Goal: Task Accomplishment & Management: Manage account settings

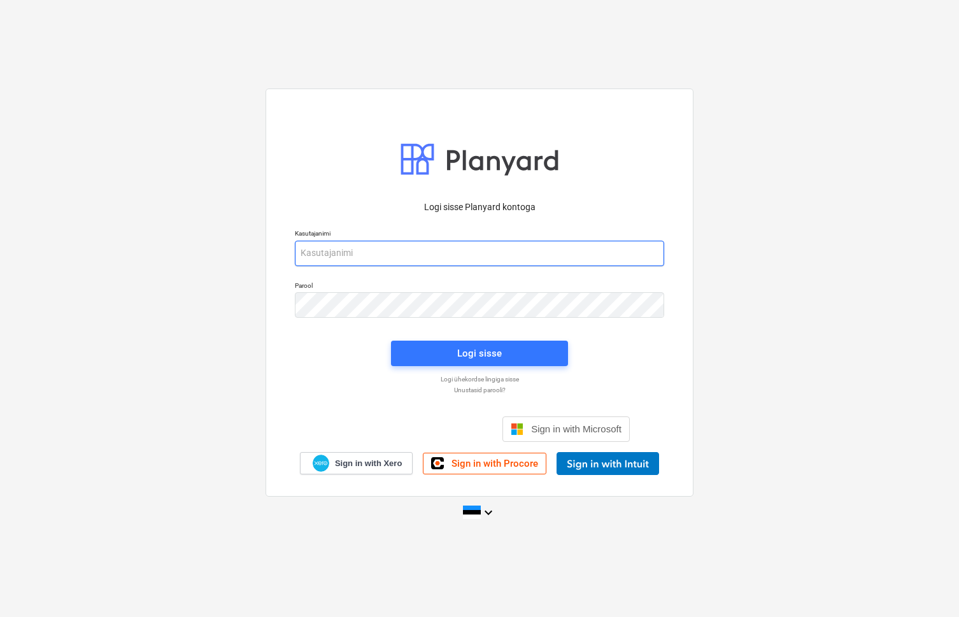
type input "[EMAIL_ADDRESS][DOMAIN_NAME]"
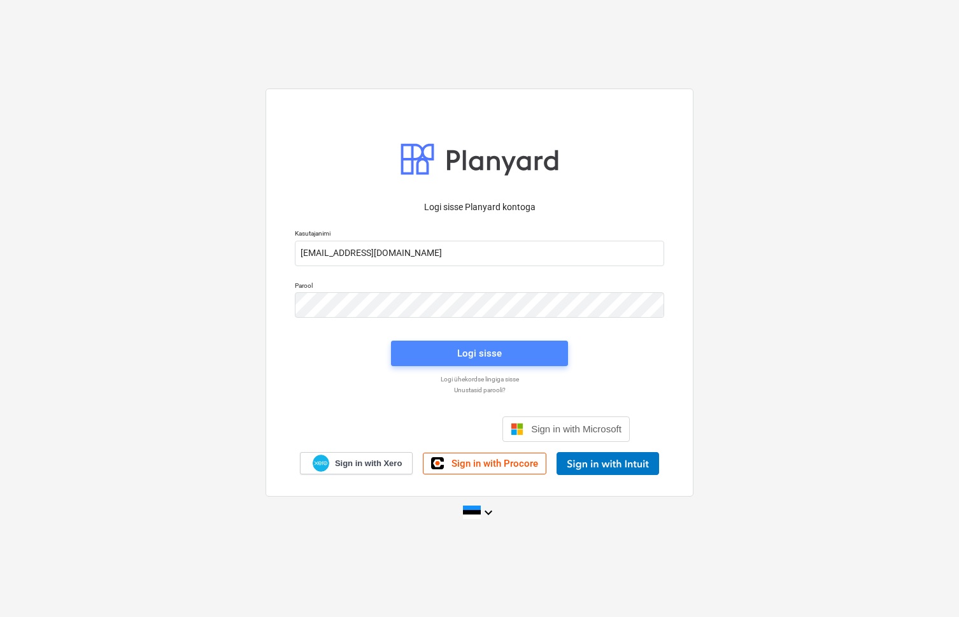
click at [450, 350] on span "Logi sisse" at bounding box center [479, 353] width 146 height 17
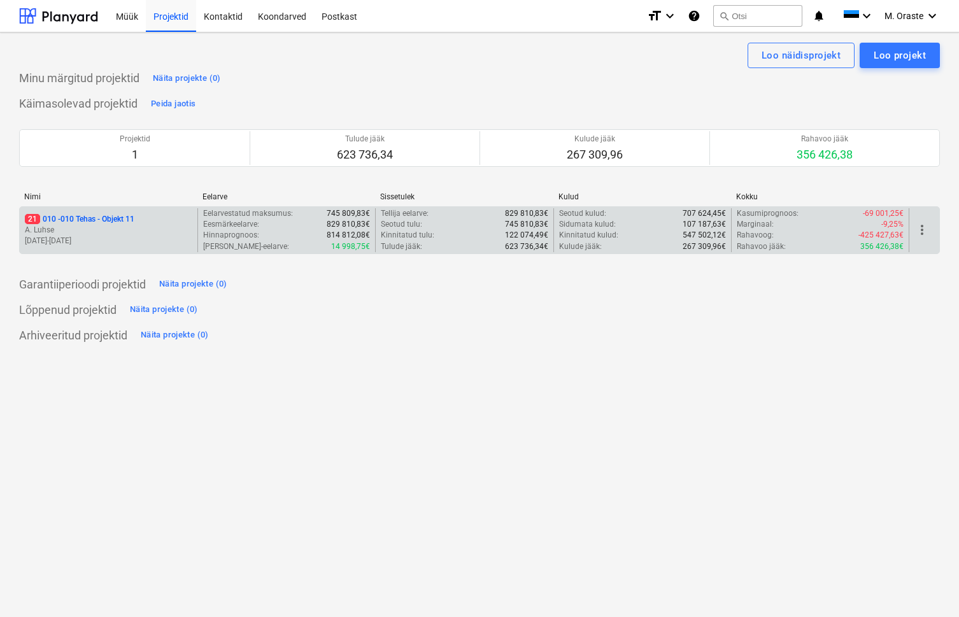
click at [90, 219] on p "21 010 - 010 Tehas - Objekt 11" at bounding box center [80, 219] width 110 height 11
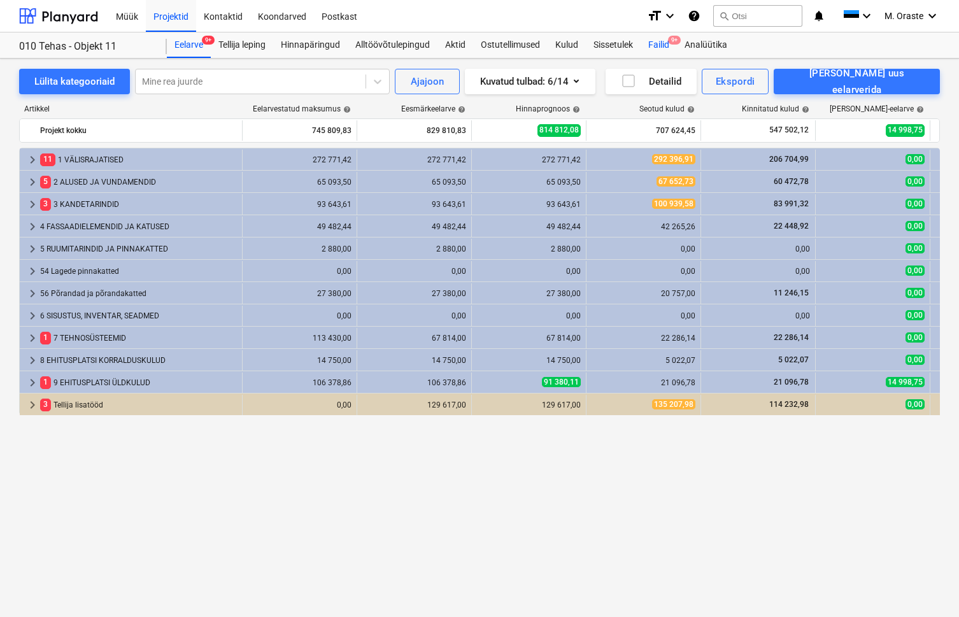
click at [670, 50] on div "Failid 9+" at bounding box center [659, 44] width 36 height 25
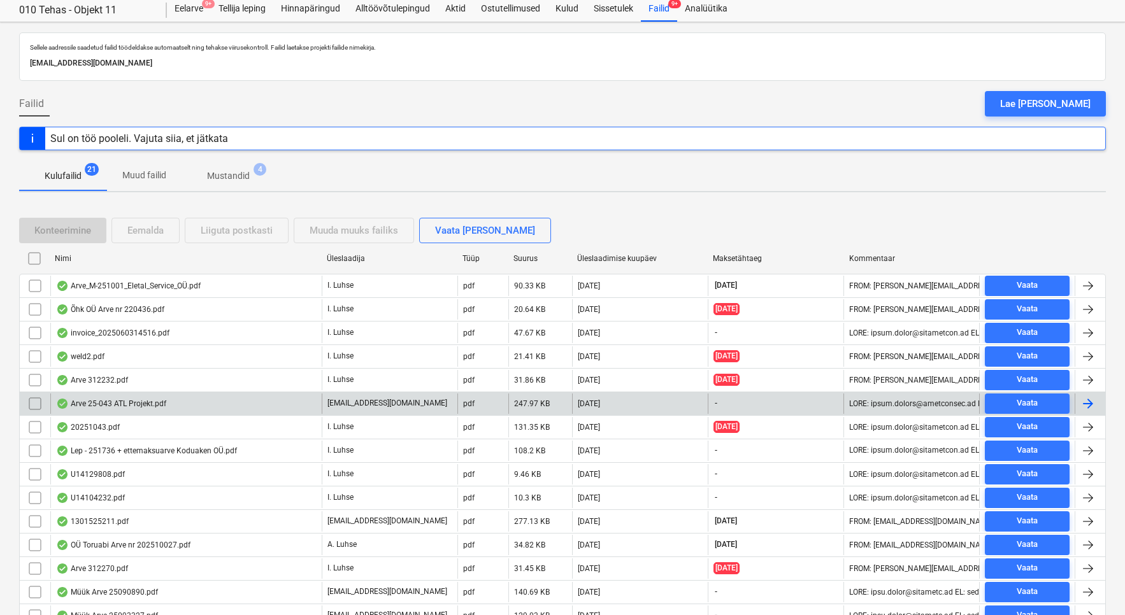
scroll to position [236, 0]
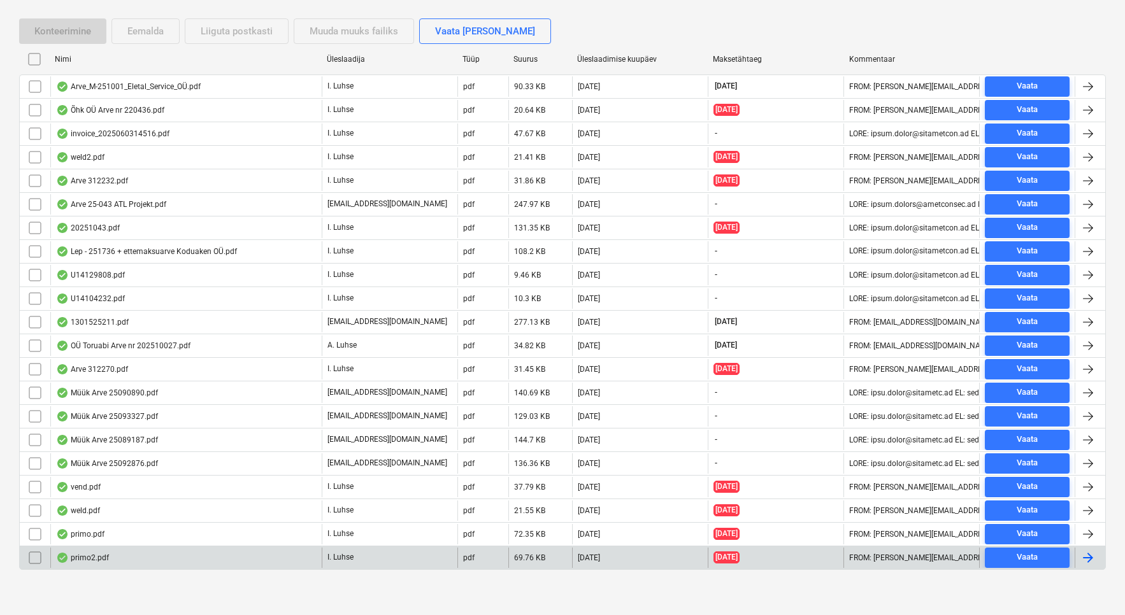
click at [83, 554] on div "primo2.pdf" at bounding box center [82, 558] width 53 height 10
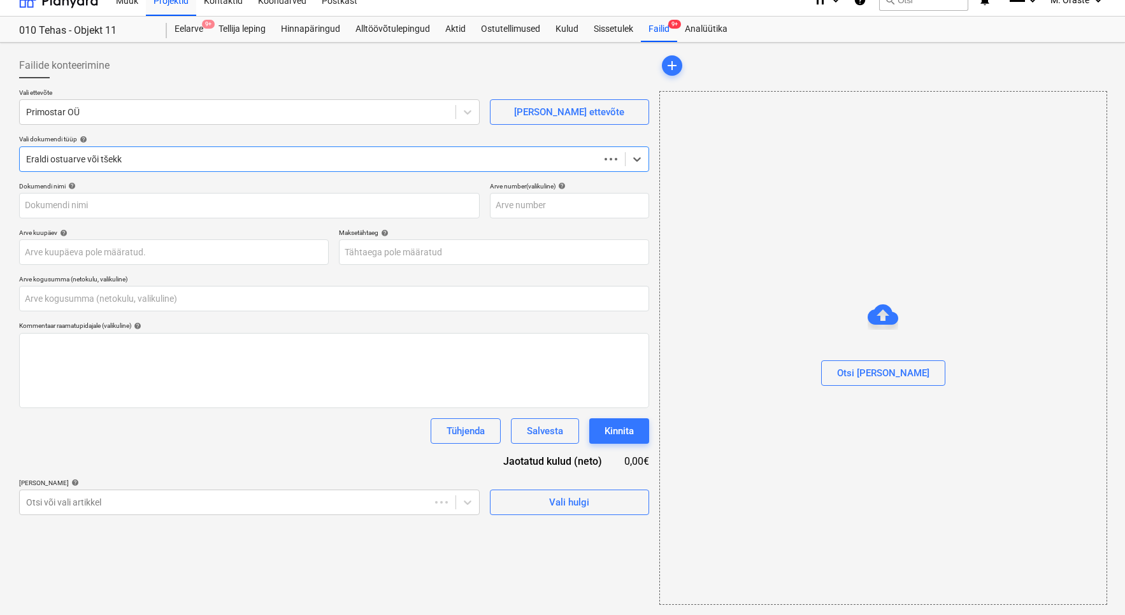
type input "0,00"
type input "primo2.pdf"
type input "[DATE]"
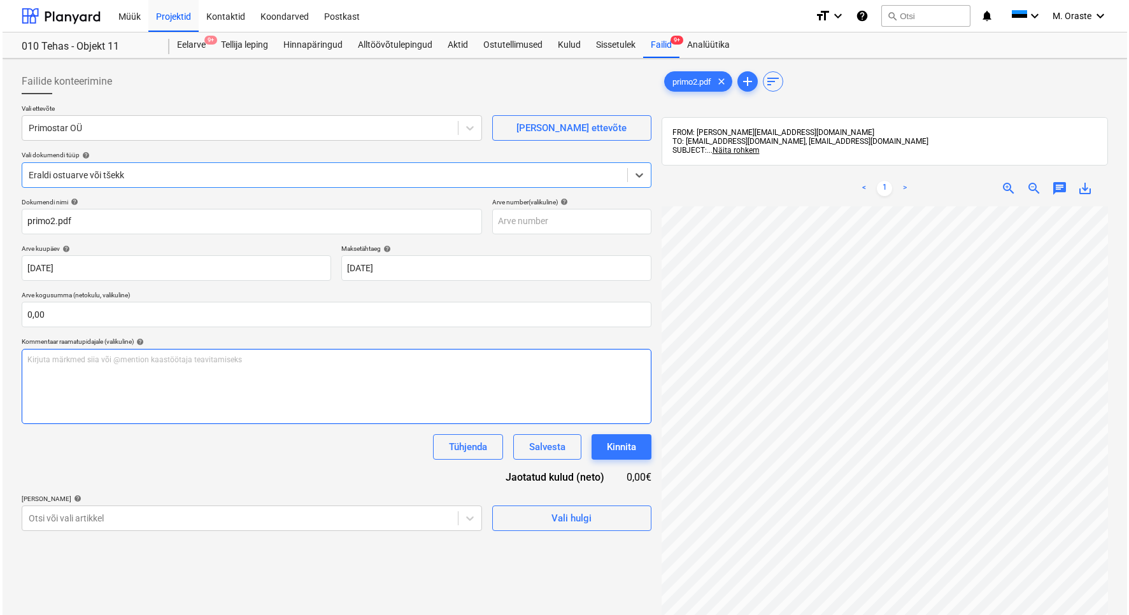
scroll to position [181, 0]
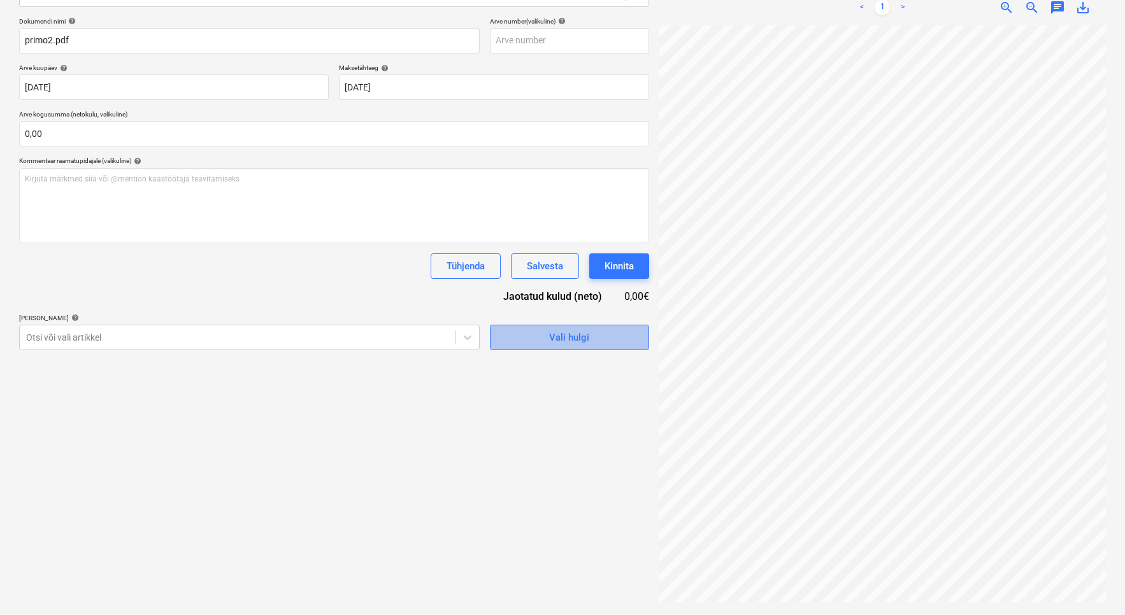
click at [555, 340] on div "Vali hulgi" at bounding box center [569, 337] width 40 height 17
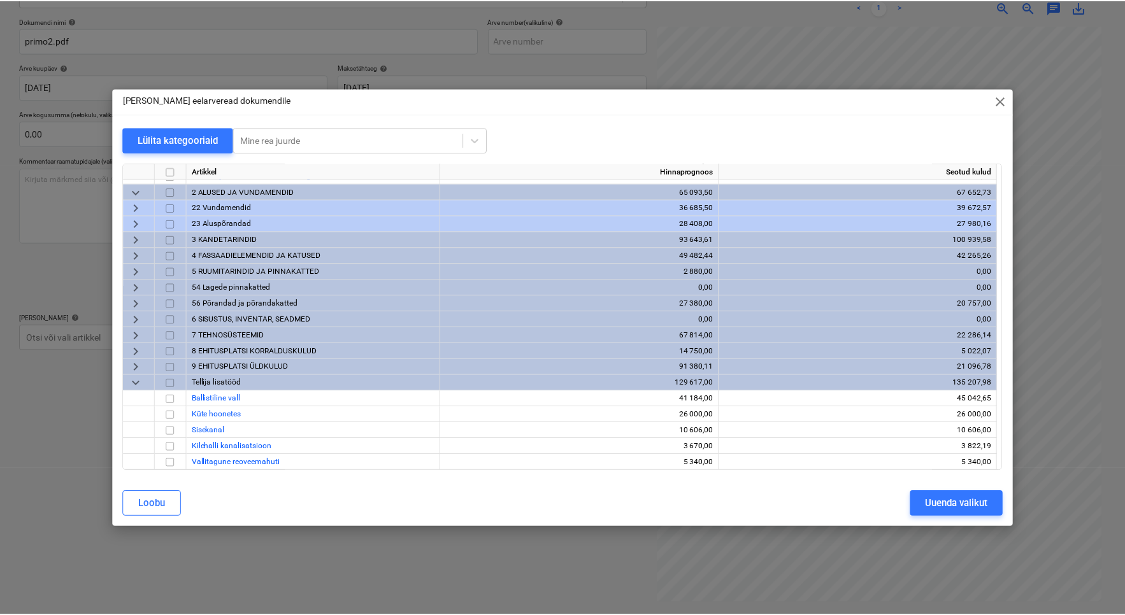
scroll to position [187, 0]
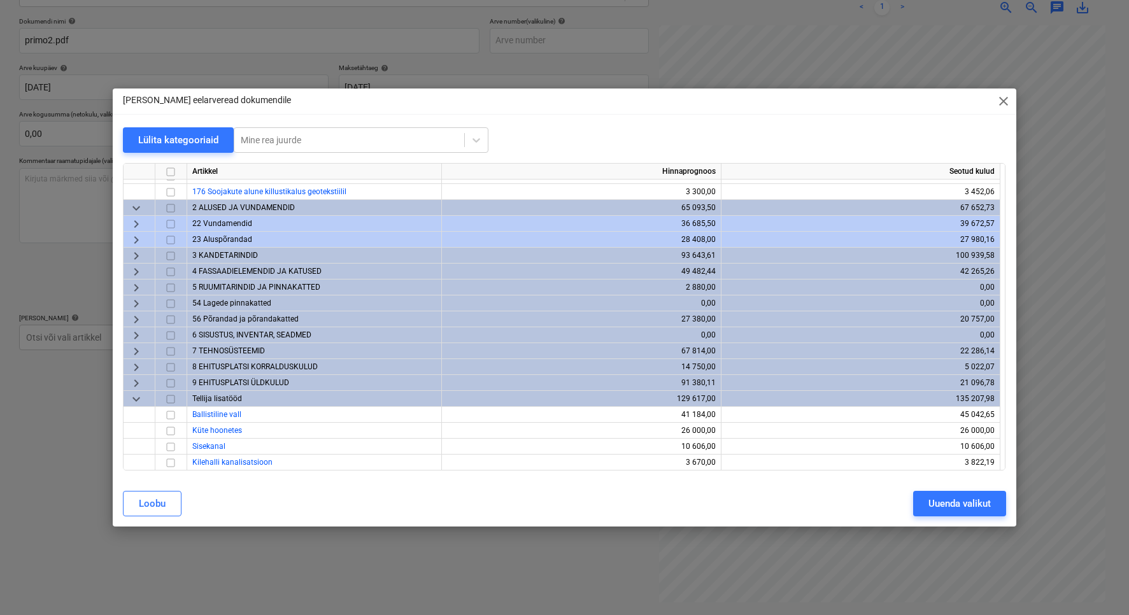
click at [136, 239] on span "keyboard_arrow_right" at bounding box center [136, 239] width 15 height 15
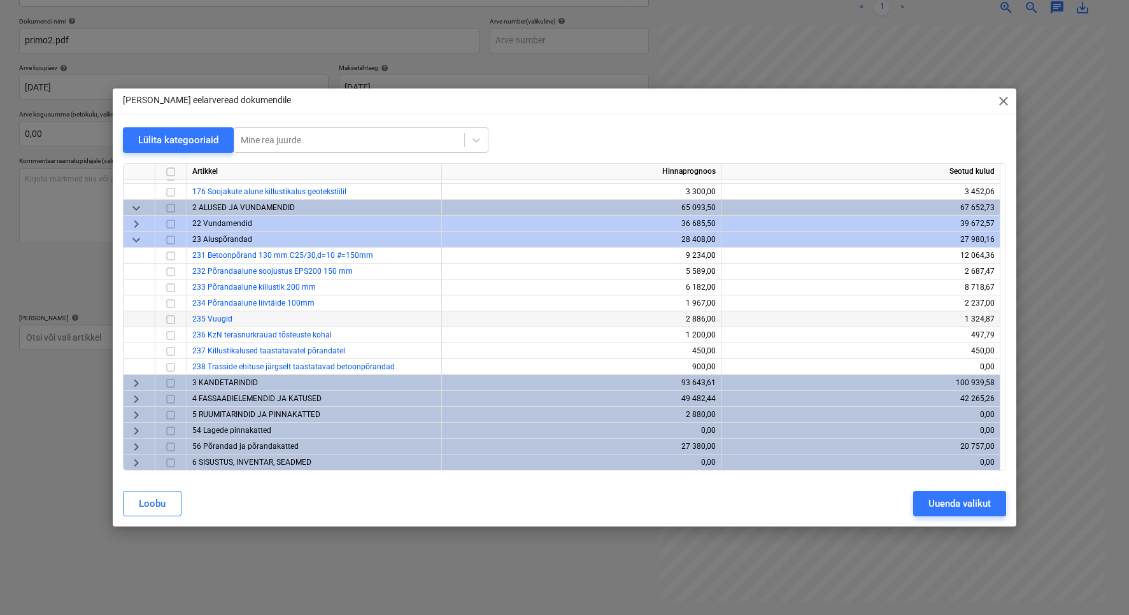
click at [170, 316] on input "checkbox" at bounding box center [170, 319] width 15 height 15
click at [958, 510] on button "Uuenda valikut" at bounding box center [959, 503] width 93 height 25
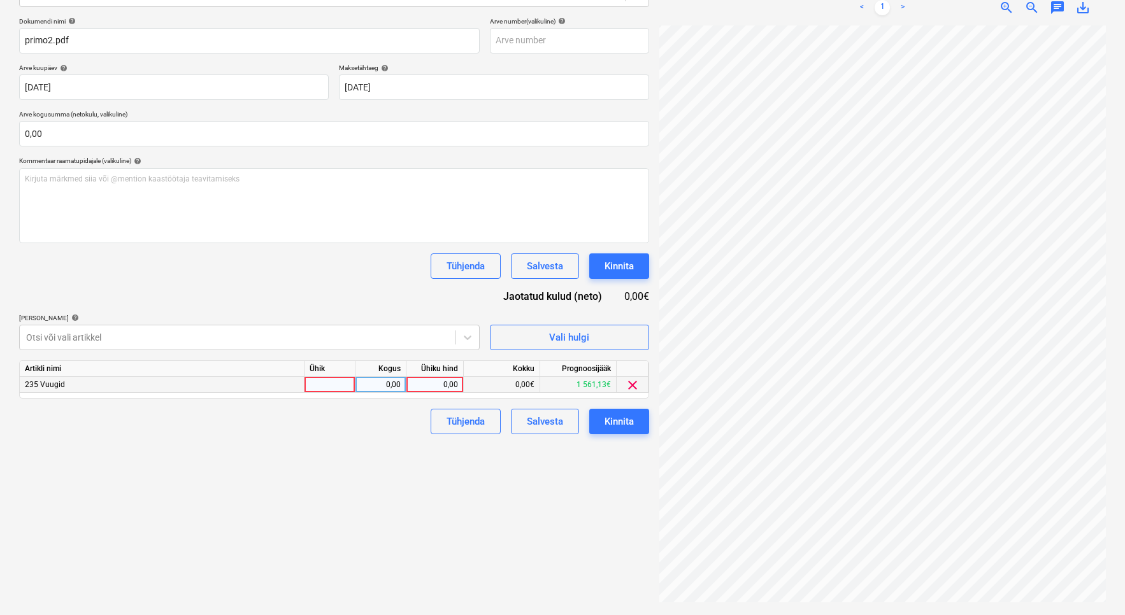
click at [333, 382] on div at bounding box center [329, 385] width 51 height 16
type input "kmpl"
click at [250, 434] on div "Failide konteerimine Vali ettevõte Primostar OÜ [PERSON_NAME] uus ettevõte Vali…" at bounding box center [334, 246] width 640 height 727
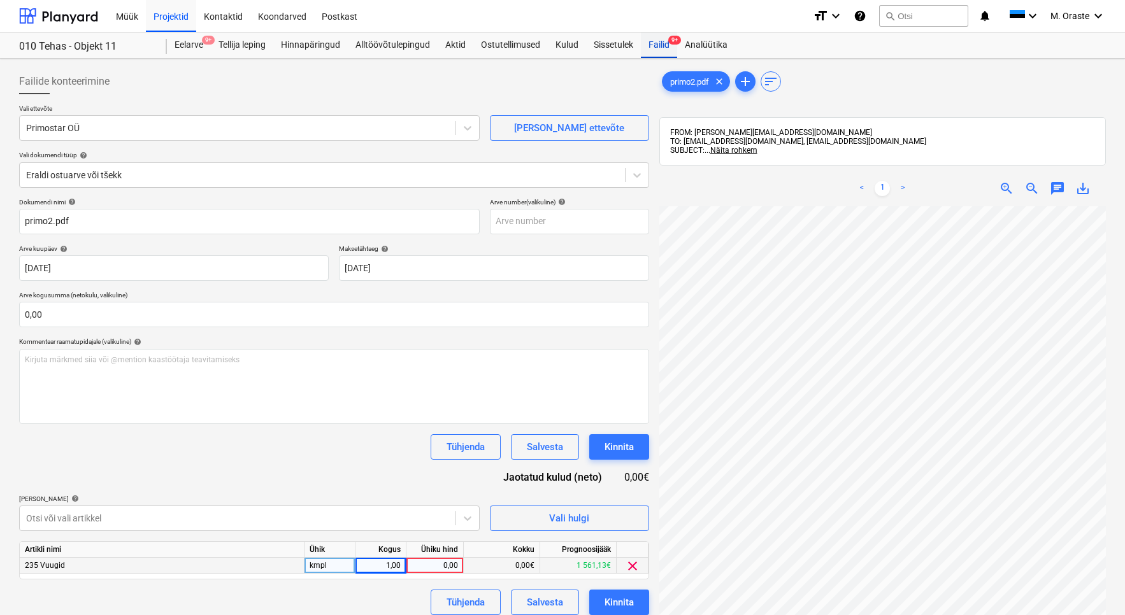
click at [664, 43] on div "Failid 9+" at bounding box center [659, 44] width 36 height 25
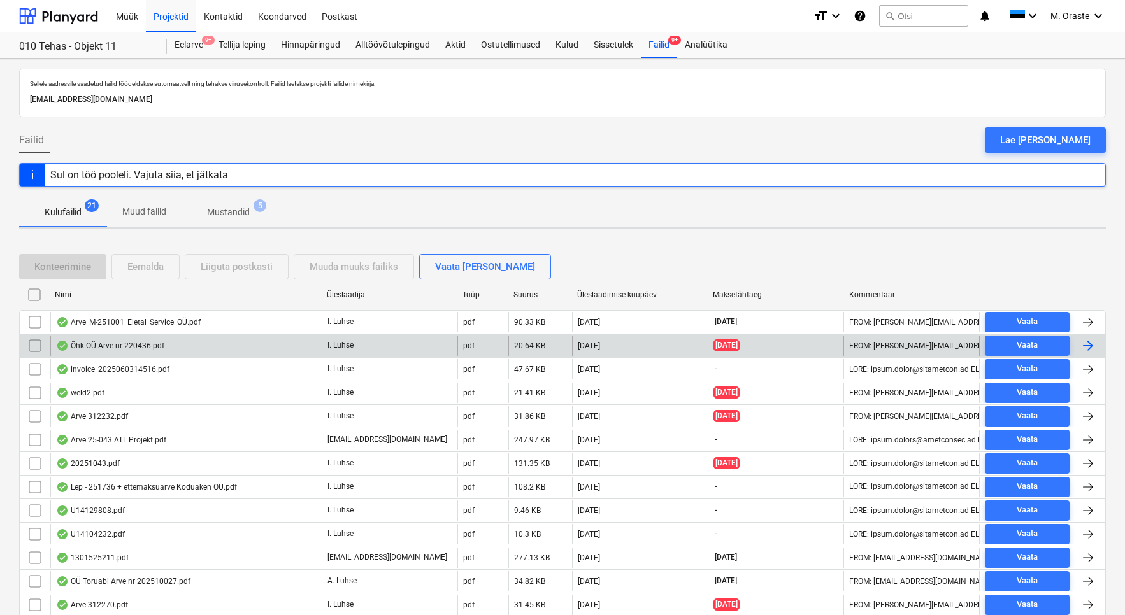
scroll to position [236, 0]
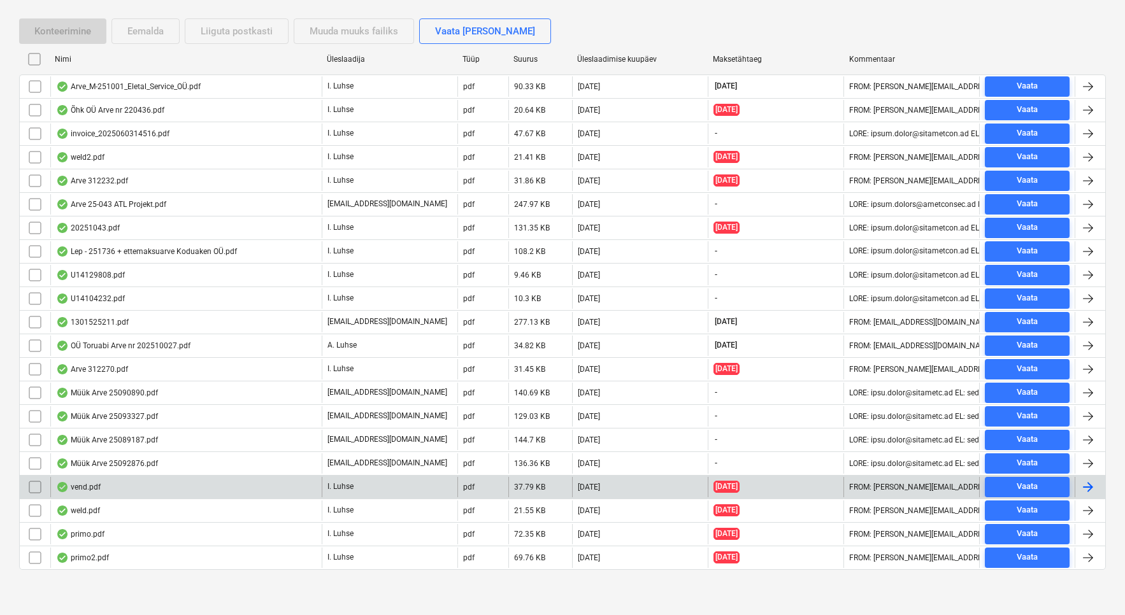
click at [90, 487] on div "vend.pdf" at bounding box center [78, 487] width 45 height 10
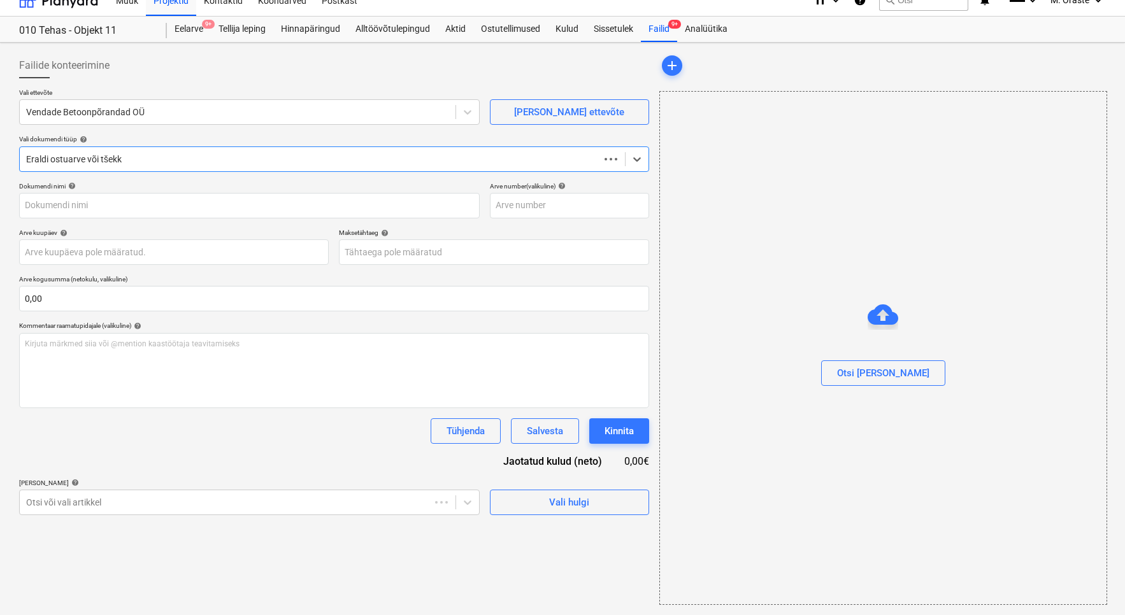
scroll to position [16, 0]
type input "1080"
type input "[DATE]"
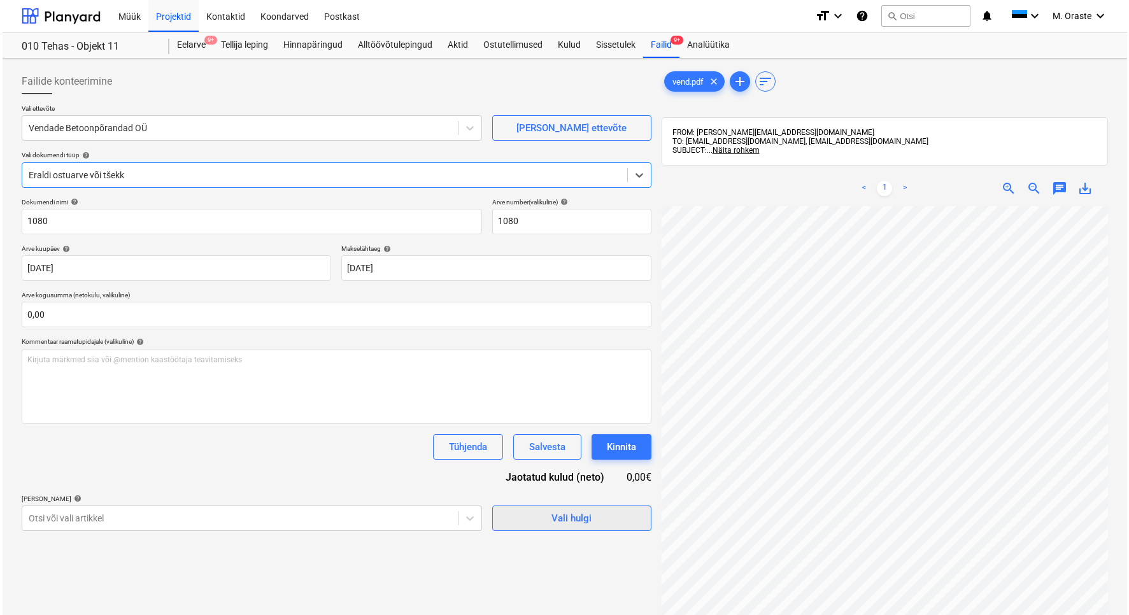
scroll to position [0, 0]
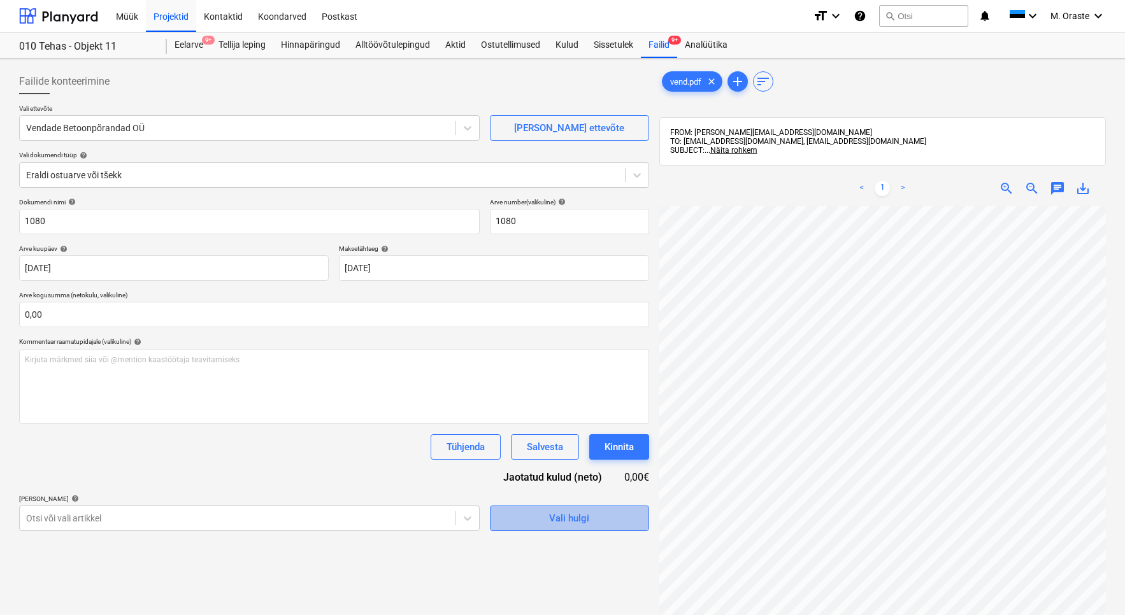
click at [536, 527] on button "Vali hulgi" at bounding box center [569, 518] width 159 height 25
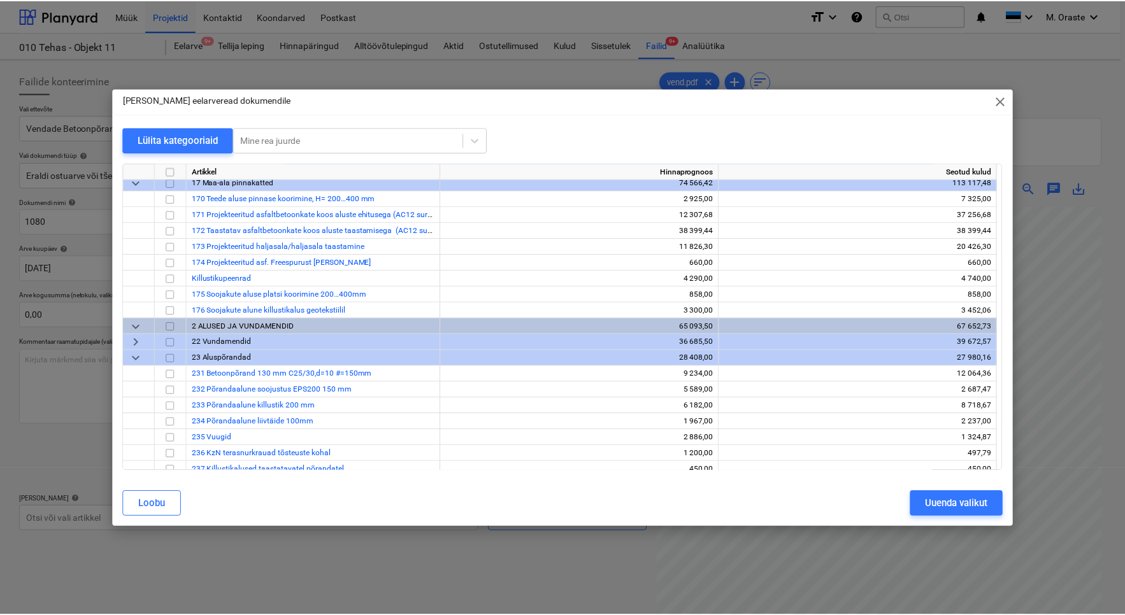
scroll to position [111, 0]
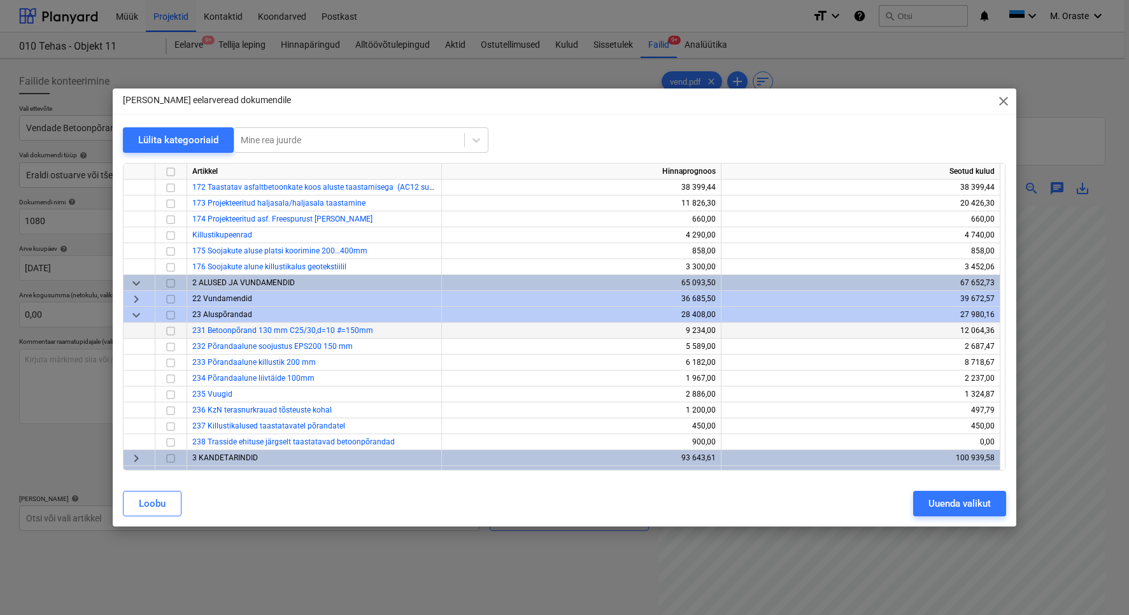
click at [171, 330] on input "checkbox" at bounding box center [170, 330] width 15 height 15
click at [958, 502] on div "Uuenda valikut" at bounding box center [959, 503] width 62 height 17
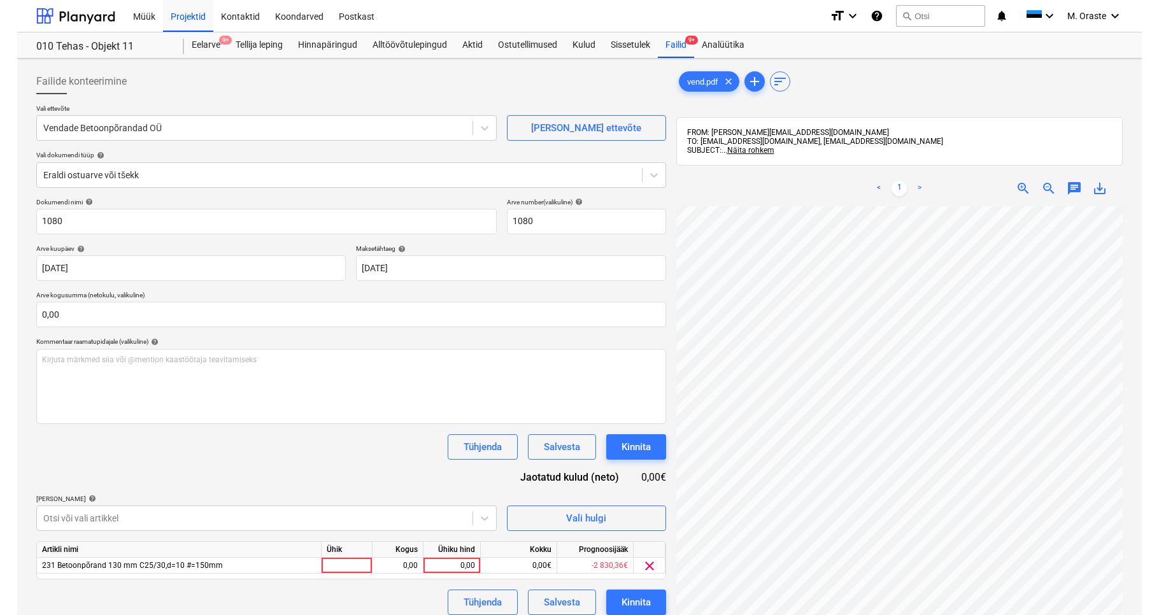
scroll to position [181, 0]
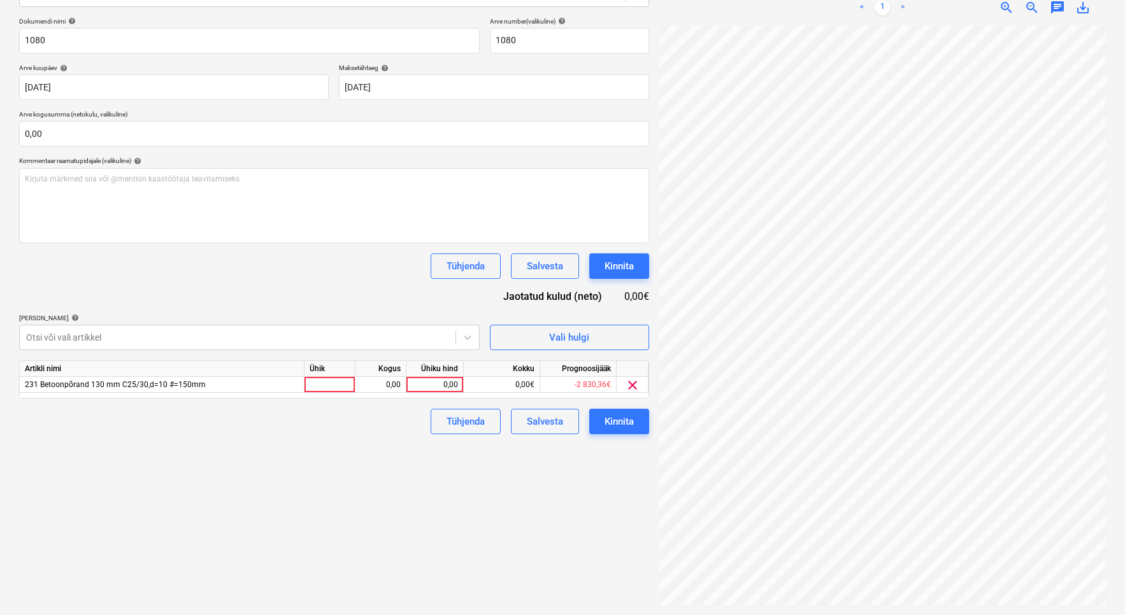
click at [386, 437] on div "Failide konteerimine Vali ettevõte Vendade Betoonpõrandad OÜ [PERSON_NAME] uus …" at bounding box center [334, 246] width 640 height 727
click at [339, 388] on div at bounding box center [329, 385] width 51 height 16
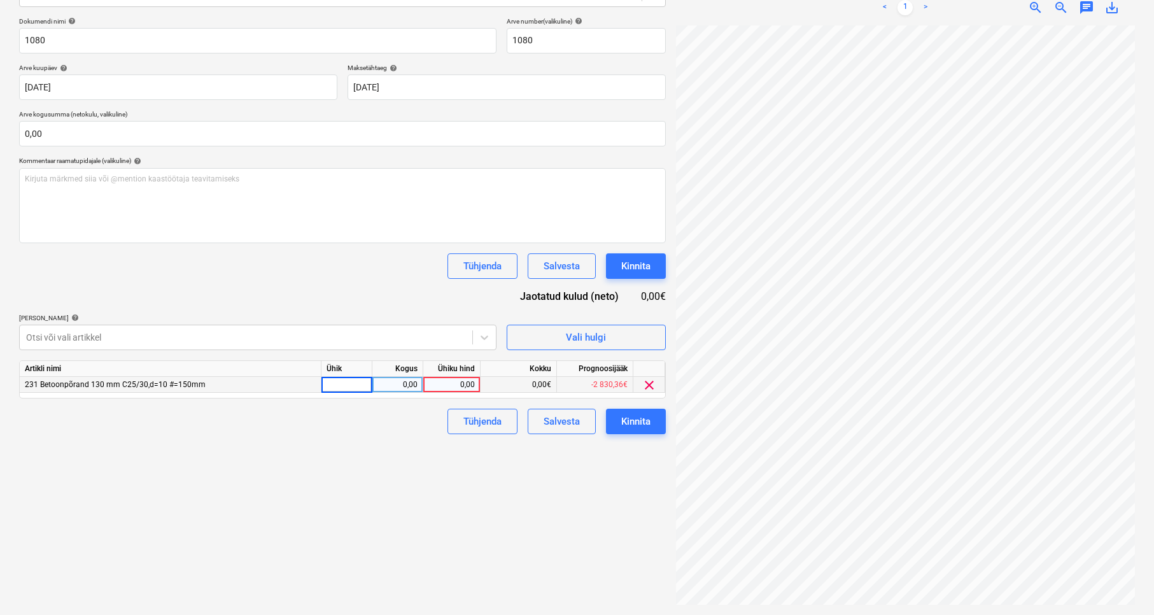
click at [401, 426] on div "Tühjenda Salvesta Kinnita" at bounding box center [342, 421] width 647 height 25
click at [360, 383] on div at bounding box center [347, 385] width 51 height 16
type input "kmpl"
click at [453, 386] on div "0,00" at bounding box center [452, 385] width 46 height 16
type input "550"
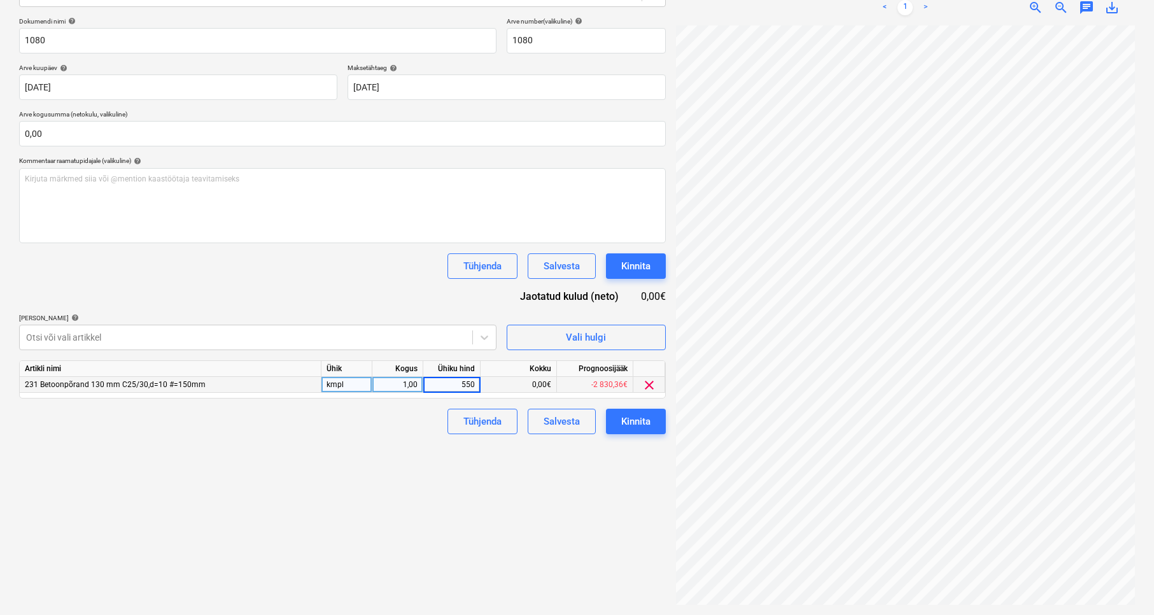
click at [460, 464] on div "Failide konteerimine Vali ettevõte Vendade Betoonpõrandad OÜ [PERSON_NAME] uus …" at bounding box center [342, 246] width 657 height 727
click at [629, 413] on div "Kinnita" at bounding box center [635, 421] width 29 height 17
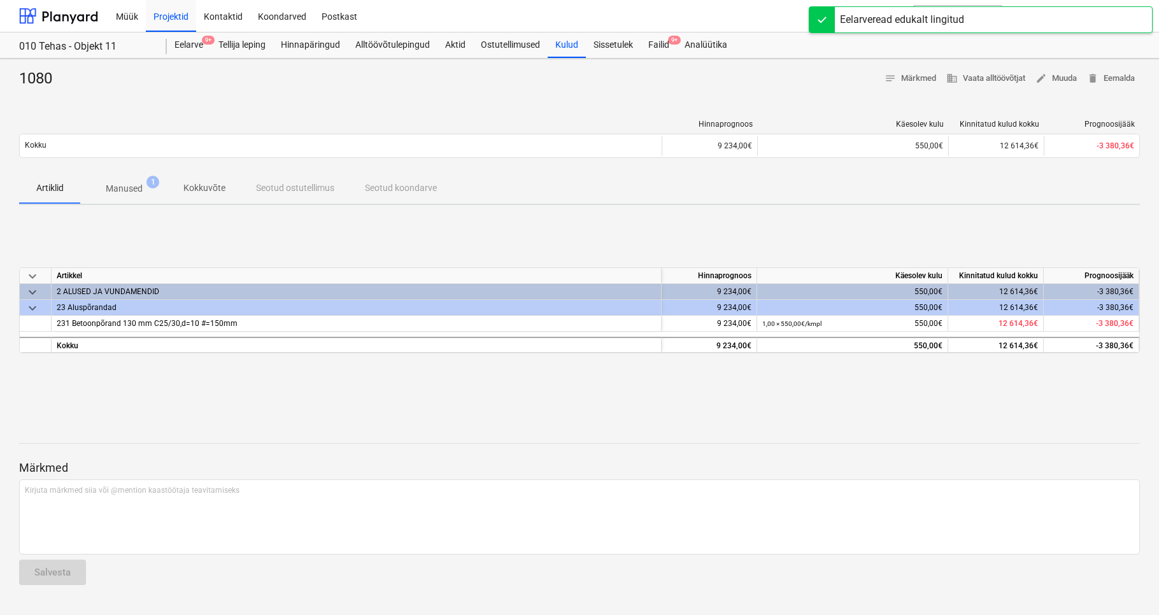
click at [657, 63] on div "1080 notes Märkmed business Vaata alltöövõtjat edit Muuda delete Eemalda Hinnap…" at bounding box center [579, 337] width 1159 height 557
click at [664, 46] on div "Failid 9+" at bounding box center [659, 44] width 36 height 25
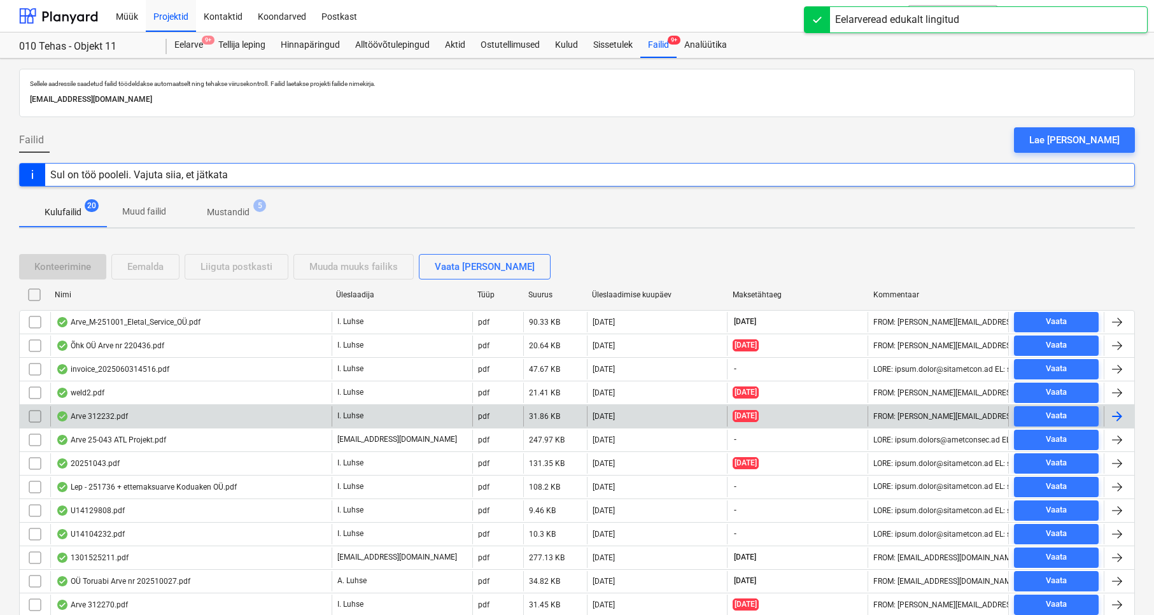
scroll to position [212, 0]
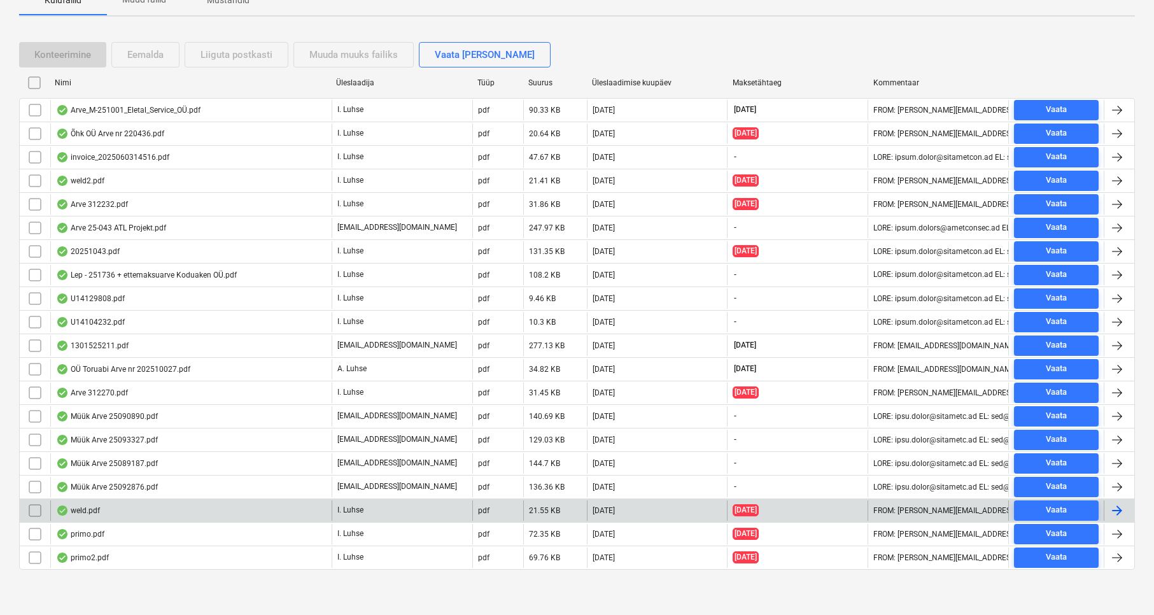
click at [87, 506] on div "weld.pdf" at bounding box center [78, 511] width 44 height 10
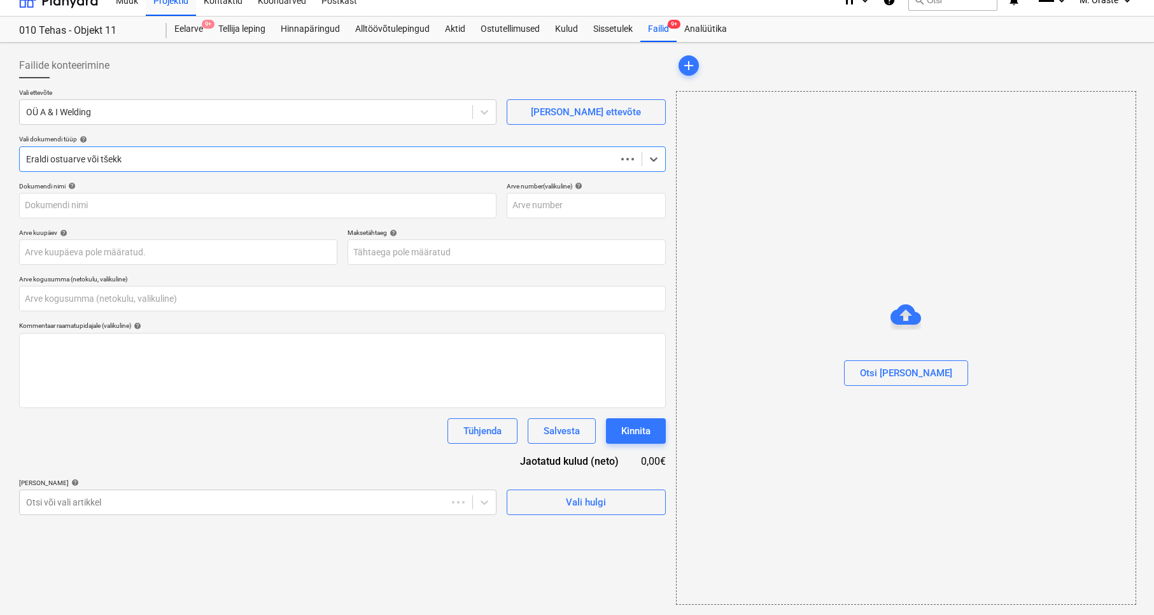
type input "0,00"
type input "weld.pdf"
type input "[DATE]"
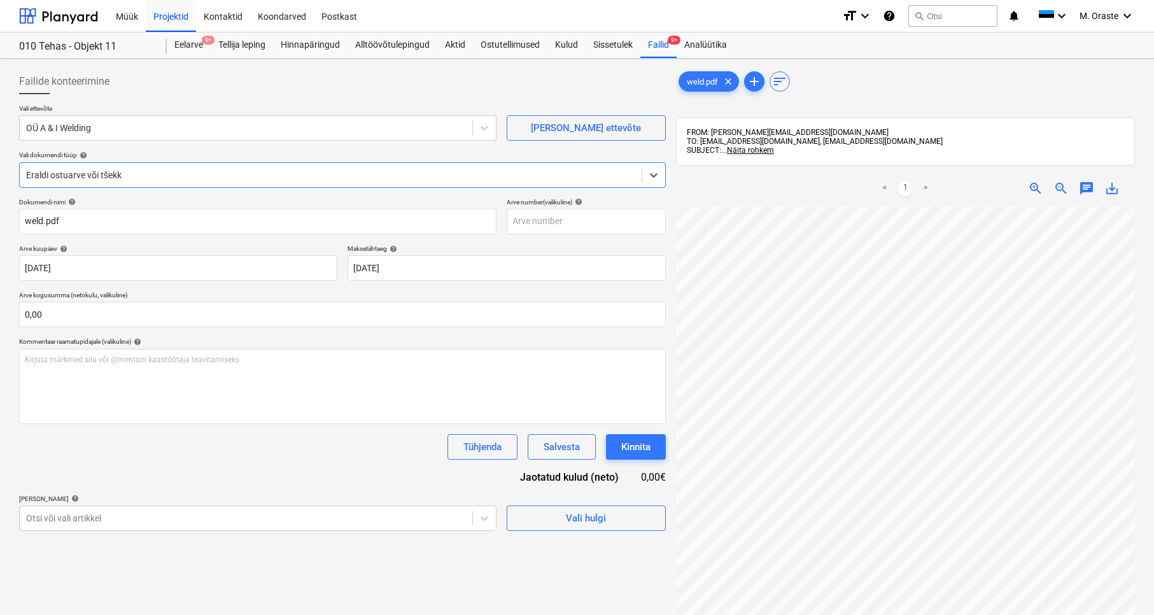
scroll to position [0, 0]
click at [583, 523] on div "Vali hulgi" at bounding box center [586, 518] width 40 height 17
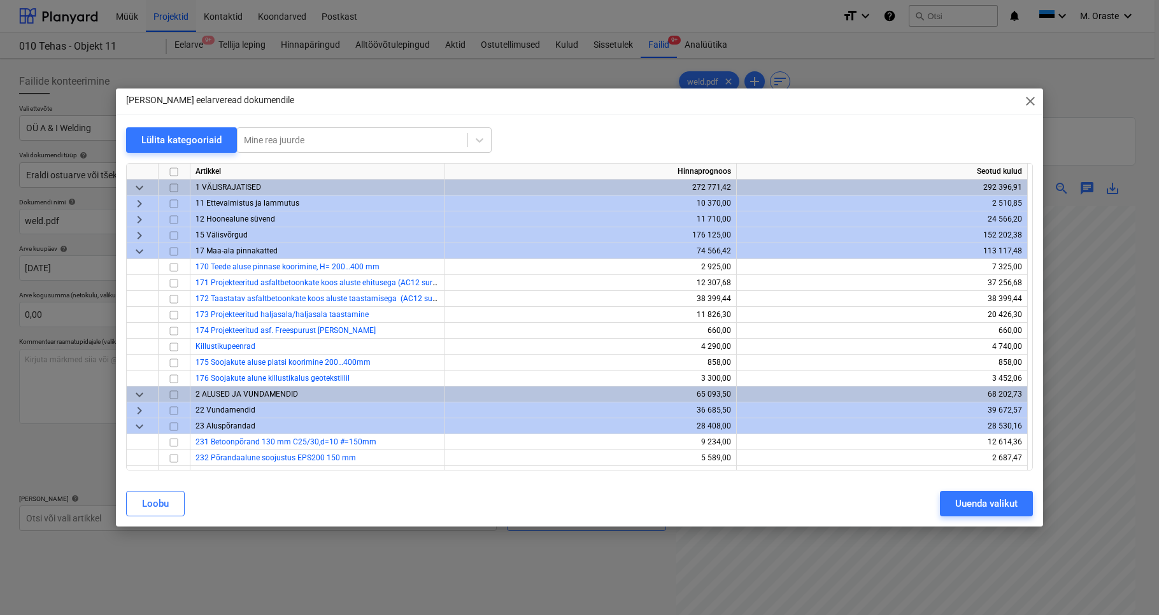
click at [143, 256] on span "keyboard_arrow_down" at bounding box center [139, 251] width 15 height 15
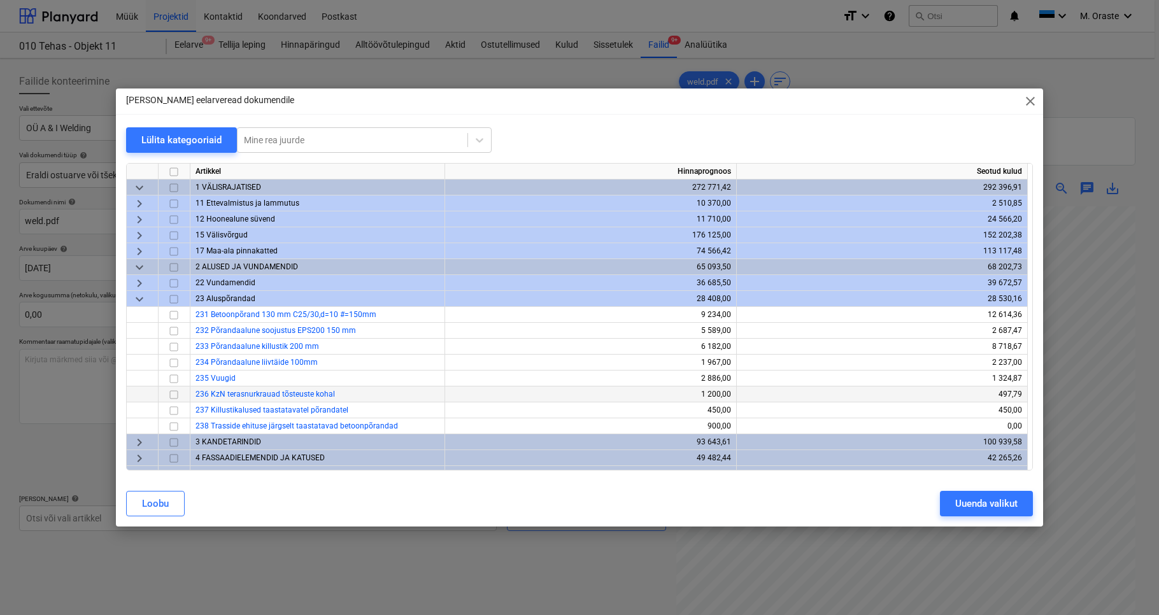
click at [176, 393] on input "checkbox" at bounding box center [173, 394] width 15 height 15
click at [958, 507] on div "Uuenda valikut" at bounding box center [986, 503] width 62 height 17
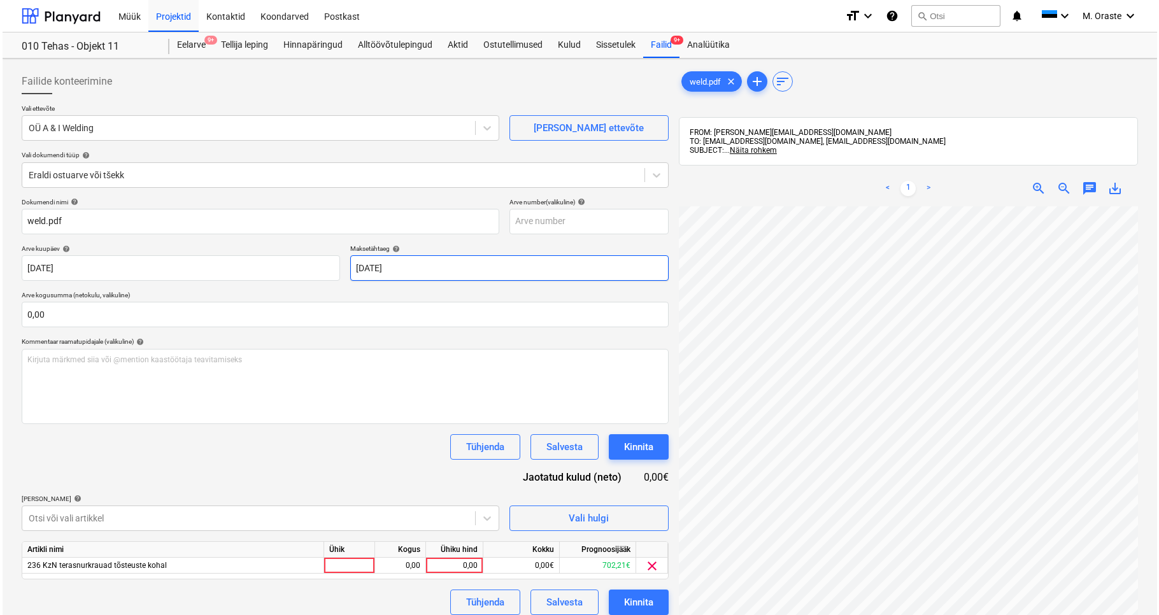
scroll to position [177, 0]
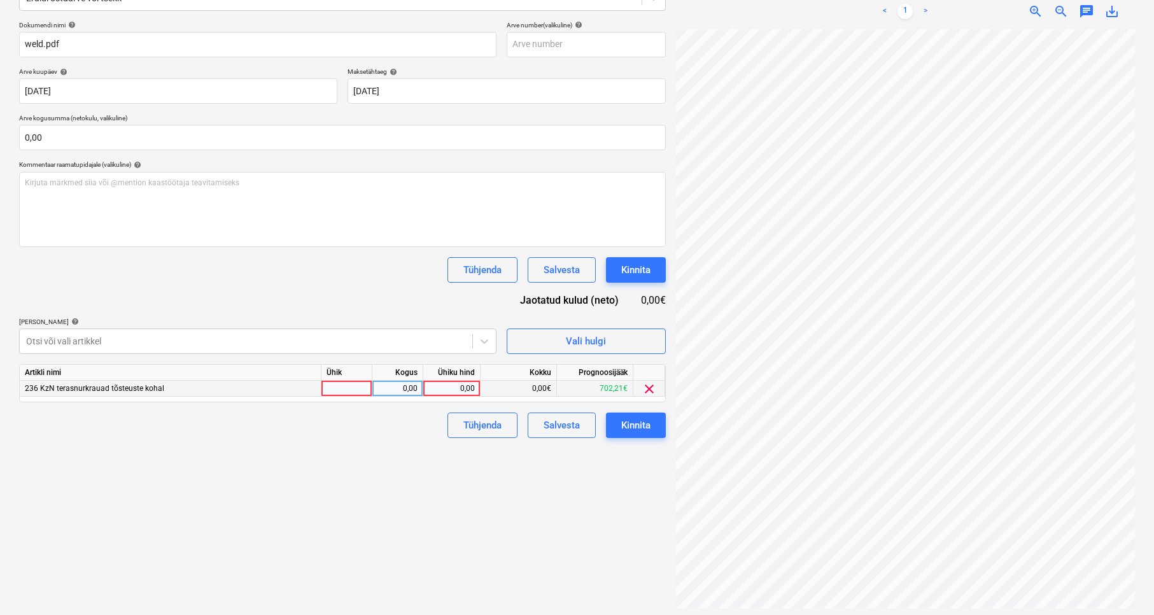
click at [352, 390] on div at bounding box center [347, 389] width 51 height 16
type input "kmpl"
type input "560"
click at [356, 512] on div "Failide konteerimine Vali ettevõte OÜ A & I Welding [PERSON_NAME] uus ettevõte …" at bounding box center [342, 250] width 657 height 727
click at [647, 423] on div "Kinnita" at bounding box center [635, 425] width 29 height 17
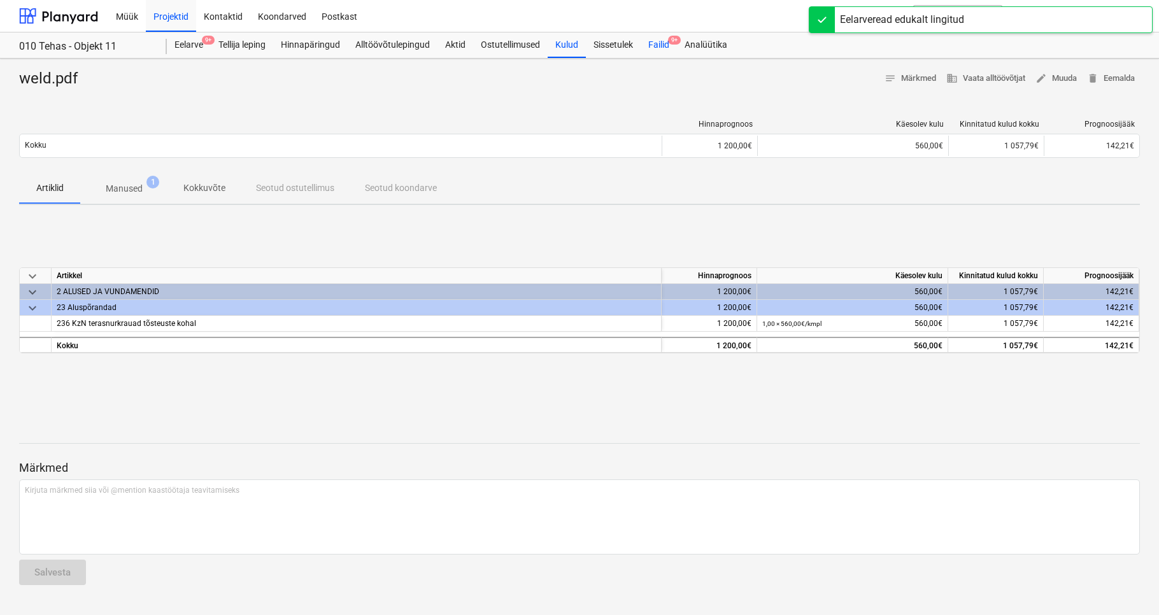
click at [662, 39] on div "Failid 9+" at bounding box center [659, 44] width 36 height 25
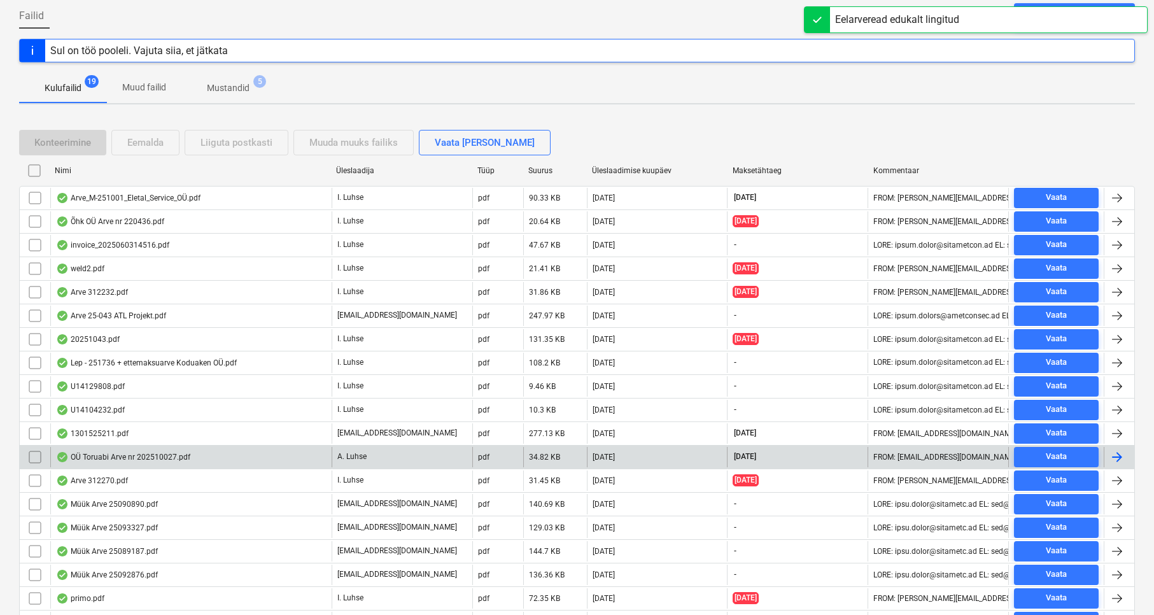
scroll to position [167, 0]
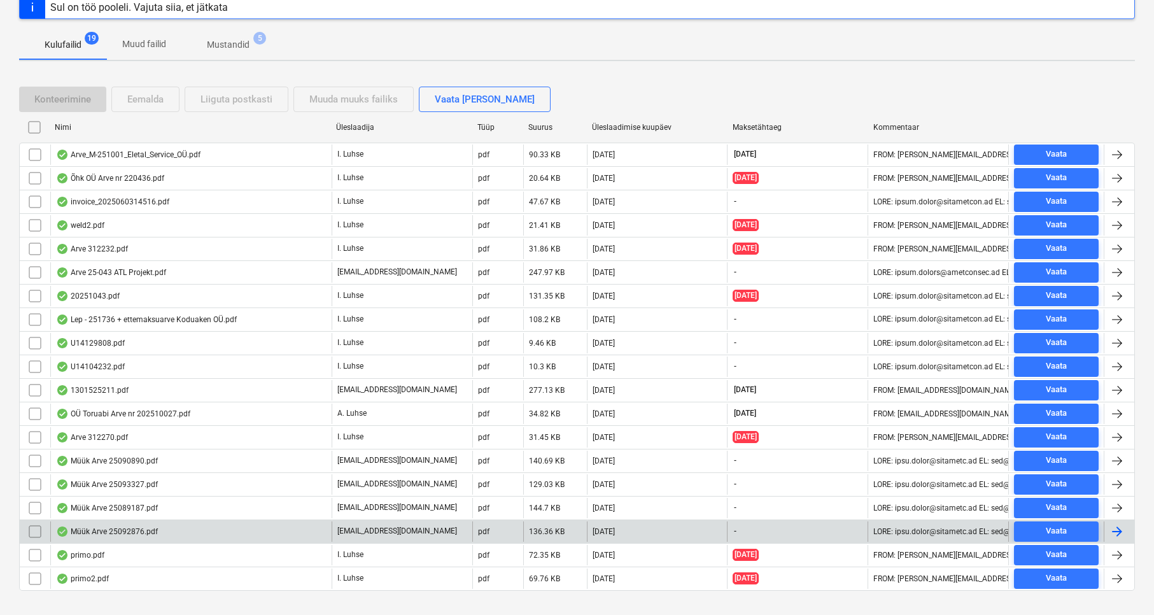
click at [137, 533] on div "Müük Arve 25092876.pdf" at bounding box center [107, 532] width 102 height 10
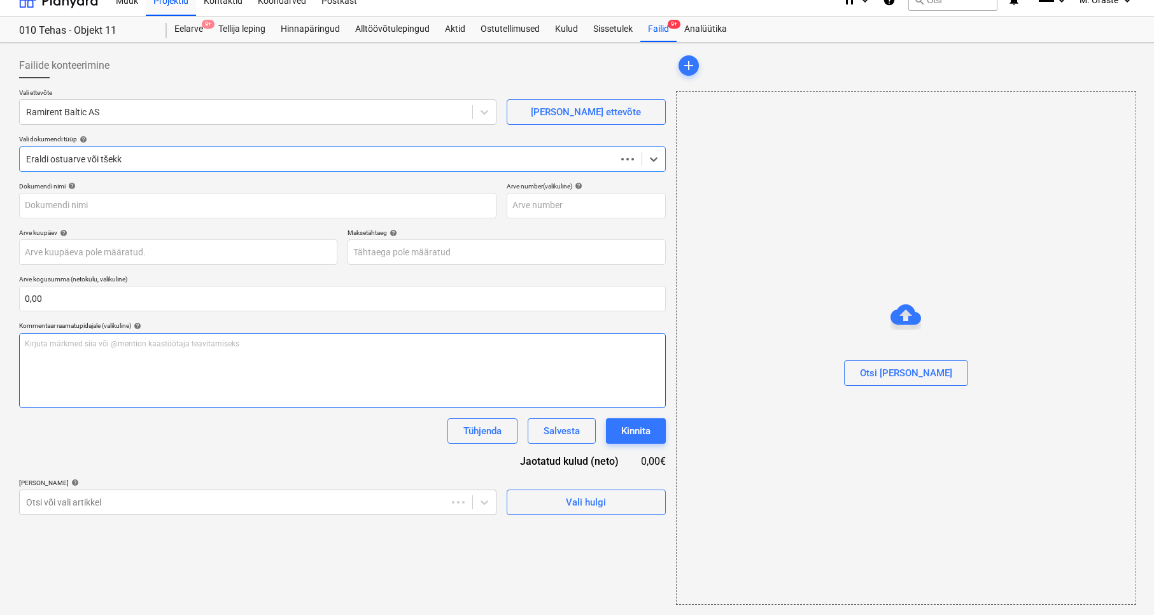
type input "25092876"
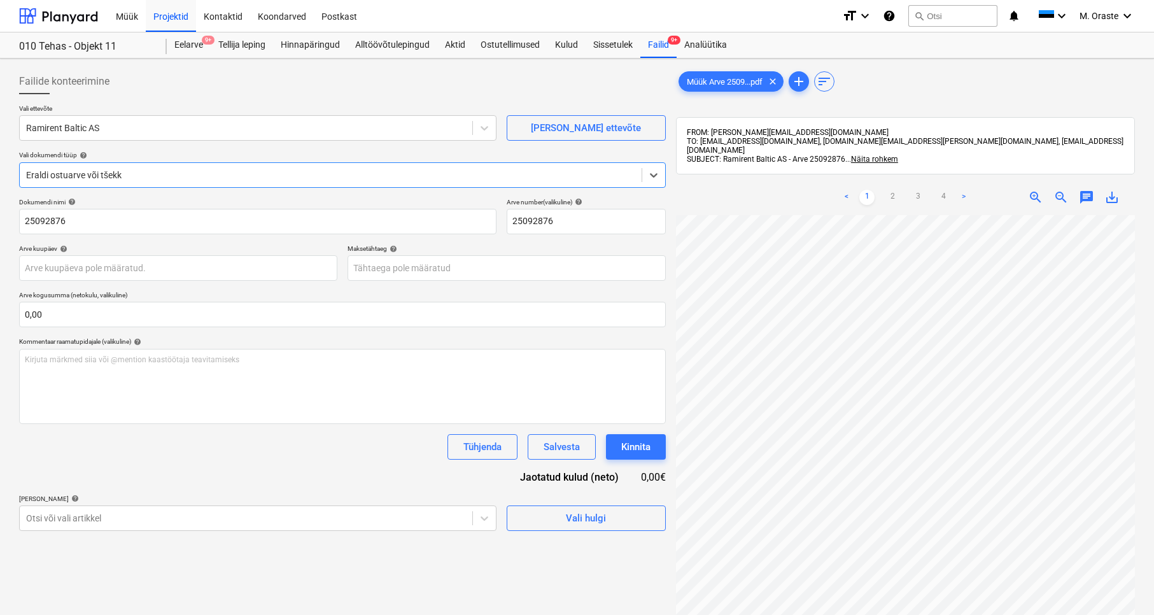
scroll to position [0, 0]
click at [958, 190] on link ">" at bounding box center [963, 197] width 15 height 15
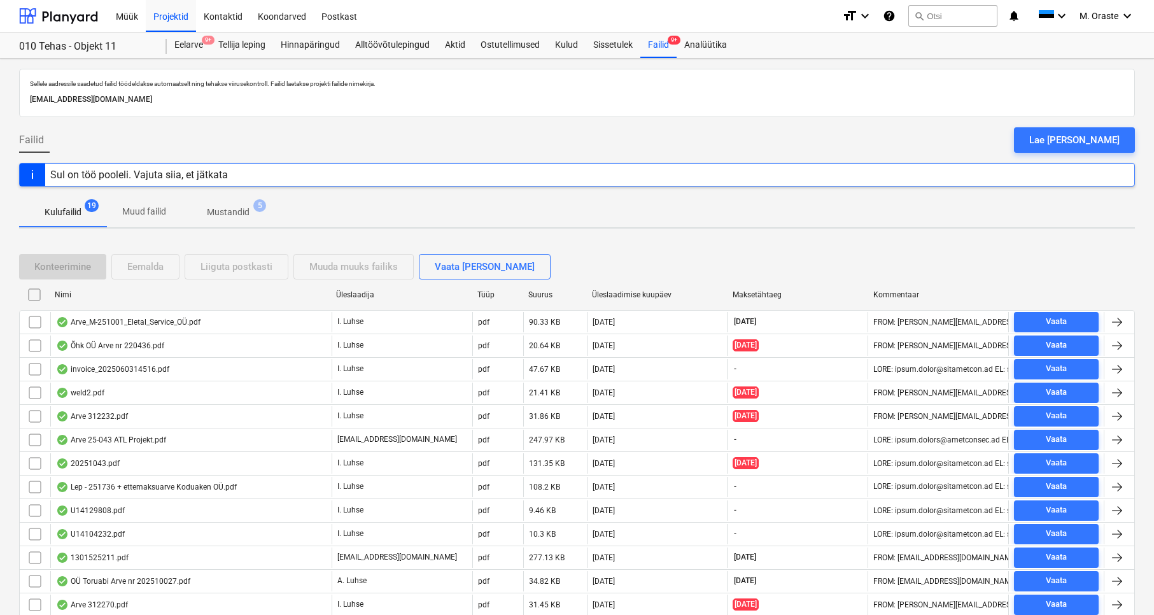
scroll to position [167, 0]
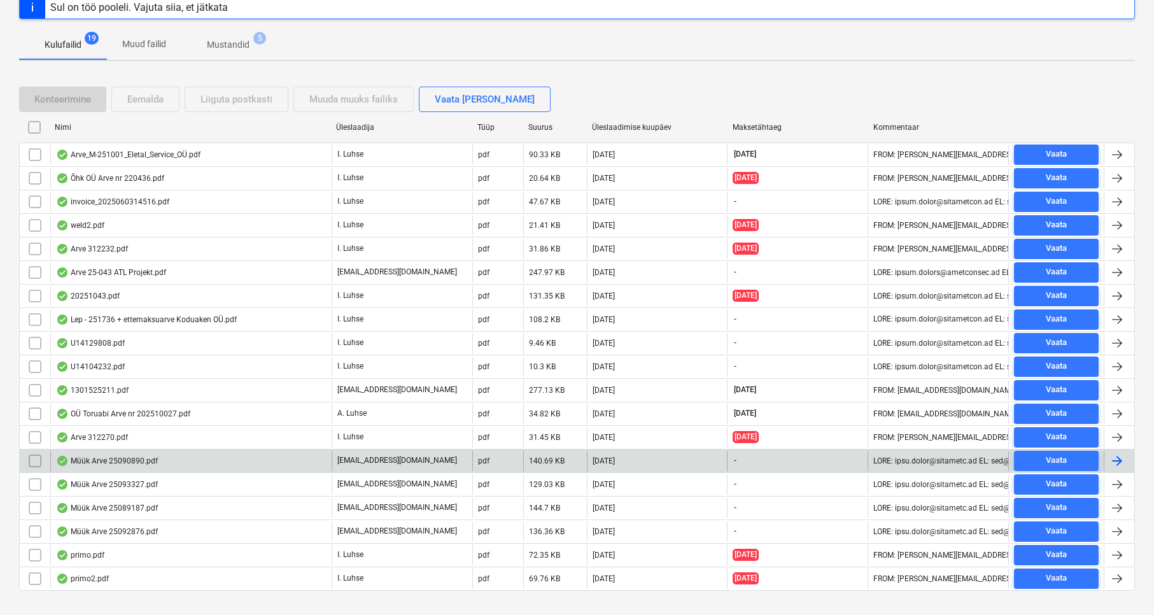
click at [136, 460] on div "Müük Arve 25090890.pdf" at bounding box center [107, 461] width 102 height 10
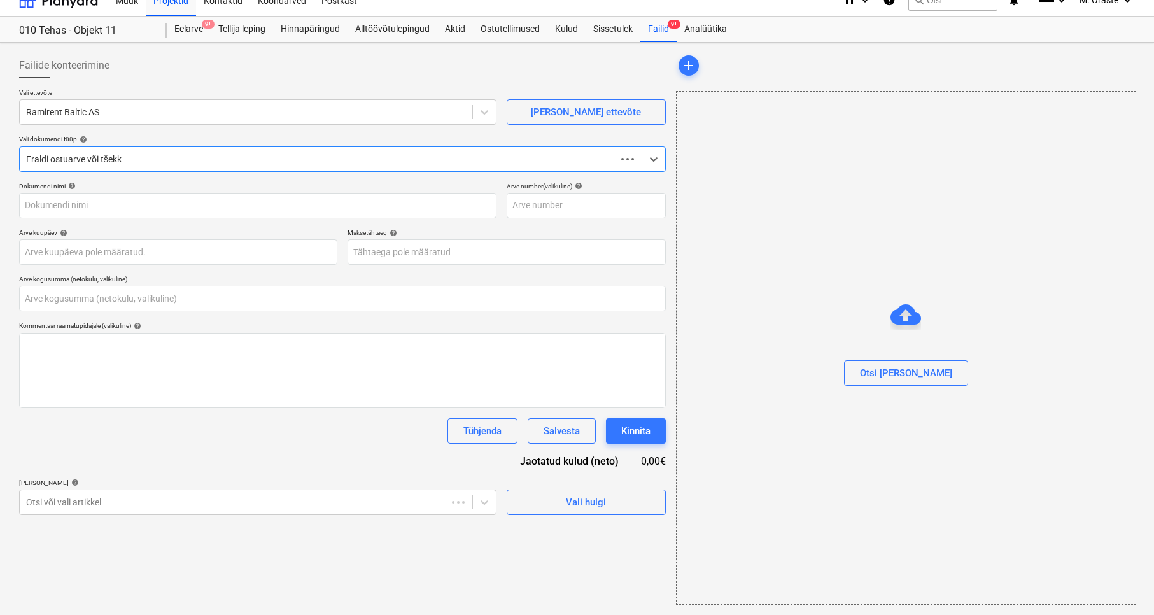
type input "0,00"
type input "25090890"
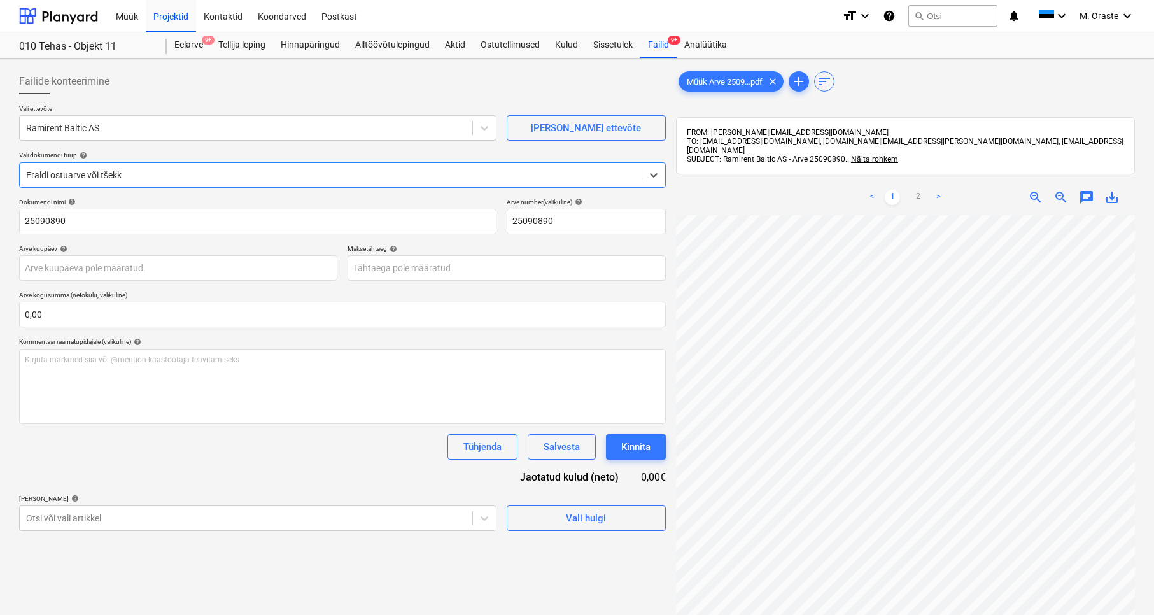
scroll to position [-1, 0]
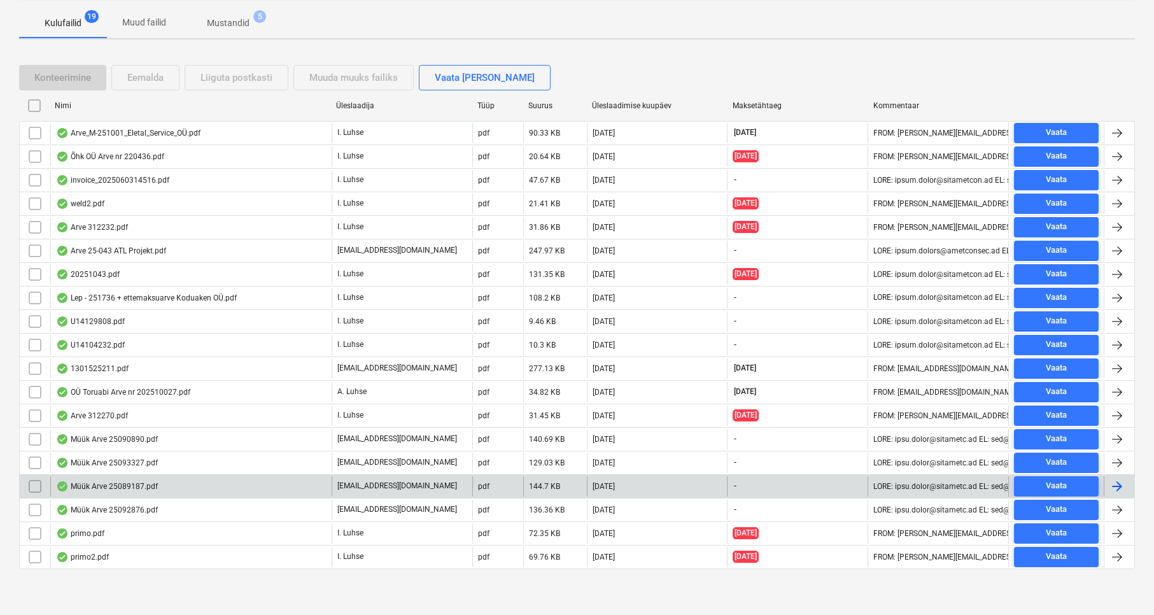
scroll to position [188, 0]
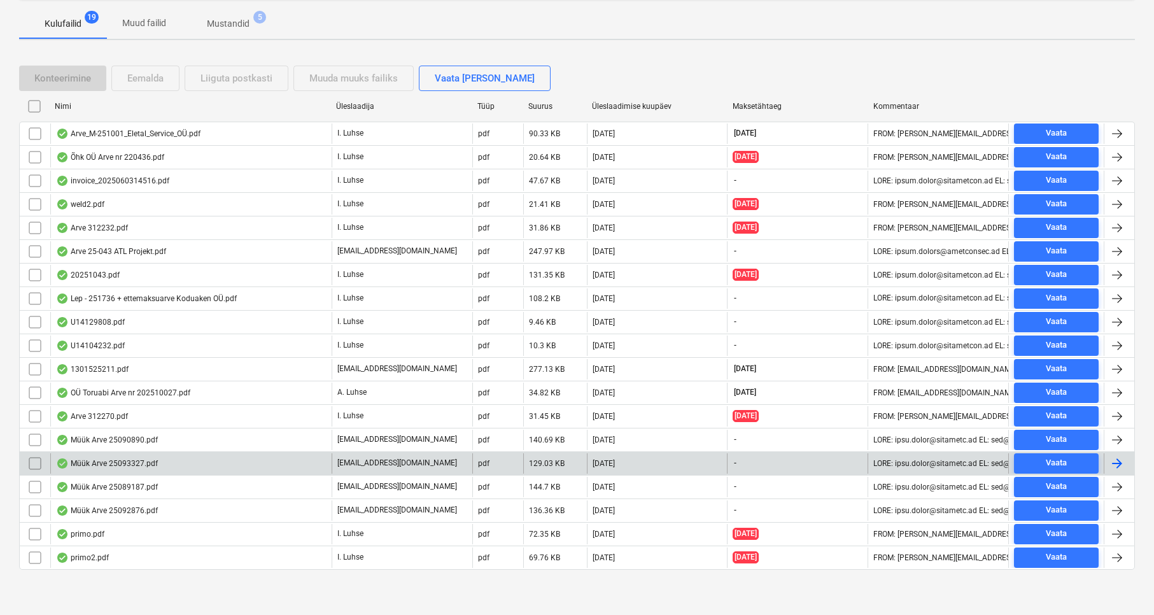
click at [134, 460] on div "Müük Arve 25093327.pdf" at bounding box center [107, 463] width 102 height 10
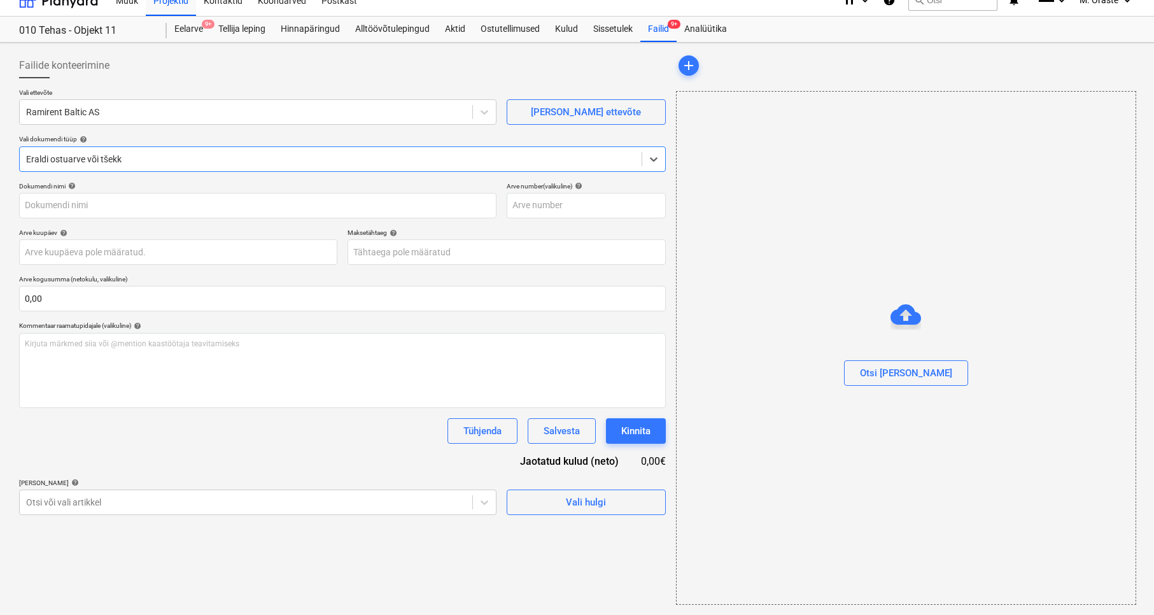
type input "25093327"
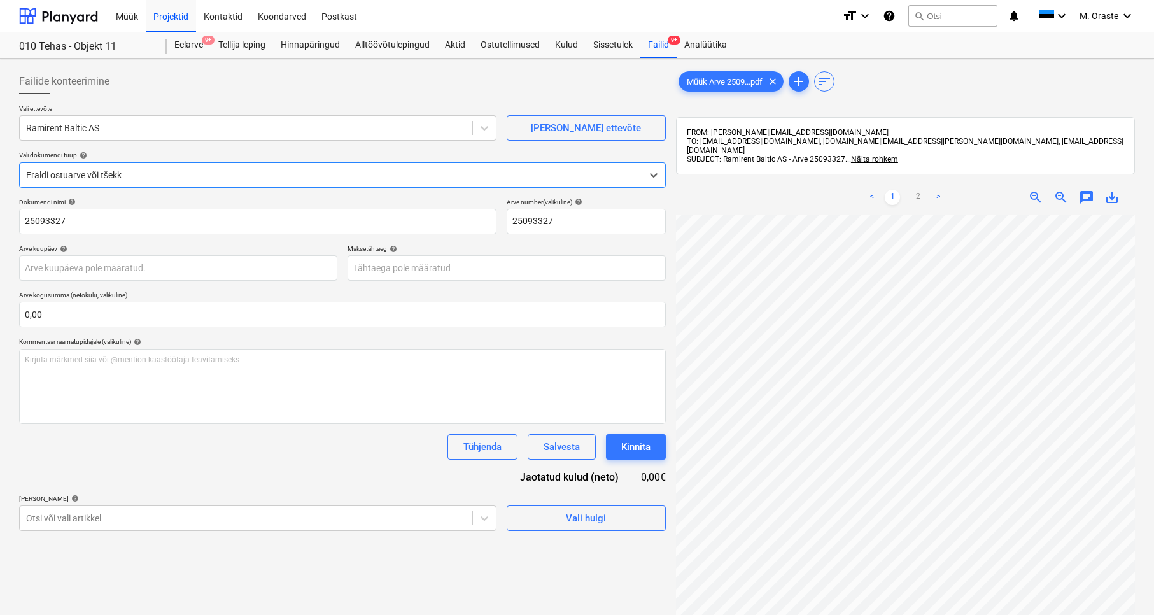
scroll to position [85, 22]
click at [890, 190] on link "1" at bounding box center [892, 197] width 15 height 15
click at [893, 190] on link "1" at bounding box center [892, 197] width 15 height 15
click at [672, 43] on span "9+" at bounding box center [674, 40] width 13 height 9
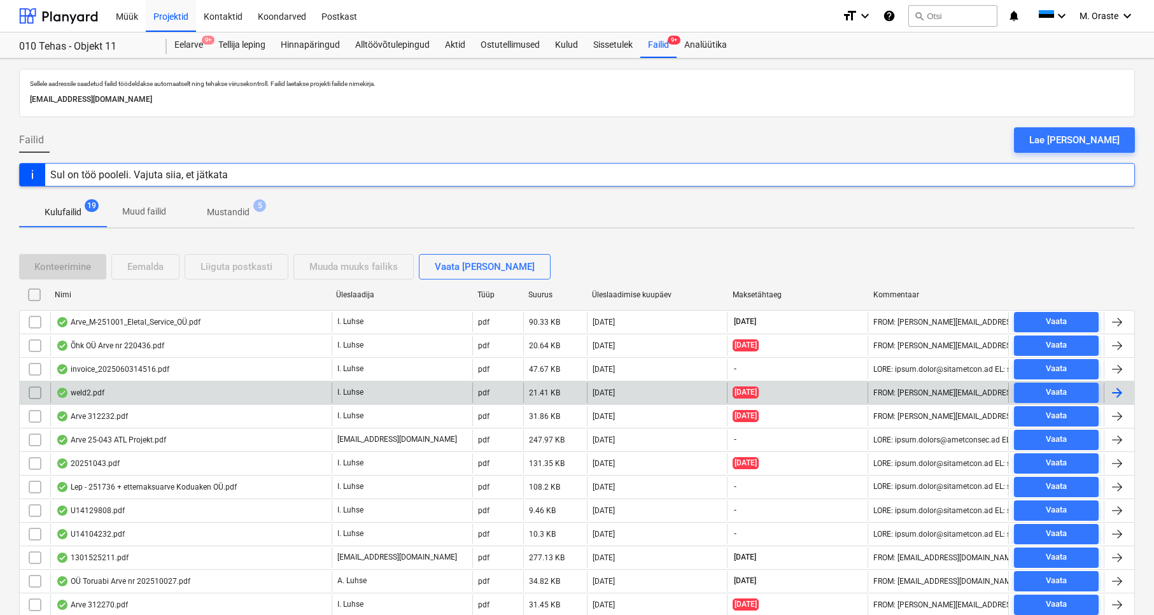
click at [76, 388] on div "weld2.pdf" at bounding box center [80, 393] width 48 height 10
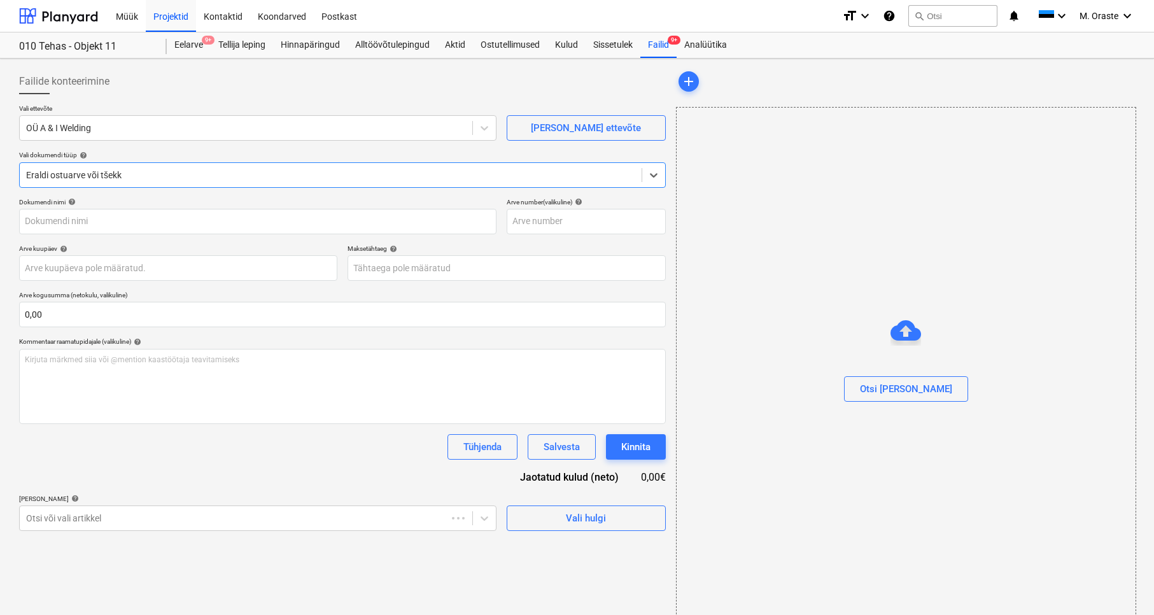
type input "weld2.pdf"
type input "[DATE]"
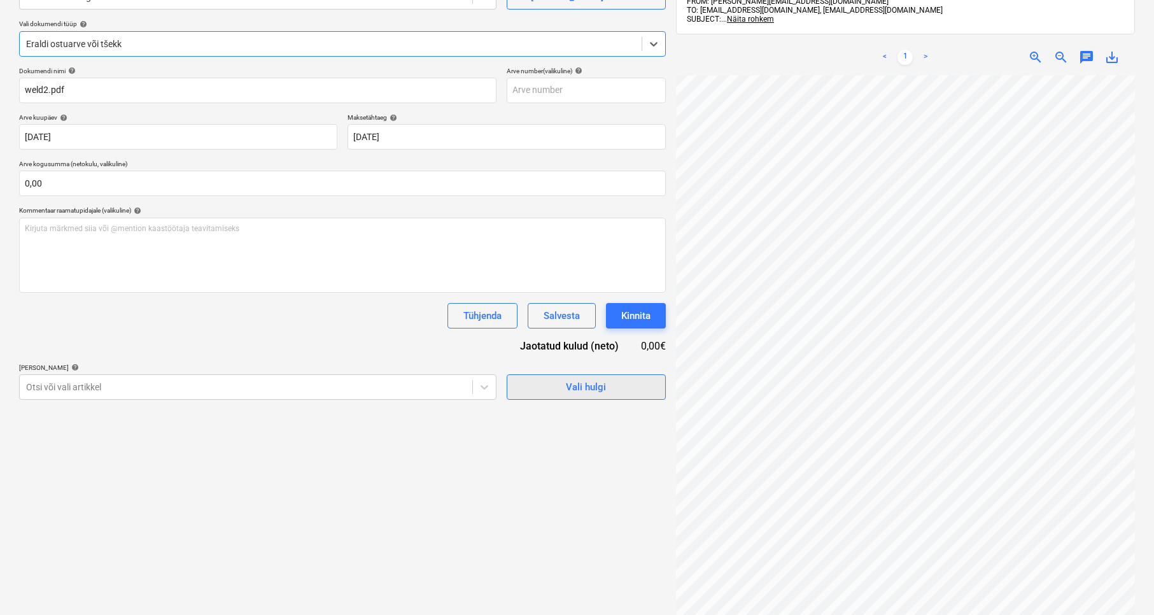
click at [624, 390] on span "Vali hulgi" at bounding box center [586, 387] width 127 height 17
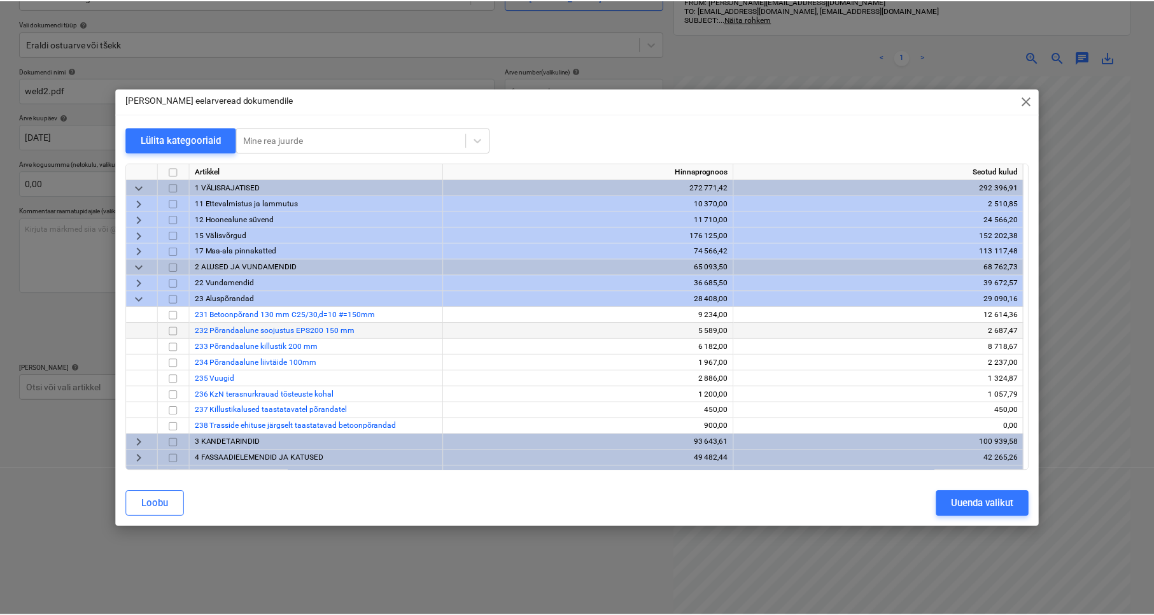
scroll to position [37, 0]
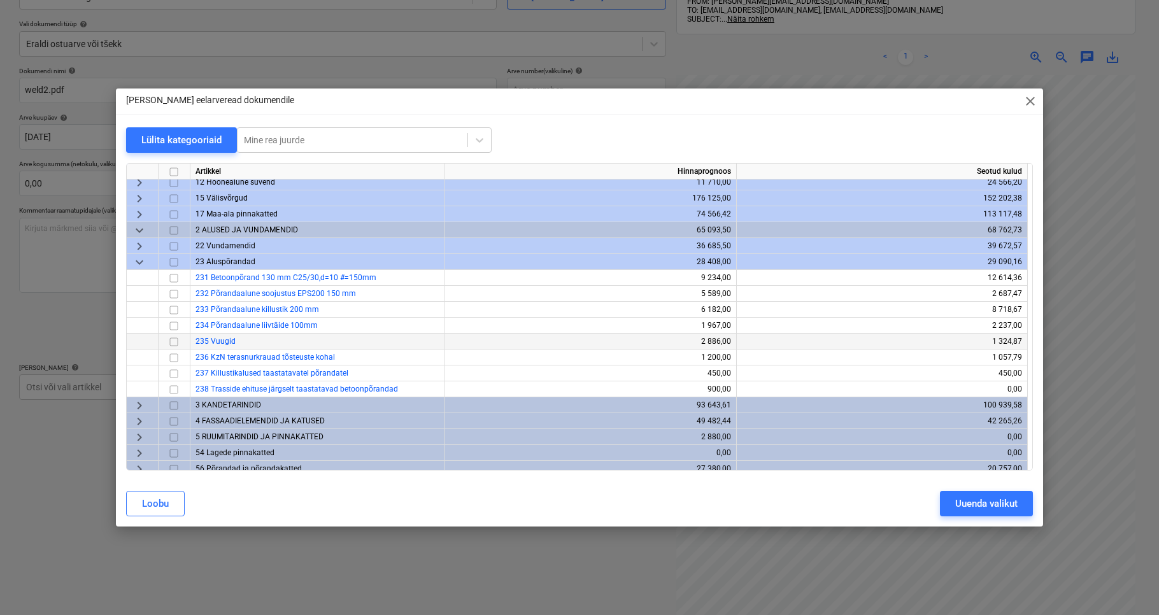
click at [173, 343] on input "checkbox" at bounding box center [173, 341] width 15 height 15
click at [958, 503] on button "Uuenda valikut" at bounding box center [986, 503] width 93 height 25
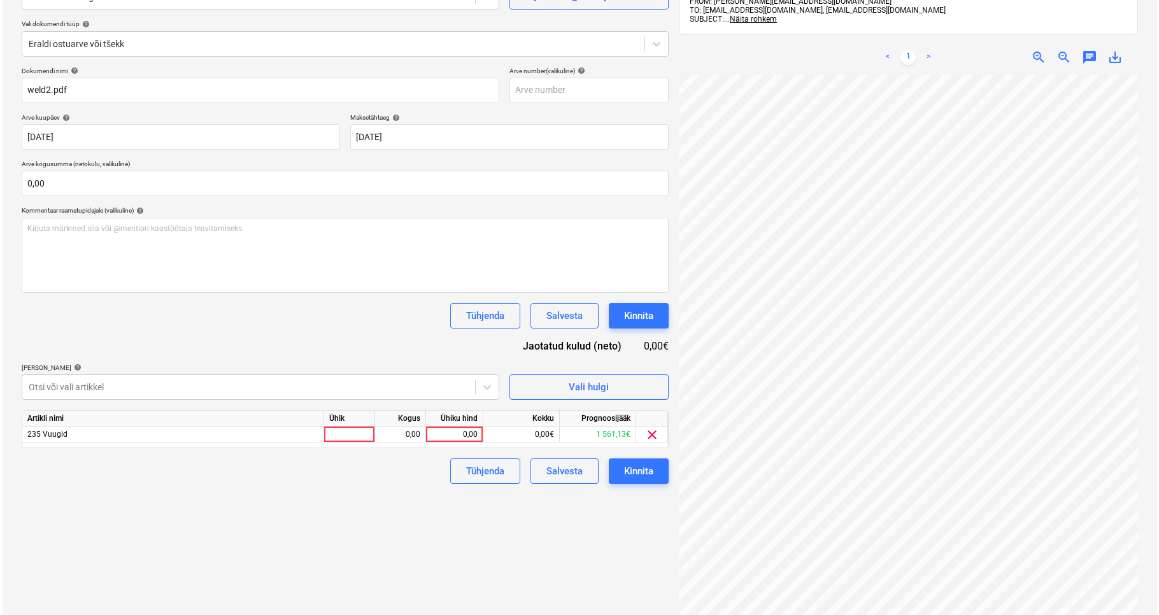
scroll to position [181, 0]
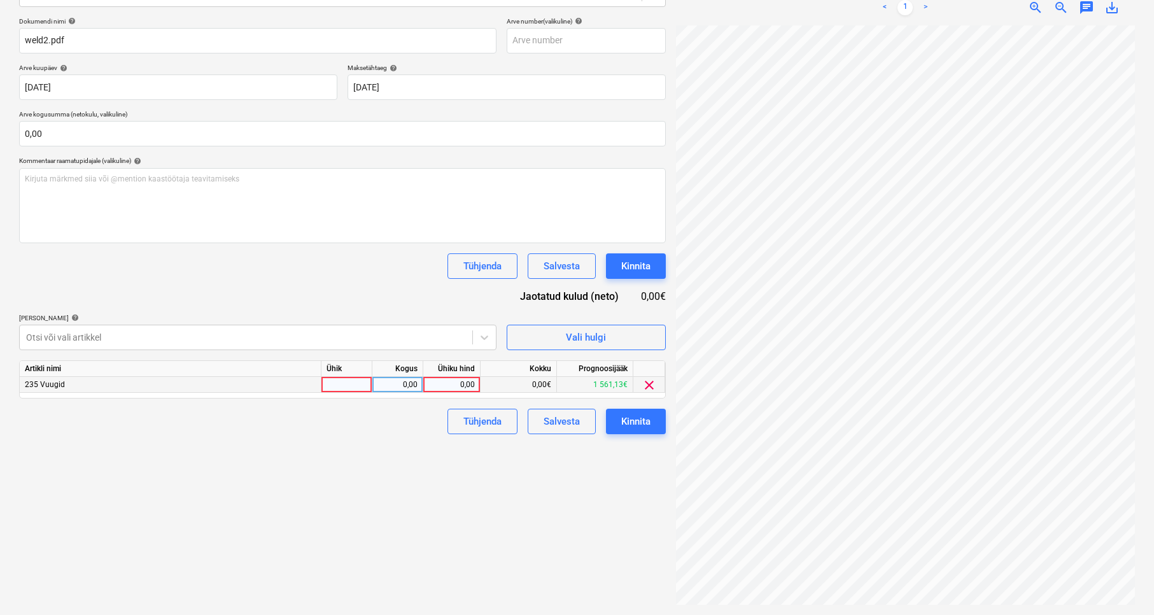
click at [357, 383] on div at bounding box center [347, 385] width 51 height 16
type input "kmpl"
click at [472, 380] on div "0,00" at bounding box center [452, 385] width 46 height 16
type input "200"
click at [443, 502] on div "Failide konteerimine Vali ettevõte OÜ A & I Welding [PERSON_NAME] uus ettevõte …" at bounding box center [342, 246] width 657 height 727
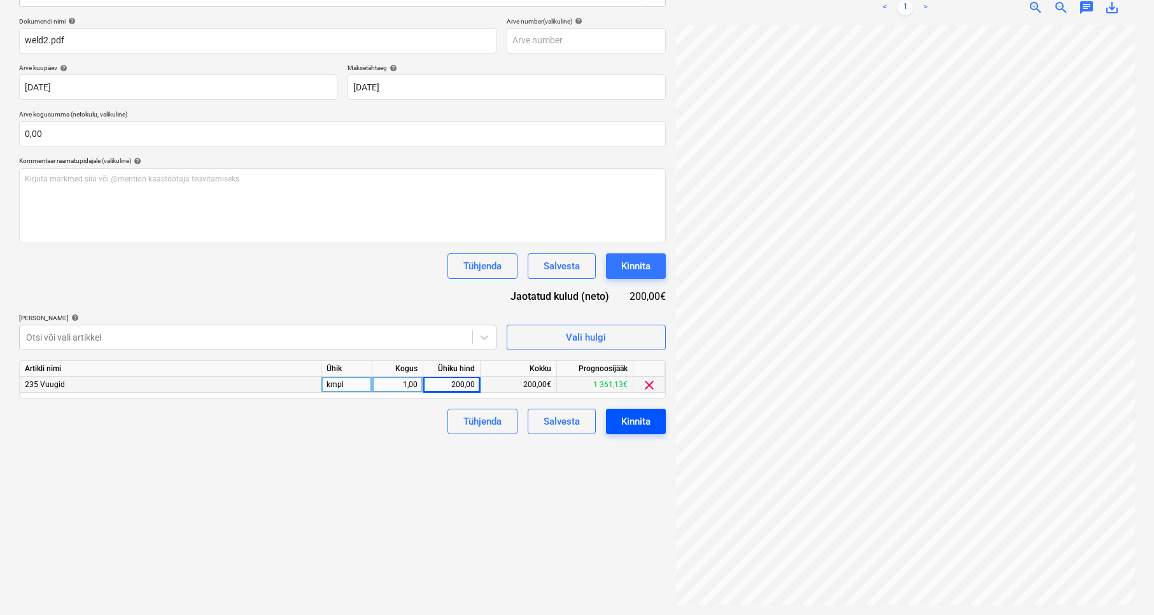
click at [635, 426] on div "Kinnita" at bounding box center [635, 421] width 29 height 17
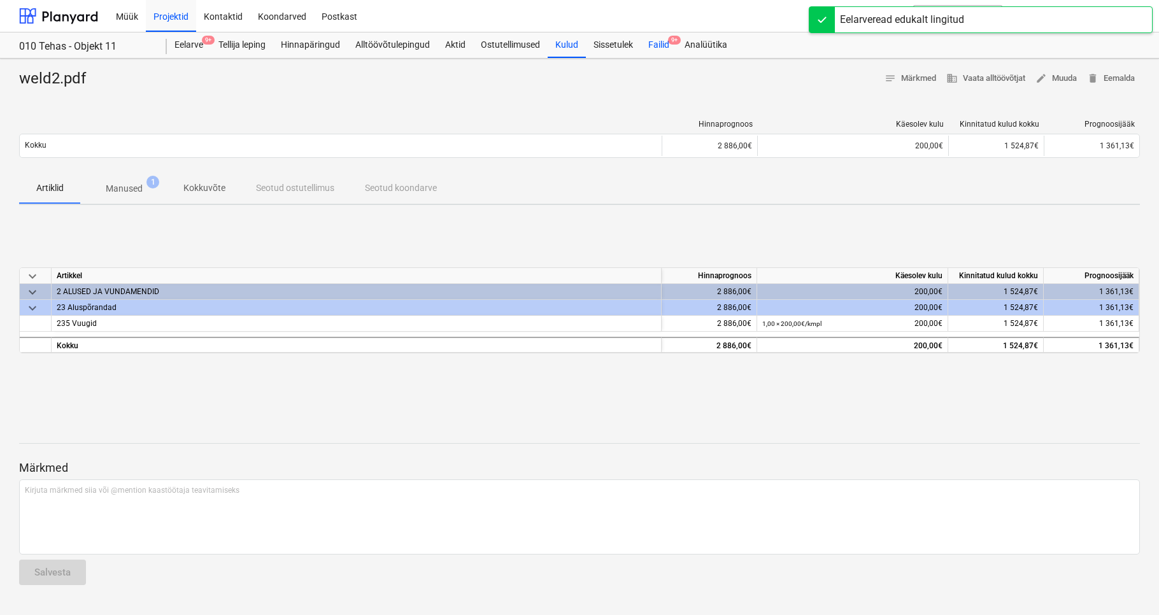
click at [661, 44] on div "Failid 9+" at bounding box center [659, 44] width 36 height 25
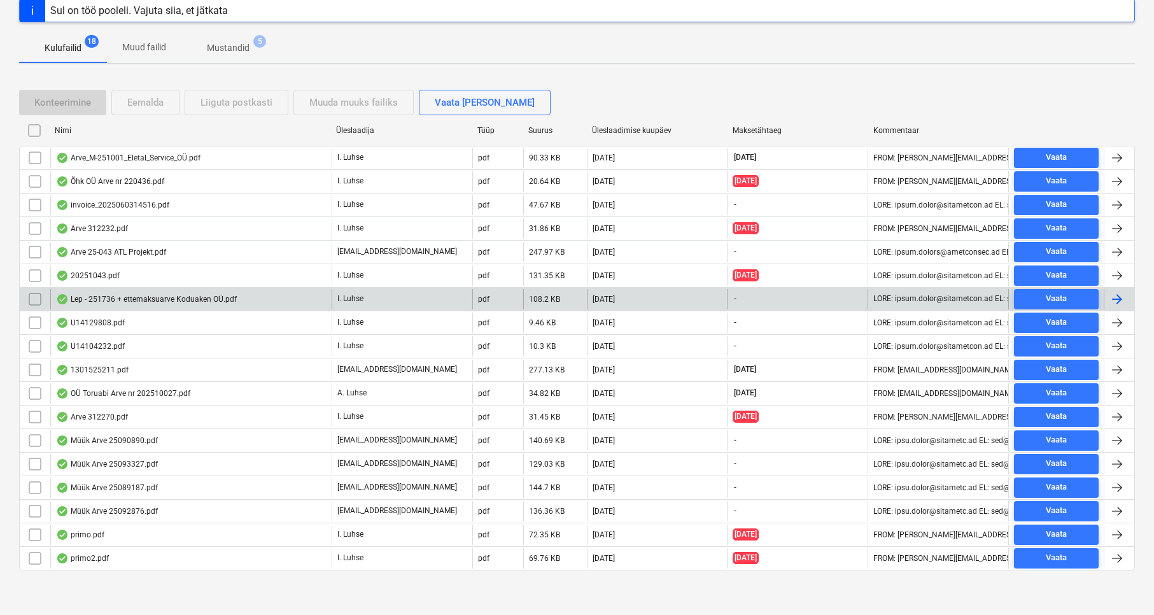
scroll to position [165, 0]
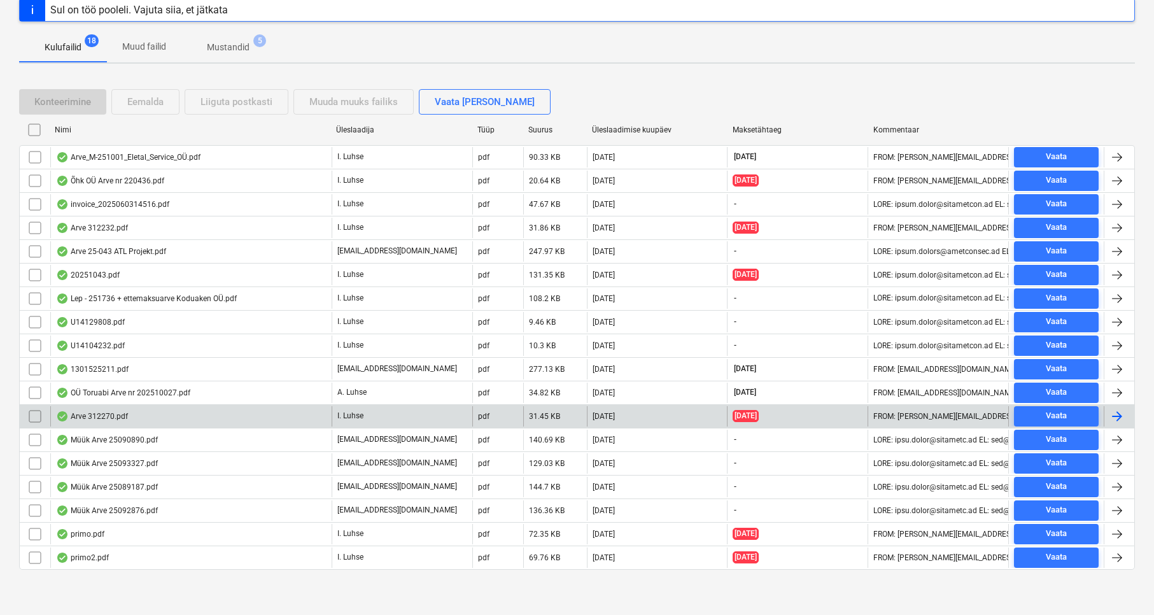
click at [161, 420] on div "Arve 312270.pdf" at bounding box center [190, 416] width 281 height 20
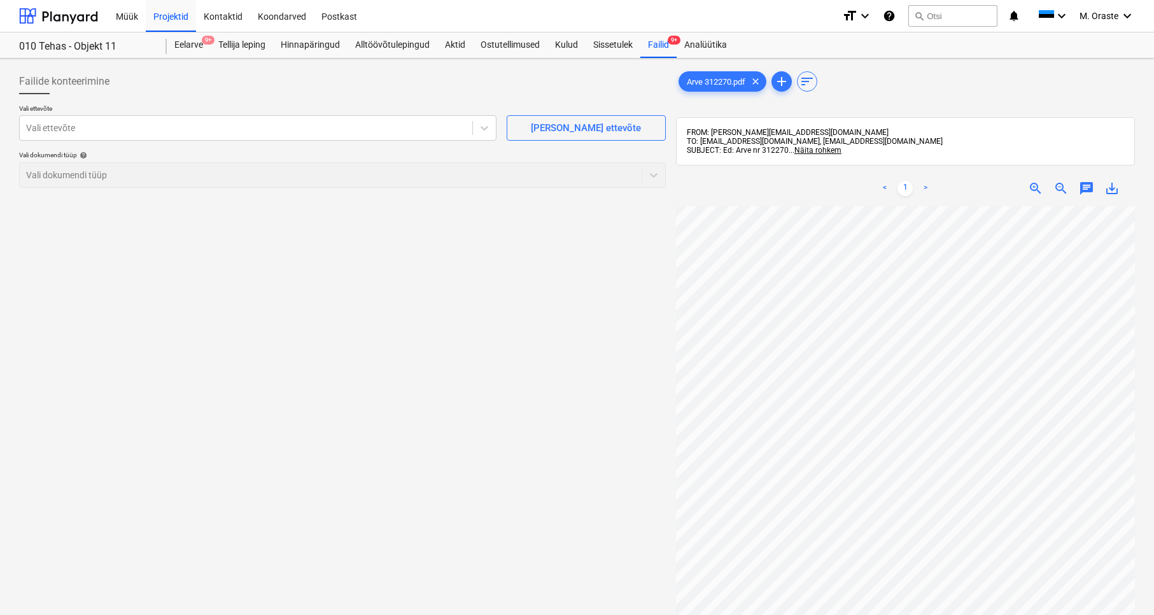
scroll to position [0, 1]
click at [643, 129] on span "[PERSON_NAME] ettevõte" at bounding box center [586, 128] width 127 height 17
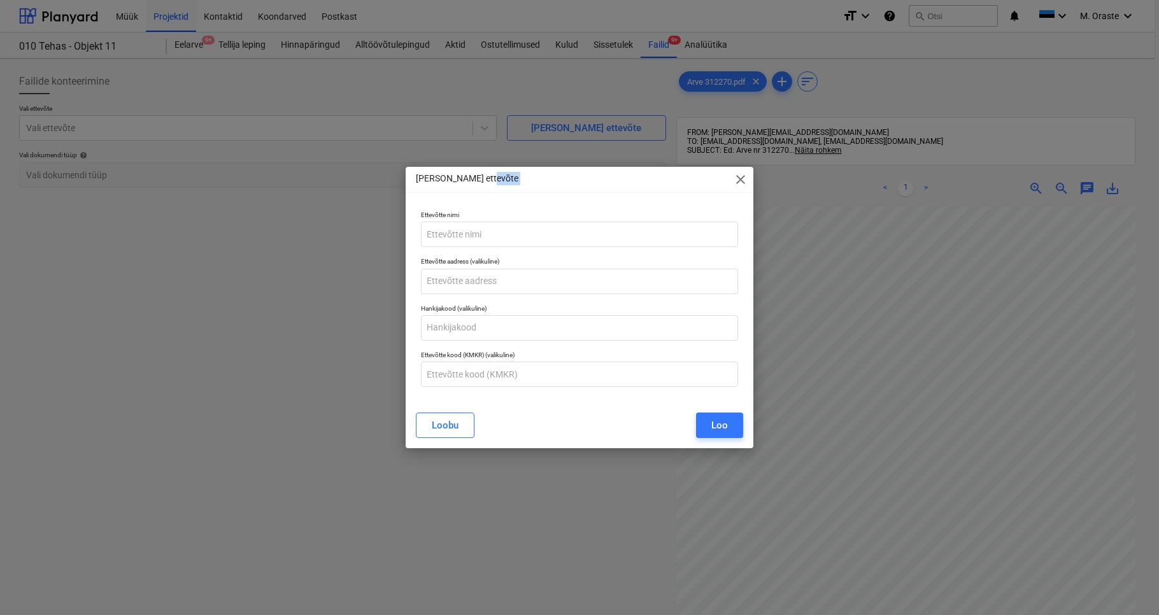
drag, startPoint x: 615, startPoint y: 185, endPoint x: 446, endPoint y: 190, distance: 169.5
click at [446, 190] on div "[PERSON_NAME] ettevõte close" at bounding box center [580, 179] width 348 height 25
click at [595, 200] on div "[PERSON_NAME] ettevõte close Ettevõtte nimi Ettevõtte aadress (valikuline) Hank…" at bounding box center [580, 307] width 348 height 281
drag, startPoint x: 676, startPoint y: 179, endPoint x: 502, endPoint y: 180, distance: 174.5
click at [502, 180] on div "[PERSON_NAME] ettevõte close" at bounding box center [580, 179] width 348 height 25
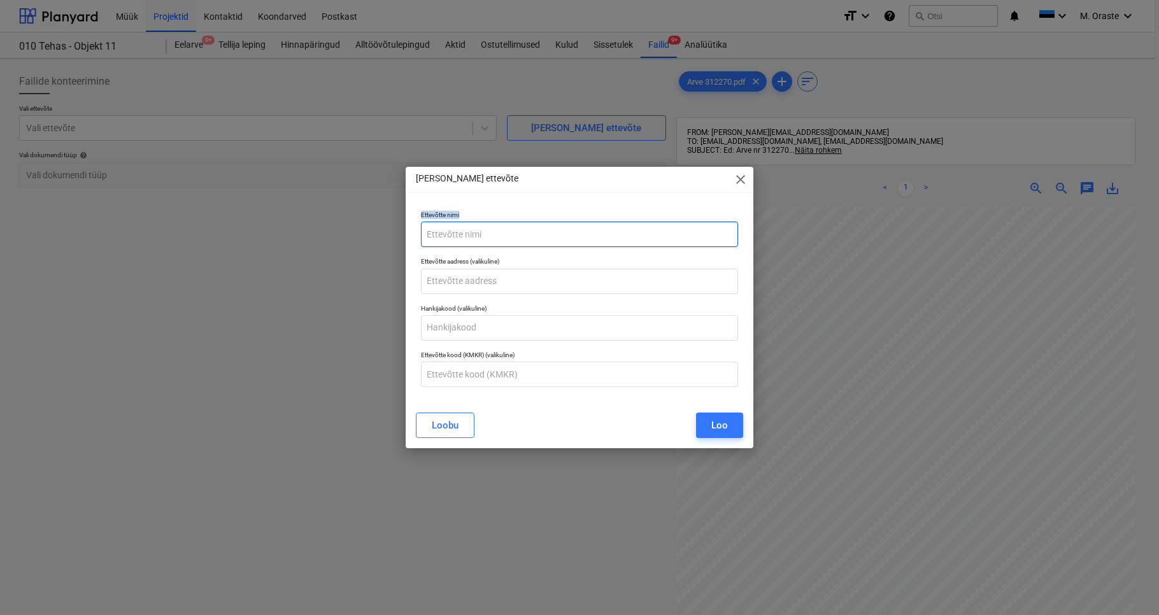
drag, startPoint x: 692, startPoint y: 188, endPoint x: 648, endPoint y: 235, distance: 64.4
click at [648, 235] on div "[PERSON_NAME] ettevõte close Ettevõtte nimi Ettevõtte aadress (valikuline) Hank…" at bounding box center [580, 307] width 348 height 281
click at [742, 175] on span "close" at bounding box center [740, 179] width 15 height 15
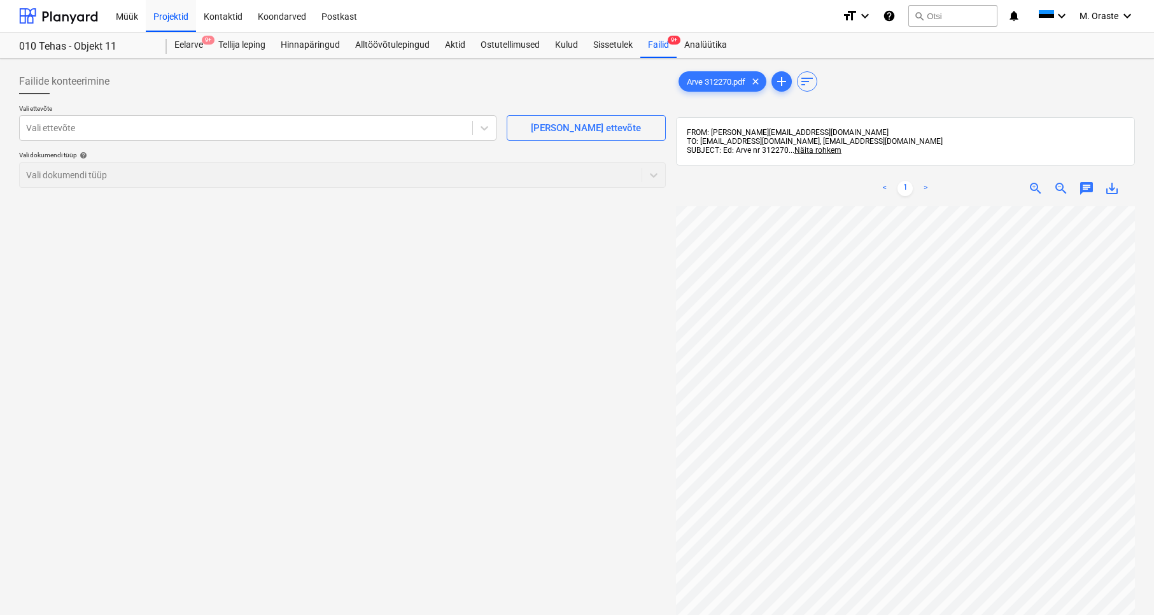
scroll to position [0, 0]
drag, startPoint x: 1112, startPoint y: 185, endPoint x: 1112, endPoint y: 168, distance: 17.2
click at [958, 185] on span "save_alt" at bounding box center [1112, 188] width 15 height 15
click at [382, 132] on div at bounding box center [246, 128] width 440 height 13
click at [184, 130] on div at bounding box center [246, 128] width 440 height 13
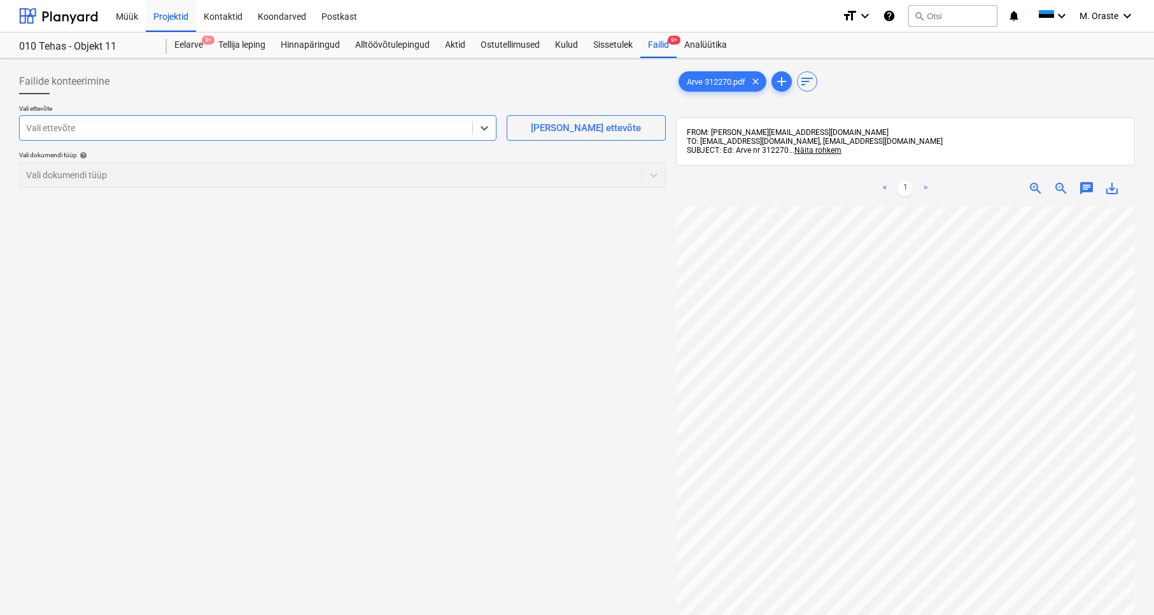
paste input "Avantirent OÜ"
type input "Avantirent OÜ"
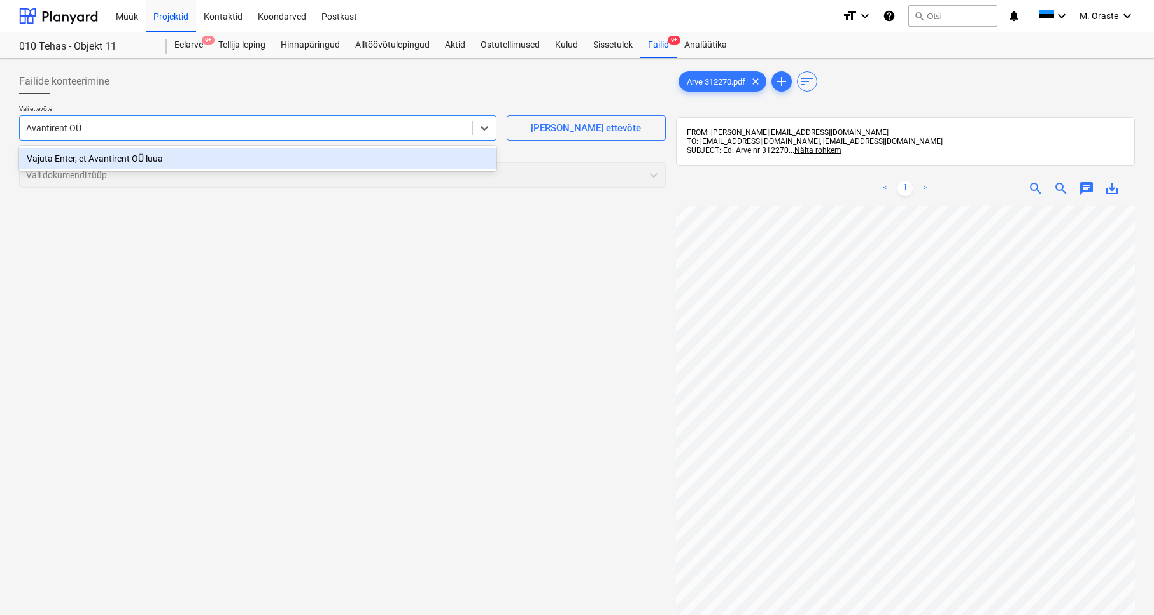
click at [213, 159] on div "Vajuta Enter, et Avantirent OÜ luua" at bounding box center [258, 158] width 478 height 20
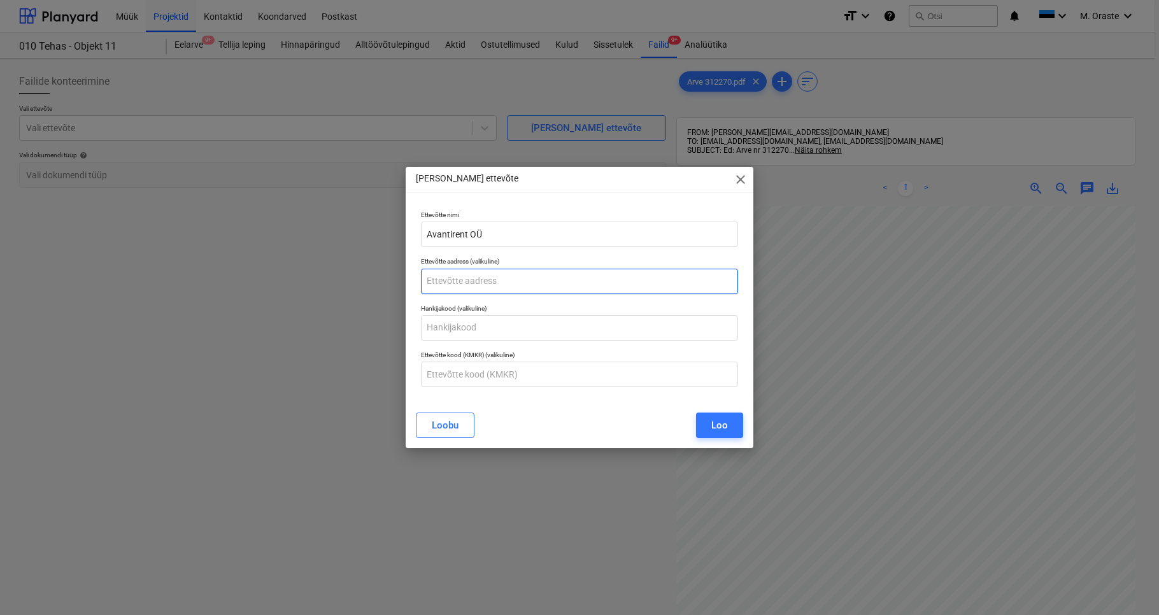
click at [544, 285] on input "text" at bounding box center [579, 281] width 317 height 25
paste input "[STREET_ADDRESS]"
type input "[STREET_ADDRESS]"
click at [707, 438] on div "[PERSON_NAME]" at bounding box center [579, 426] width 343 height 36
click at [731, 429] on button "Loo" at bounding box center [719, 425] width 47 height 25
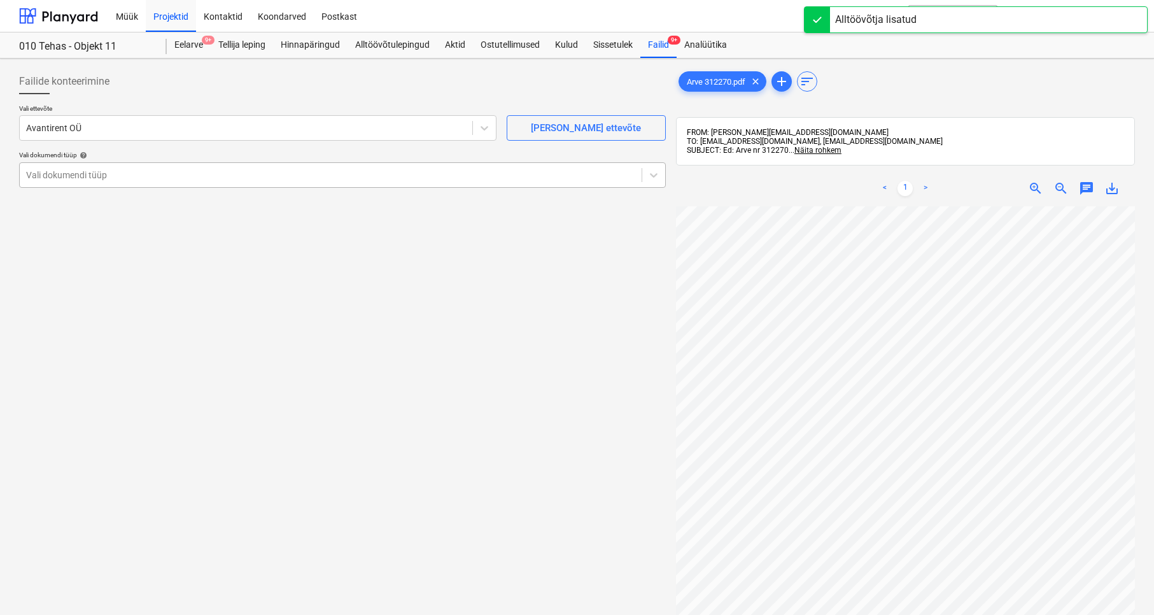
click at [402, 170] on div at bounding box center [330, 175] width 609 height 13
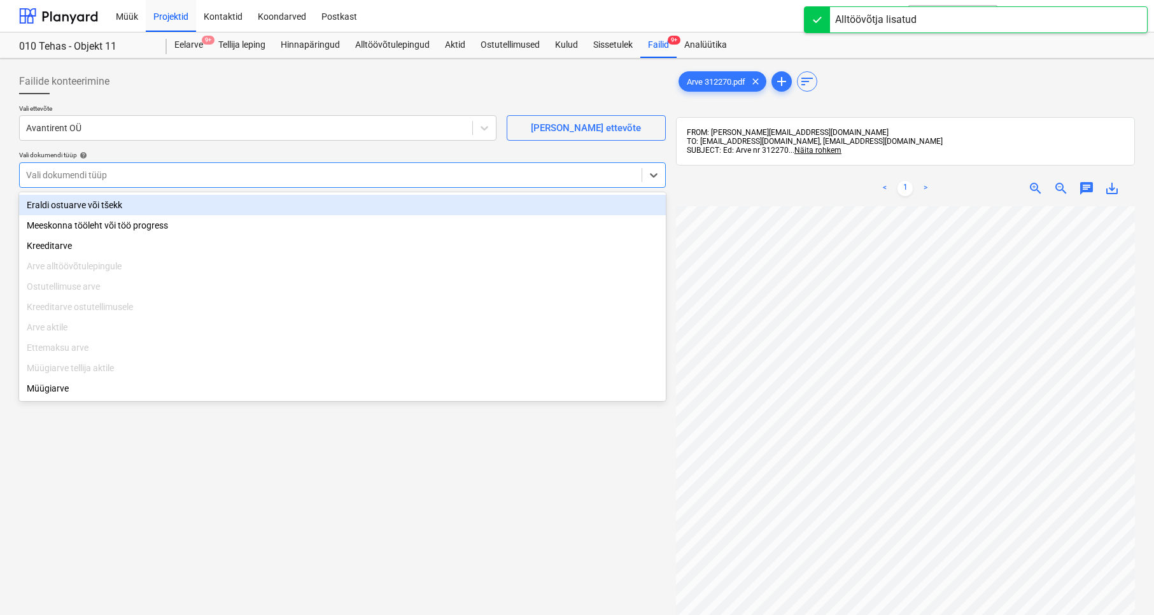
click at [139, 205] on div "Eraldi ostuarve või tšekk" at bounding box center [342, 205] width 647 height 20
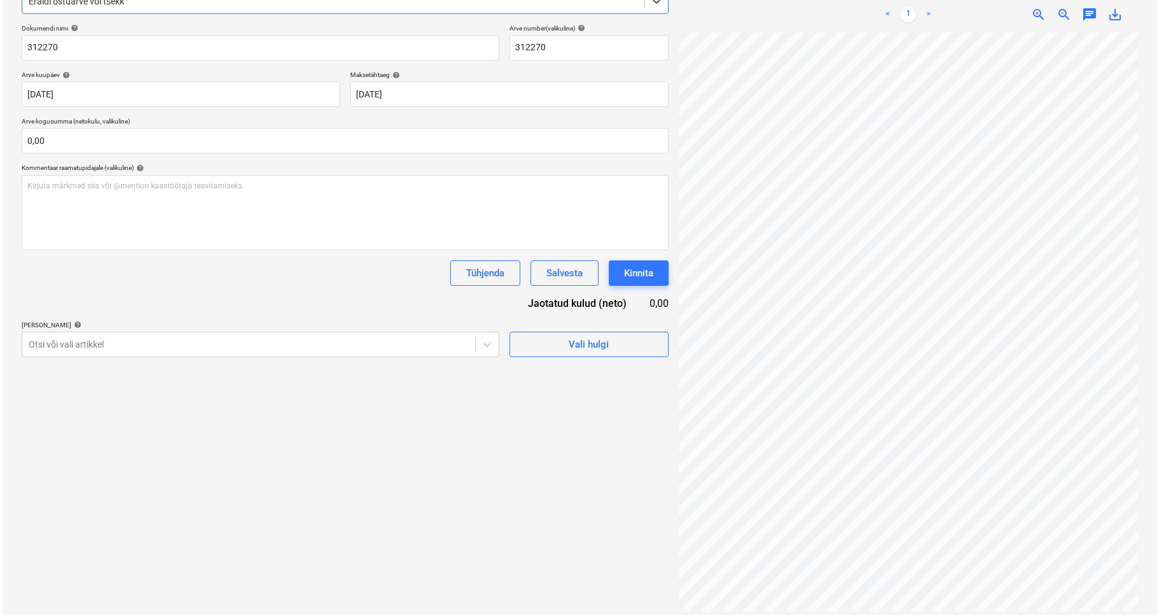
scroll to position [181, 0]
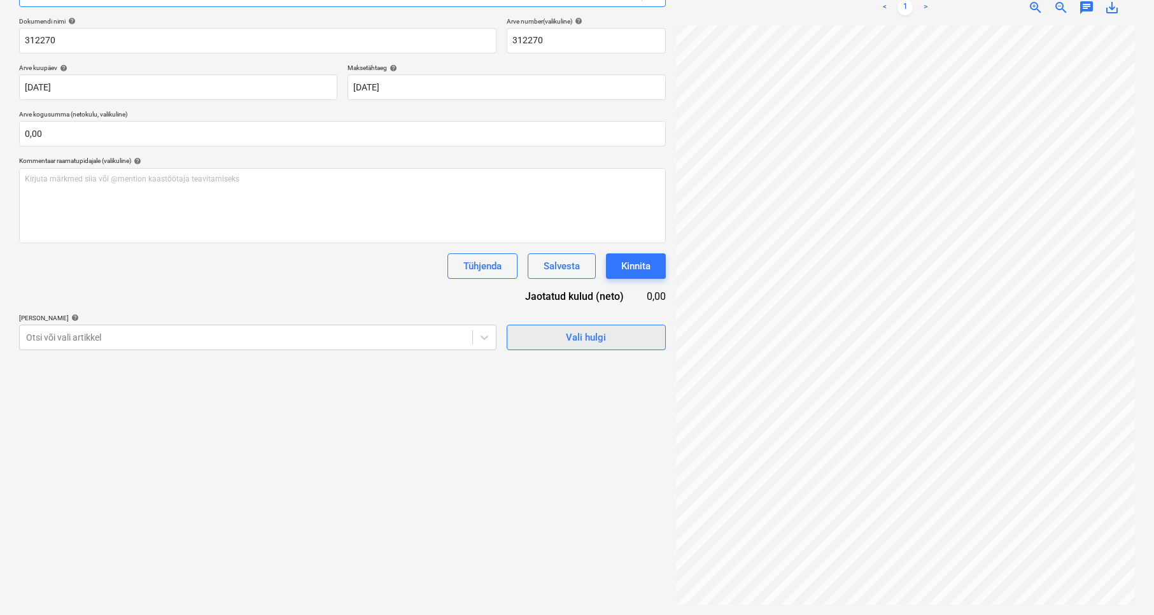
click at [630, 347] on button "Vali hulgi" at bounding box center [586, 337] width 159 height 25
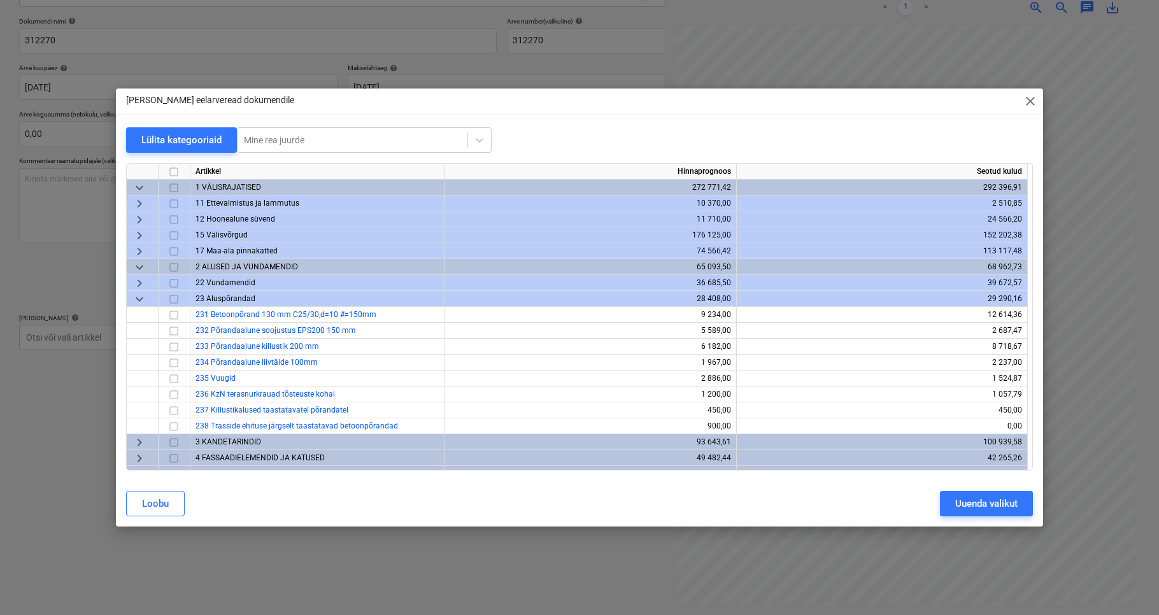
click at [144, 300] on span "keyboard_arrow_down" at bounding box center [139, 299] width 15 height 15
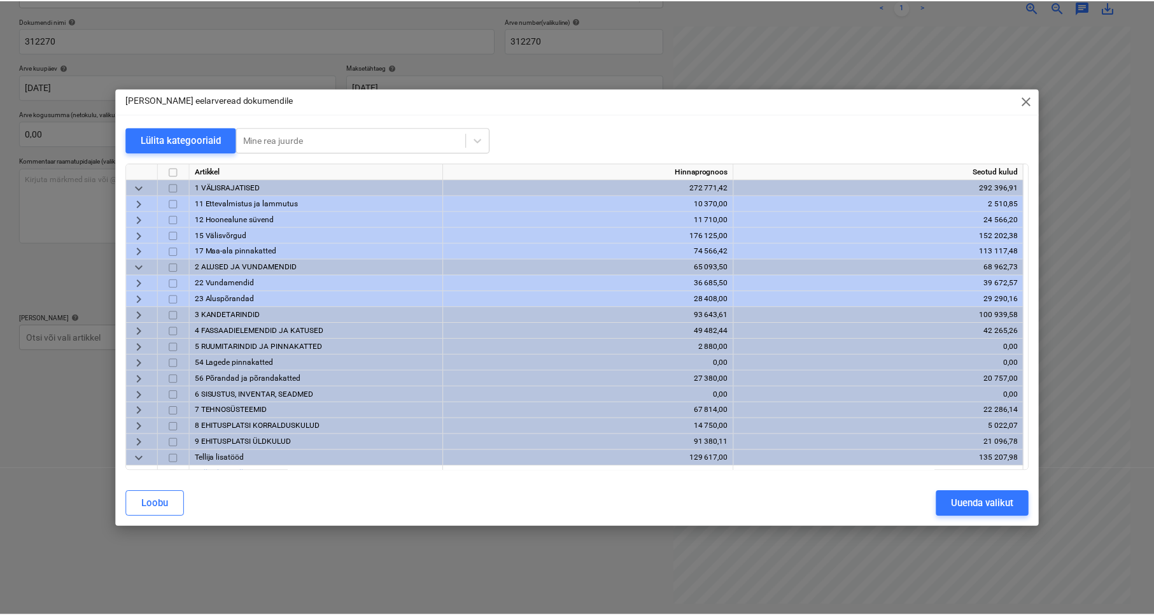
scroll to position [108, 0]
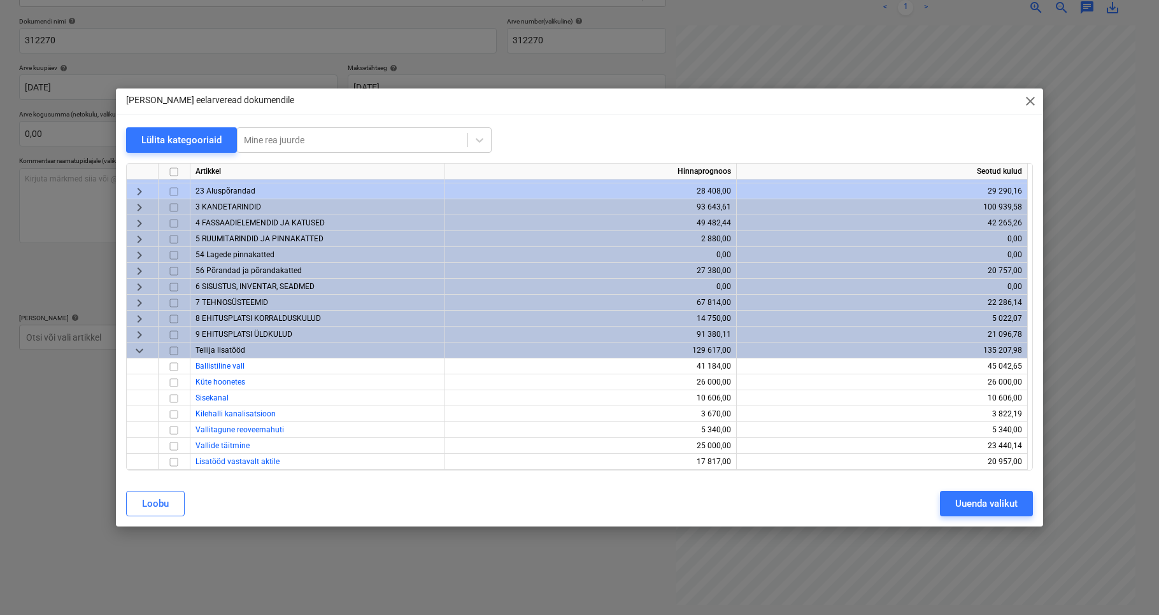
click at [136, 336] on span "keyboard_arrow_right" at bounding box center [139, 334] width 15 height 15
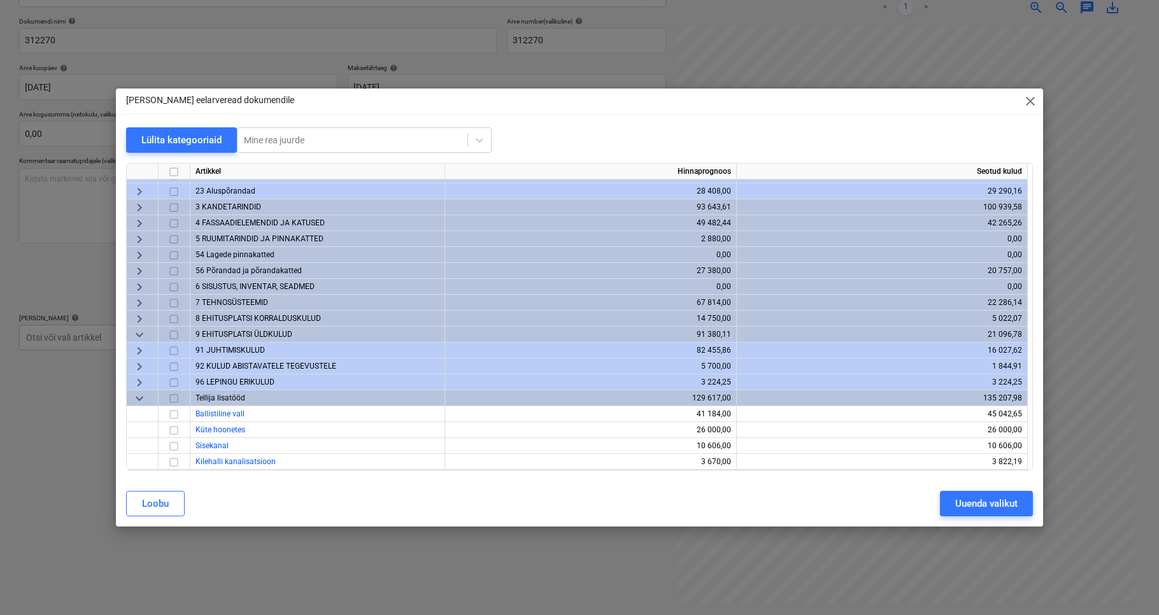
click at [141, 367] on span "keyboard_arrow_right" at bounding box center [139, 366] width 15 height 15
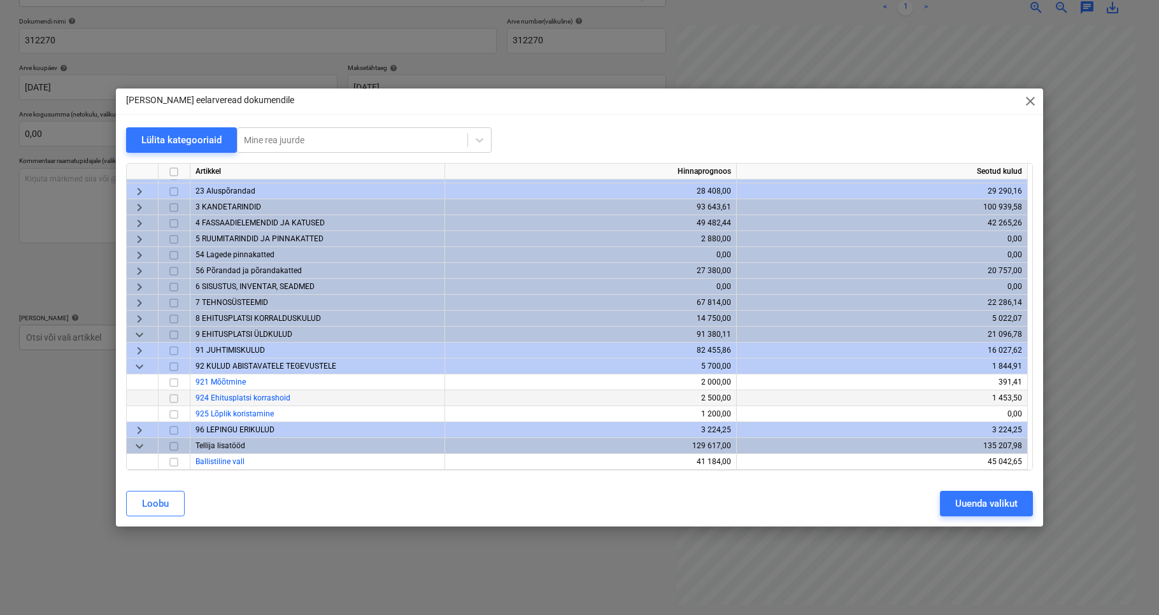
click at [175, 399] on input "checkbox" at bounding box center [173, 398] width 15 height 15
click at [958, 506] on div "Uuenda valikut" at bounding box center [986, 503] width 62 height 17
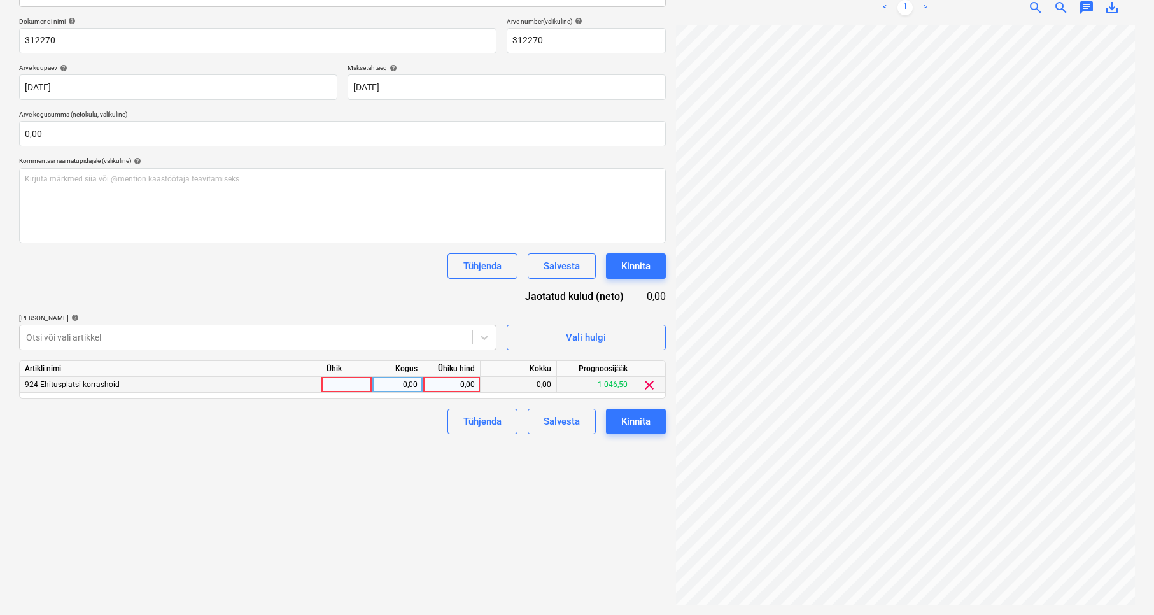
click at [349, 387] on div at bounding box center [347, 385] width 51 height 16
type input "kmpl"
click at [453, 381] on div "0,00" at bounding box center [452, 385] width 46 height 16
type input "8,36"
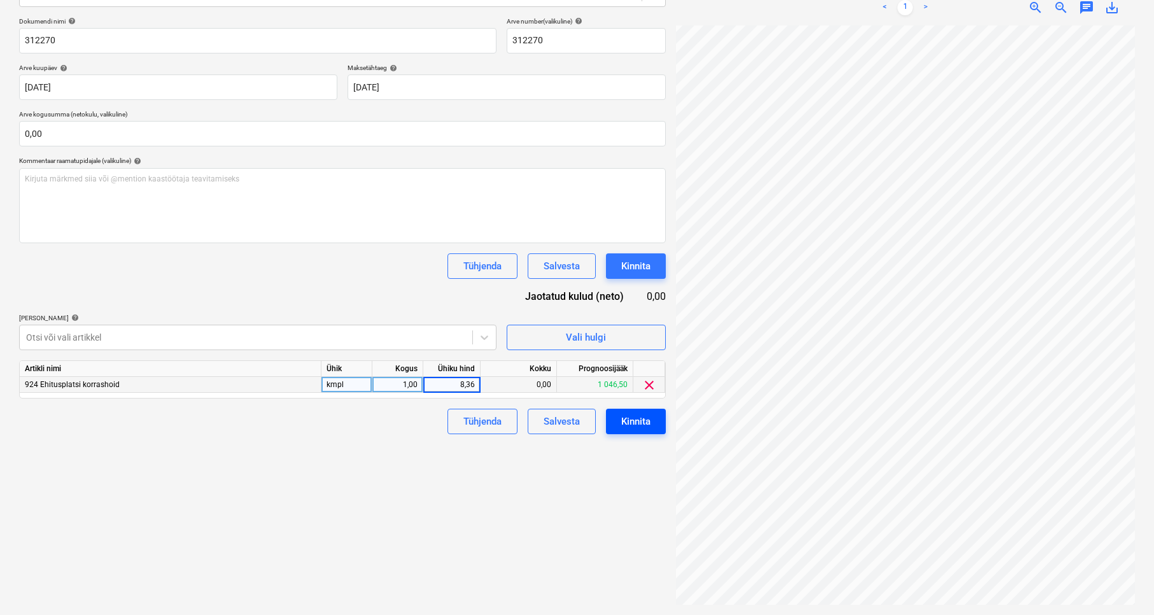
click at [637, 423] on div "Kinnita" at bounding box center [635, 421] width 29 height 17
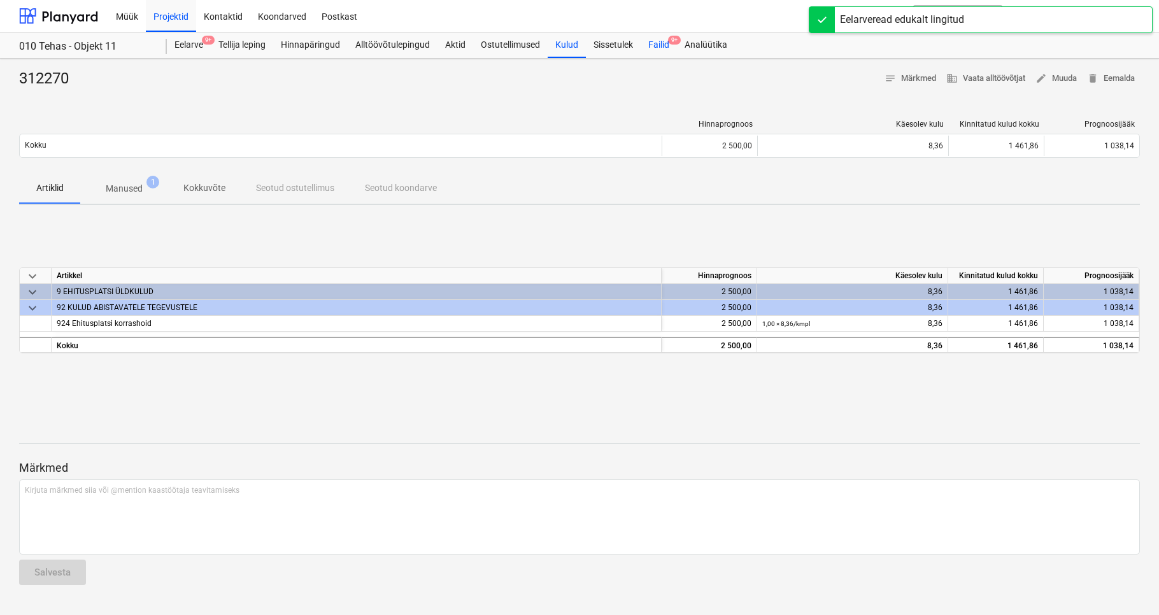
click at [665, 39] on div "Failid 9+" at bounding box center [659, 44] width 36 height 25
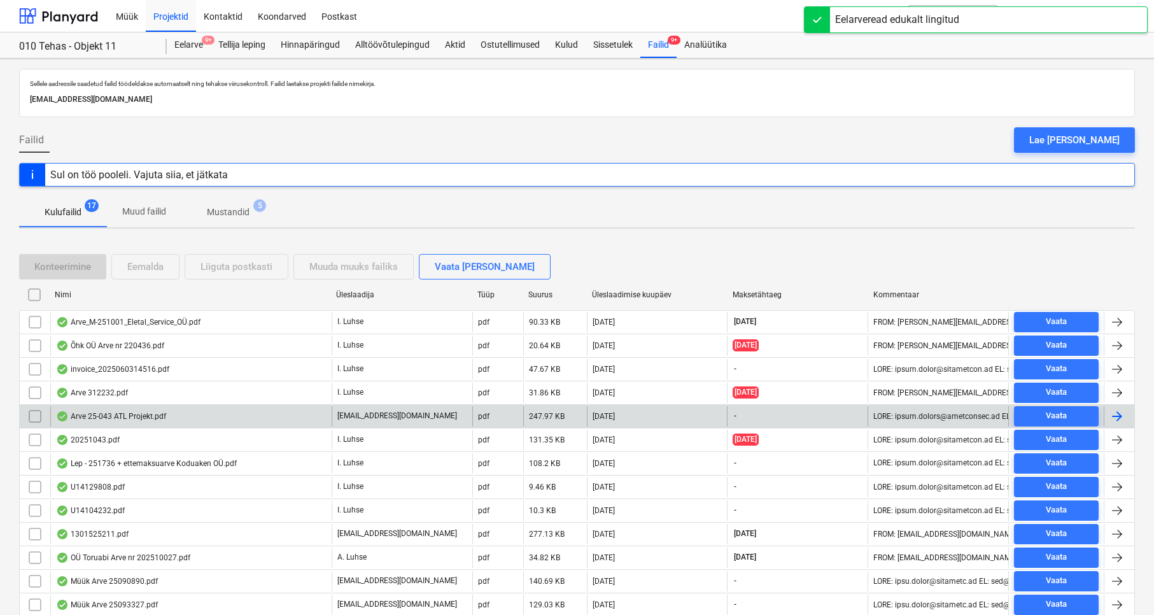
scroll to position [141, 0]
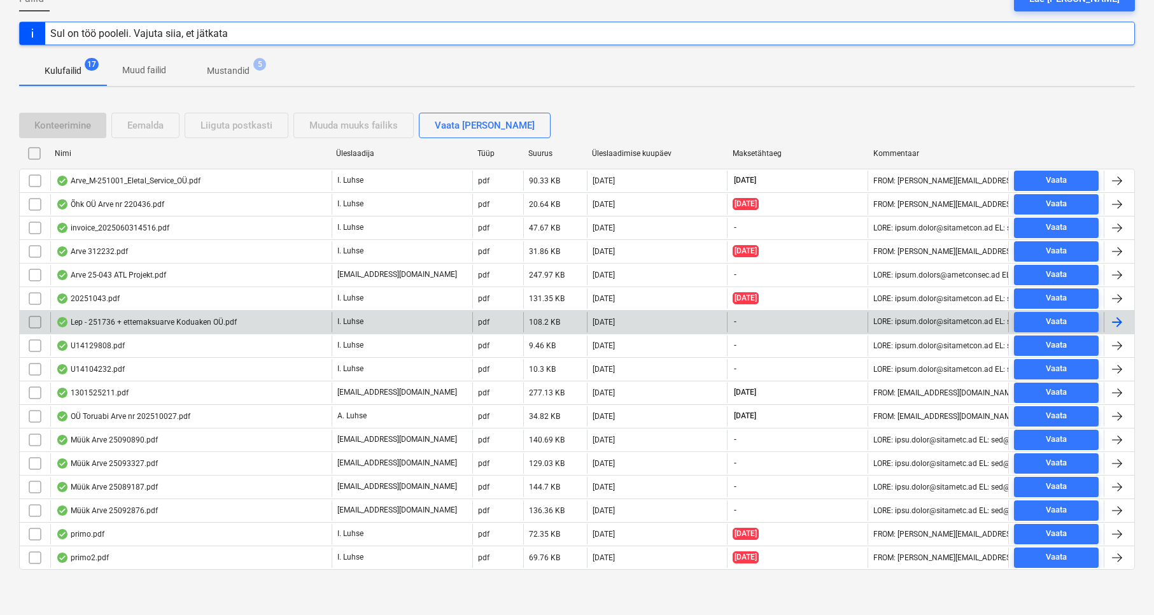
click at [195, 318] on div "Lep - 251736 + ettemaksuarve Koduaken OÜ.pdf" at bounding box center [146, 322] width 181 height 10
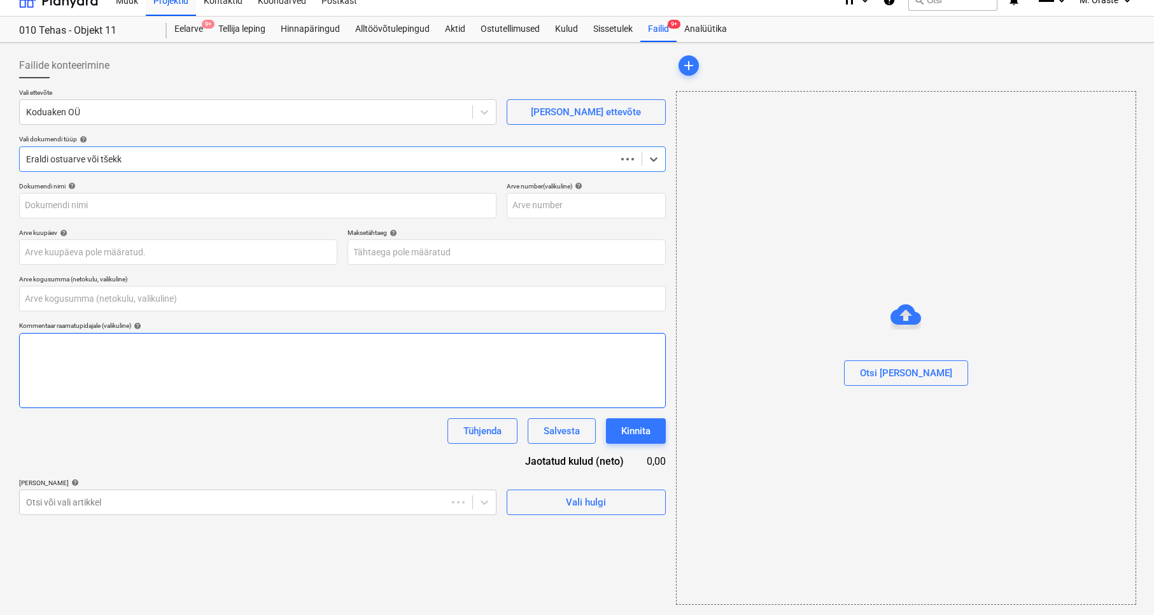
type input "0,00"
type input "Lep - 251736 + ettemaksuarve Koduaken OÜ.pdf"
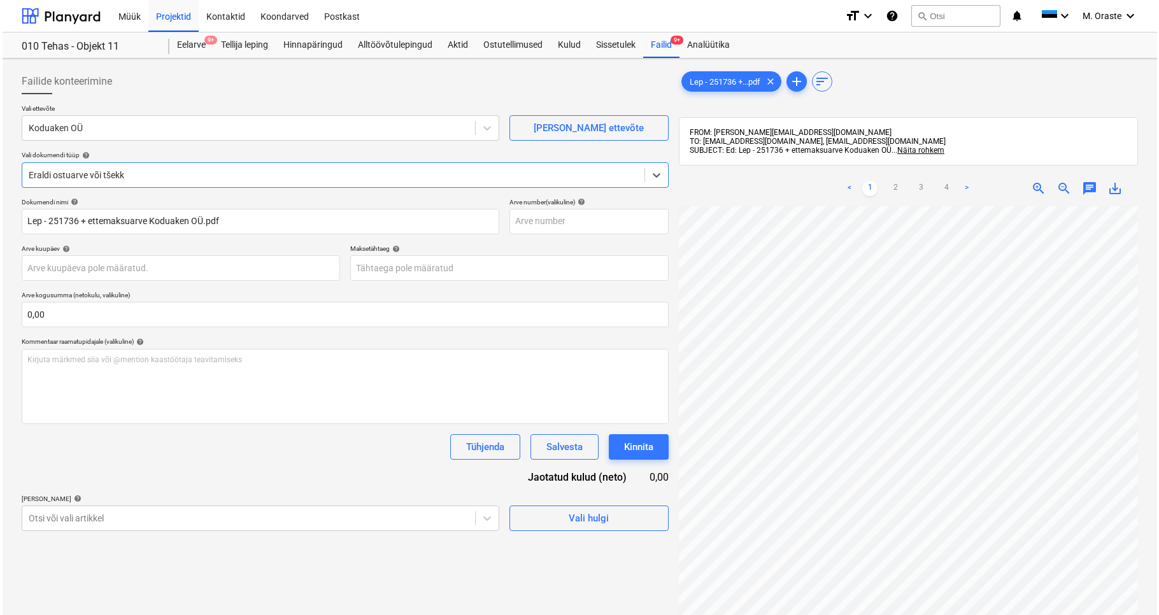
scroll to position [136, 0]
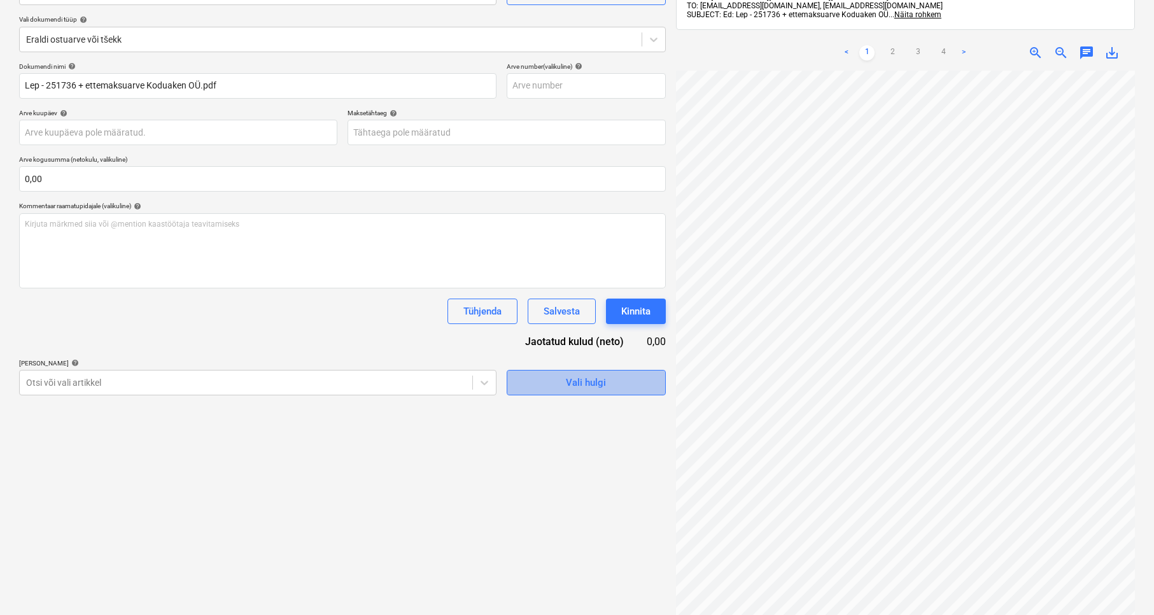
click at [620, 385] on span "Vali hulgi" at bounding box center [586, 382] width 127 height 17
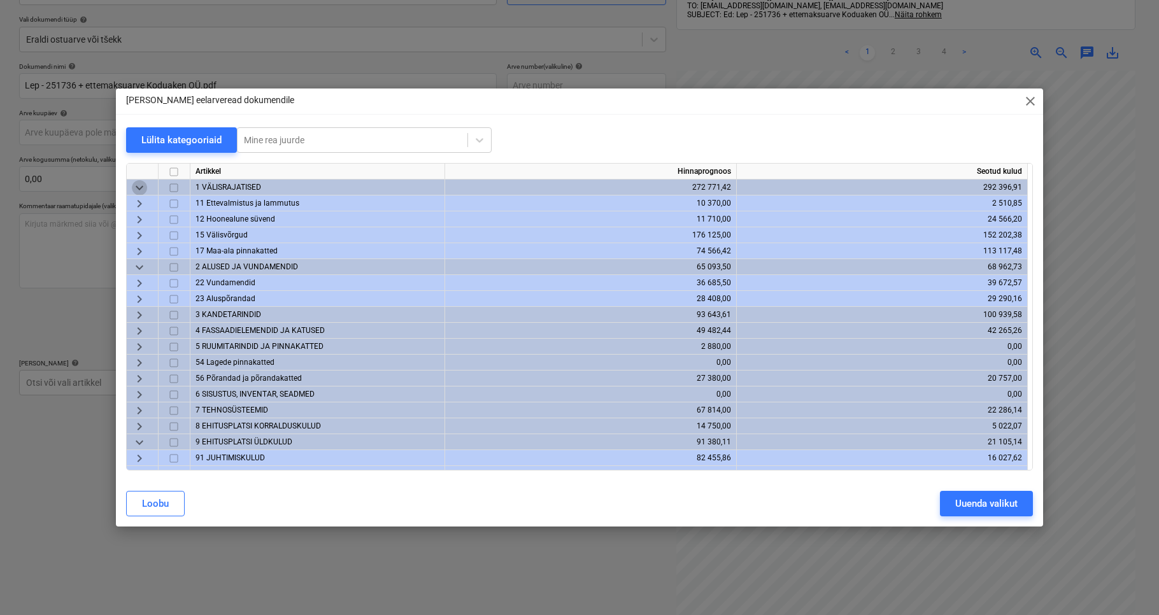
click at [141, 187] on span "keyboard_arrow_down" at bounding box center [139, 187] width 15 height 15
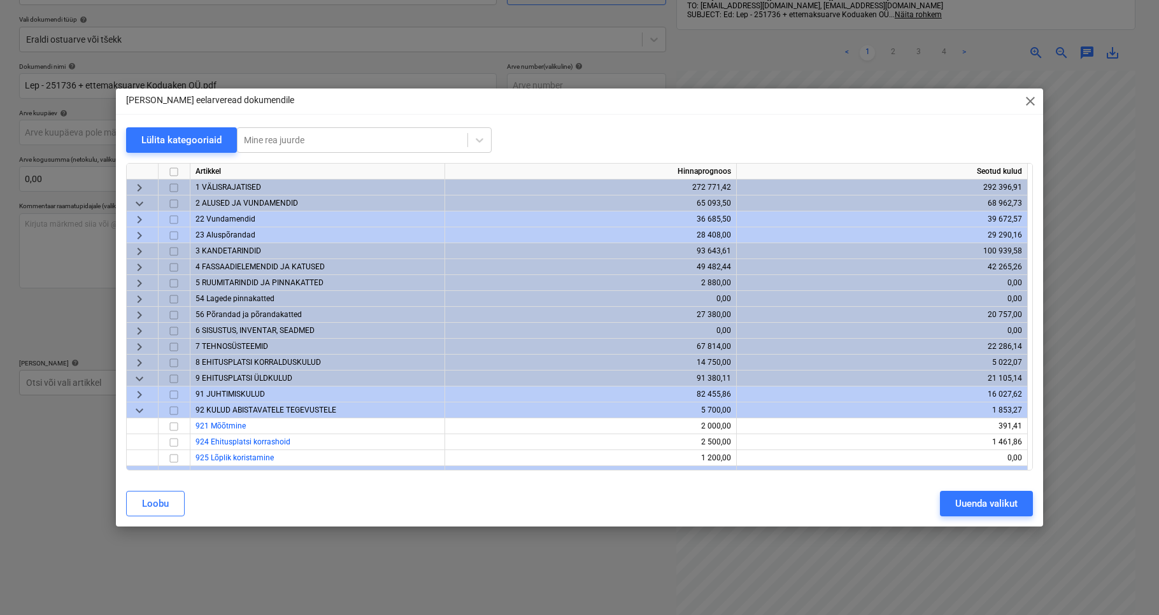
click at [136, 202] on span "keyboard_arrow_down" at bounding box center [139, 203] width 15 height 15
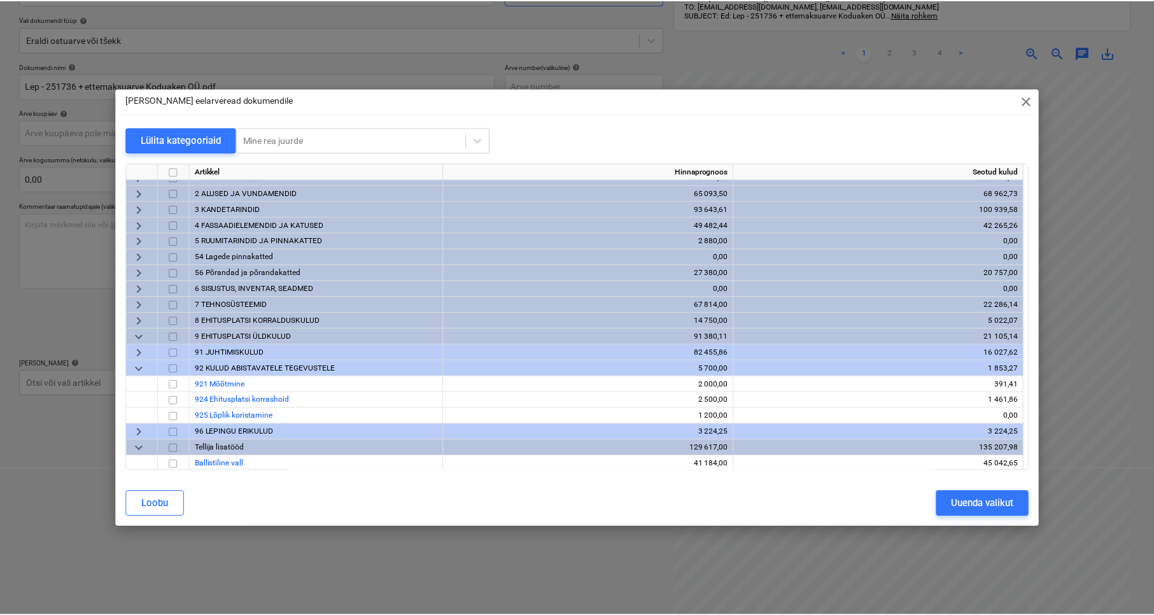
scroll to position [0, 0]
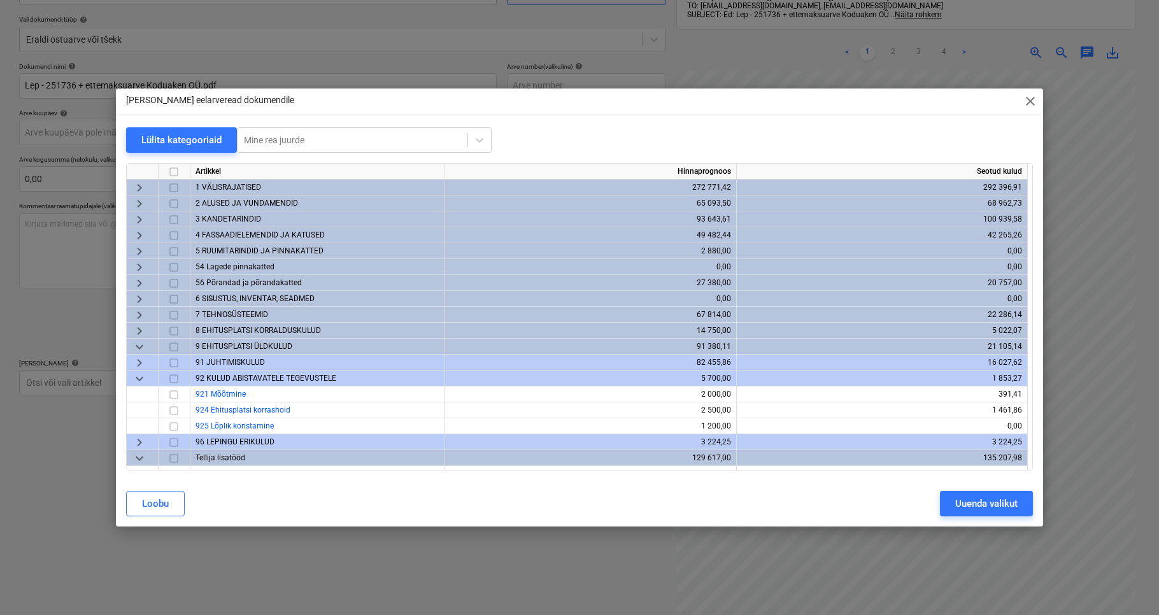
click at [138, 237] on span "keyboard_arrow_right" at bounding box center [139, 235] width 15 height 15
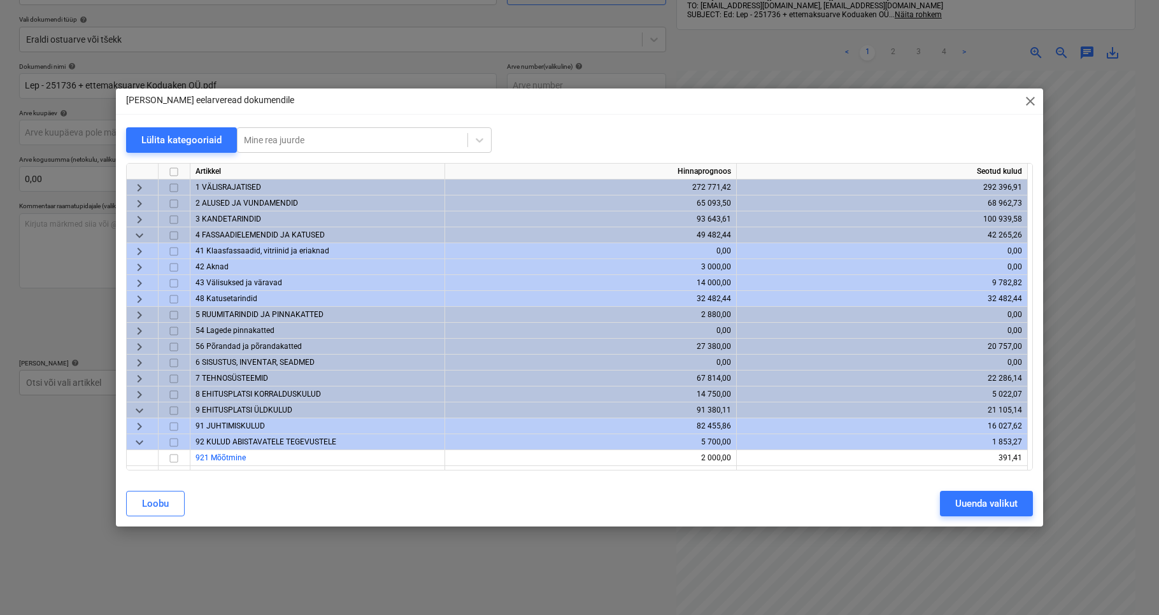
click at [134, 266] on span "keyboard_arrow_right" at bounding box center [139, 267] width 15 height 15
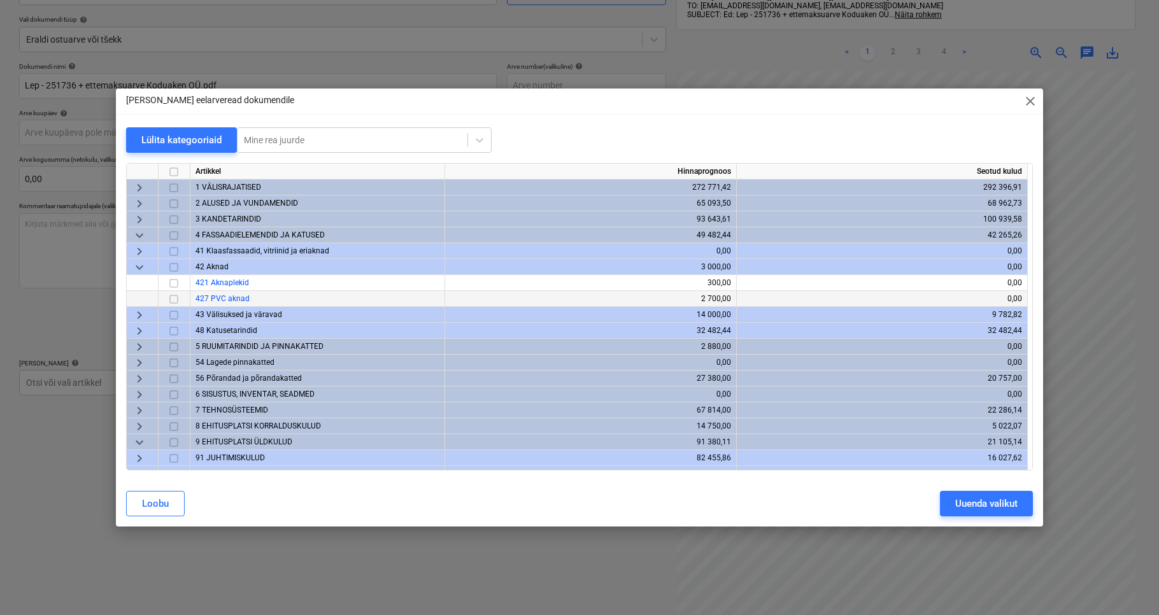
click at [177, 301] on input "checkbox" at bounding box center [173, 299] width 15 height 15
click at [958, 504] on div "Uuenda valikut" at bounding box center [986, 503] width 62 height 17
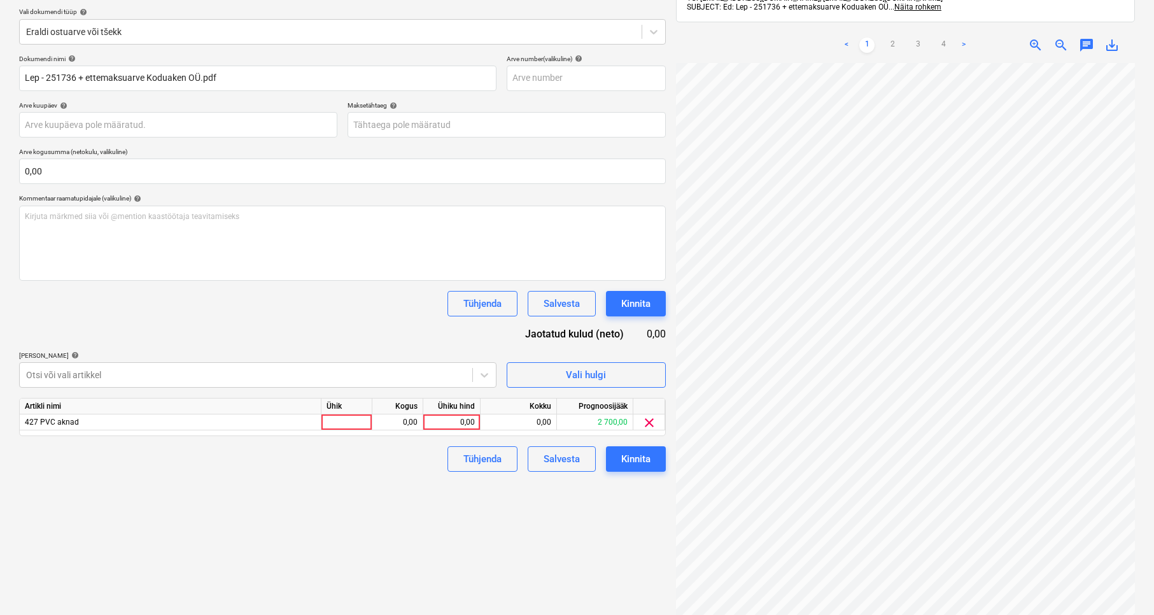
scroll to position [180, 0]
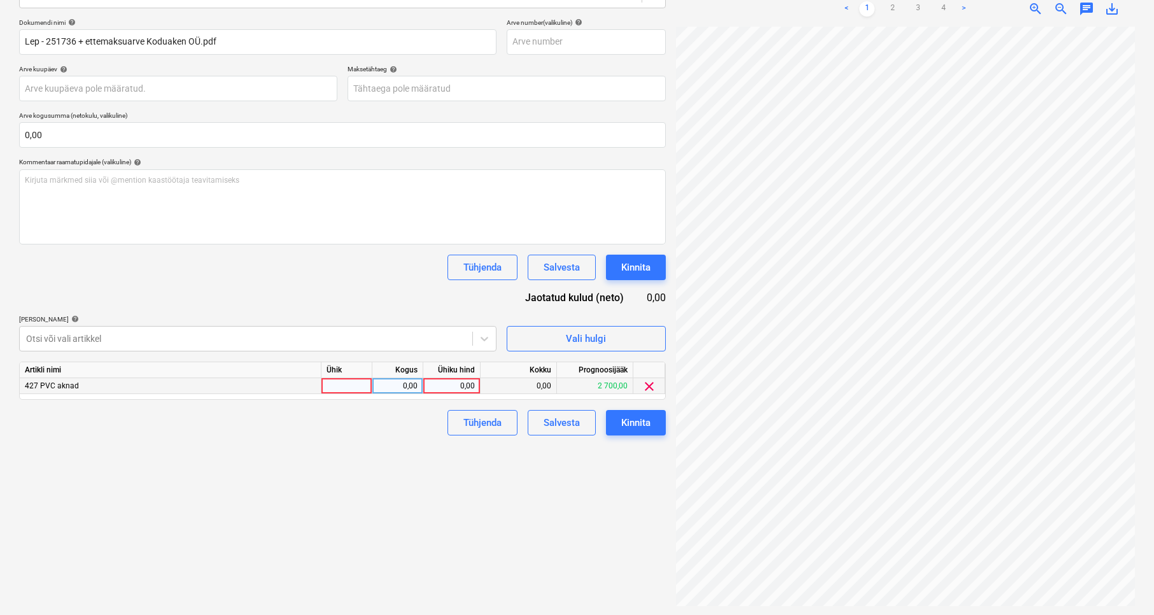
click at [340, 378] on div at bounding box center [347, 386] width 51 height 16
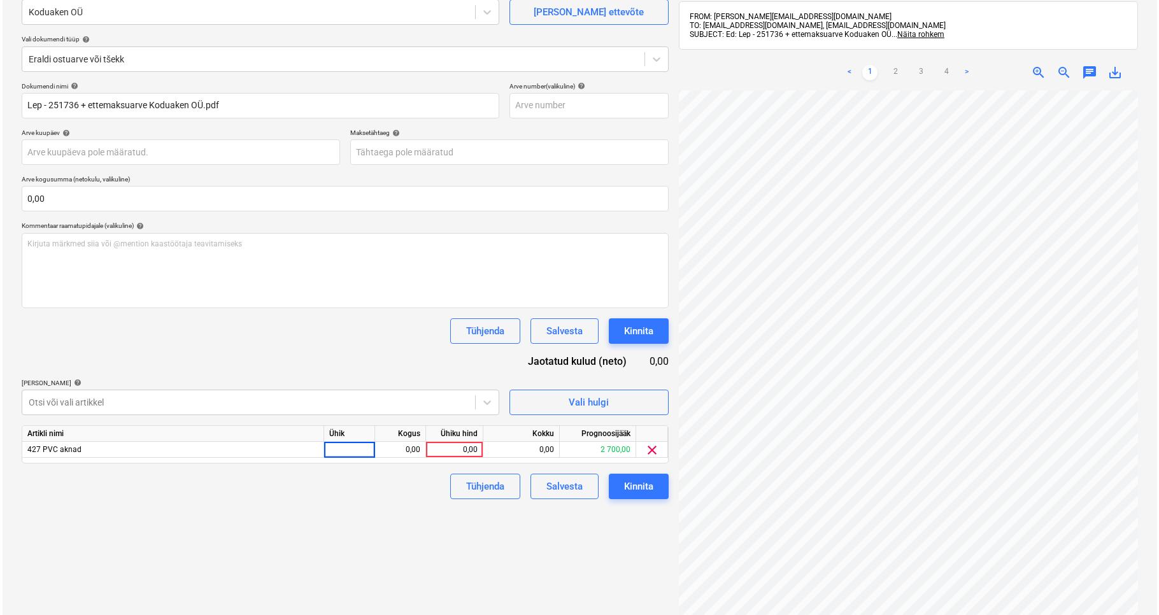
scroll to position [132, 0]
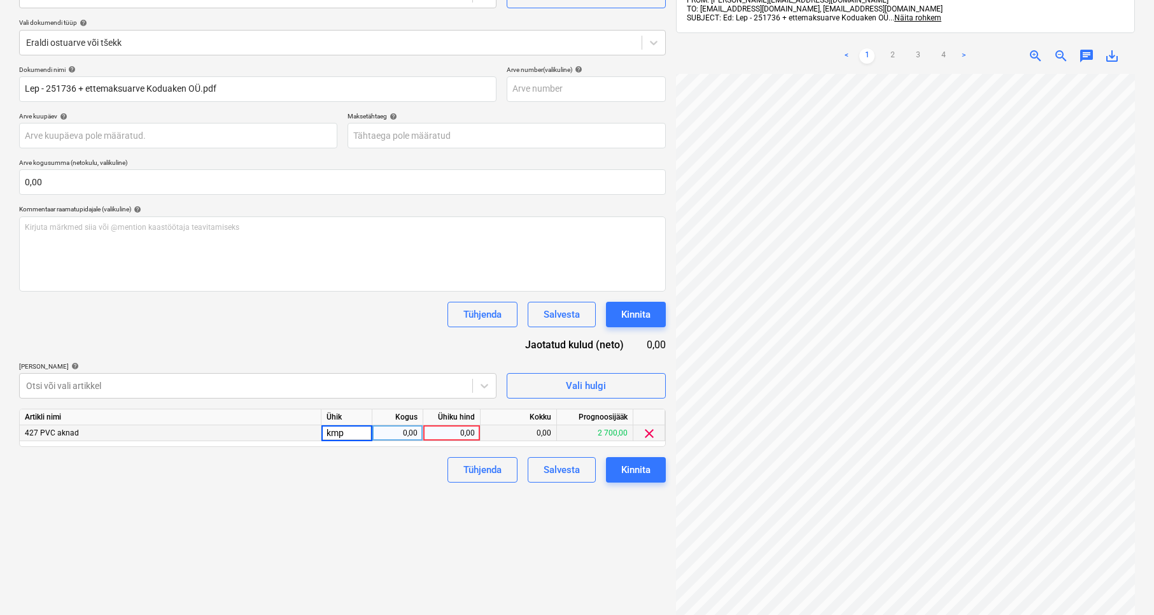
type input "kmpl"
type input "1663,48"
click at [374, 497] on div "Failide konteerimine Vali ettevõte Koduaken OÜ [PERSON_NAME] uus ettevõte Vali …" at bounding box center [342, 294] width 657 height 727
click at [637, 467] on div "Kinnita" at bounding box center [635, 470] width 29 height 17
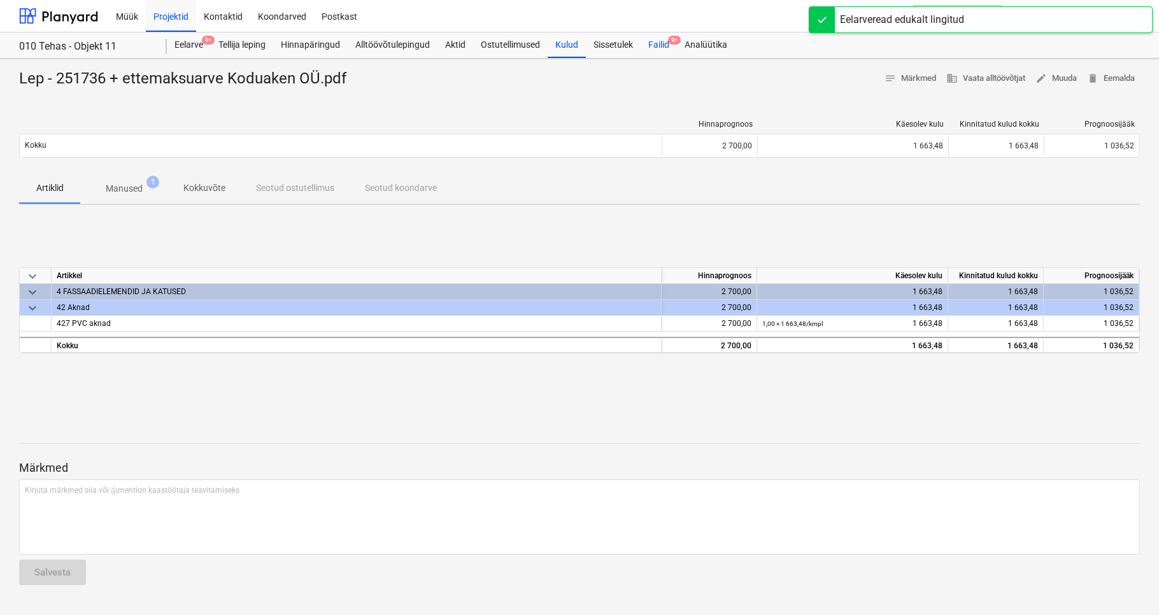
click at [663, 39] on div "Failid 9+" at bounding box center [659, 44] width 36 height 25
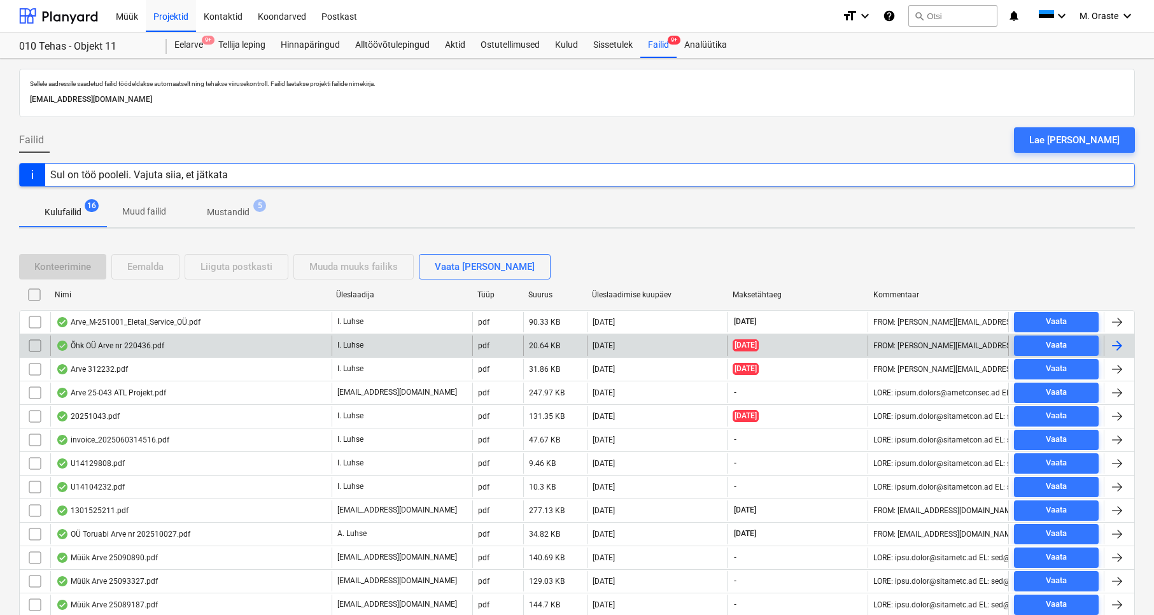
scroll to position [17, 0]
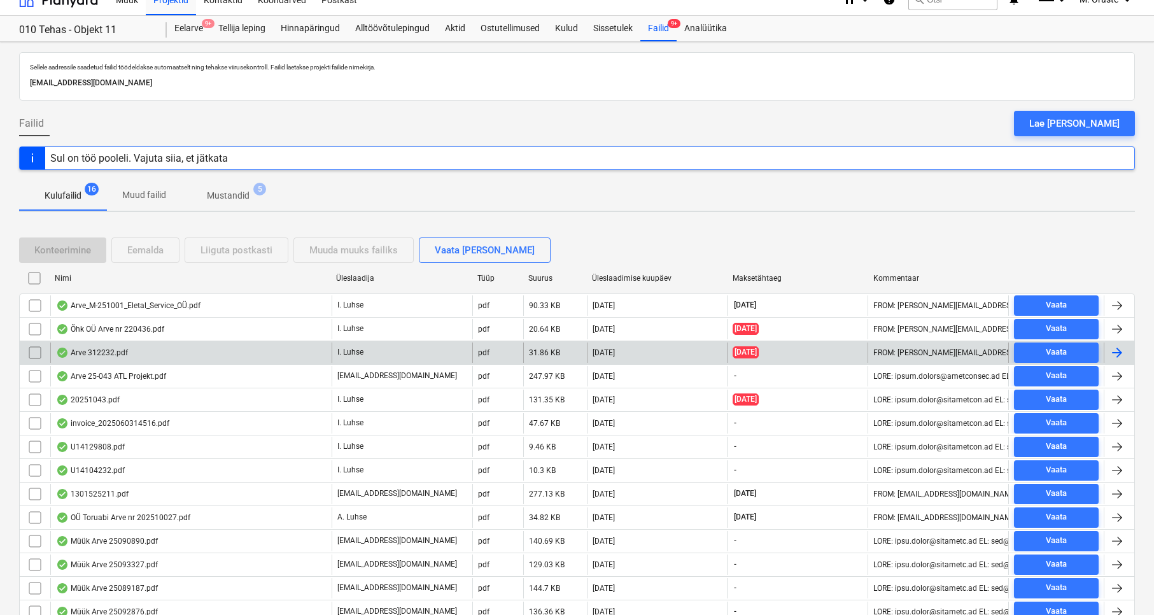
click at [208, 352] on div "Arve 312232.pdf" at bounding box center [190, 353] width 281 height 20
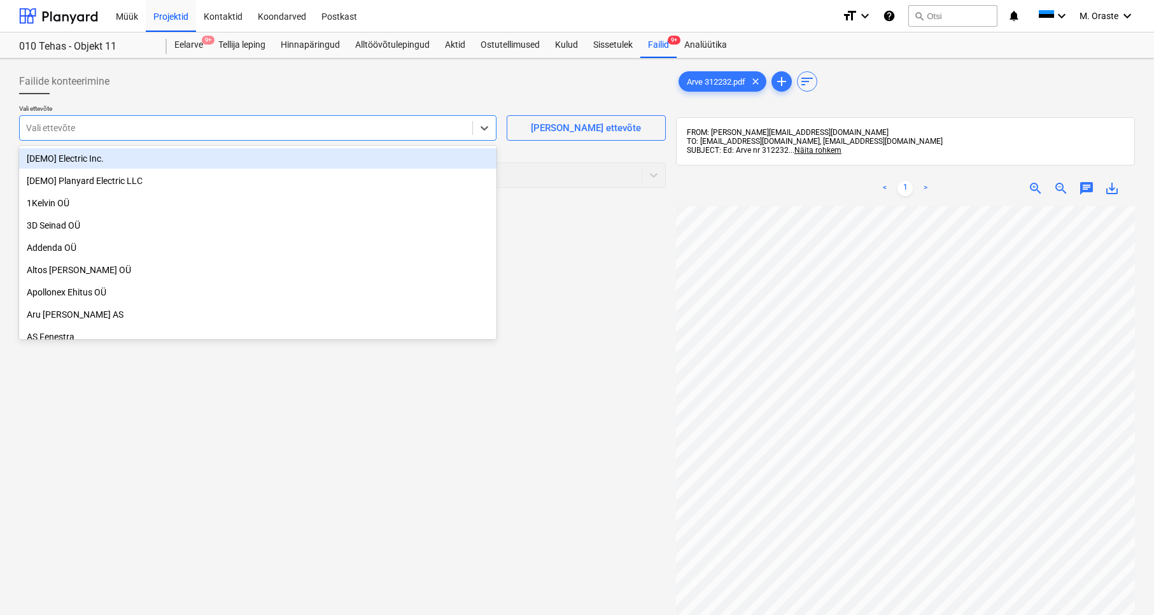
click at [323, 125] on div at bounding box center [246, 128] width 440 height 13
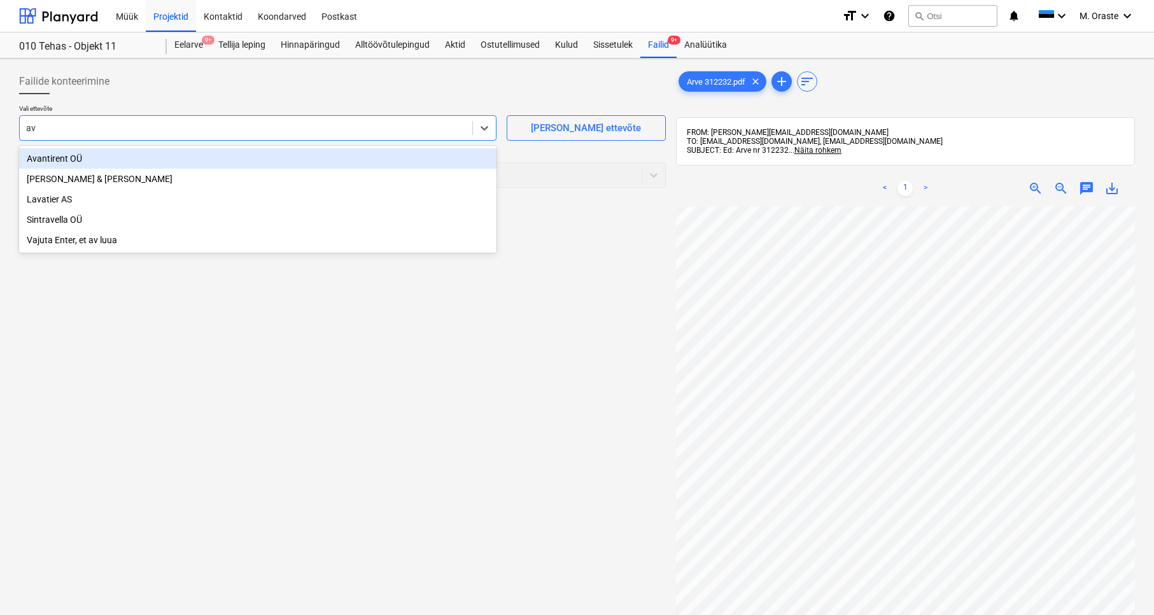
type input "ava"
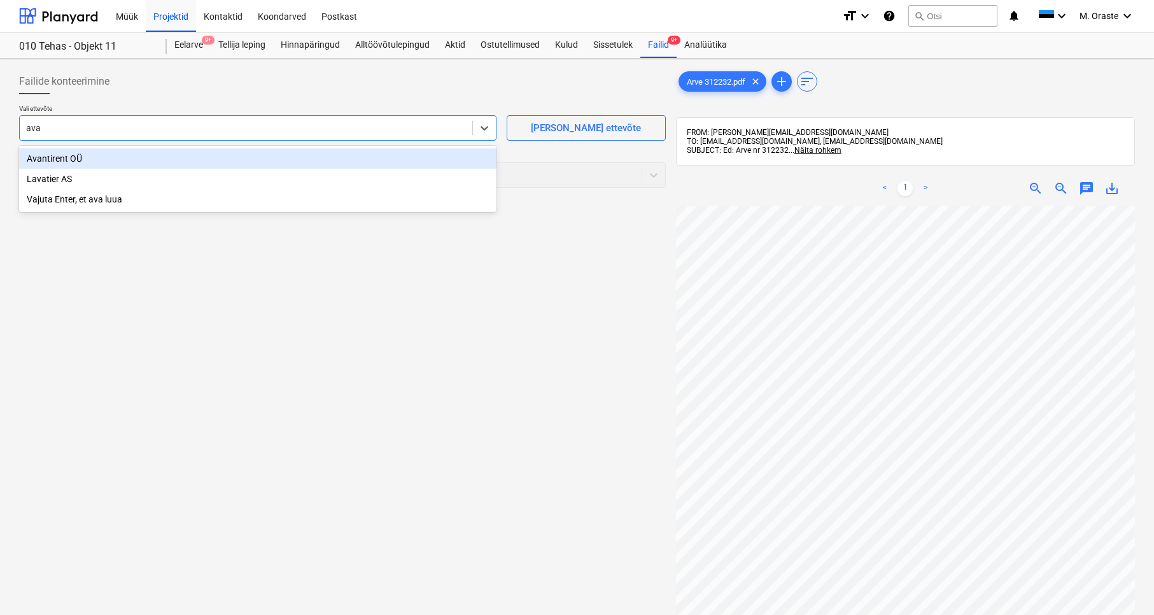
click at [118, 157] on div "Avantirent OÜ" at bounding box center [258, 158] width 478 height 20
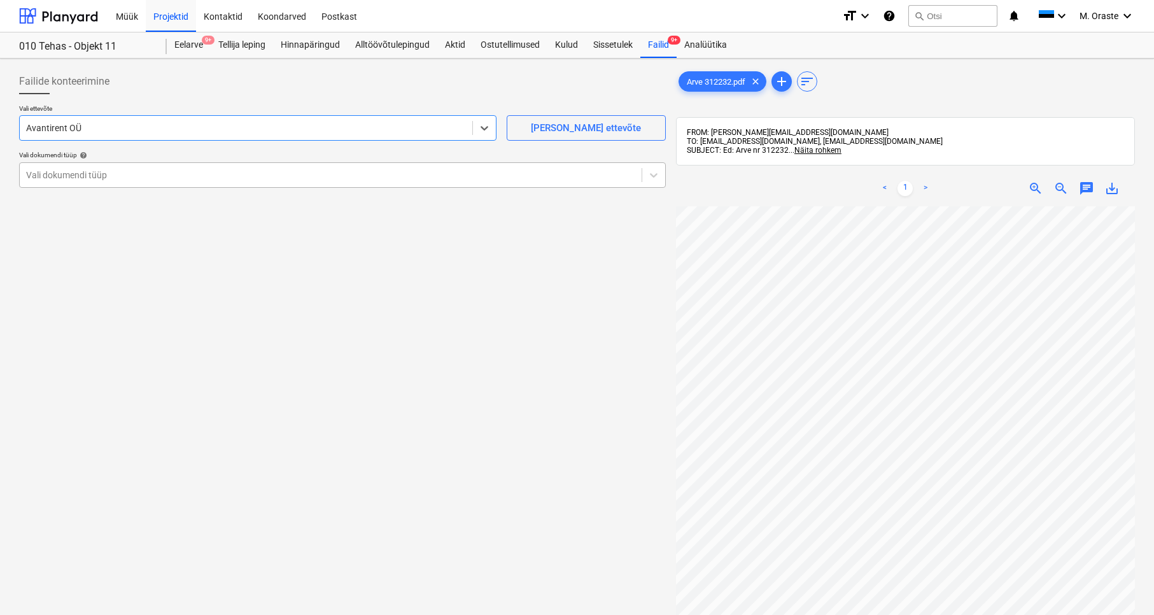
click at [434, 183] on div "Vali dokumendi tüüp" at bounding box center [331, 175] width 622 height 18
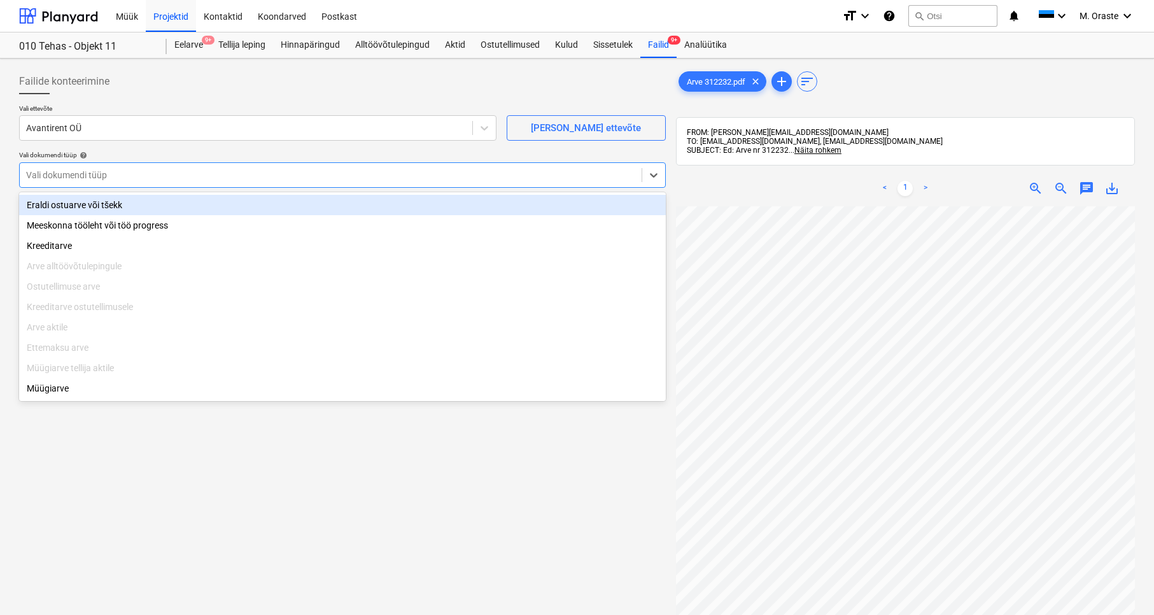
click at [238, 210] on div "Eraldi ostuarve või tšekk" at bounding box center [342, 205] width 647 height 20
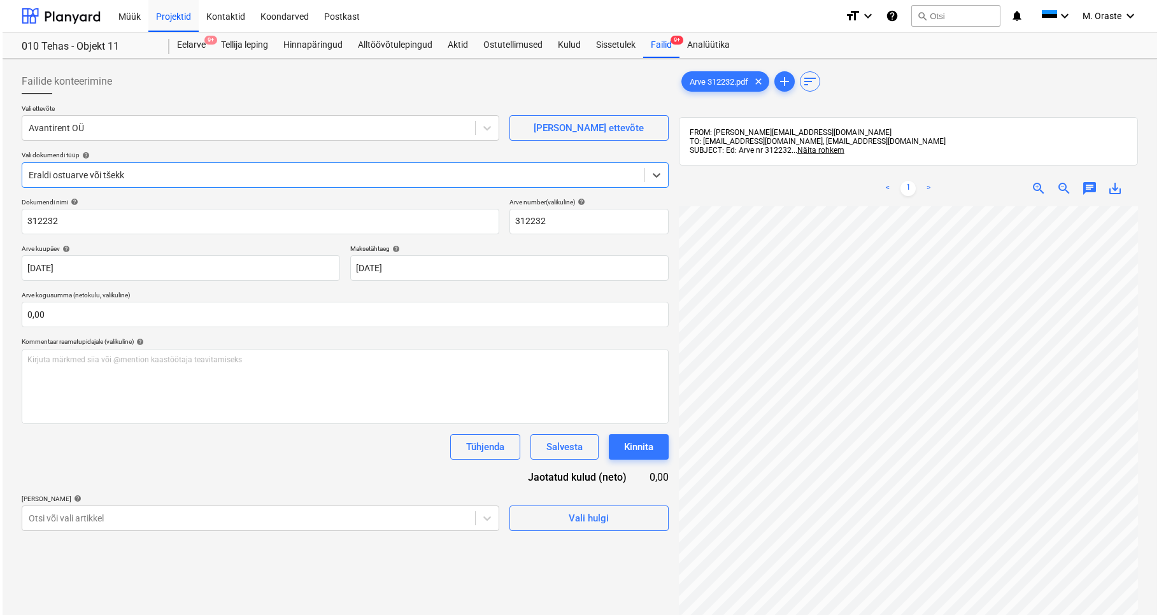
scroll to position [176, 0]
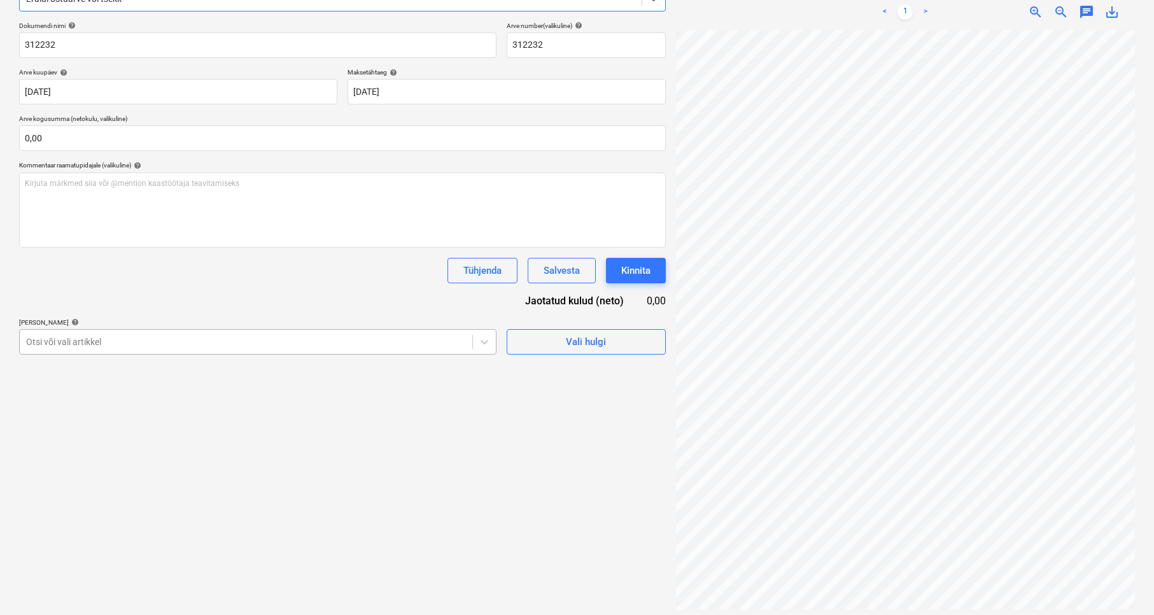
click at [280, 349] on div "Otsi või vali artikkel" at bounding box center [246, 342] width 453 height 18
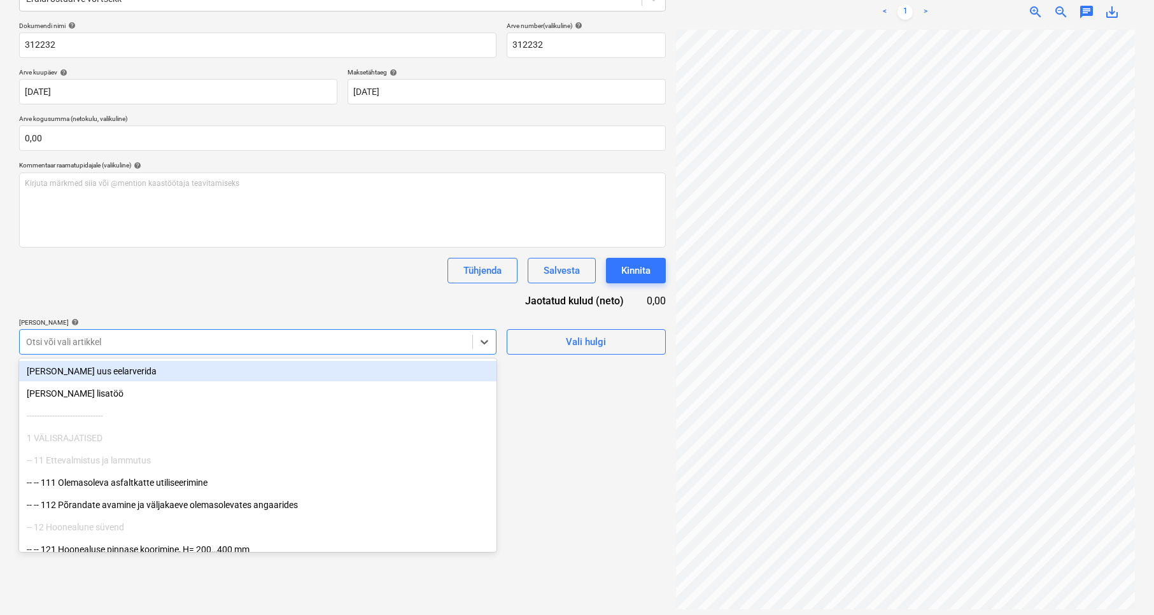
click at [282, 346] on div at bounding box center [246, 342] width 440 height 13
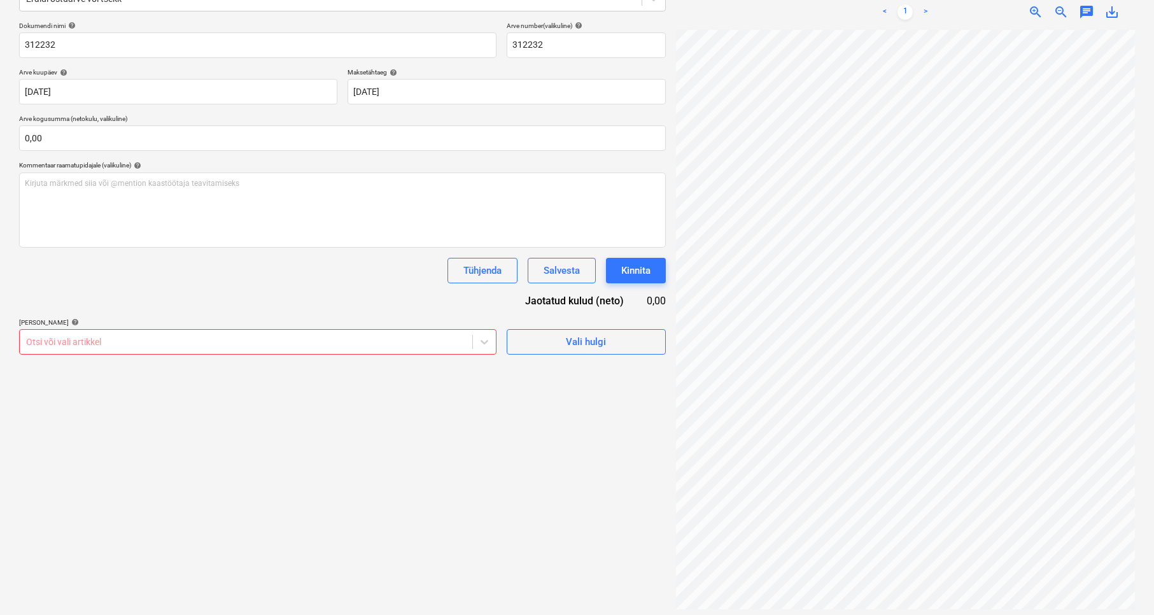
click at [295, 311] on div "Dokumendi nimi help 312232 Arve number (valikuline) help 312232 Arve kuupäev he…" at bounding box center [342, 188] width 647 height 333
click at [642, 348] on span "Vali hulgi" at bounding box center [586, 342] width 127 height 17
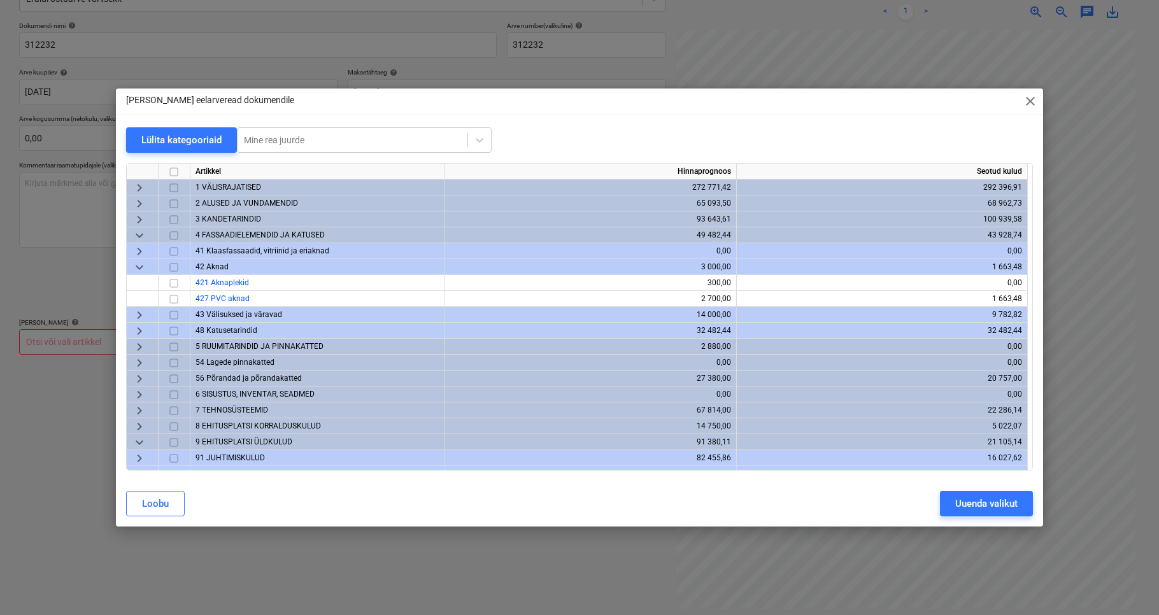
scroll to position [203, 0]
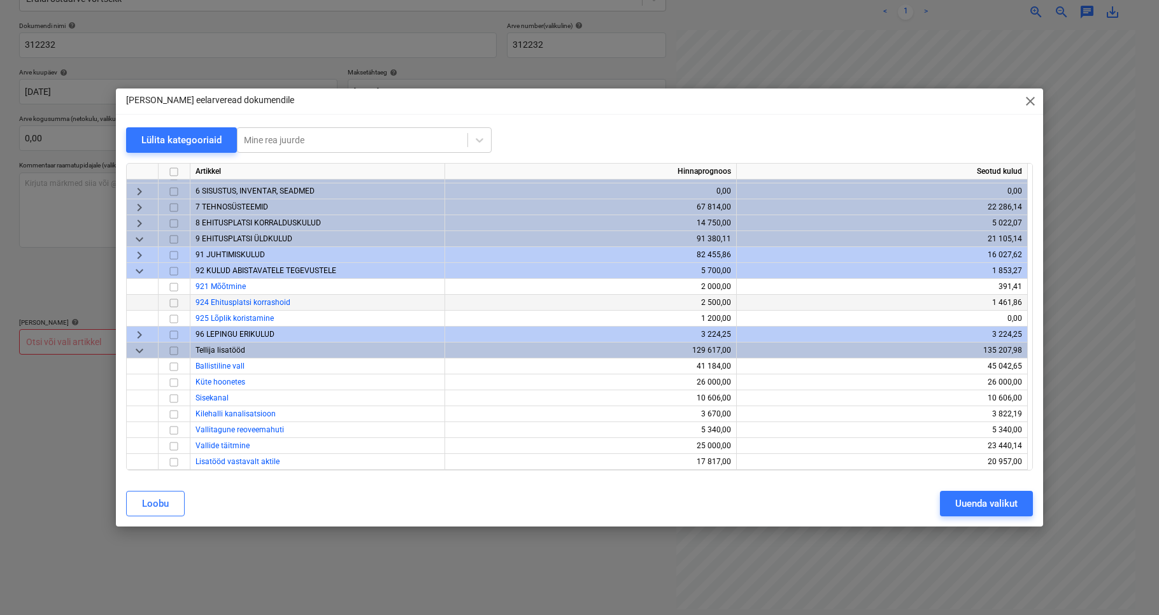
click at [173, 301] on input "checkbox" at bounding box center [173, 302] width 15 height 15
click at [958, 511] on div "Uuenda valikut" at bounding box center [986, 503] width 62 height 17
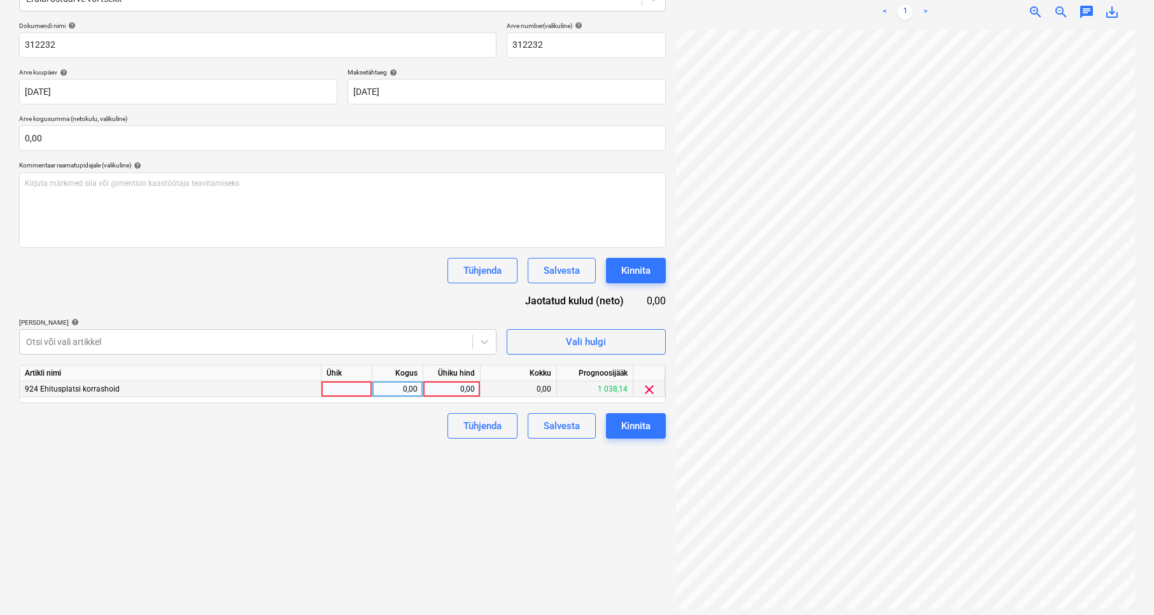
click at [359, 392] on div at bounding box center [347, 389] width 51 height 16
type input "kmpl"
type input "310"
click at [318, 449] on div "Failide konteerimine Vali ettevõte Avantirent OÜ [PERSON_NAME] uus ettevõte Val…" at bounding box center [342, 250] width 657 height 727
click at [628, 428] on div "Kinnita" at bounding box center [635, 426] width 29 height 17
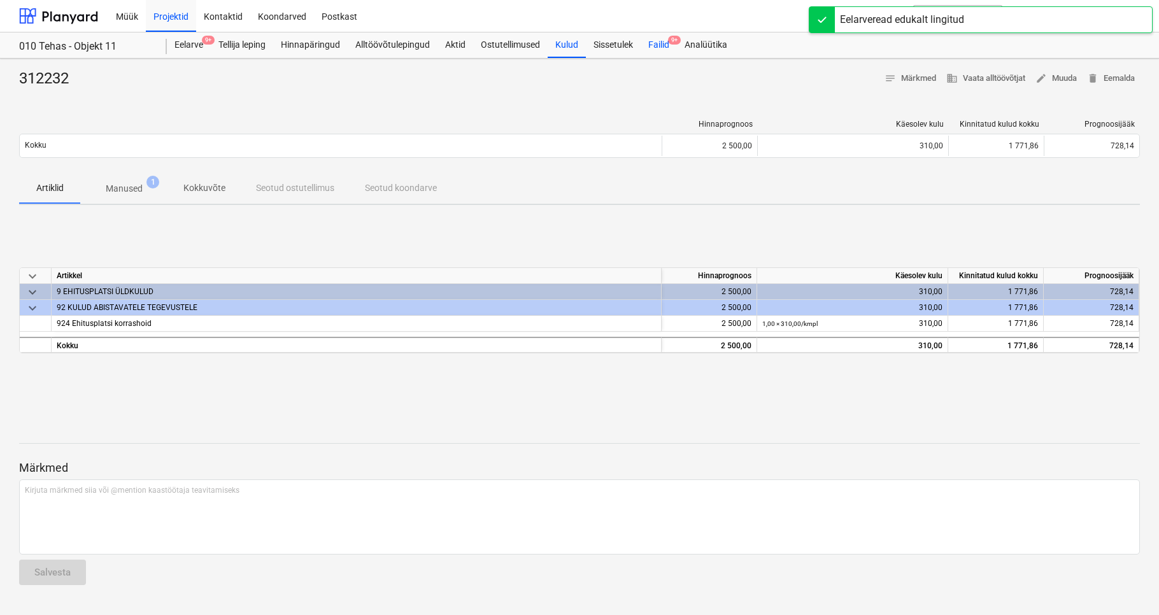
click at [672, 41] on span "9+" at bounding box center [674, 40] width 13 height 9
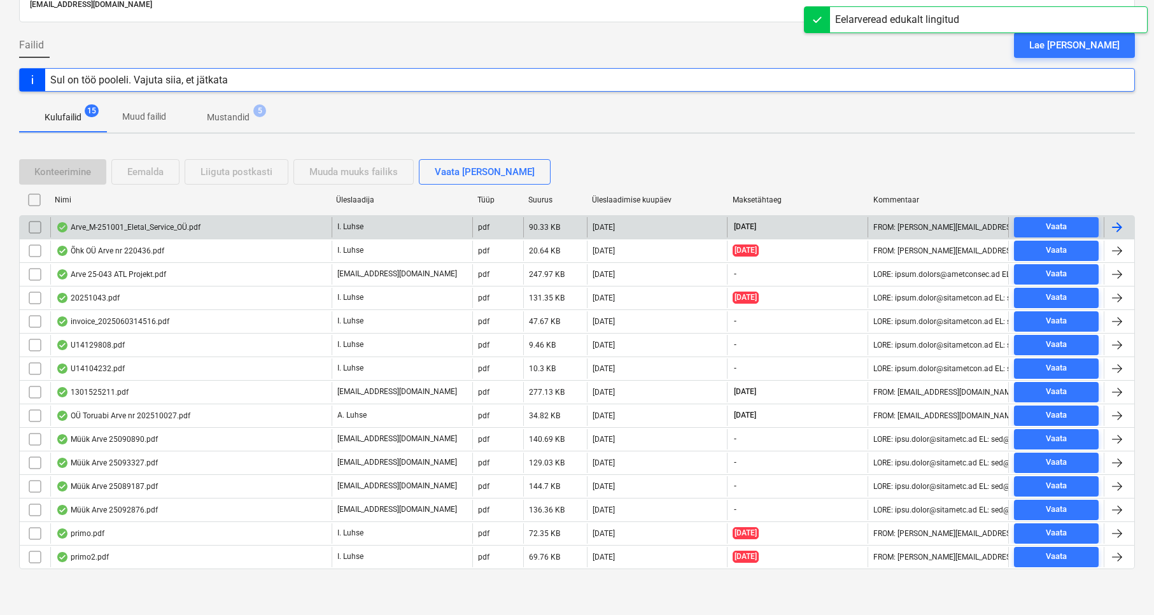
scroll to position [94, 0]
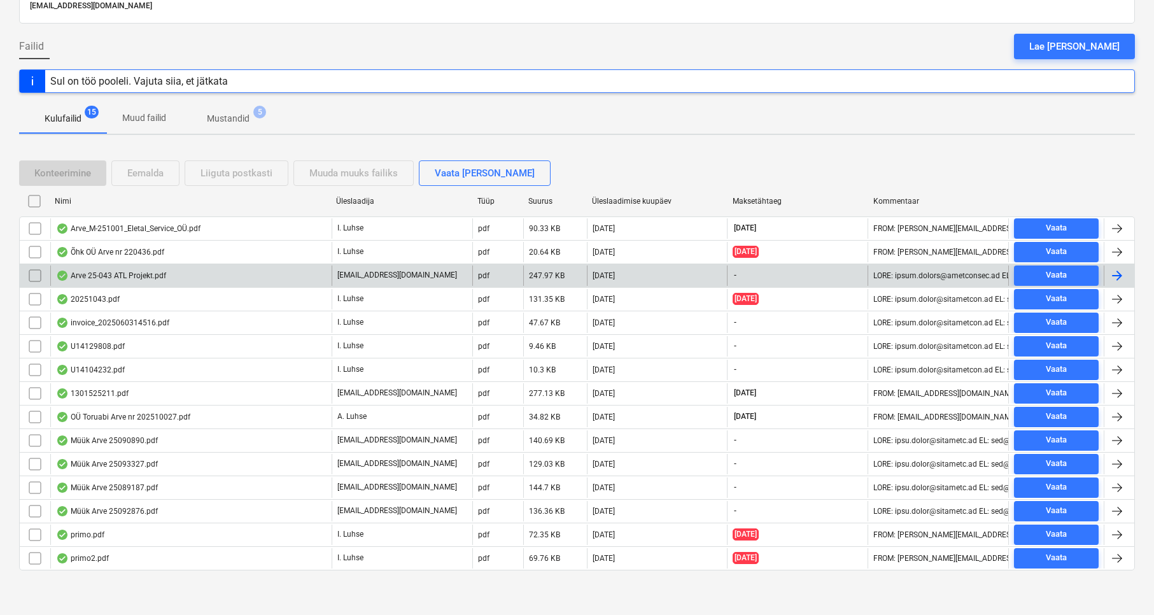
click at [123, 274] on div "Arve 25-043 ATL Projekt.pdf" at bounding box center [111, 276] width 110 height 10
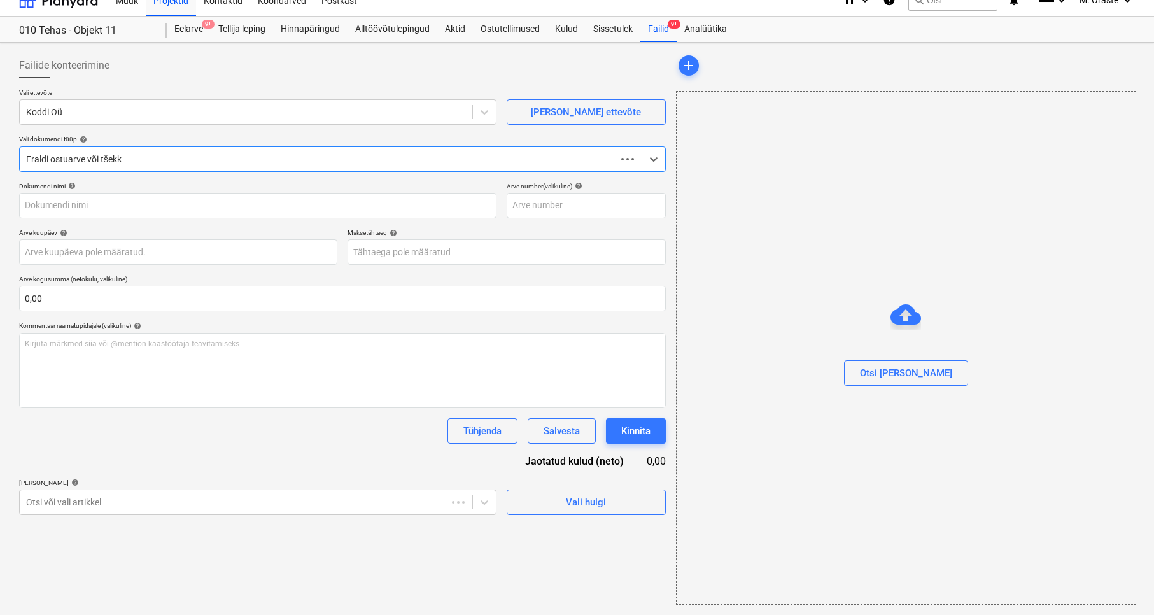
scroll to position [16, 0]
type input "25-043"
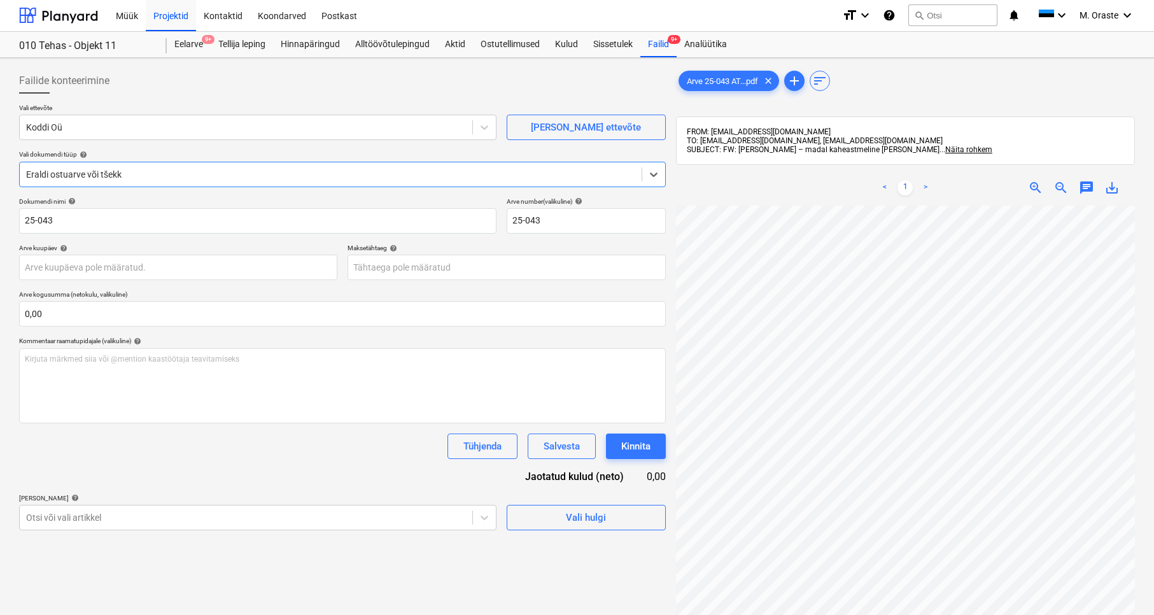
scroll to position [66, 0]
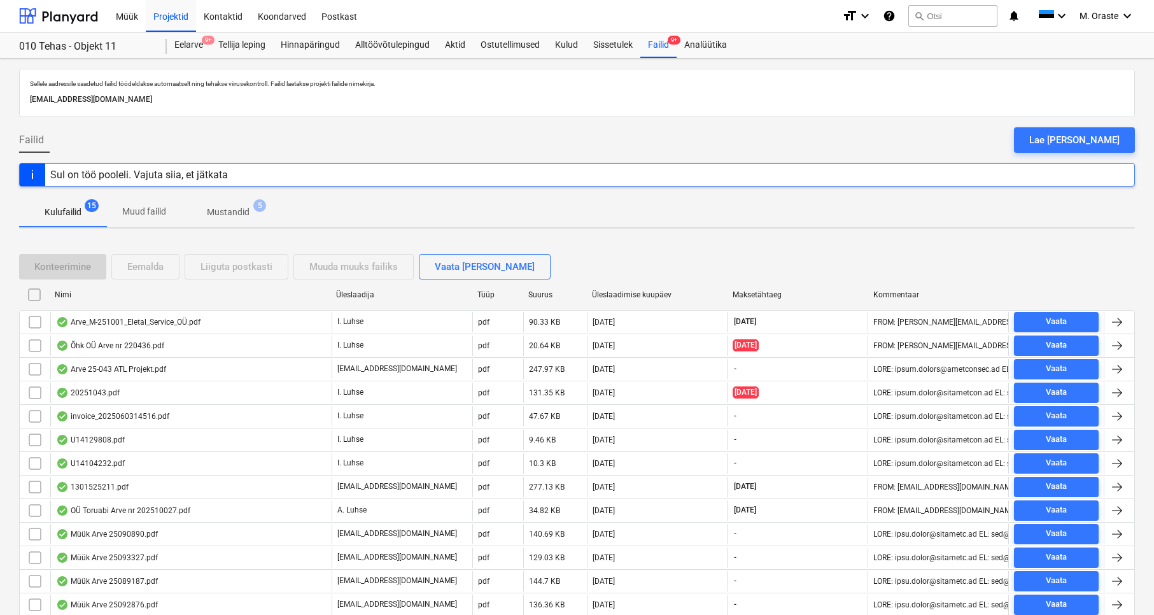
scroll to position [94, 0]
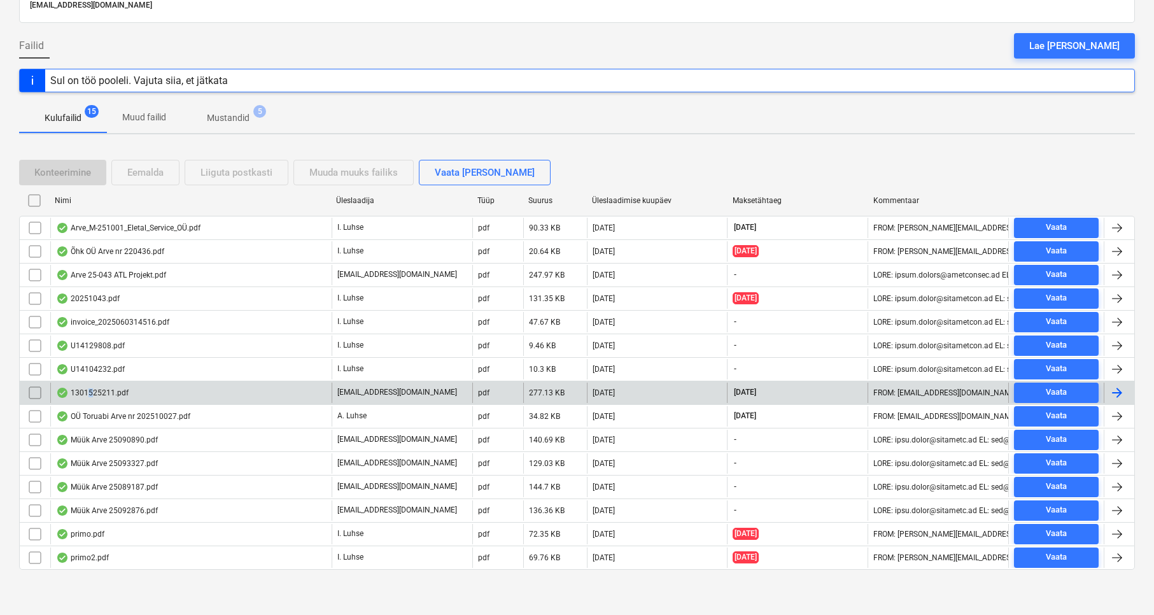
click at [90, 389] on div "1301525211.pdf" at bounding box center [92, 393] width 73 height 10
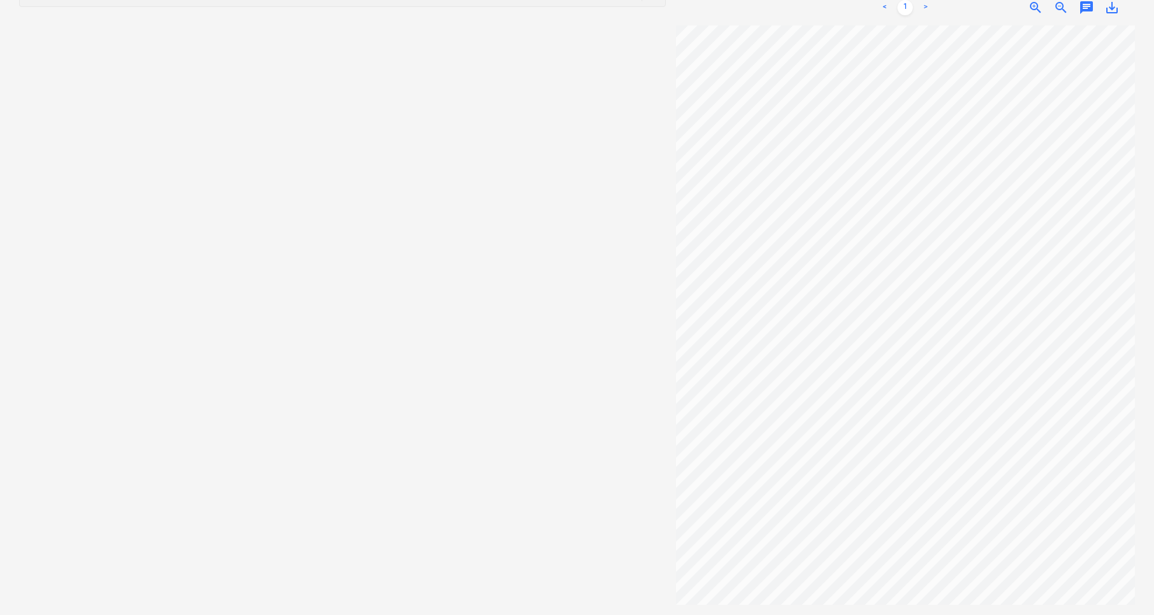
click at [602, 231] on div "Failide konteerimine Vali ettevõte Vali ettevõte [PERSON_NAME] uus ettevõte Val…" at bounding box center [342, 246] width 657 height 727
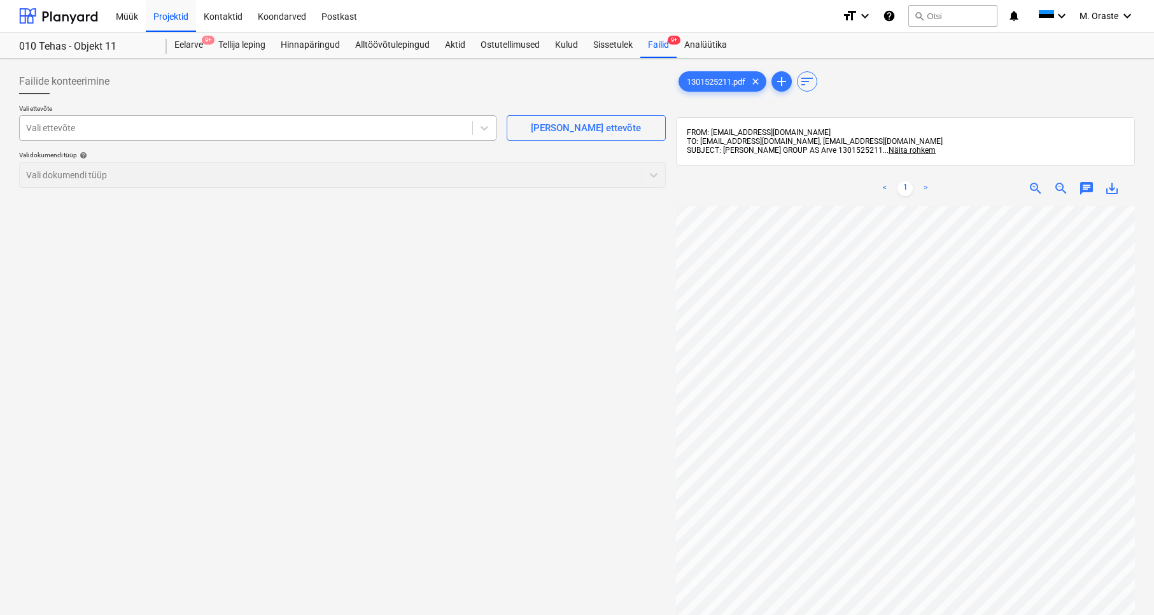
click at [364, 134] on div "Vali ettevõte" at bounding box center [246, 128] width 453 height 18
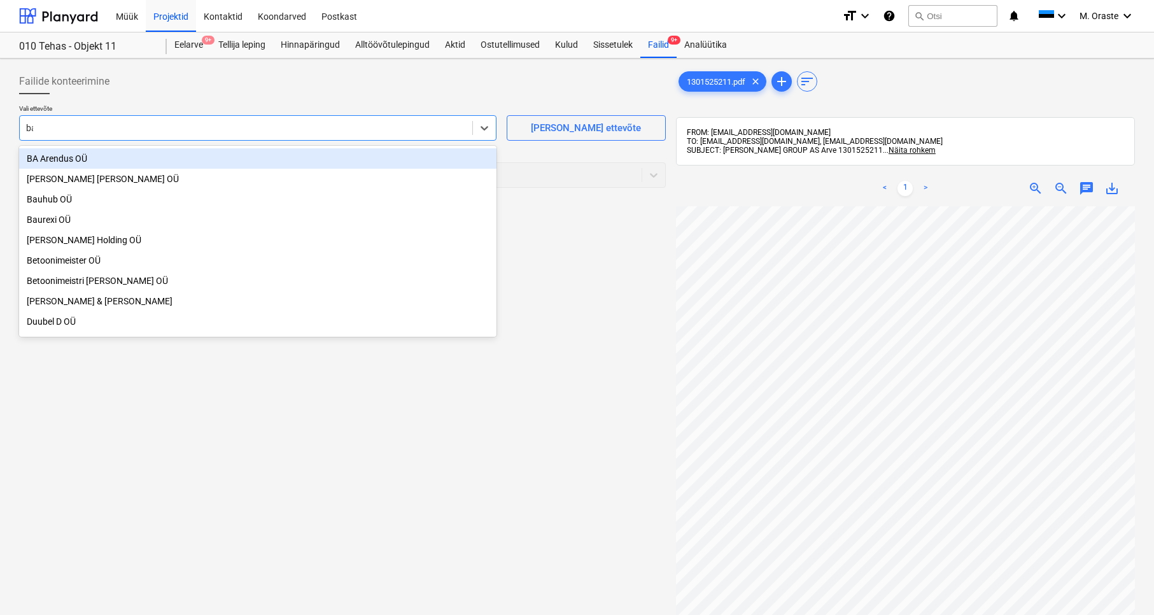
type input "bau"
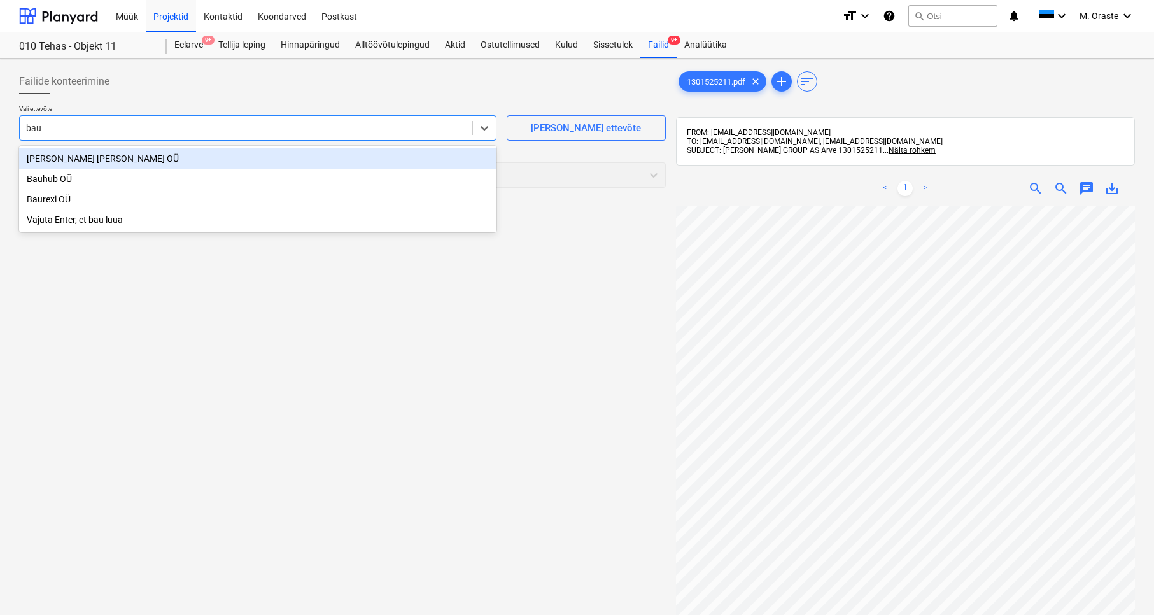
click at [177, 162] on div "[PERSON_NAME] [PERSON_NAME] OÜ" at bounding box center [258, 158] width 478 height 20
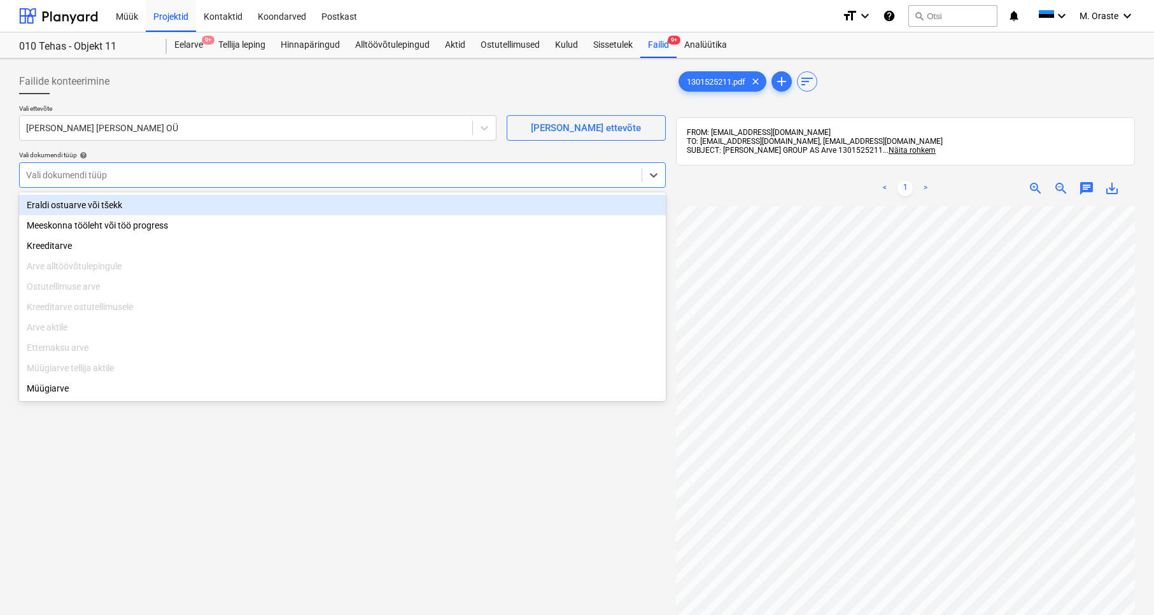
click at [188, 181] on div "Vali dokumendi tüüp" at bounding box center [331, 175] width 622 height 18
click at [249, 206] on div "Eraldi ostuarve või tšekk" at bounding box center [342, 205] width 647 height 20
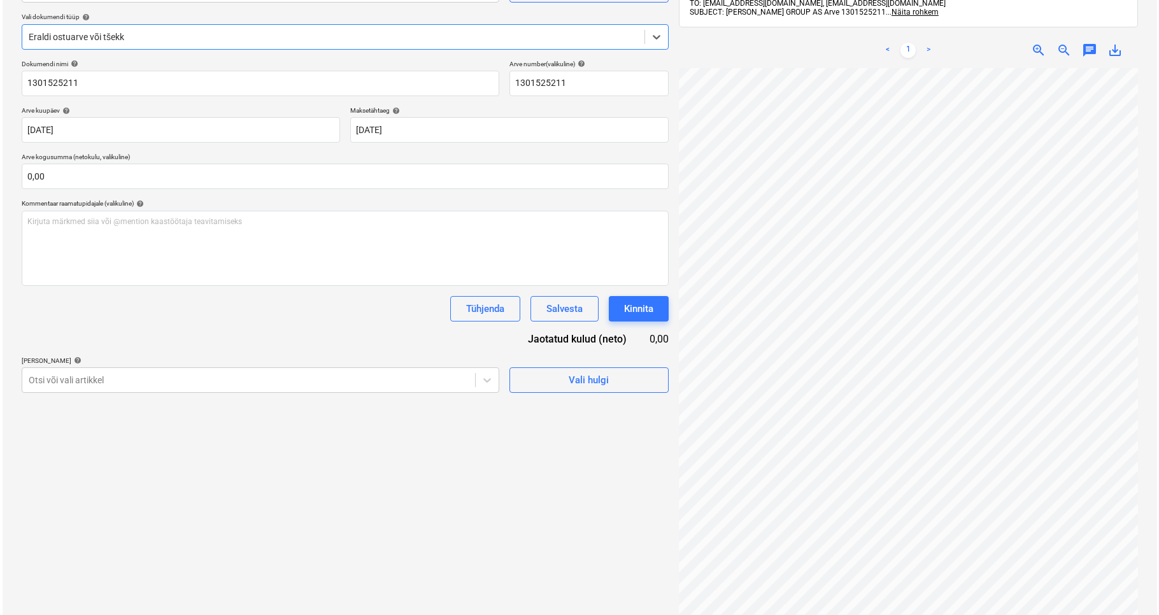
scroll to position [181, 0]
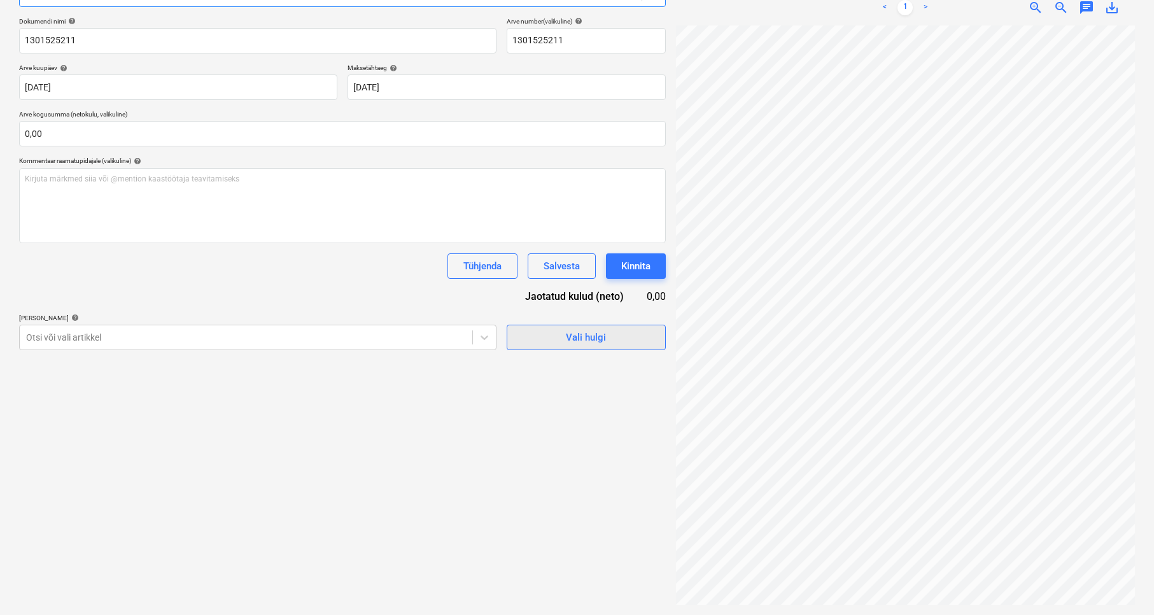
click at [556, 343] on span "Vali hulgi" at bounding box center [586, 337] width 127 height 17
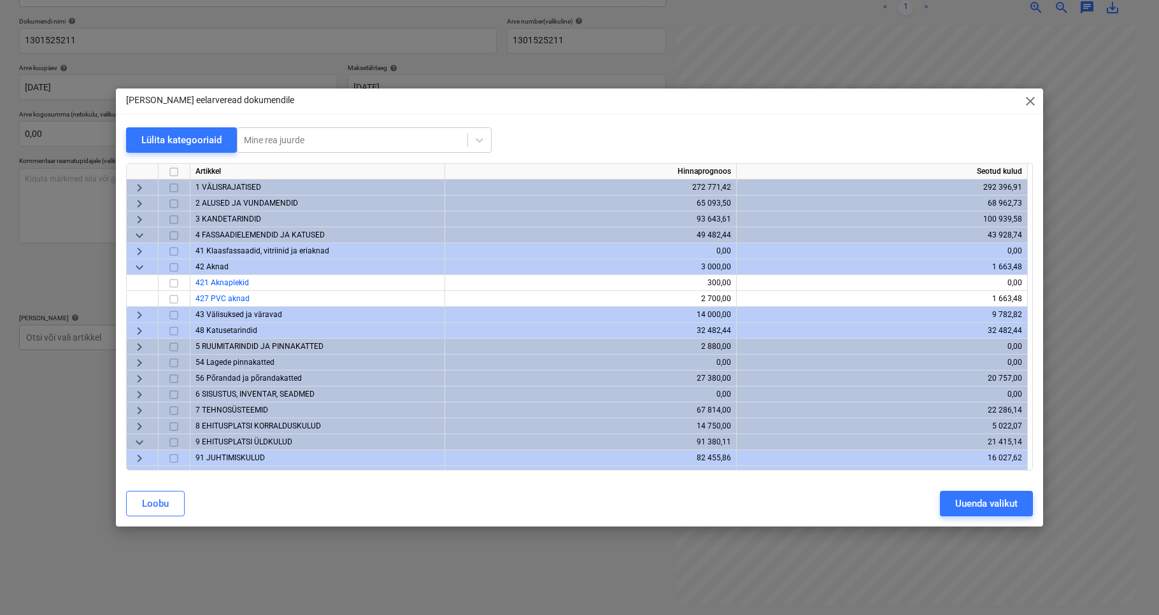
click at [141, 269] on span "keyboard_arrow_down" at bounding box center [139, 267] width 15 height 15
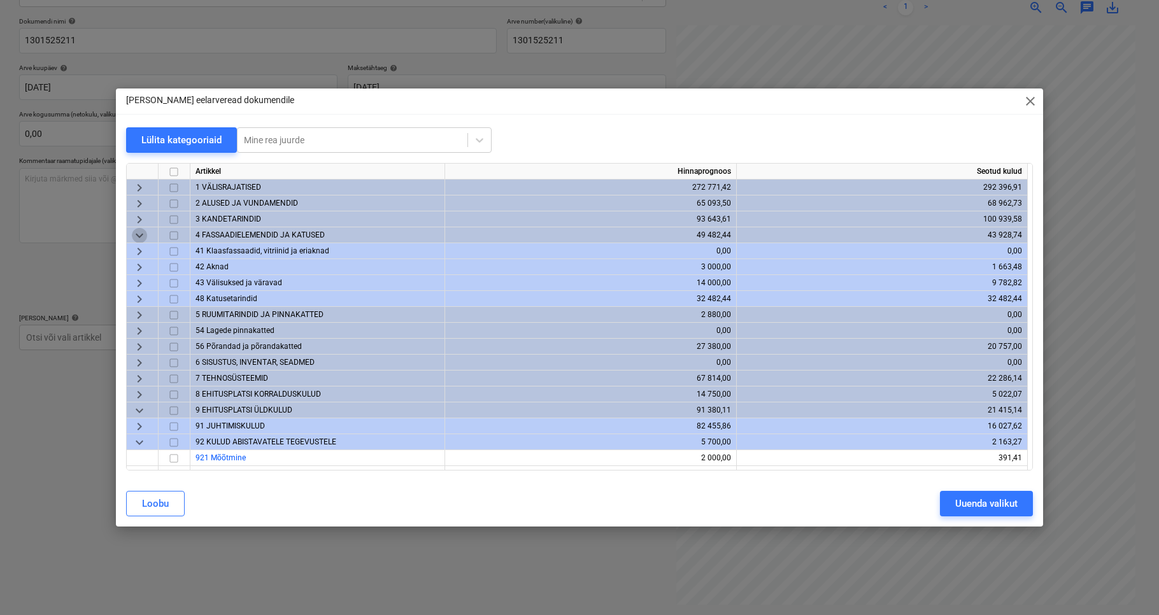
click at [138, 237] on span "keyboard_arrow_down" at bounding box center [139, 235] width 15 height 15
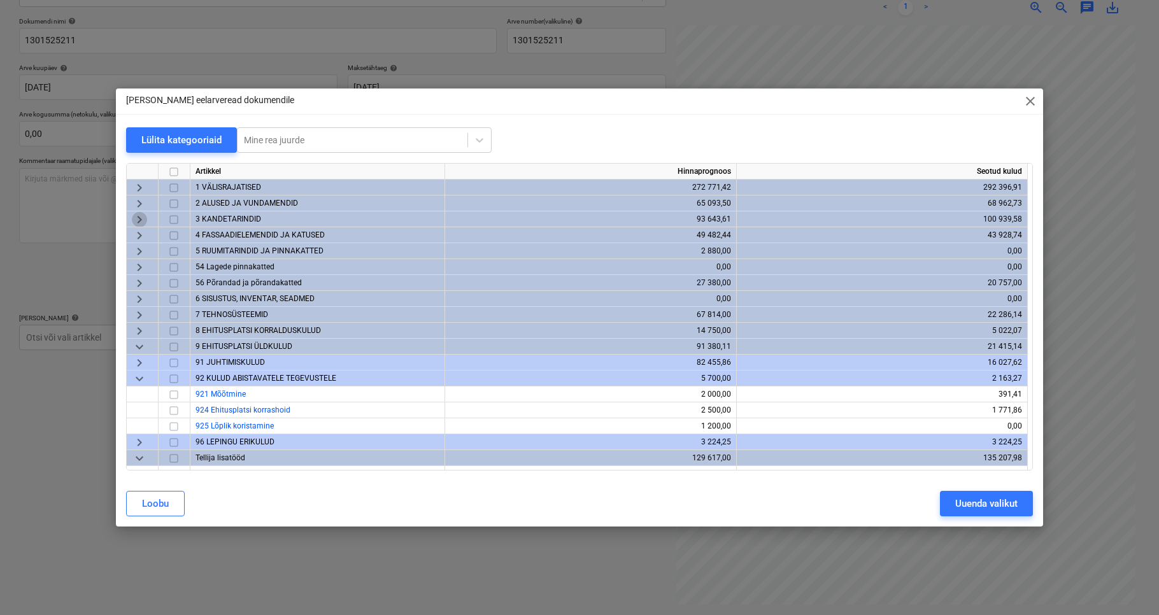
click at [141, 218] on span "keyboard_arrow_right" at bounding box center [139, 219] width 15 height 15
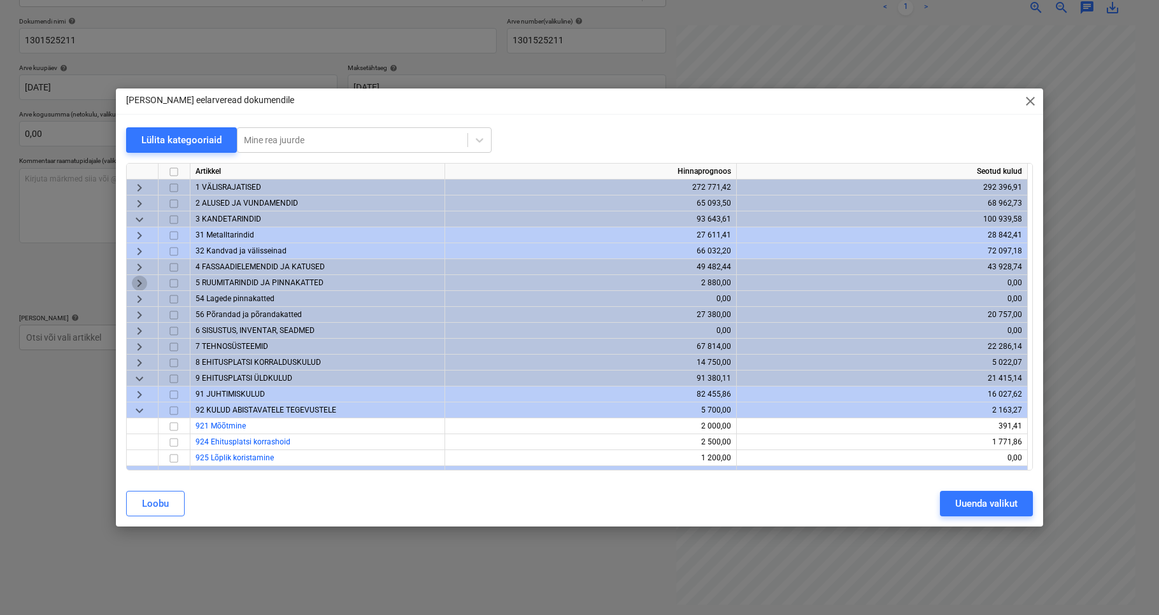
click at [139, 281] on span "keyboard_arrow_right" at bounding box center [139, 283] width 15 height 15
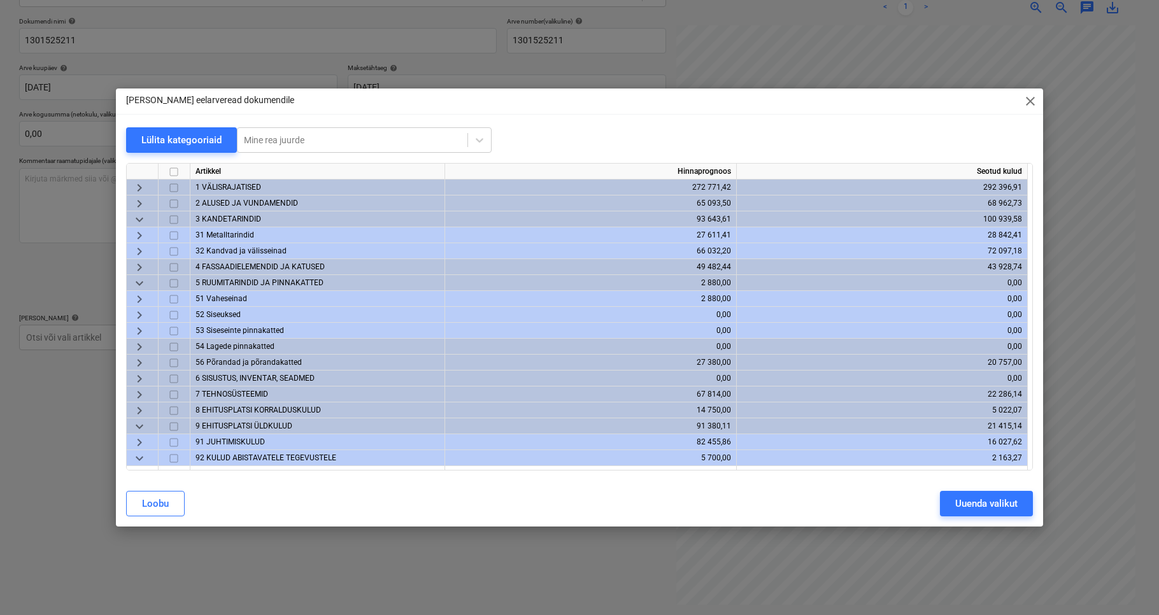
scroll to position [26, 0]
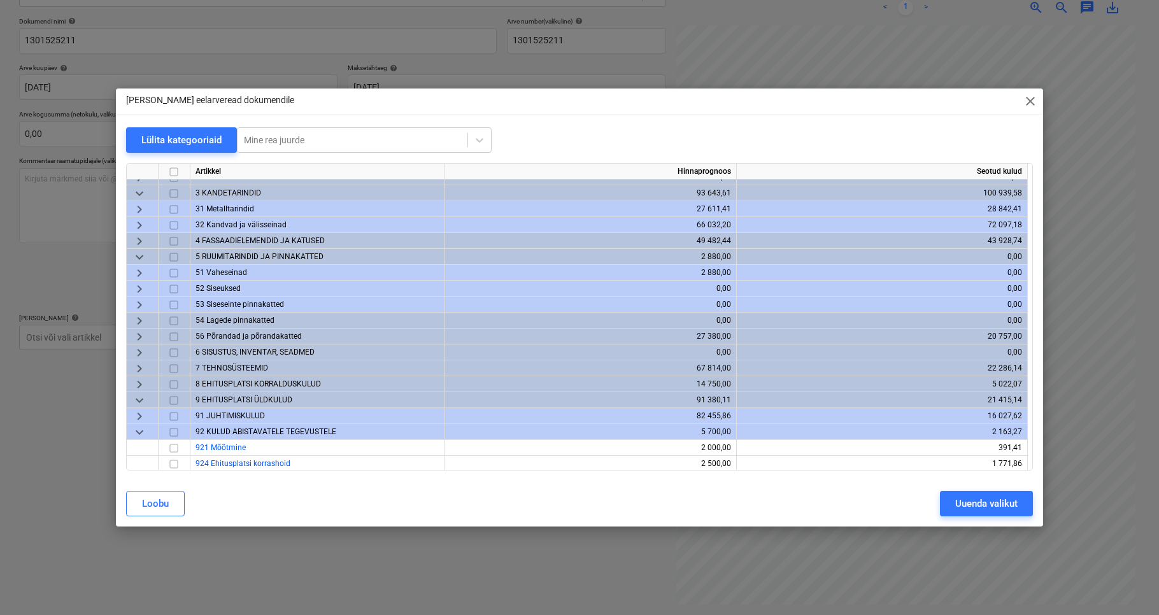
click at [141, 273] on span "keyboard_arrow_right" at bounding box center [139, 273] width 15 height 15
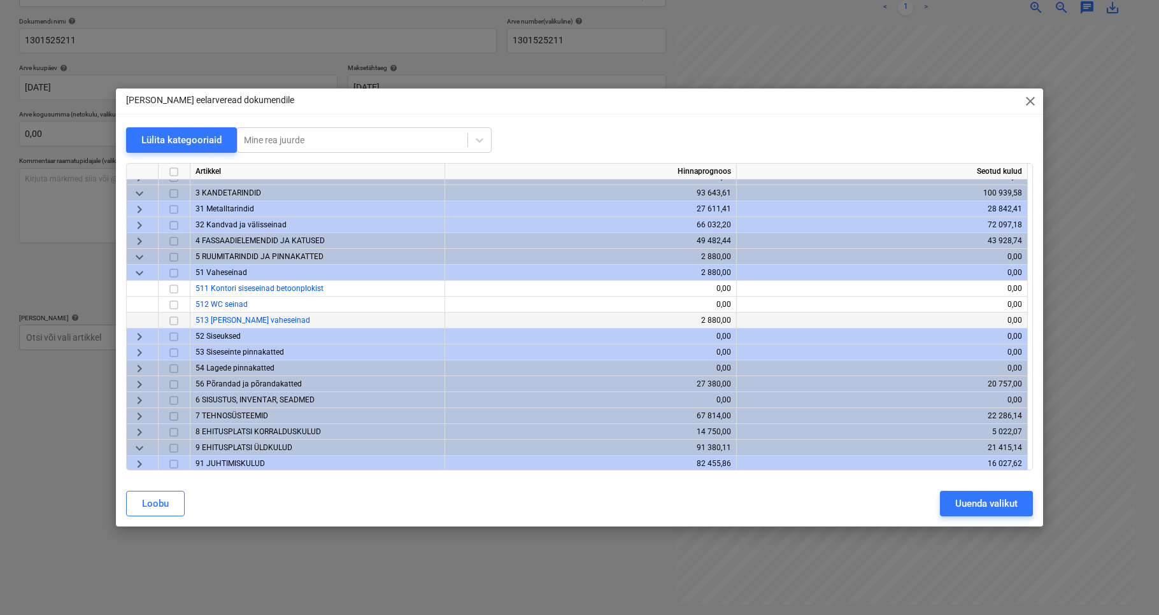
click at [175, 320] on input "checkbox" at bounding box center [173, 320] width 15 height 15
click at [958, 506] on div "Uuenda valikut" at bounding box center [986, 503] width 62 height 17
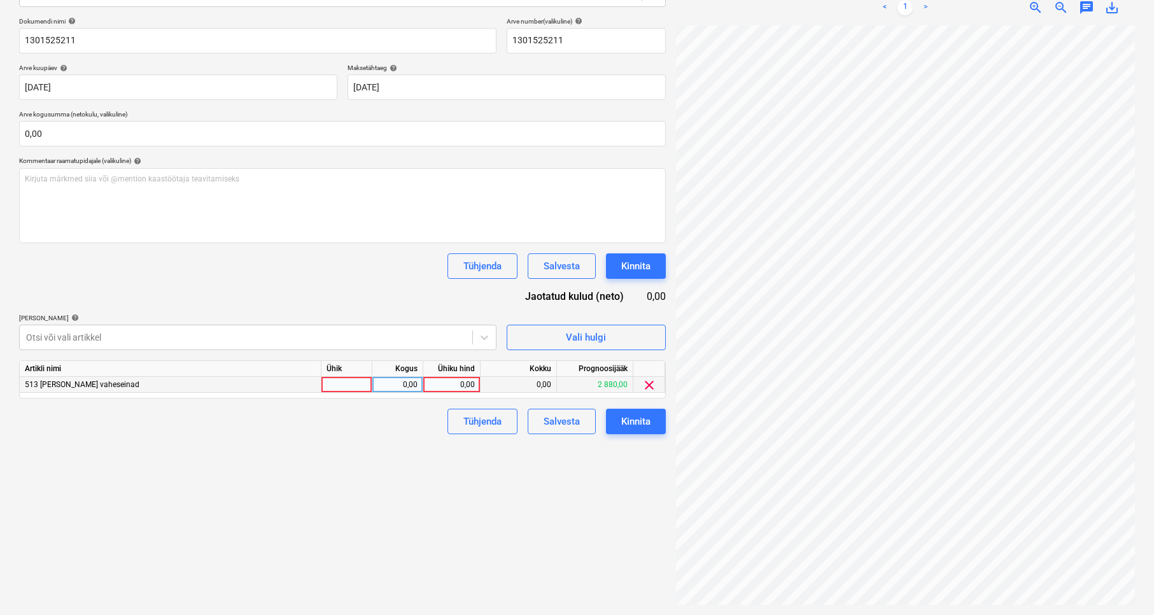
click at [352, 388] on div at bounding box center [347, 385] width 51 height 16
type input "kmpl"
type input "349,67"
click at [593, 515] on div "Failide konteerimine Vali ettevõte [PERSON_NAME] [PERSON_NAME] OÜ [PERSON_NAME]…" at bounding box center [342, 246] width 657 height 727
click at [633, 426] on div "Kinnita" at bounding box center [635, 421] width 29 height 17
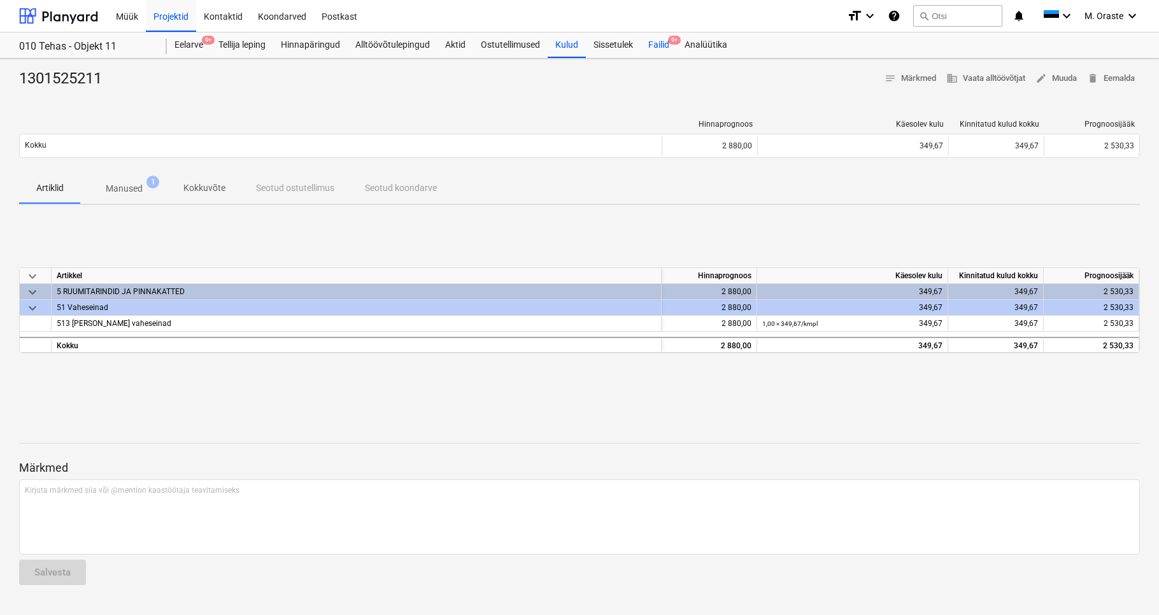
click at [648, 54] on div "Failid 9+" at bounding box center [659, 44] width 36 height 25
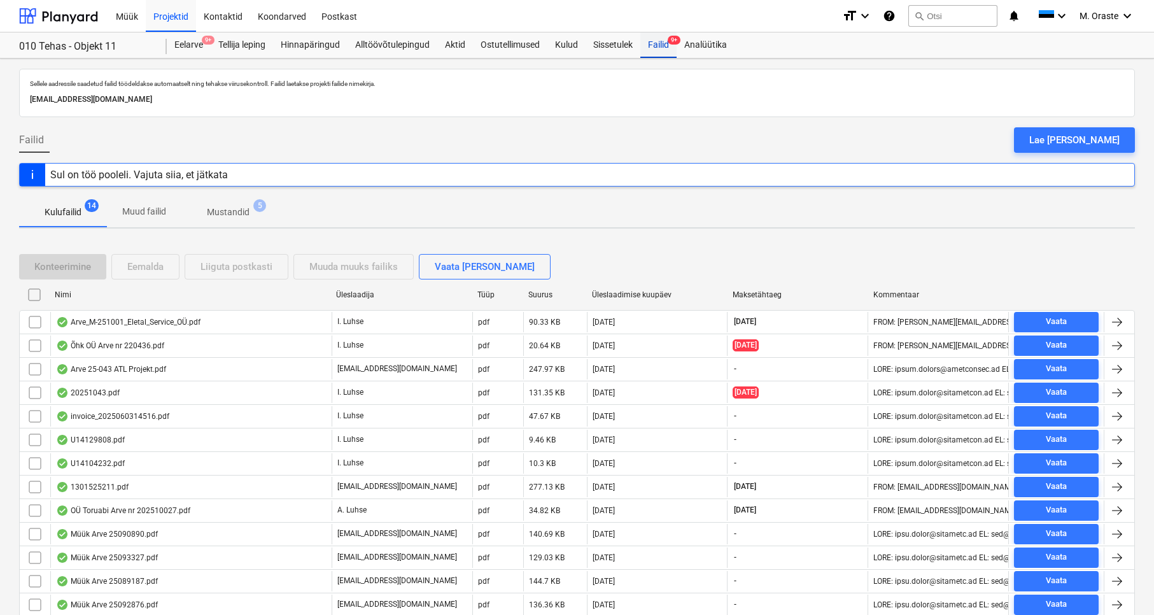
click at [664, 48] on div "Failid 9+" at bounding box center [659, 44] width 36 height 25
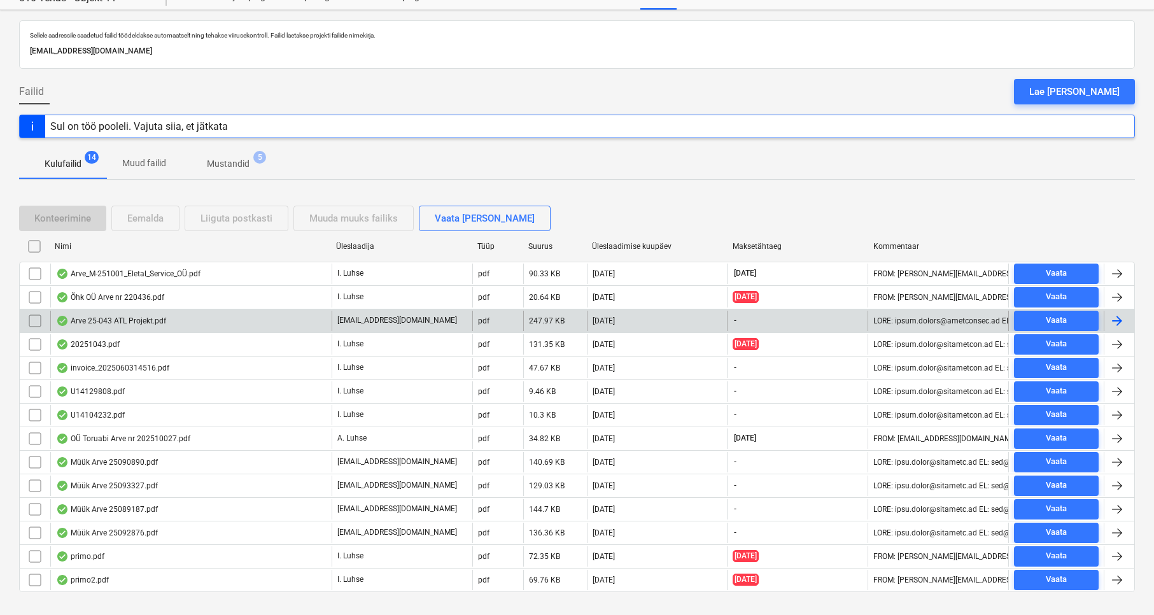
scroll to position [71, 0]
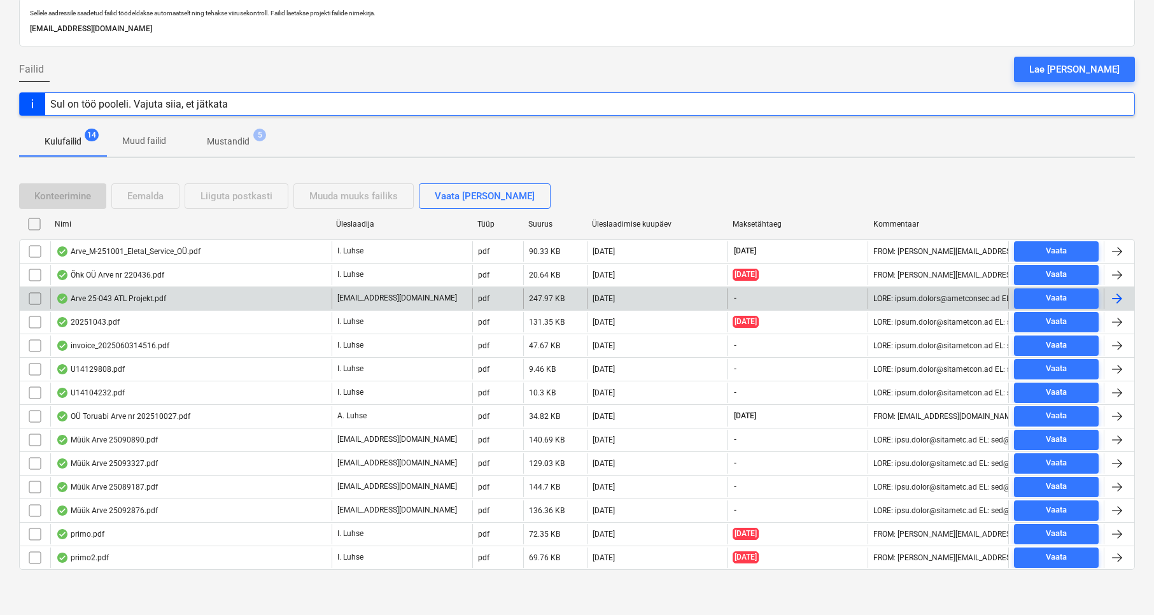
click at [187, 304] on div "Arve 25-043 ATL Projekt.pdf" at bounding box center [190, 298] width 281 height 20
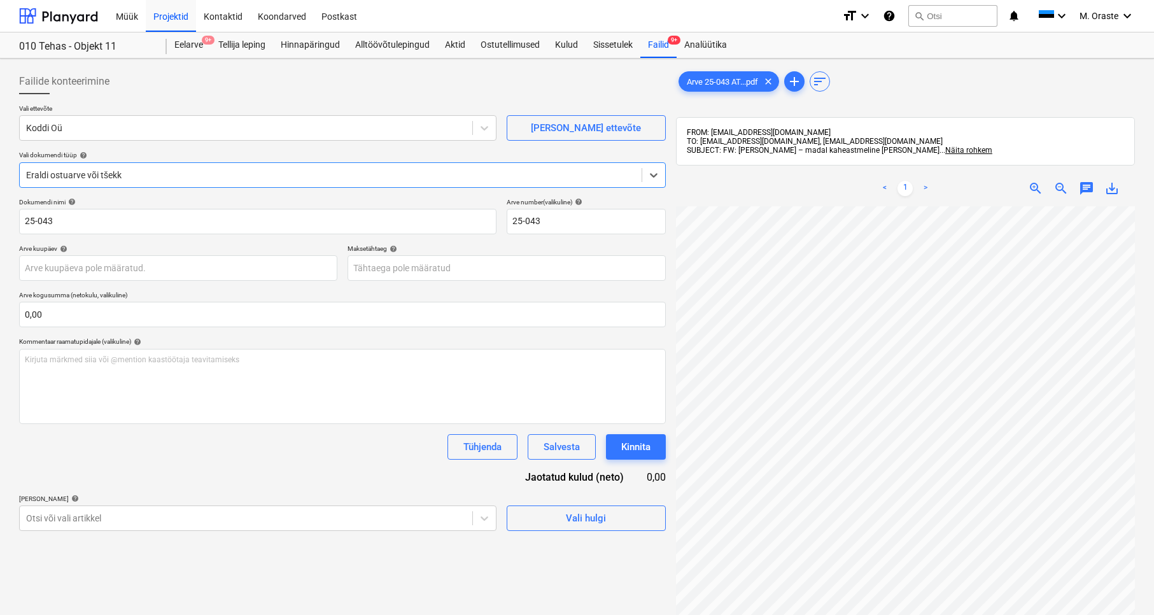
scroll to position [100, 0]
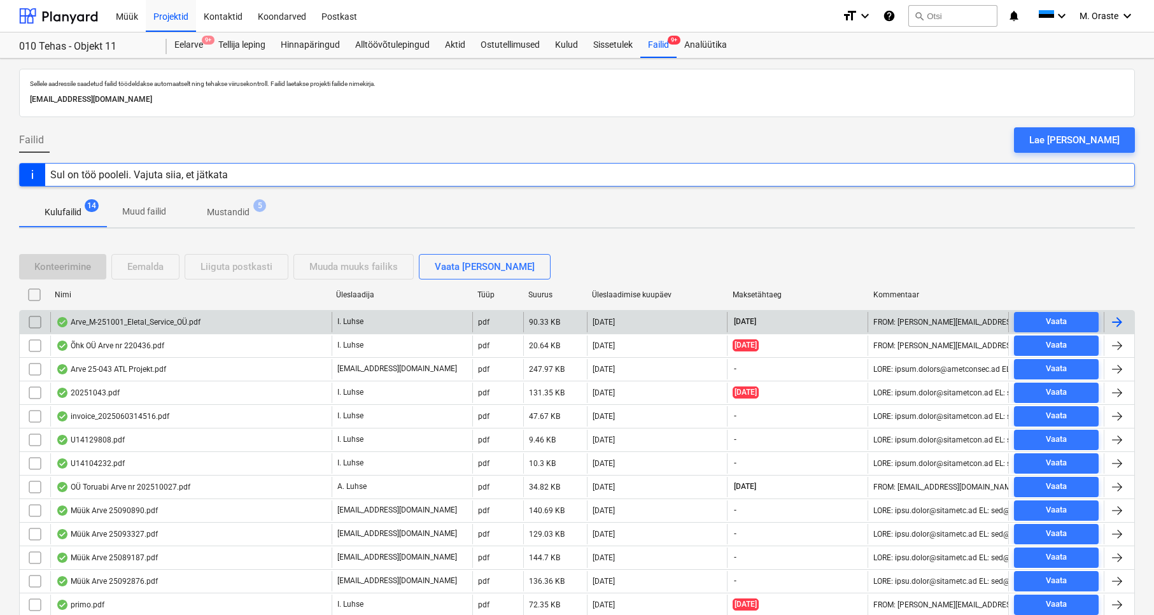
scroll to position [71, 0]
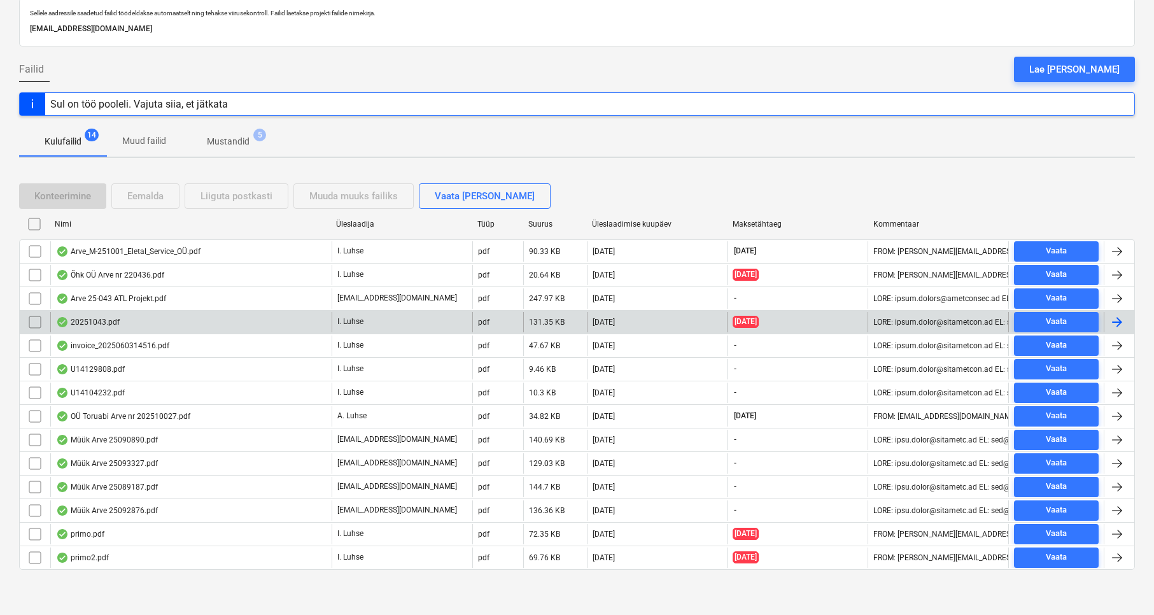
click at [124, 322] on div "20251043.pdf" at bounding box center [190, 322] width 281 height 20
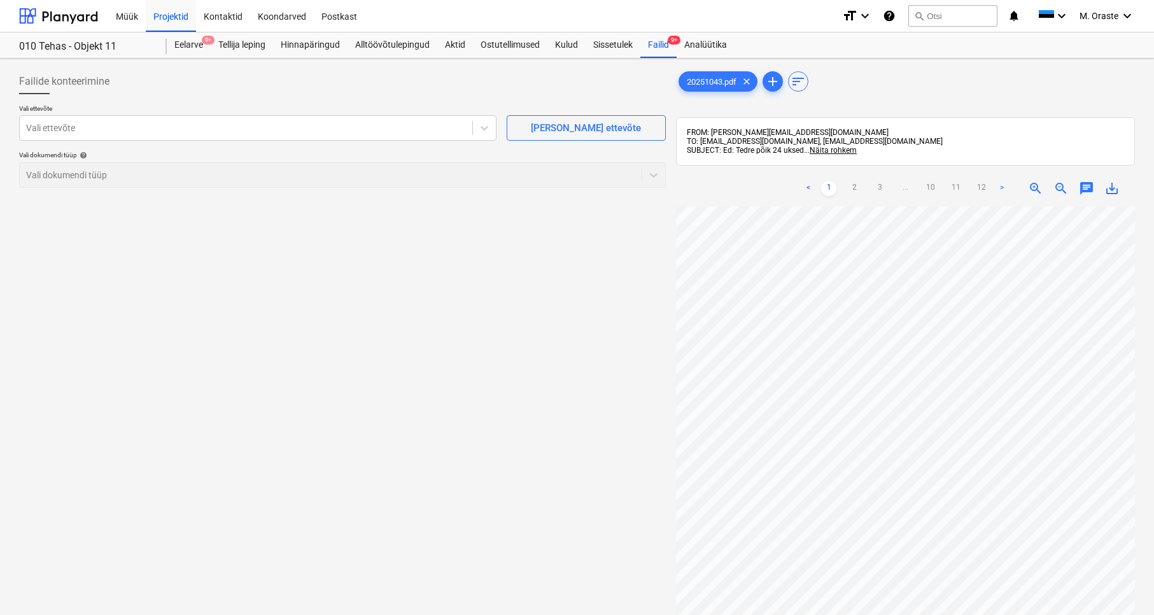
click at [958, 188] on link ">" at bounding box center [1002, 188] width 15 height 15
click at [958, 188] on ul "< 1 2 3 4 ... 10 11 12 >" at bounding box center [905, 188] width 234 height 15
click at [958, 186] on link ">" at bounding box center [1014, 188] width 15 height 15
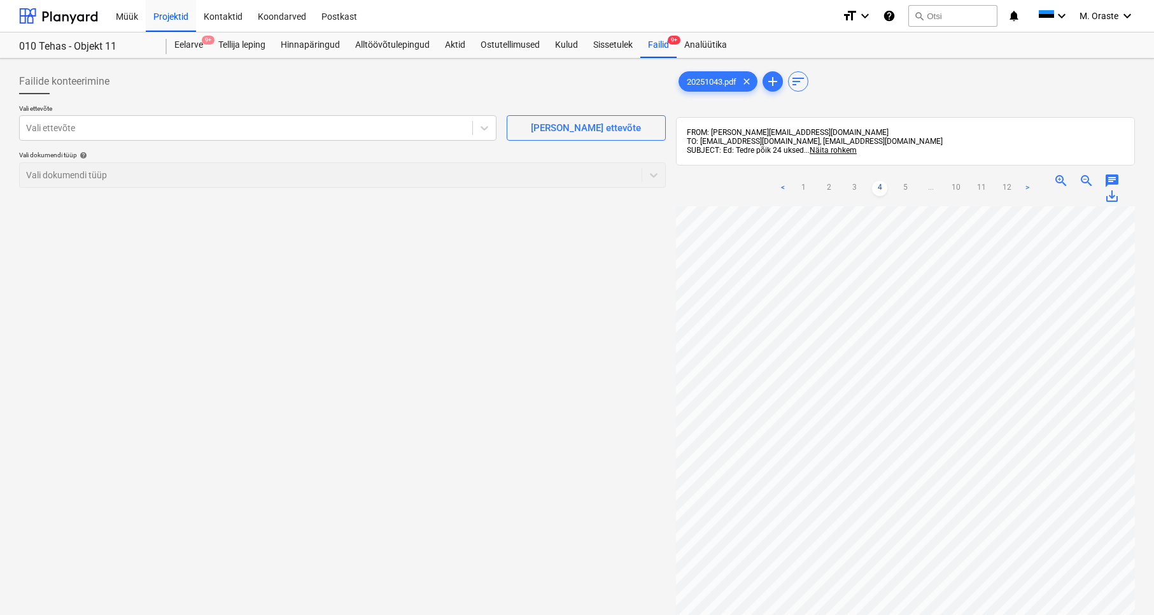
click at [958, 182] on link ">" at bounding box center [1027, 188] width 15 height 15
click at [958, 182] on link "12" at bounding box center [1019, 188] width 15 height 15
click at [958, 182] on div "zoom_in" at bounding box center [1035, 188] width 25 height 15
click at [807, 183] on link "<" at bounding box center [808, 188] width 15 height 15
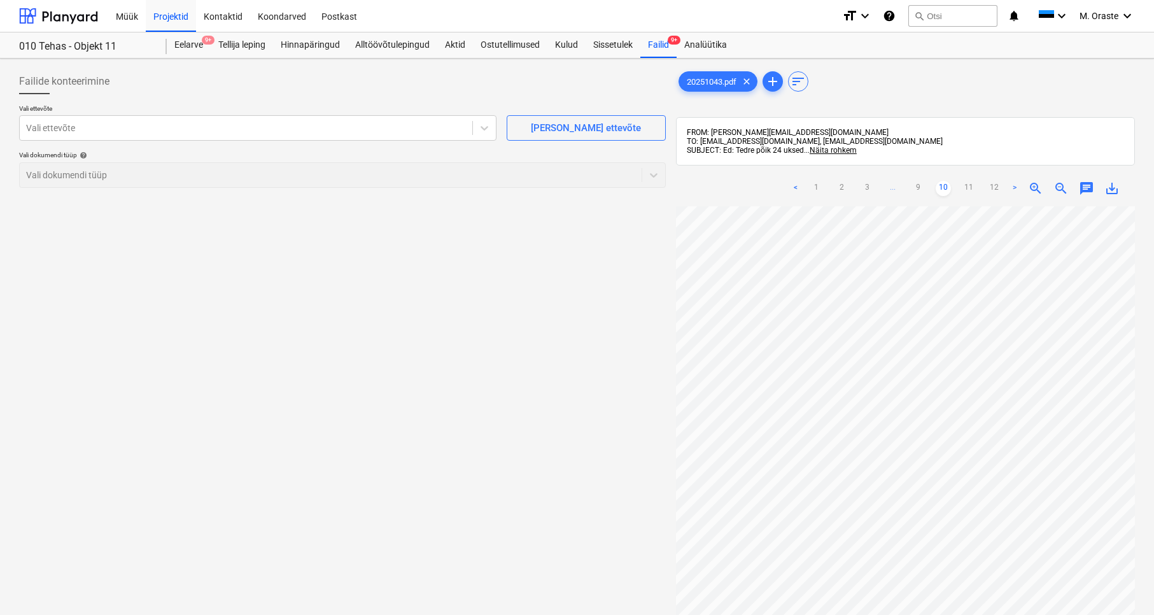
click at [807, 183] on ul "< 1 2 3 ... 9 10 11 12 >" at bounding box center [905, 188] width 234 height 15
click at [807, 184] on ul "< 1 2 3 ... 9 10 11 12 >" at bounding box center [905, 188] width 234 height 15
click at [813, 185] on link "1" at bounding box center [816, 188] width 15 height 15
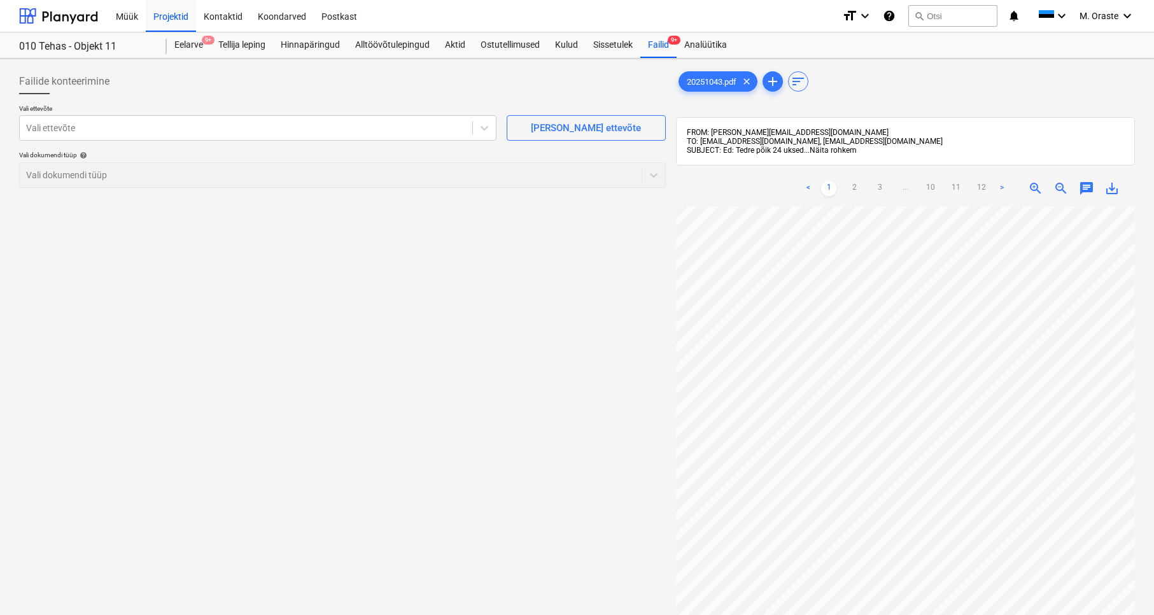
click at [834, 148] on span "Näita rohkem" at bounding box center [833, 150] width 47 height 9
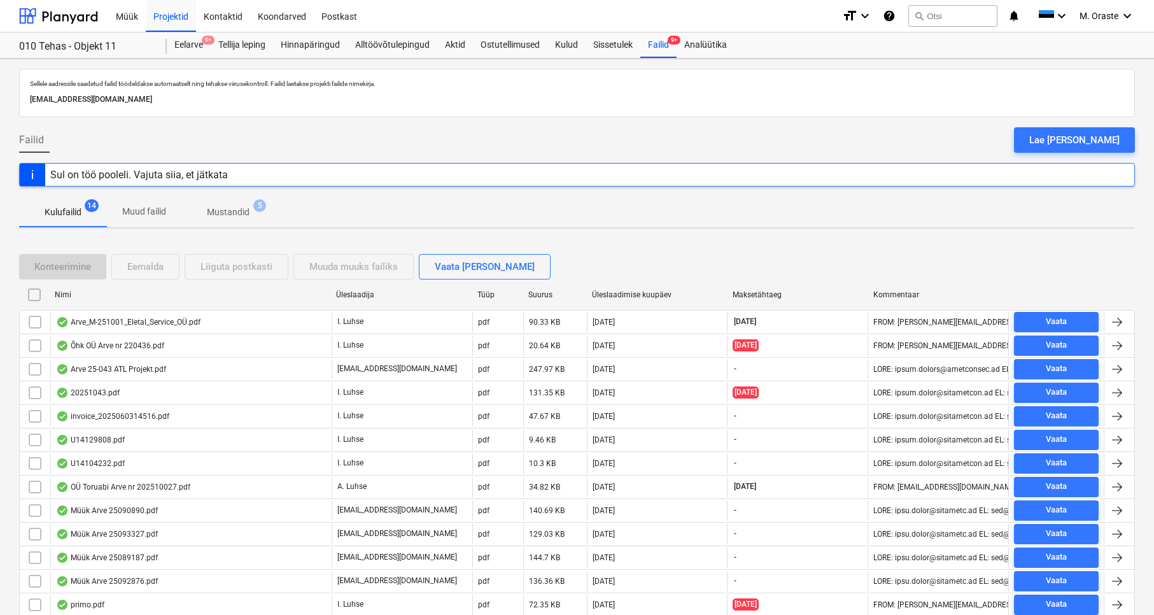
scroll to position [71, 0]
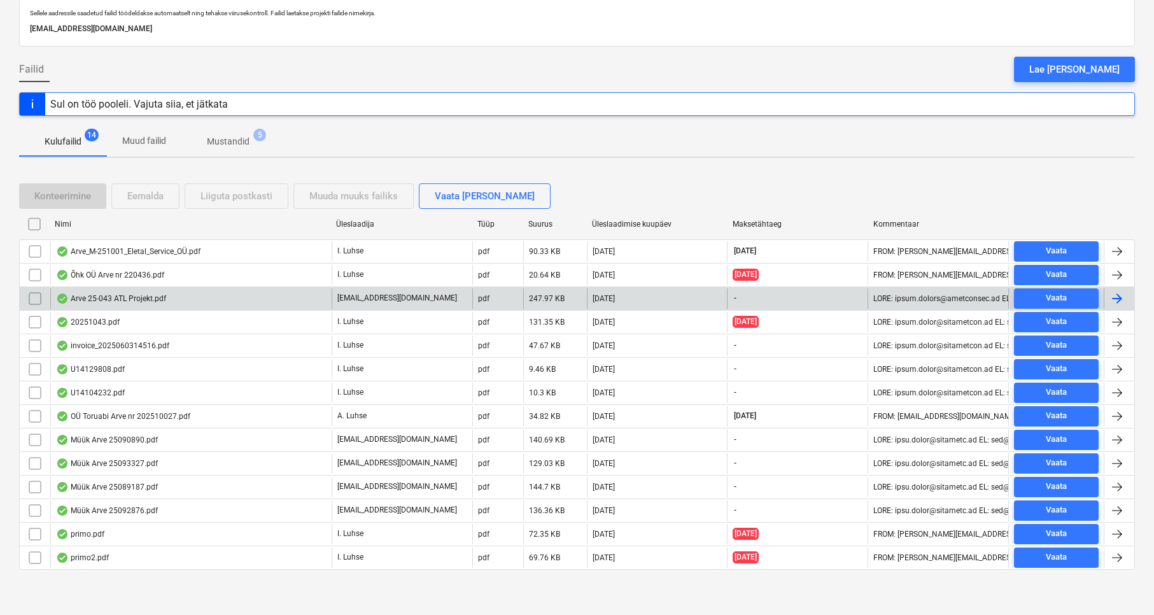
click at [174, 306] on div "Arve 25-043 ATL Projekt.pdf" at bounding box center [190, 298] width 281 height 20
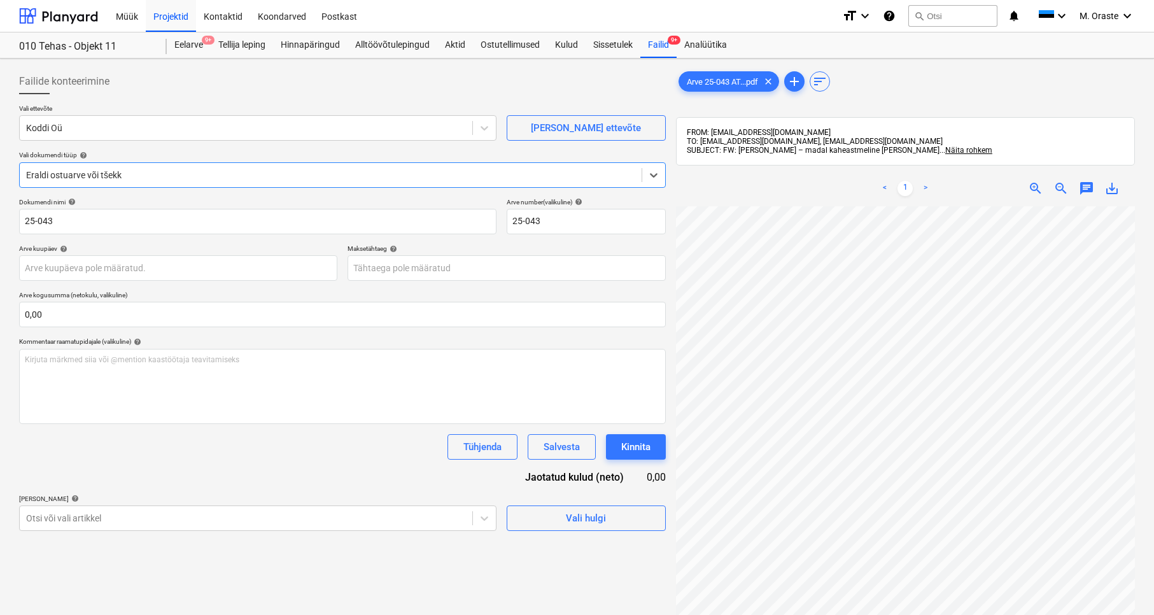
scroll to position [71, 0]
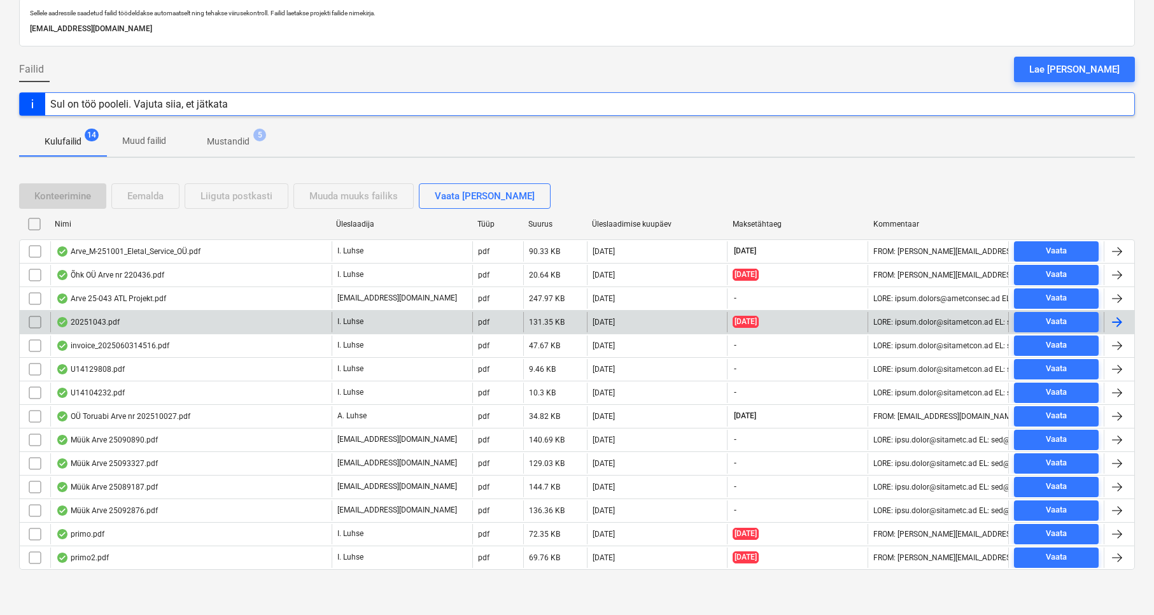
click at [120, 320] on div "20251043.pdf" at bounding box center [190, 322] width 281 height 20
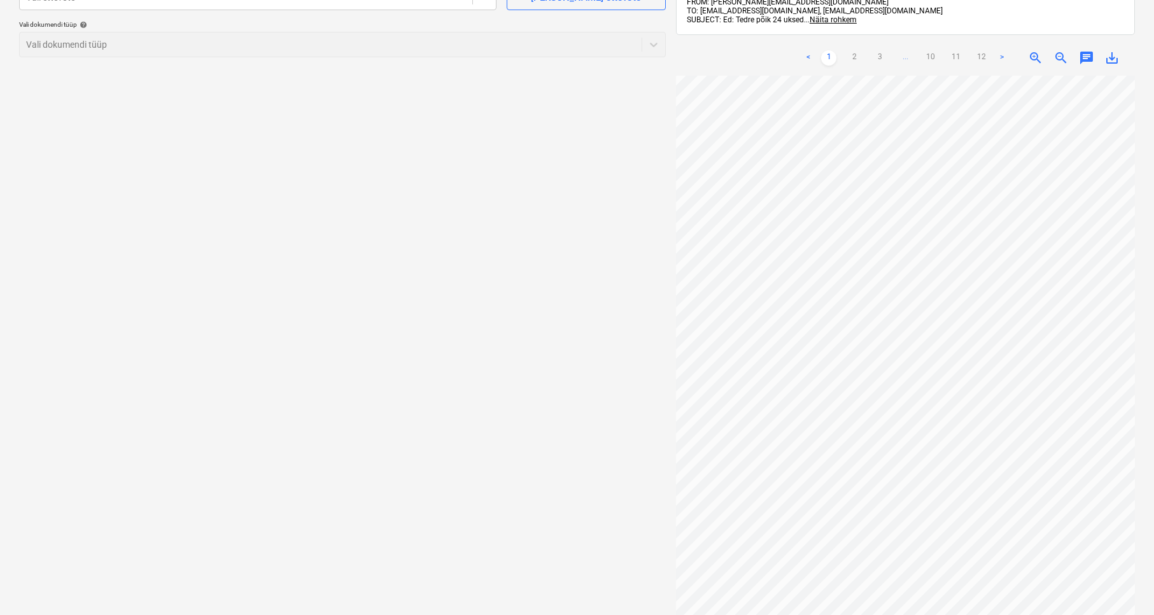
scroll to position [181, 0]
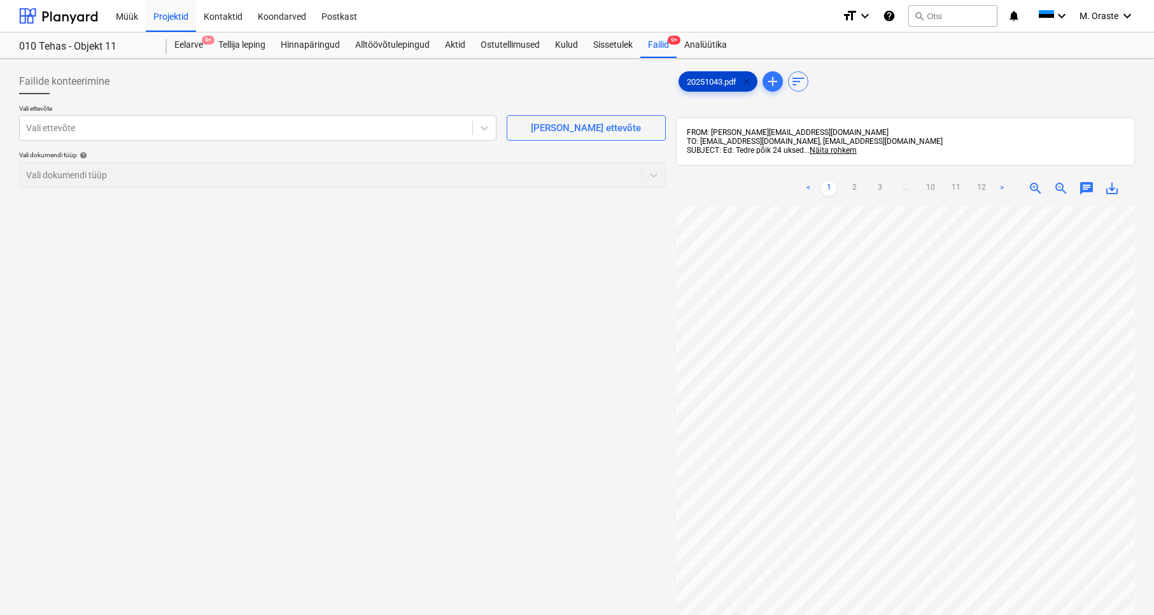
click at [751, 83] on span "clear" at bounding box center [746, 81] width 15 height 15
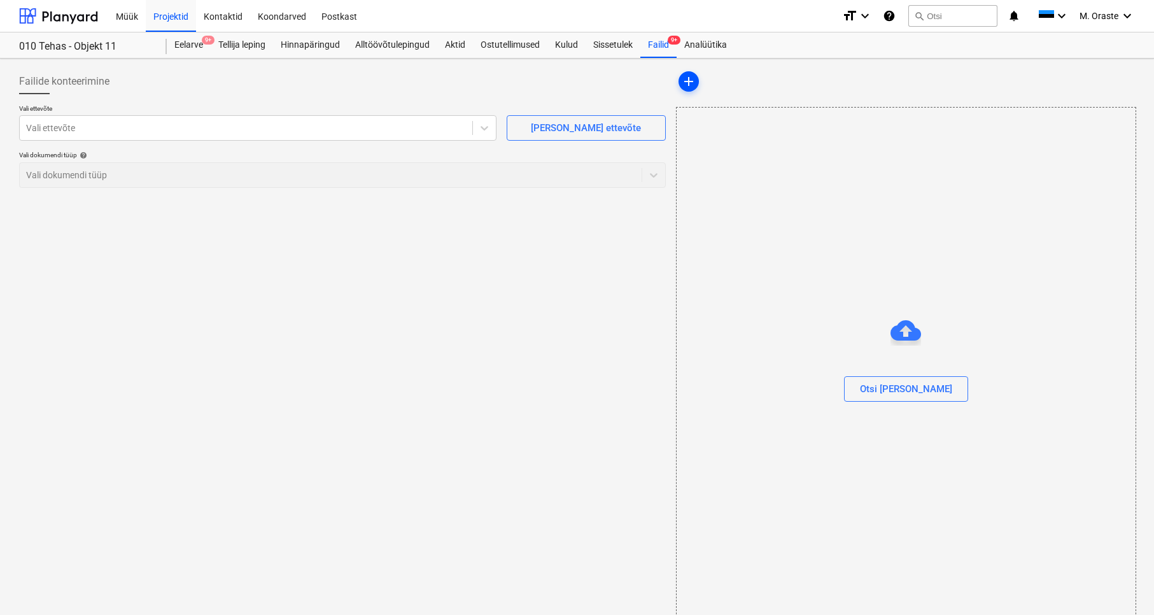
click at [694, 82] on span "add" at bounding box center [688, 81] width 15 height 15
click at [742, 82] on div "add" at bounding box center [905, 81] width 459 height 25
click at [637, 228] on div "Failide konteerimine Vali ettevõte Vali ettevõte [PERSON_NAME] uus ettevõte Val…" at bounding box center [342, 345] width 657 height 562
click at [695, 80] on span "add" at bounding box center [688, 81] width 15 height 15
click at [873, 90] on div "add" at bounding box center [905, 81] width 459 height 25
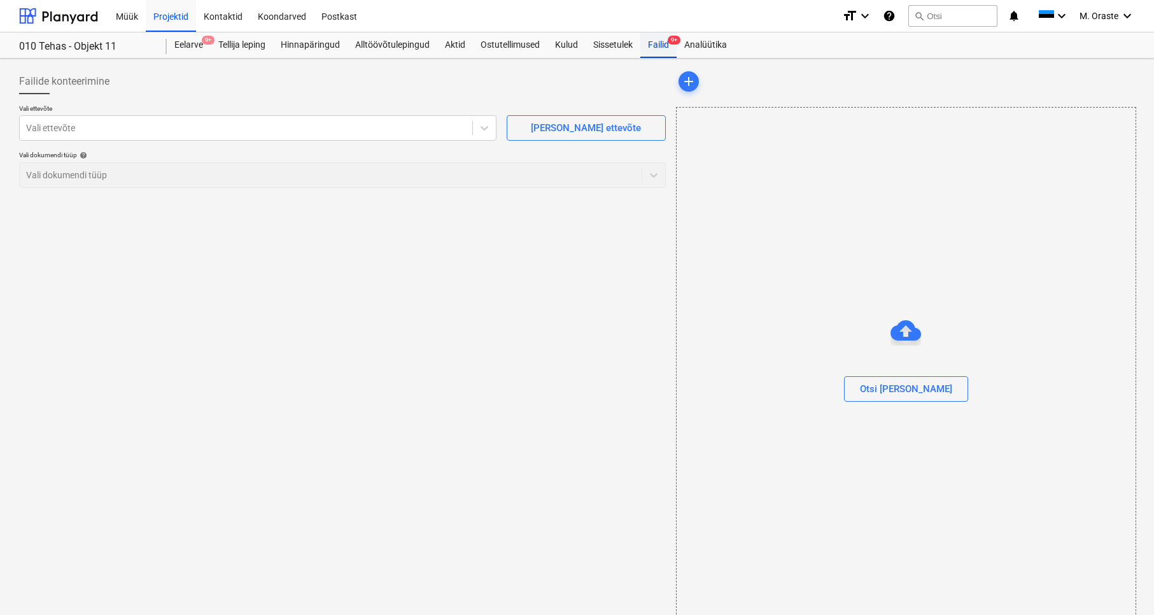
click at [663, 43] on div "Failid 9+" at bounding box center [659, 44] width 36 height 25
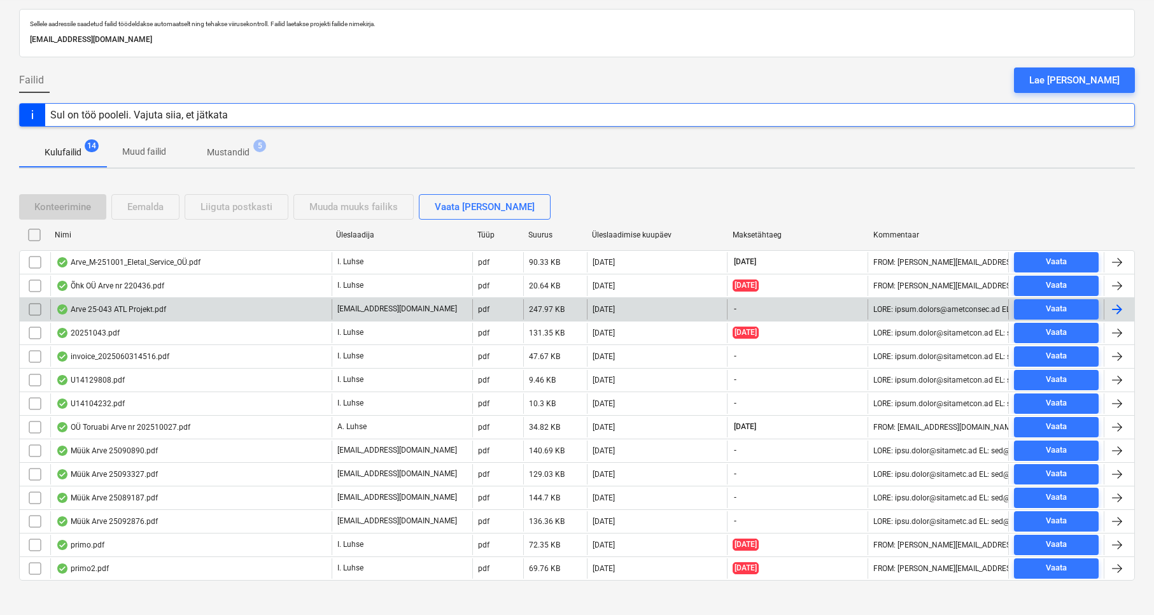
scroll to position [71, 0]
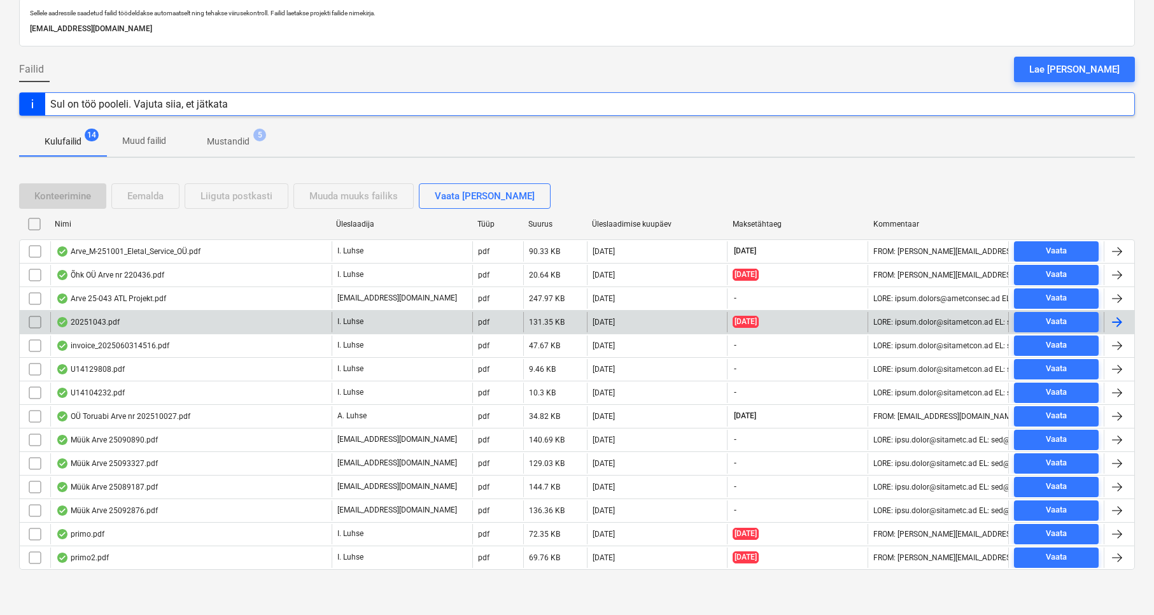
click at [195, 314] on div "20251043.pdf" at bounding box center [190, 322] width 281 height 20
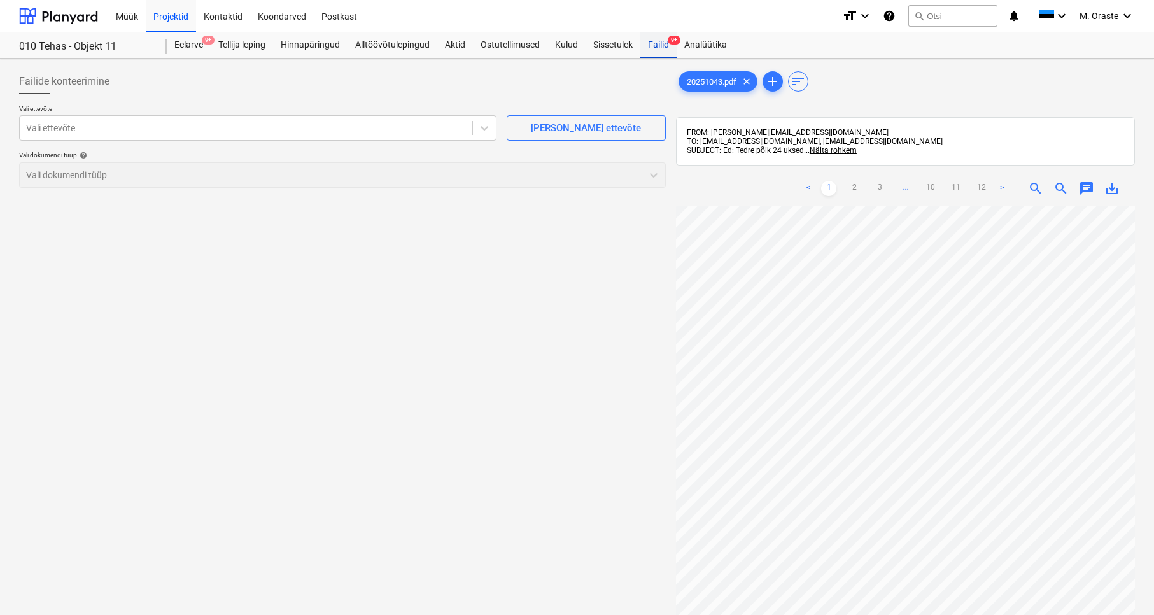
click at [663, 48] on div "Failid 9+" at bounding box center [659, 44] width 36 height 25
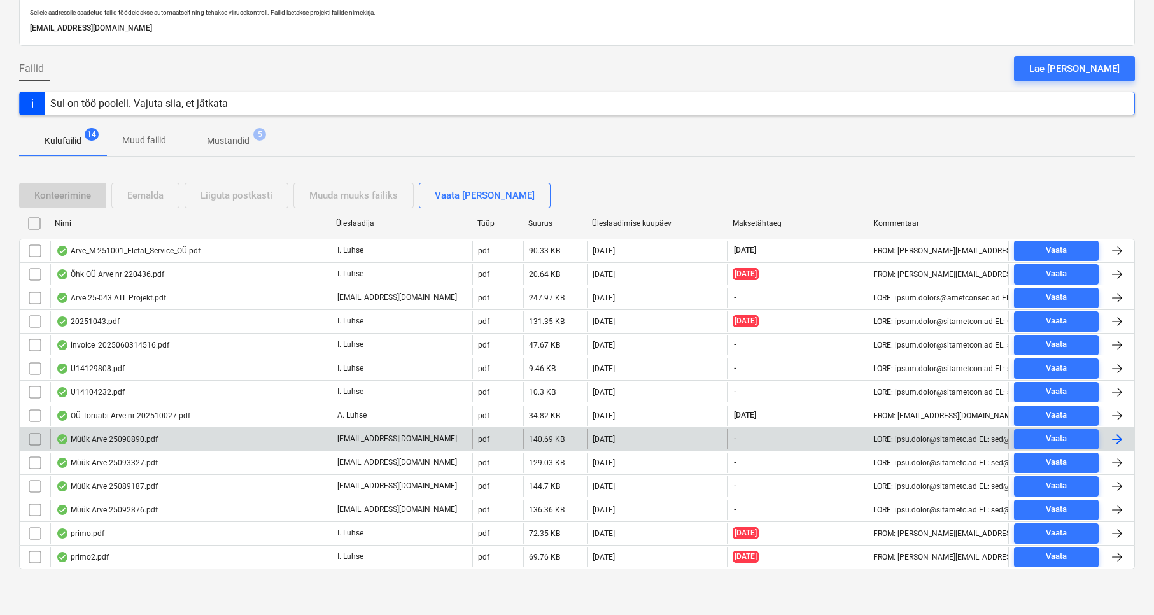
scroll to position [71, 0]
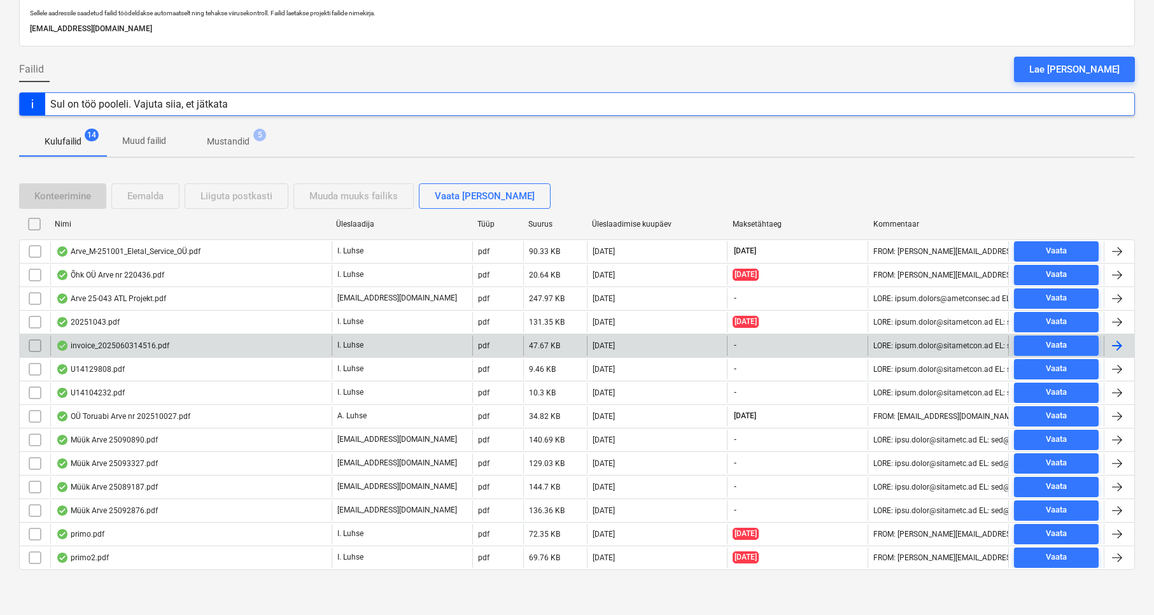
click at [210, 341] on div "invoice_2025060314516.pdf" at bounding box center [190, 346] width 281 height 20
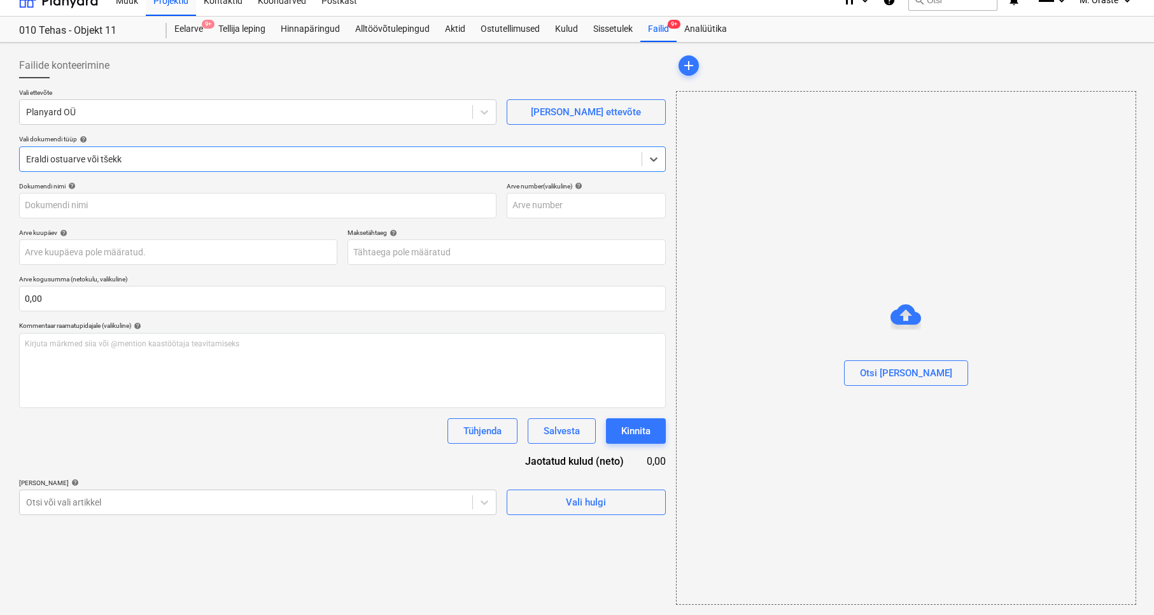
type input "2025060314516"
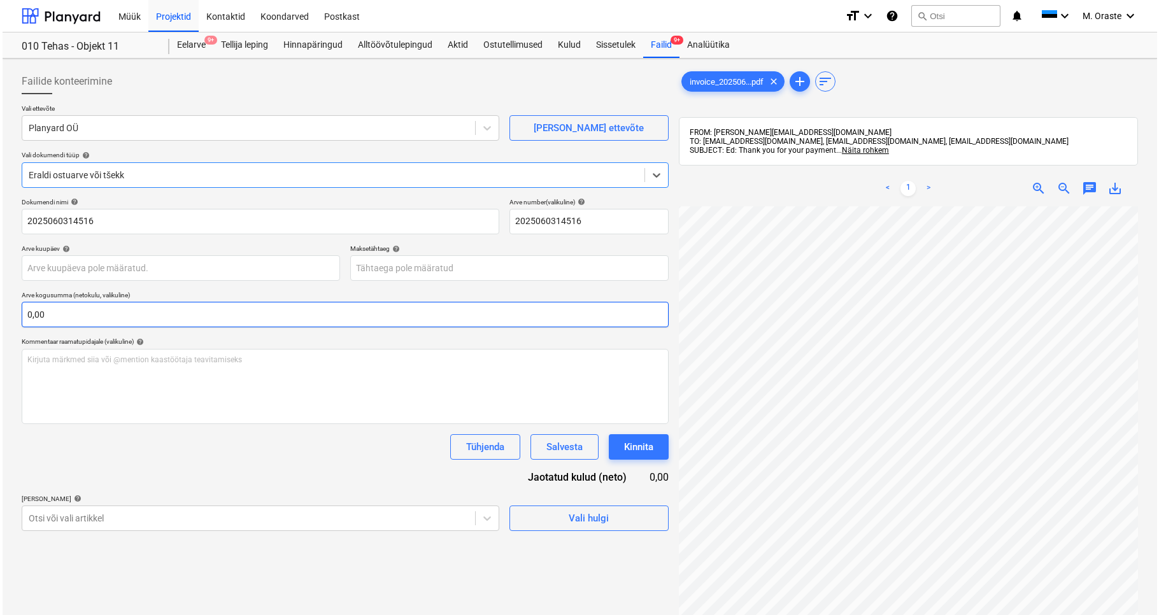
scroll to position [101, 0]
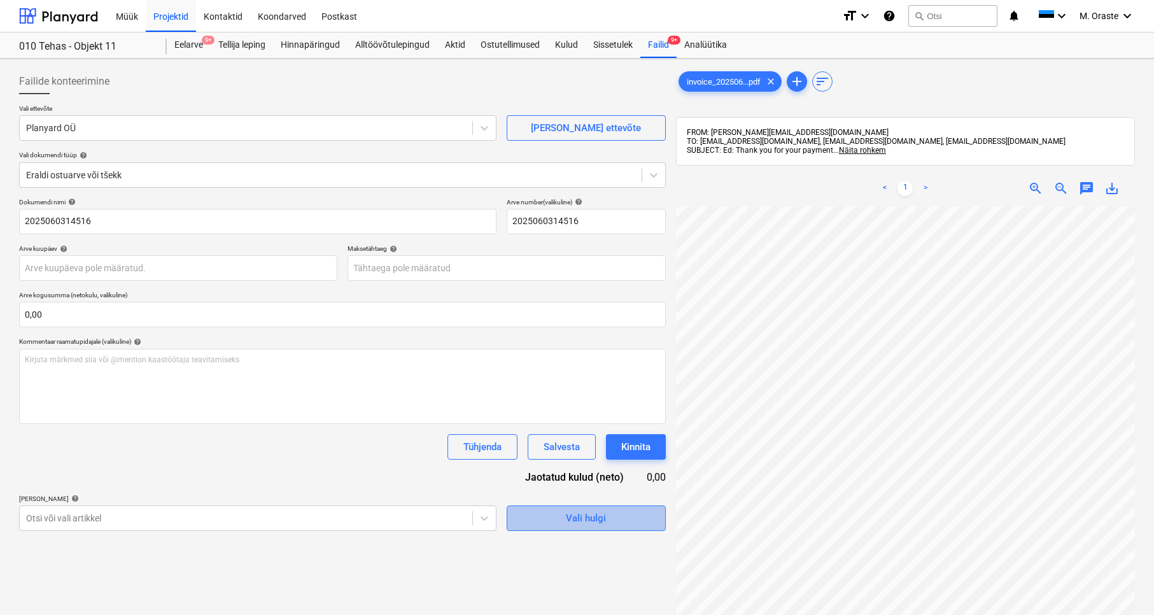
click at [609, 518] on span "Vali hulgi" at bounding box center [586, 518] width 127 height 17
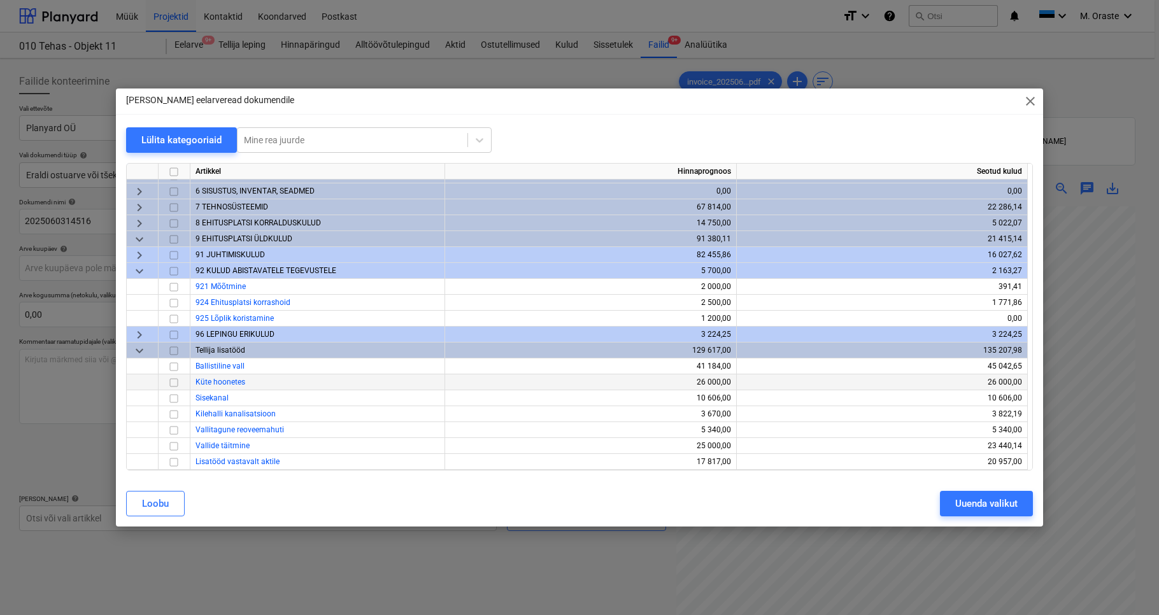
scroll to position [235, 0]
click at [142, 253] on span "keyboard_arrow_right" at bounding box center [139, 255] width 15 height 15
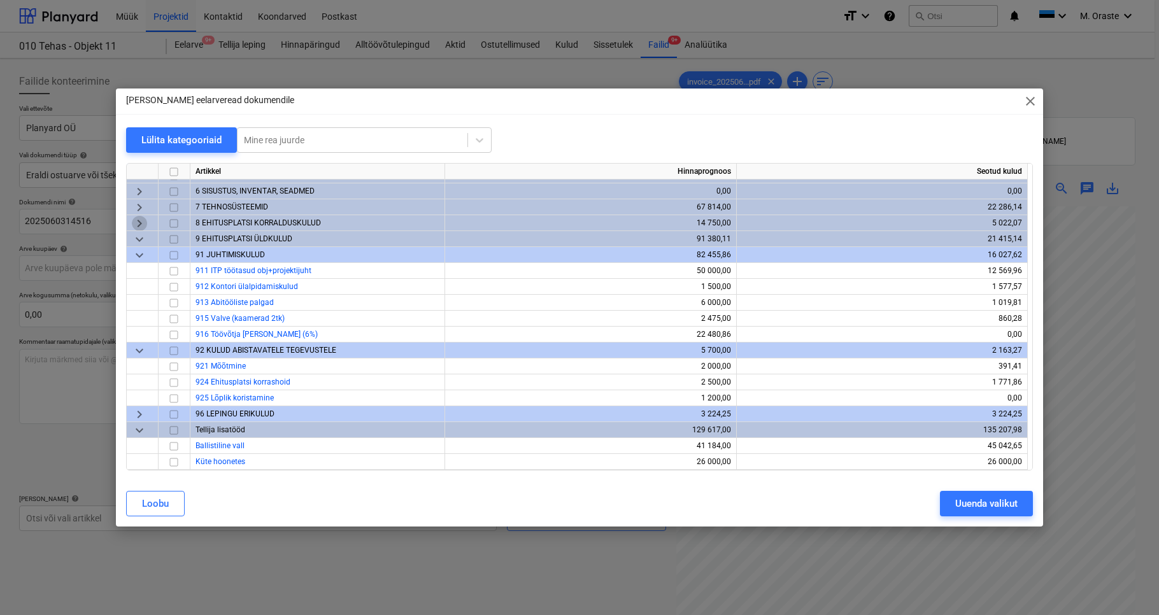
click at [142, 222] on span "keyboard_arrow_right" at bounding box center [139, 223] width 15 height 15
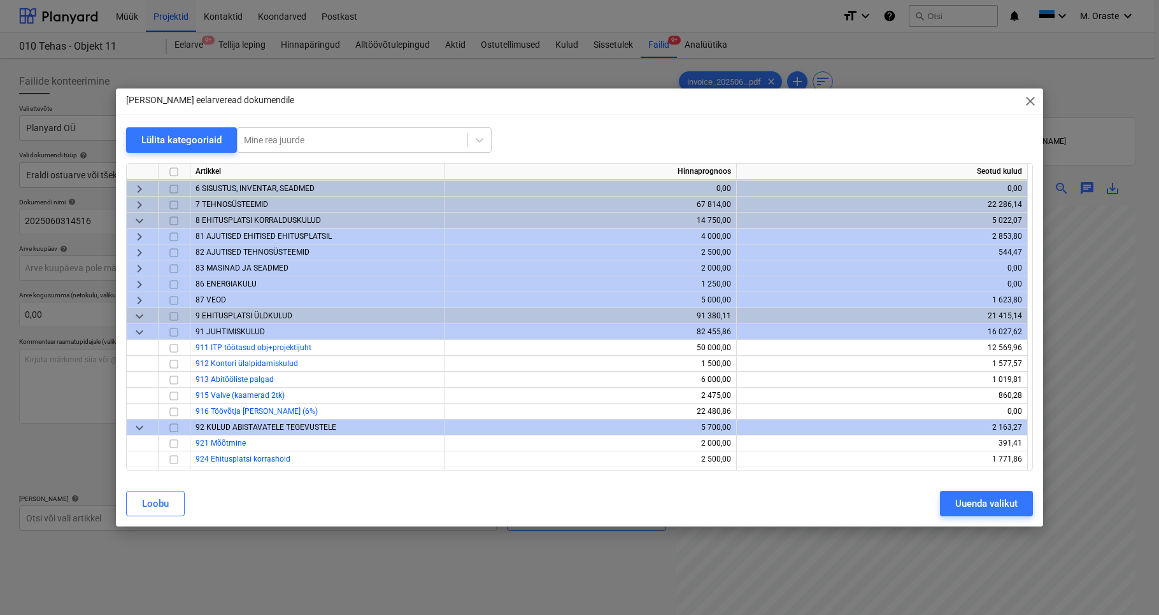
scroll to position [238, 0]
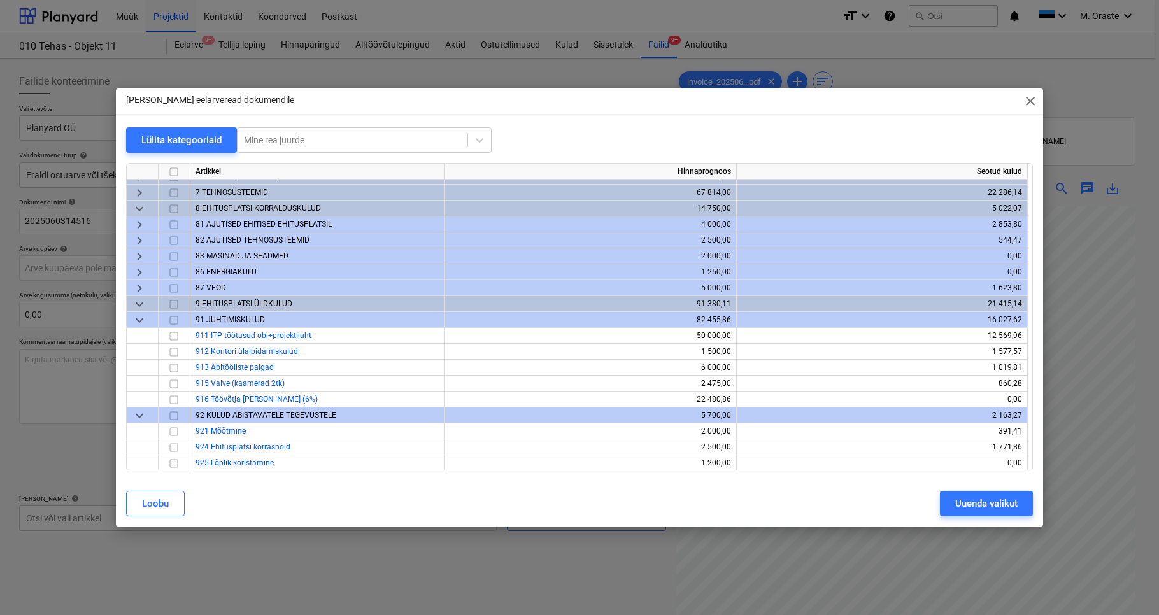
click at [138, 306] on span "keyboard_arrow_down" at bounding box center [139, 304] width 15 height 15
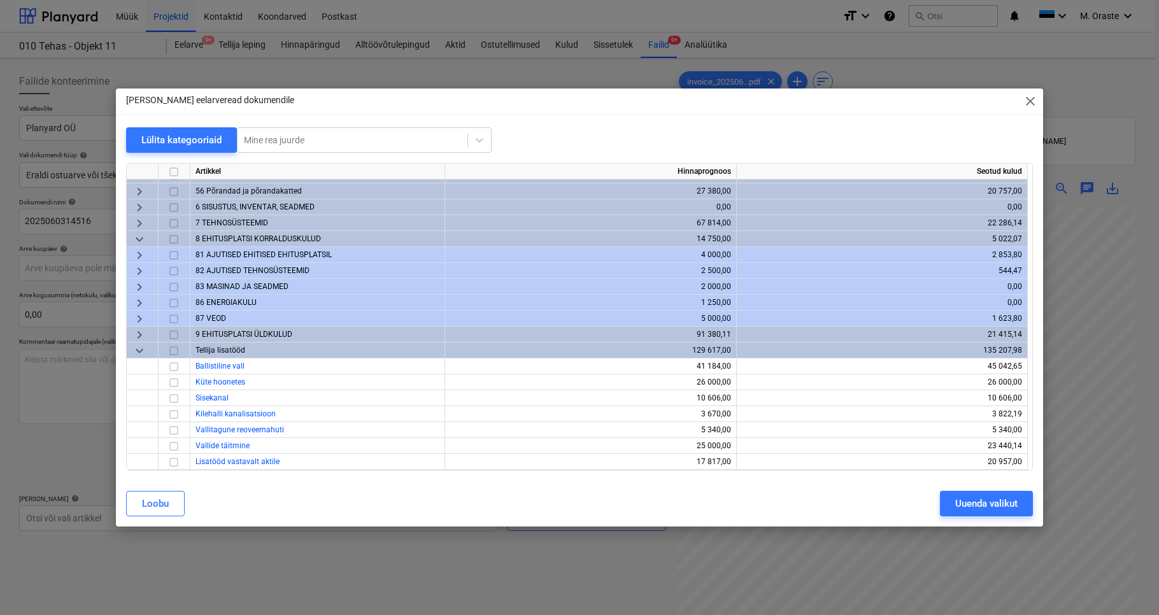
scroll to position [219, 0]
click at [143, 334] on span "keyboard_arrow_right" at bounding box center [139, 334] width 15 height 15
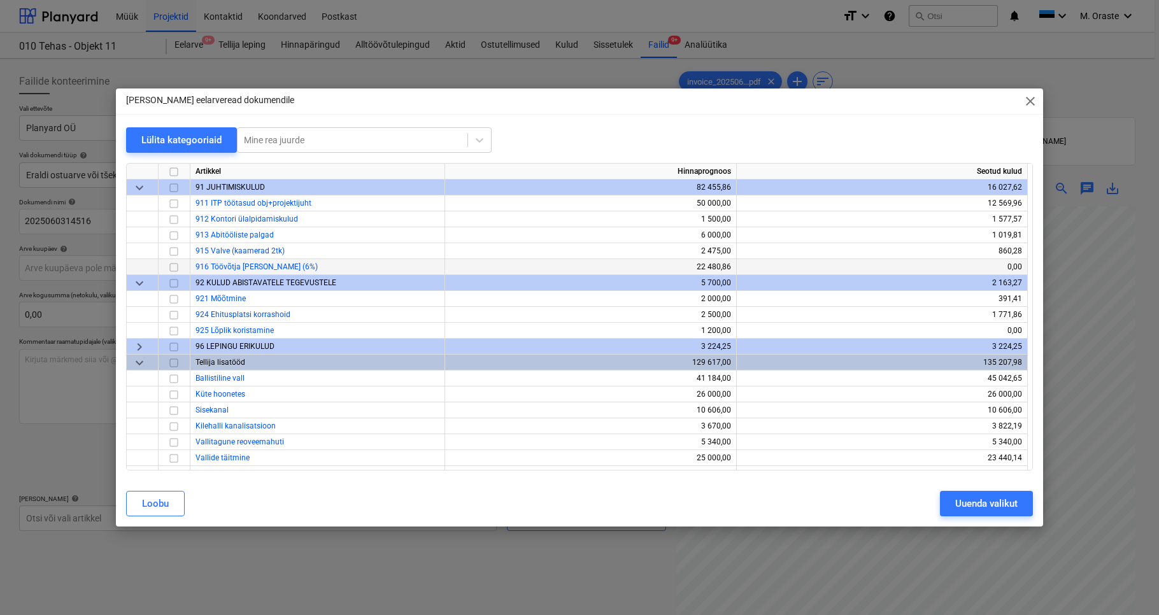
scroll to position [383, 0]
click at [141, 344] on span "keyboard_arrow_right" at bounding box center [139, 345] width 15 height 15
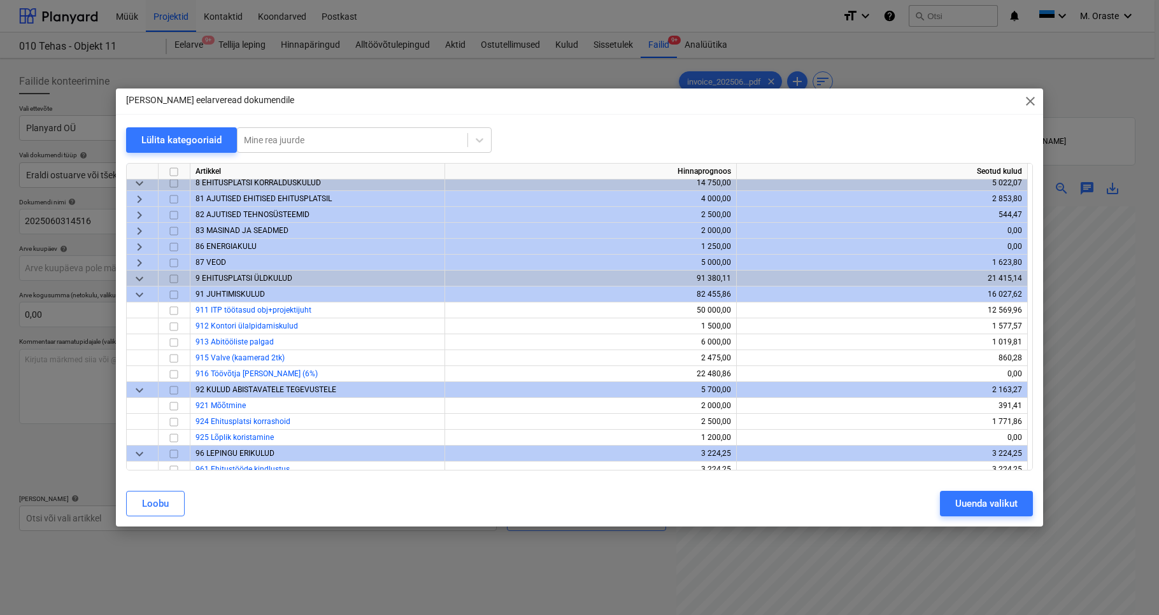
scroll to position [273, 0]
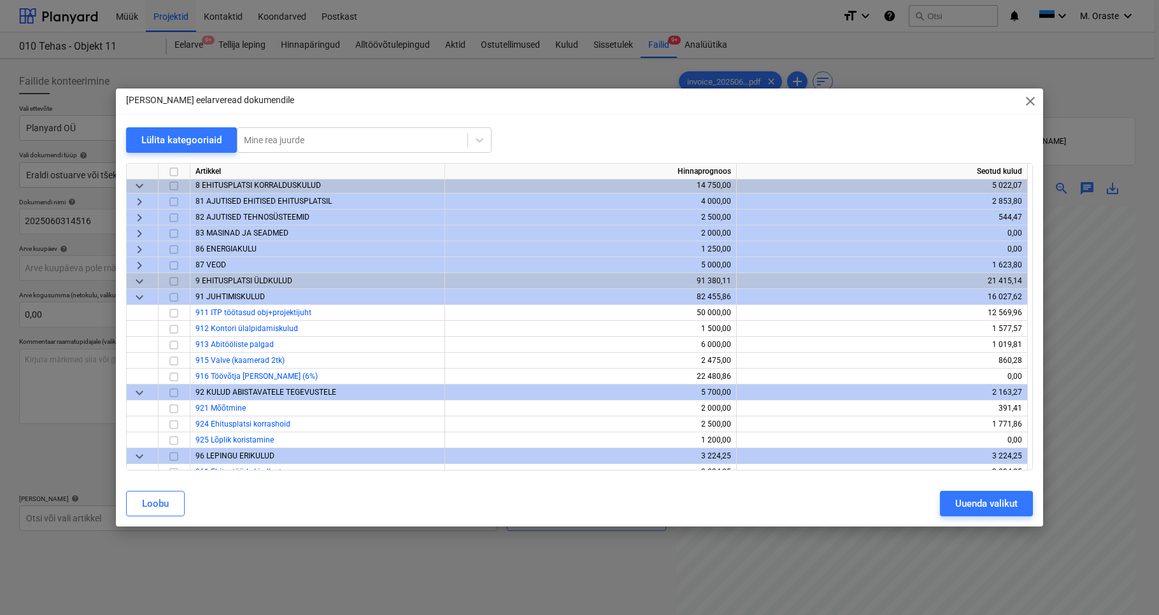
click at [141, 280] on span "keyboard_arrow_down" at bounding box center [139, 281] width 15 height 15
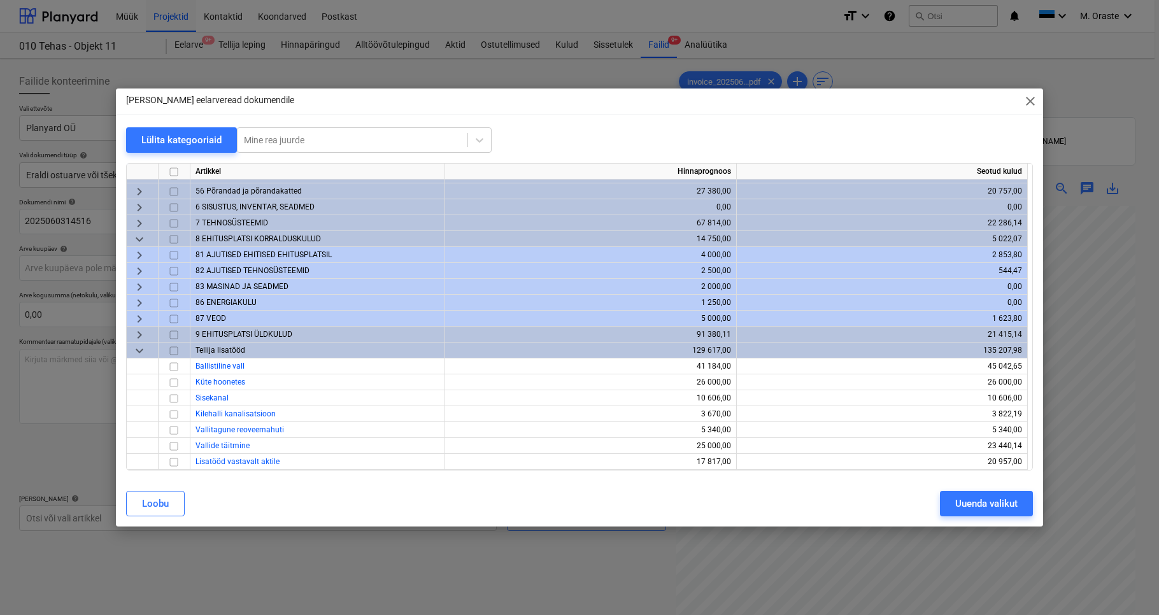
scroll to position [219, 0]
click at [141, 335] on span "keyboard_arrow_right" at bounding box center [139, 334] width 15 height 15
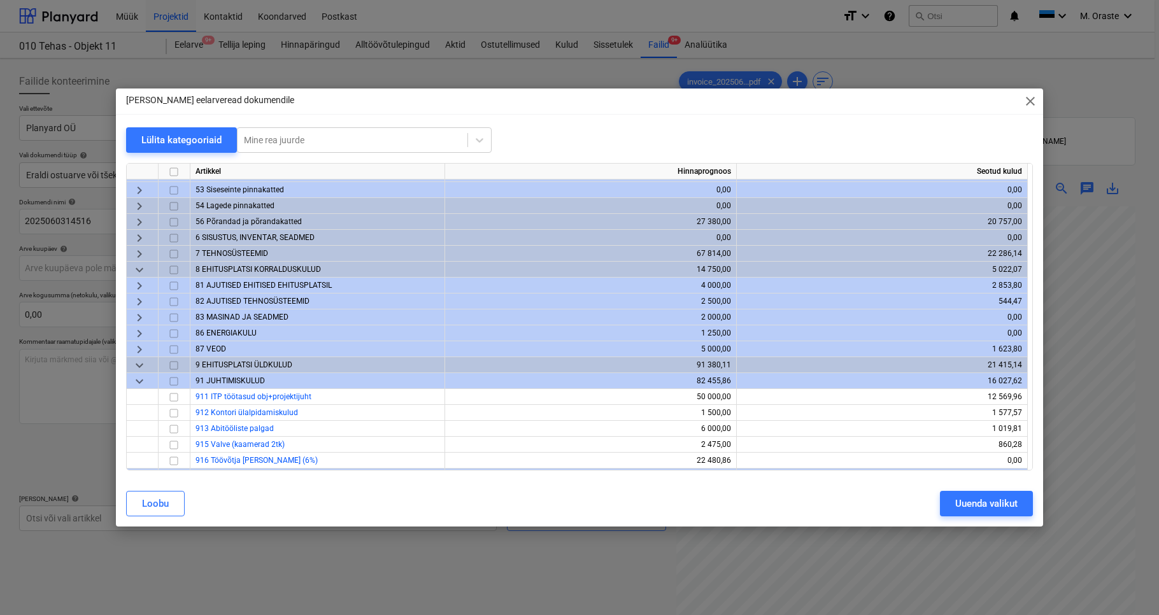
scroll to position [192, 0]
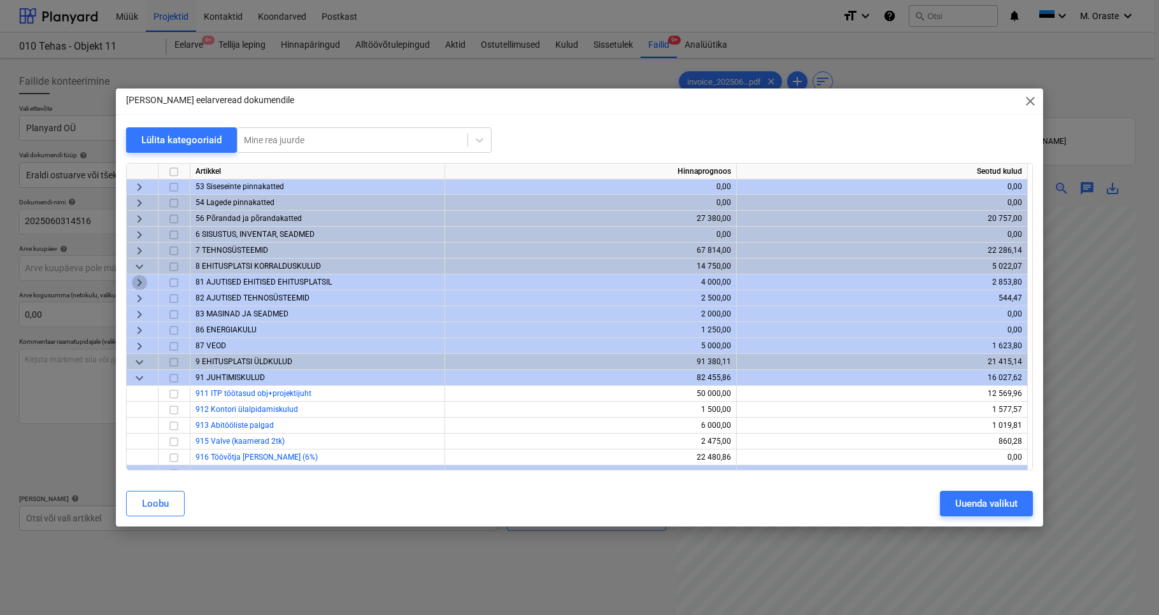
click at [143, 283] on span "keyboard_arrow_right" at bounding box center [139, 282] width 15 height 15
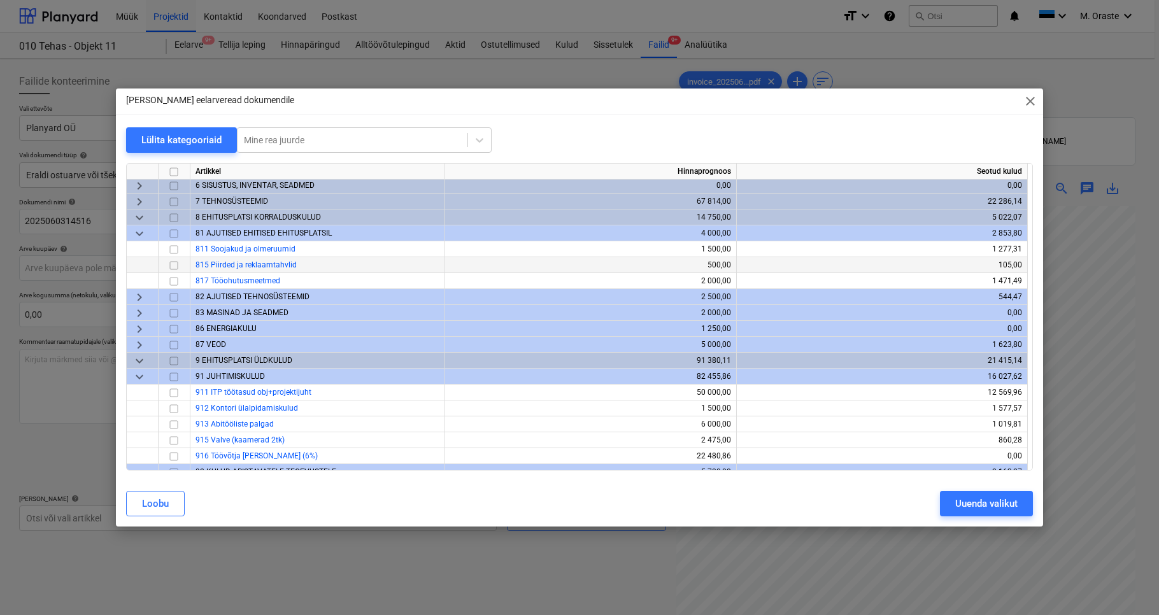
scroll to position [243, 0]
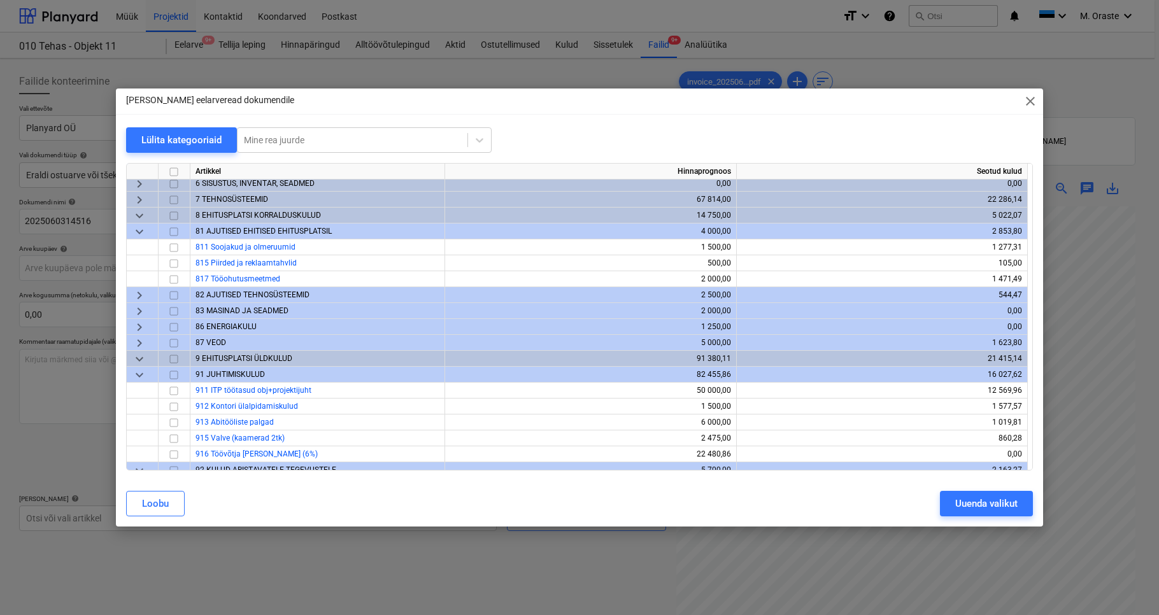
click at [142, 295] on span "keyboard_arrow_right" at bounding box center [139, 295] width 15 height 15
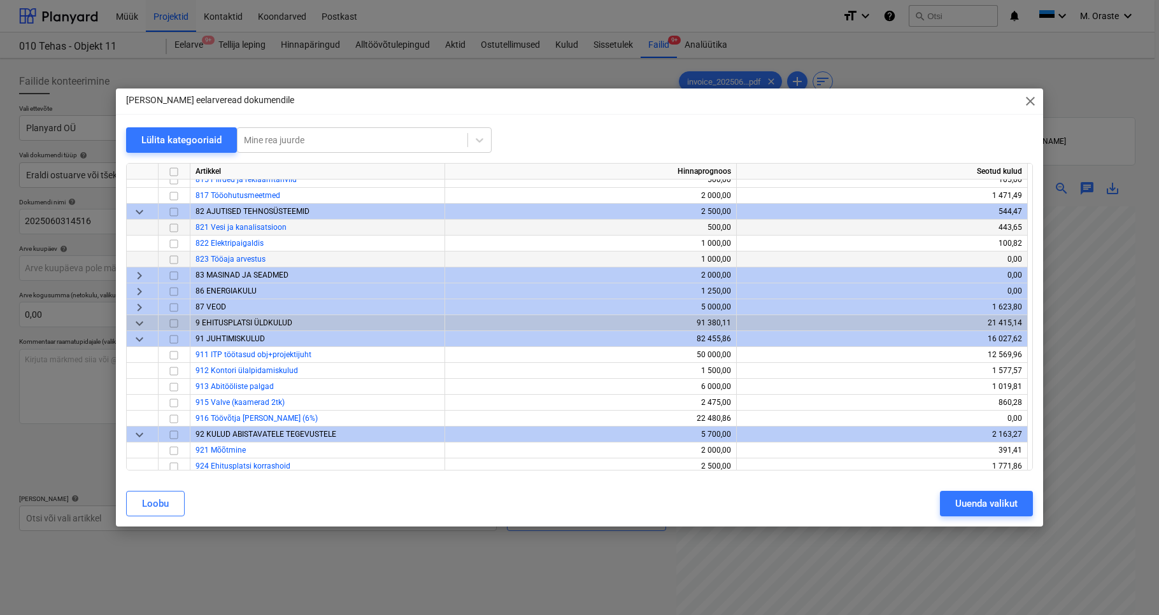
scroll to position [327, 0]
click at [139, 276] on span "keyboard_arrow_right" at bounding box center [139, 274] width 15 height 15
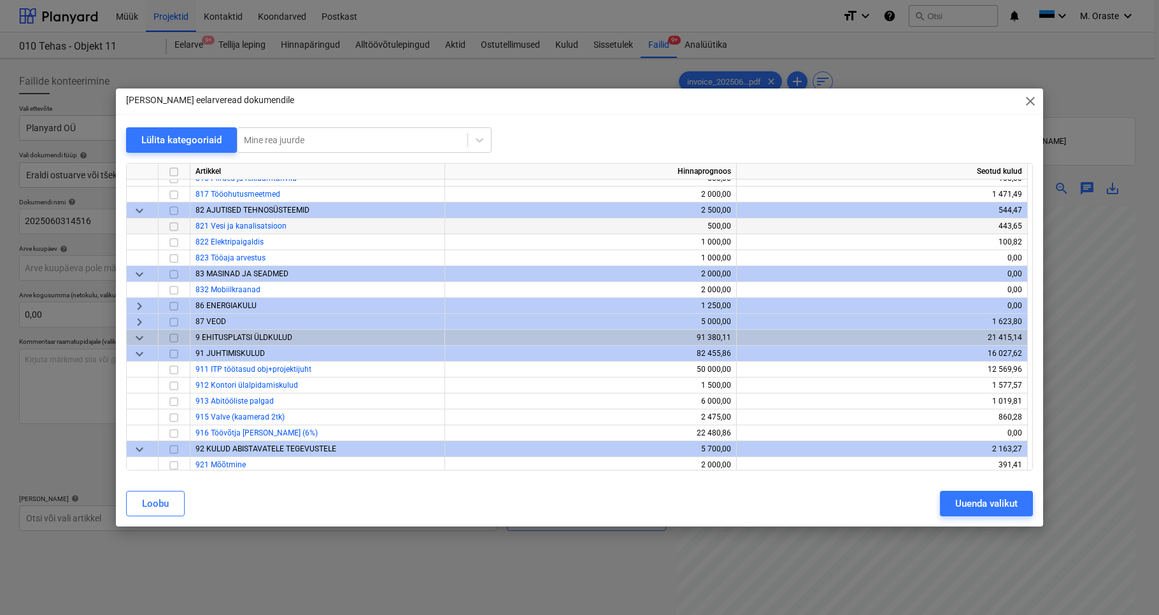
click at [139, 307] on span "keyboard_arrow_right" at bounding box center [139, 306] width 15 height 15
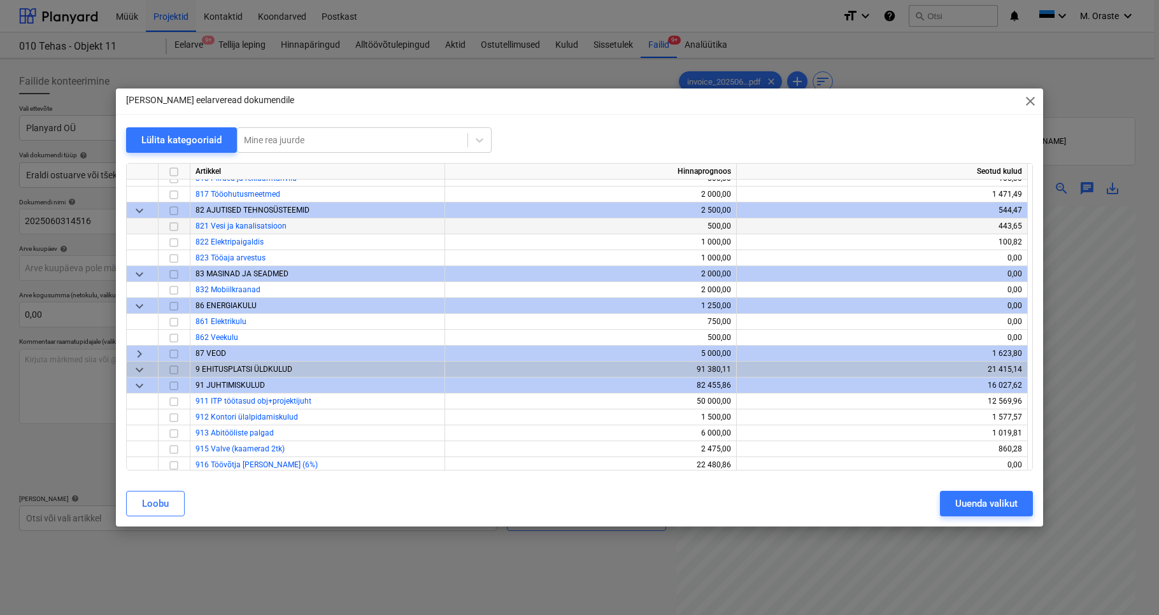
click at [142, 355] on span "keyboard_arrow_right" at bounding box center [139, 353] width 15 height 15
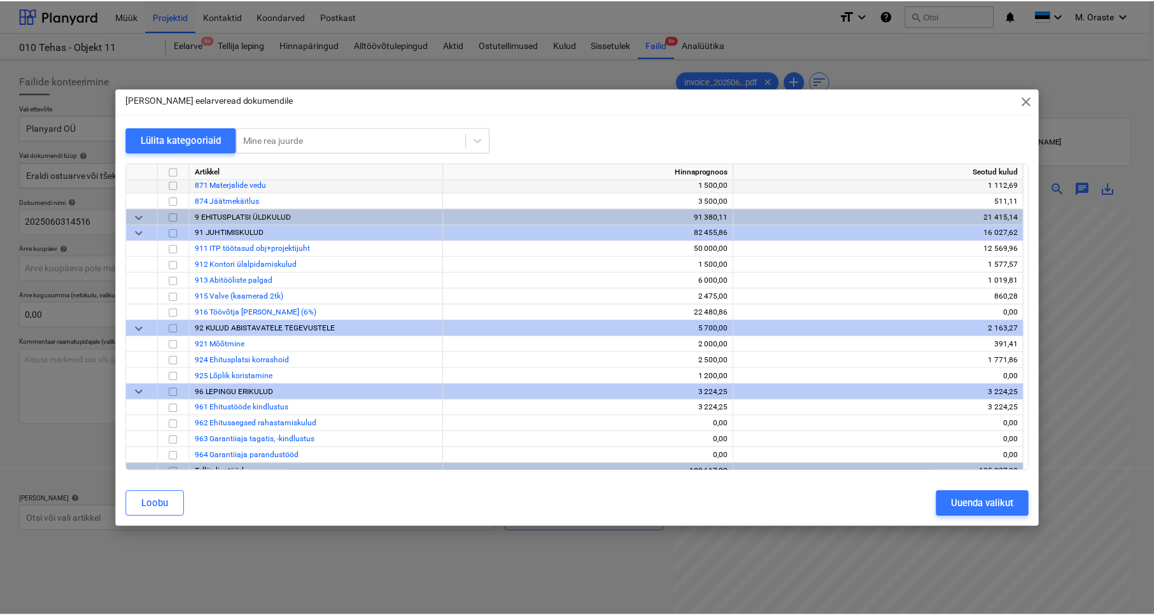
scroll to position [511, 0]
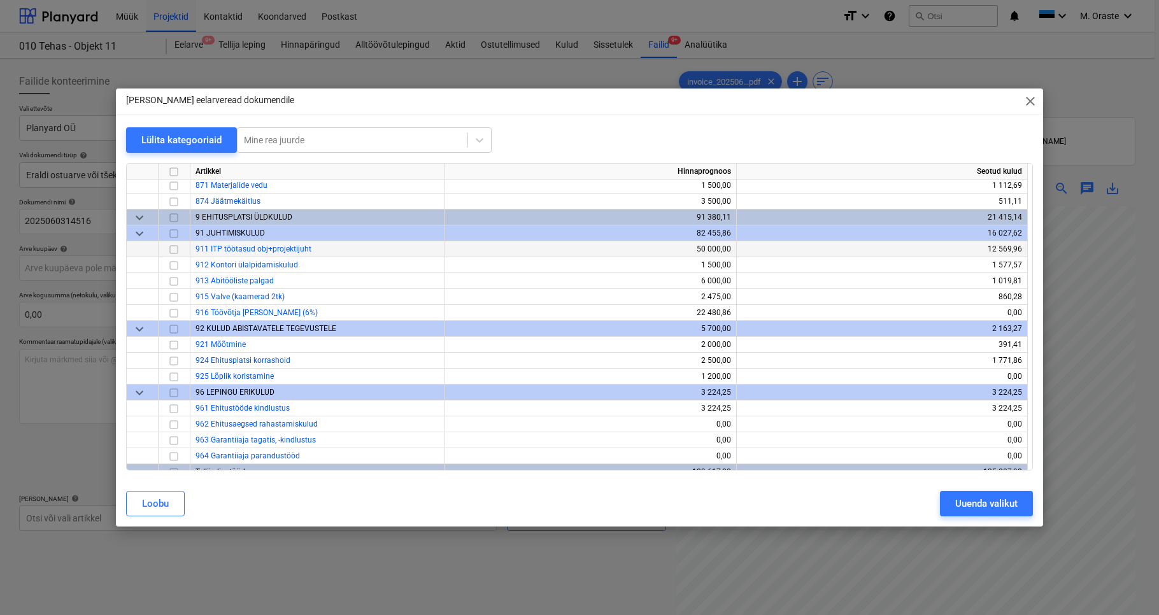
click at [174, 247] on input "checkbox" at bounding box center [173, 249] width 15 height 15
click at [958, 100] on span "close" at bounding box center [1030, 101] width 15 height 15
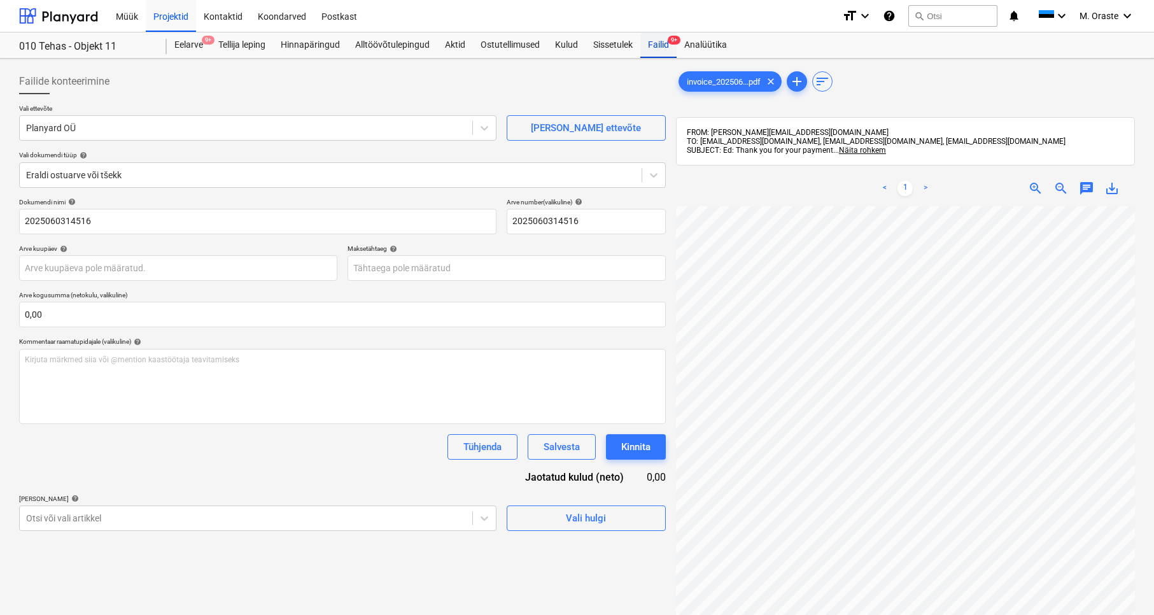
click at [661, 49] on div "Failid 9+" at bounding box center [659, 44] width 36 height 25
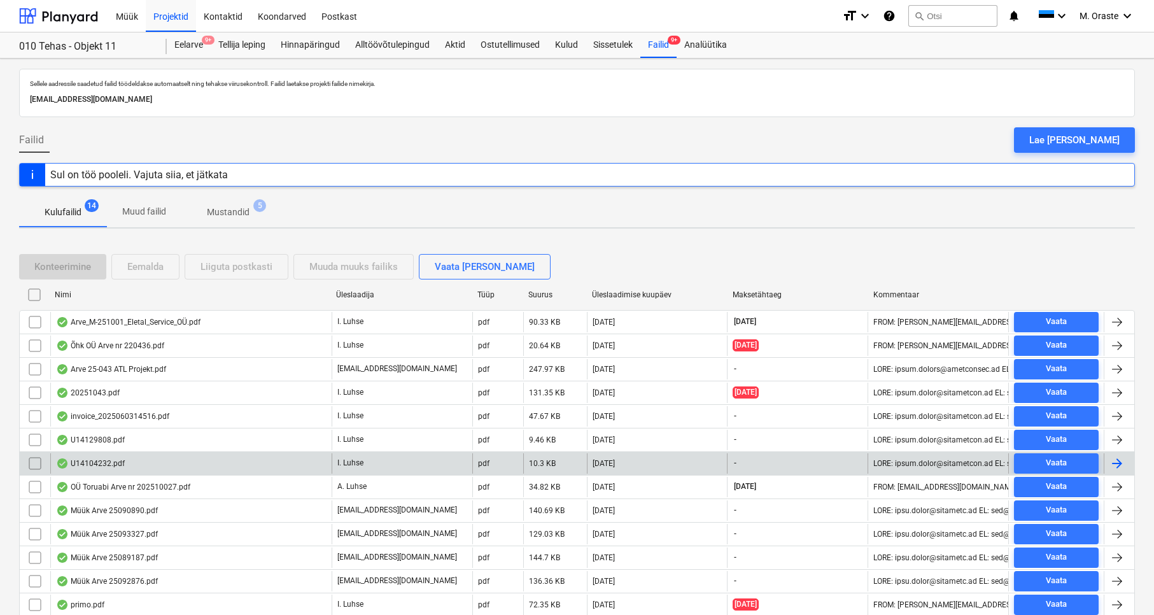
scroll to position [71, 0]
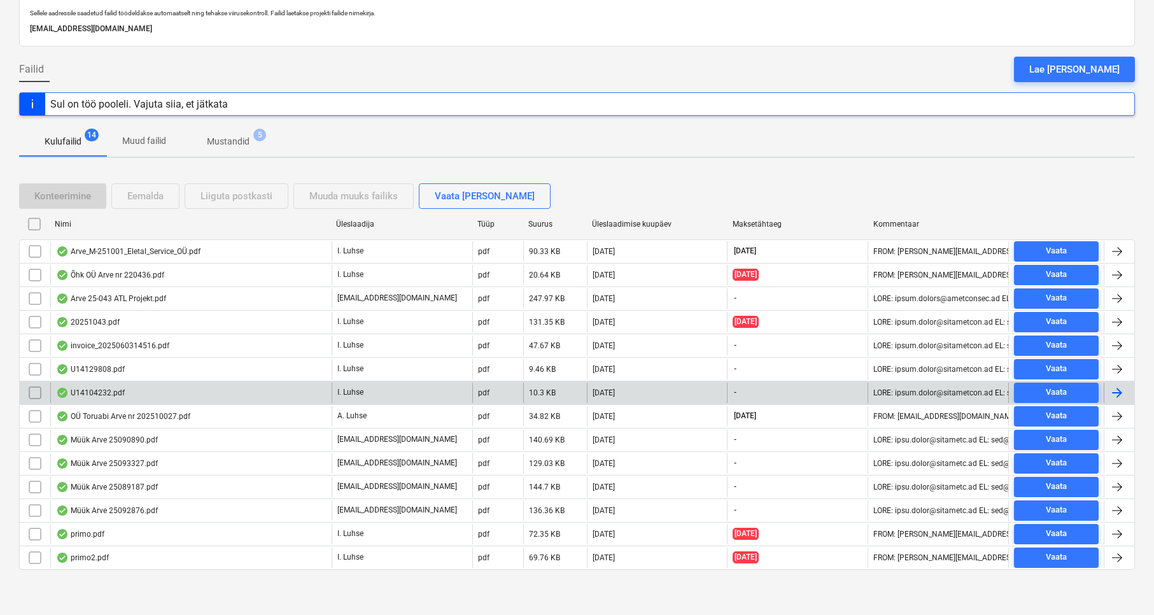
click at [97, 393] on div "U14104232.pdf" at bounding box center [90, 393] width 69 height 10
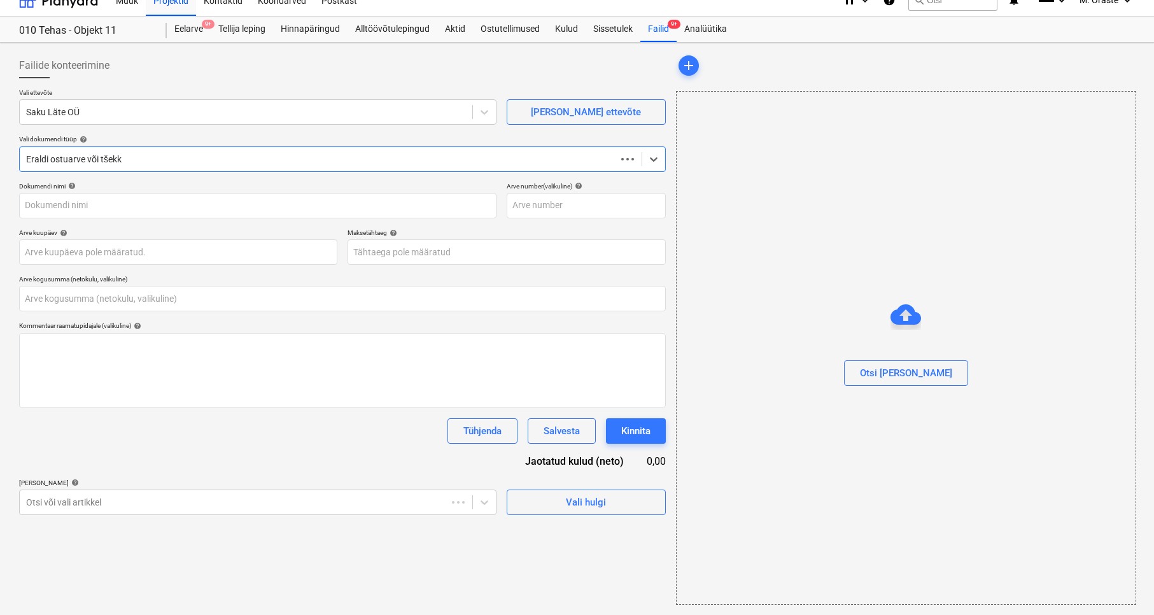
type input "0,00"
type input "U14104232"
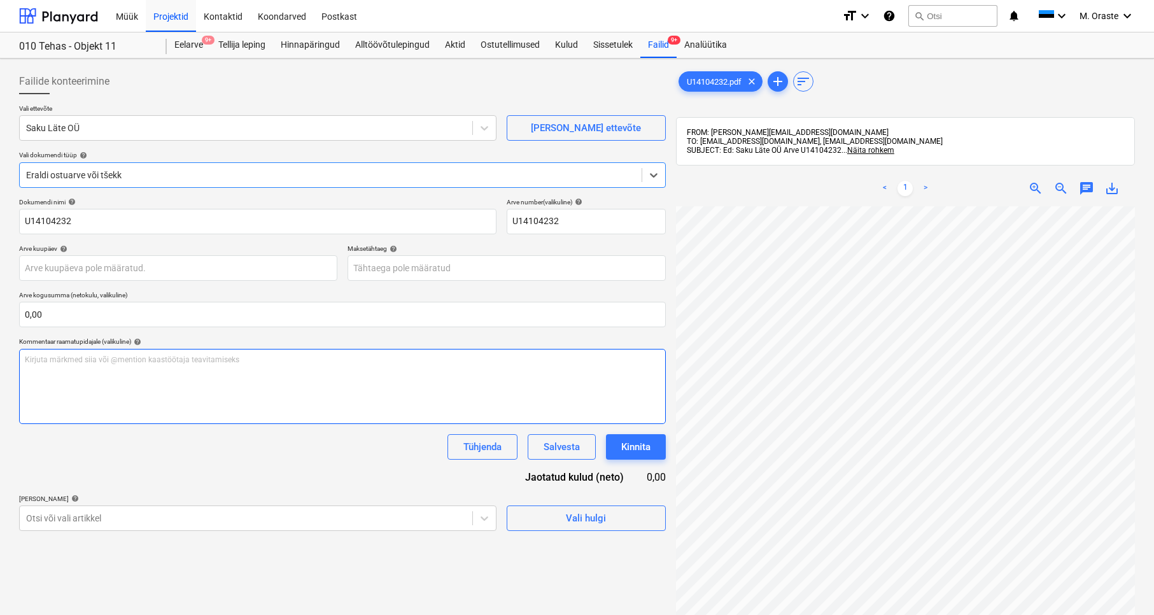
scroll to position [0, 0]
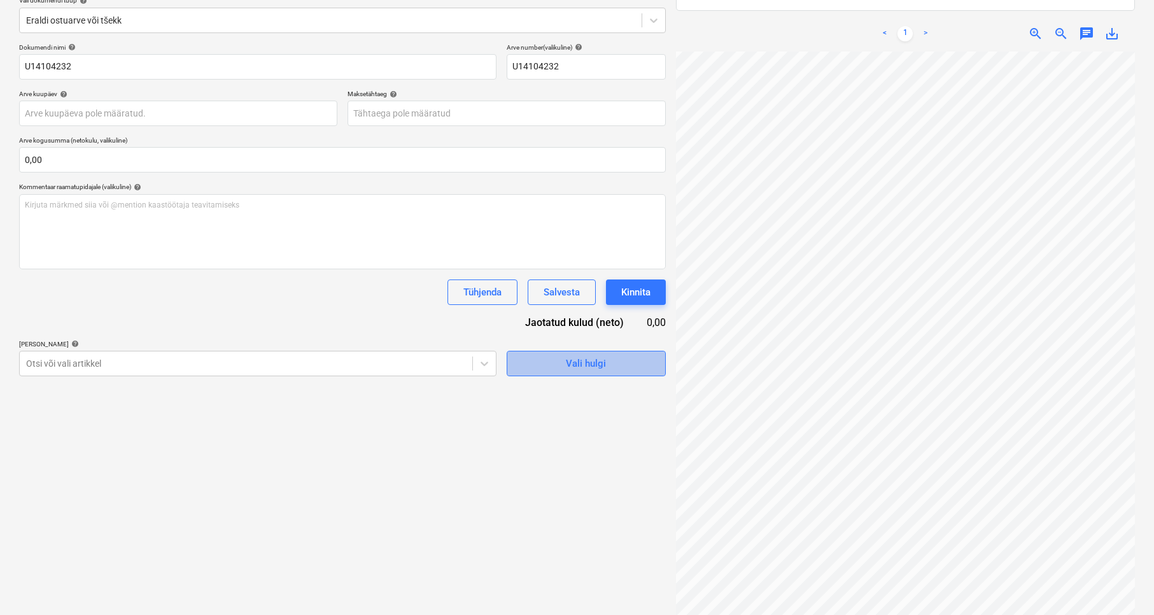
click at [606, 365] on span "Vali hulgi" at bounding box center [586, 363] width 127 height 17
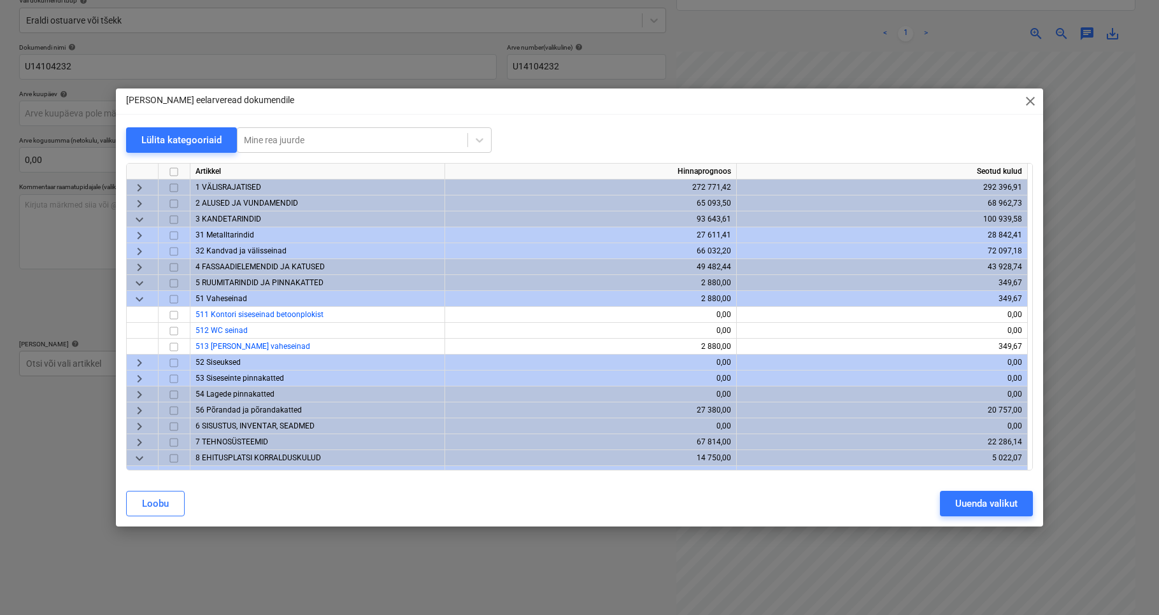
click at [138, 301] on span "keyboard_arrow_down" at bounding box center [139, 299] width 15 height 15
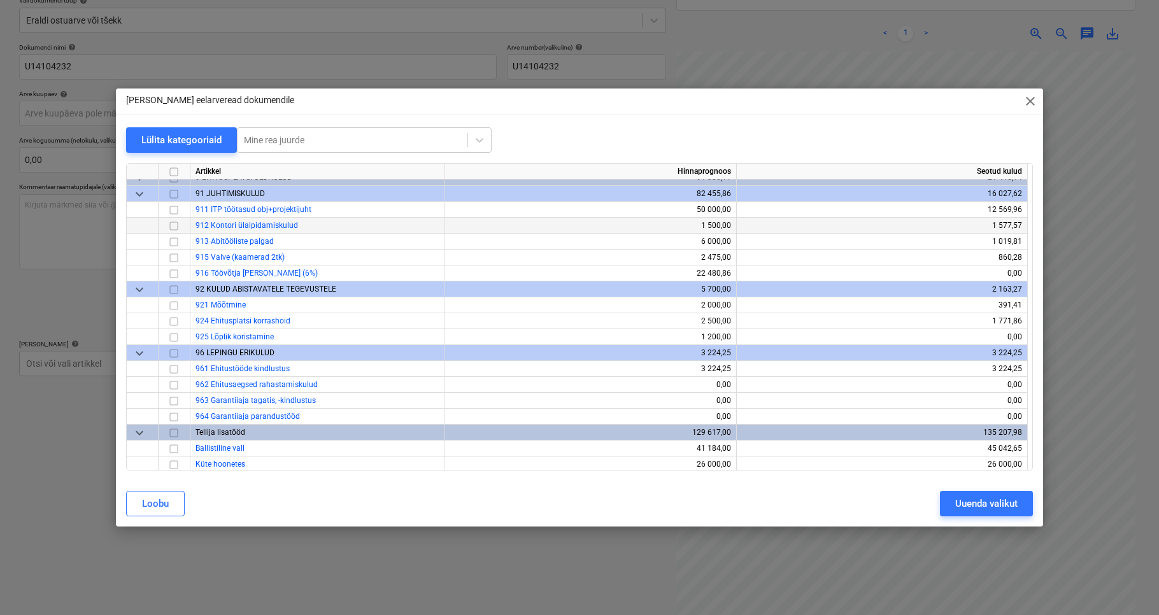
click at [178, 227] on input "checkbox" at bounding box center [173, 225] width 15 height 15
click at [958, 505] on div "Uuenda valikut" at bounding box center [986, 503] width 62 height 17
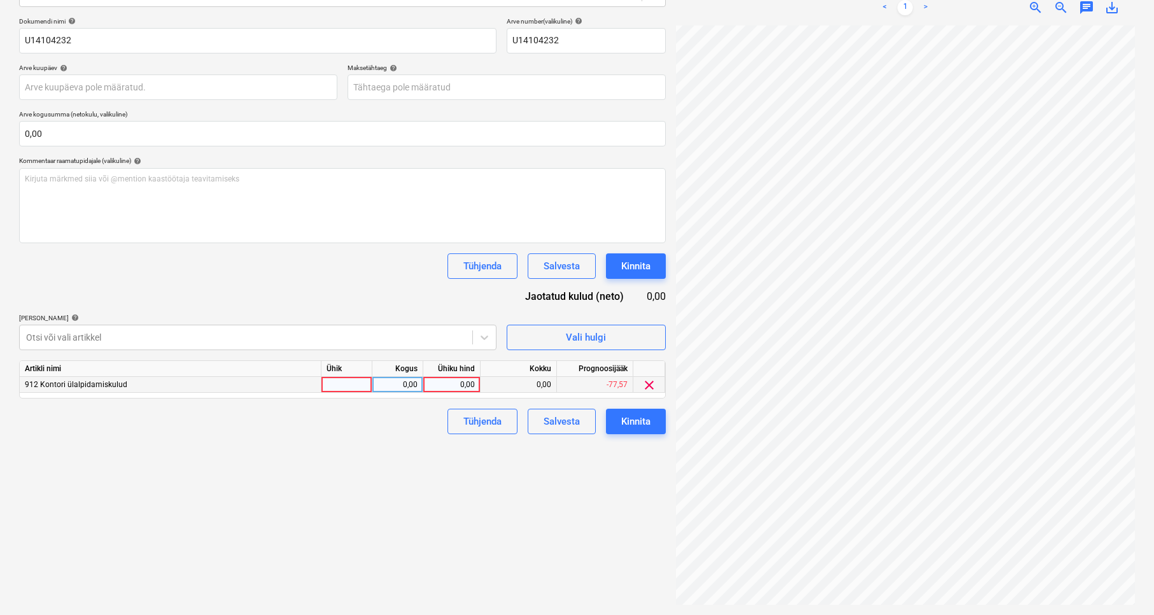
click at [353, 379] on div at bounding box center [347, 385] width 51 height 16
type input "kmpl"
type input "71,42"
click at [577, 502] on div "Failide konteerimine Vali ettevõte Saku Läte OÜ [PERSON_NAME] uus ettevõte Vali…" at bounding box center [342, 246] width 657 height 727
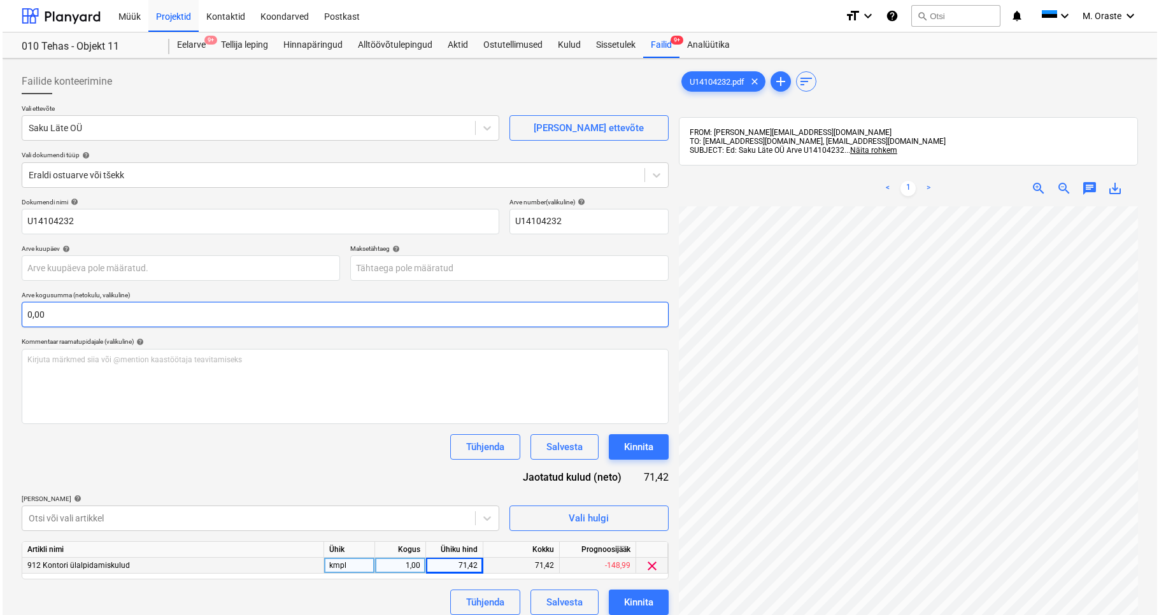
scroll to position [181, 0]
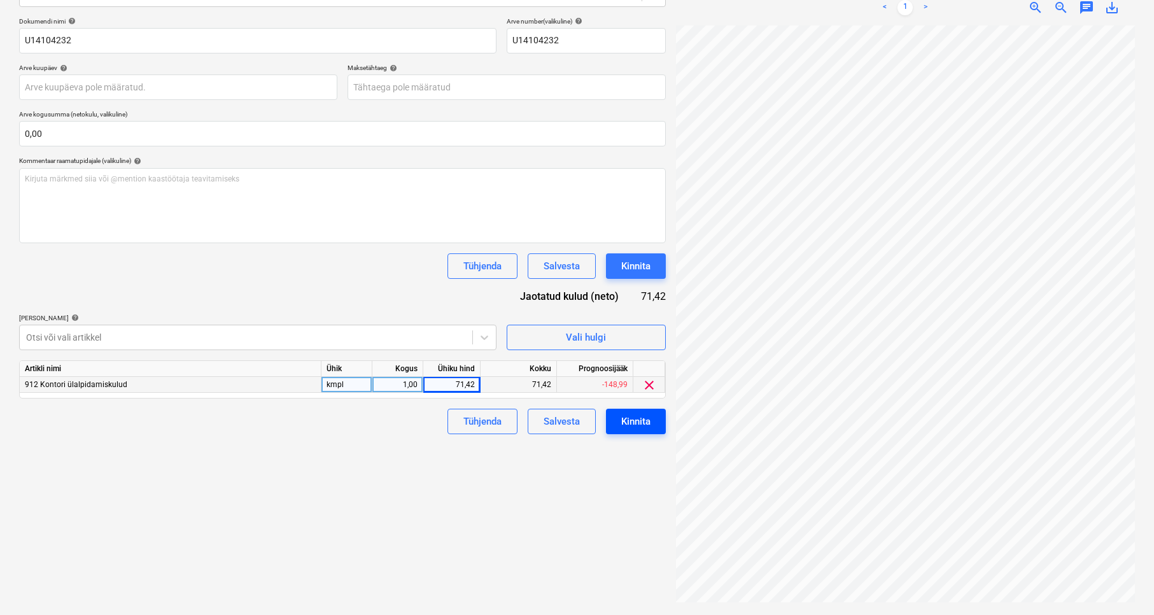
click at [637, 424] on div "Kinnita" at bounding box center [635, 421] width 29 height 17
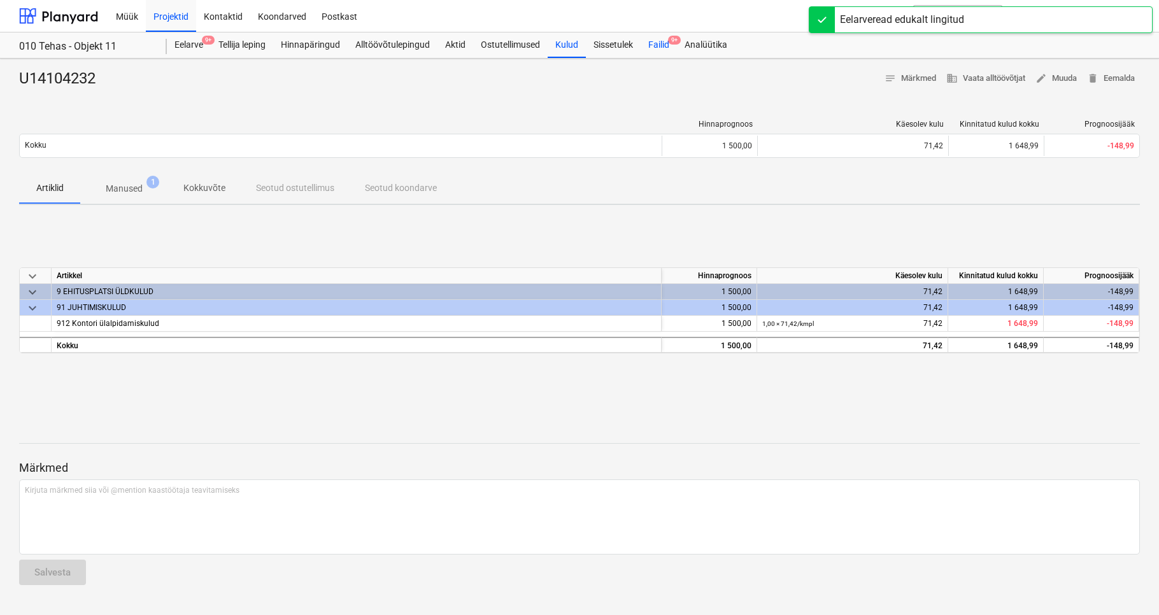
click at [658, 41] on div "Failid 9+" at bounding box center [659, 44] width 36 height 25
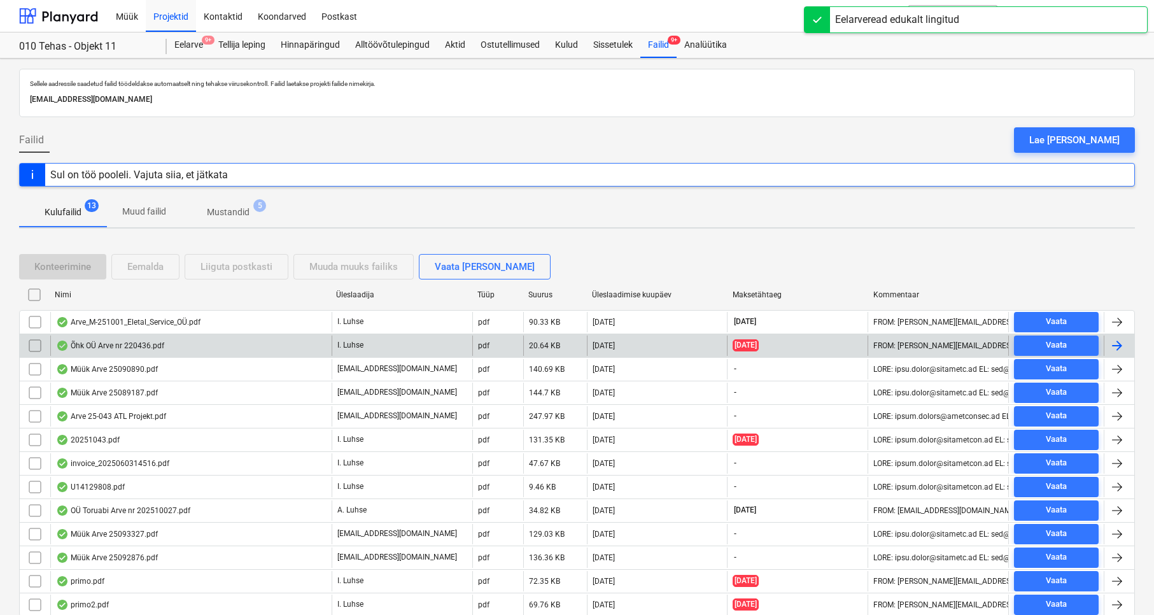
scroll to position [47, 0]
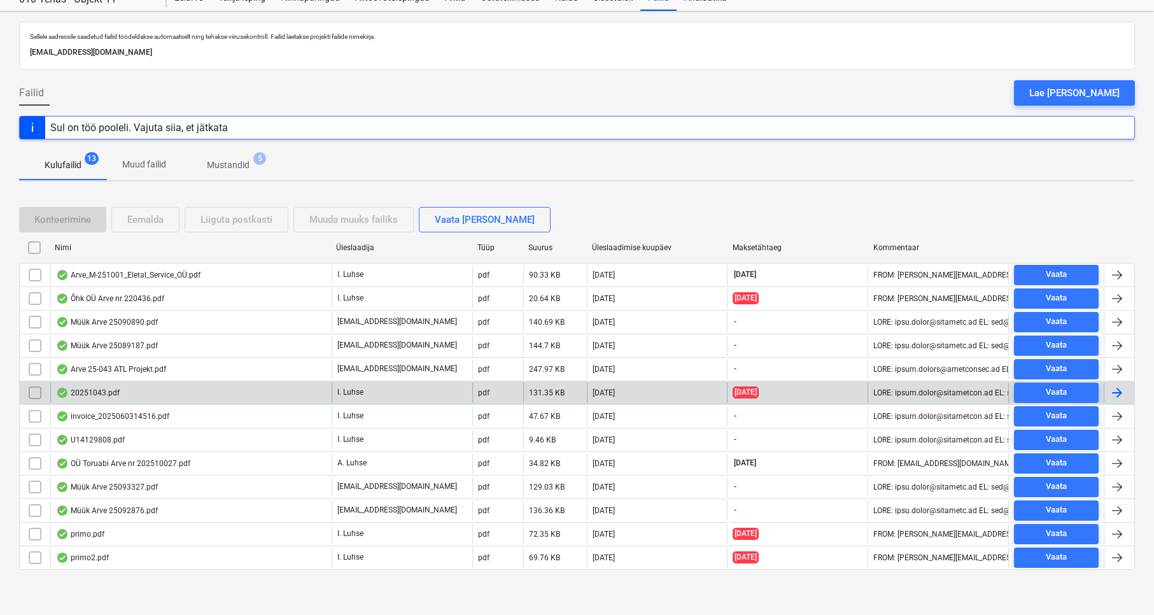
click at [176, 398] on div "20251043.pdf" at bounding box center [190, 393] width 281 height 20
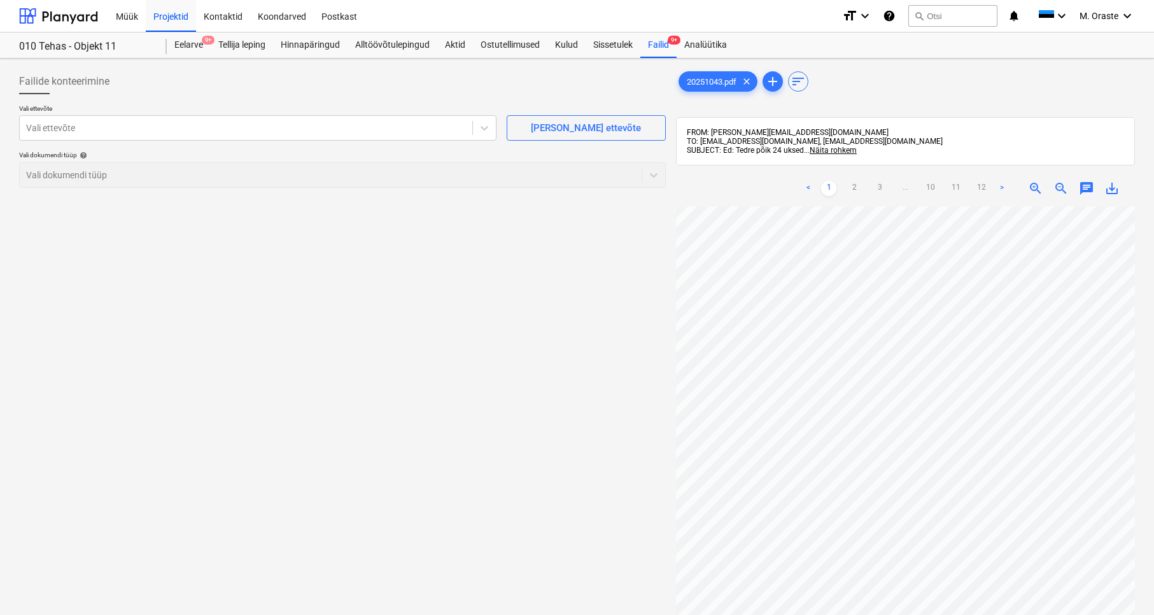
scroll to position [47, 0]
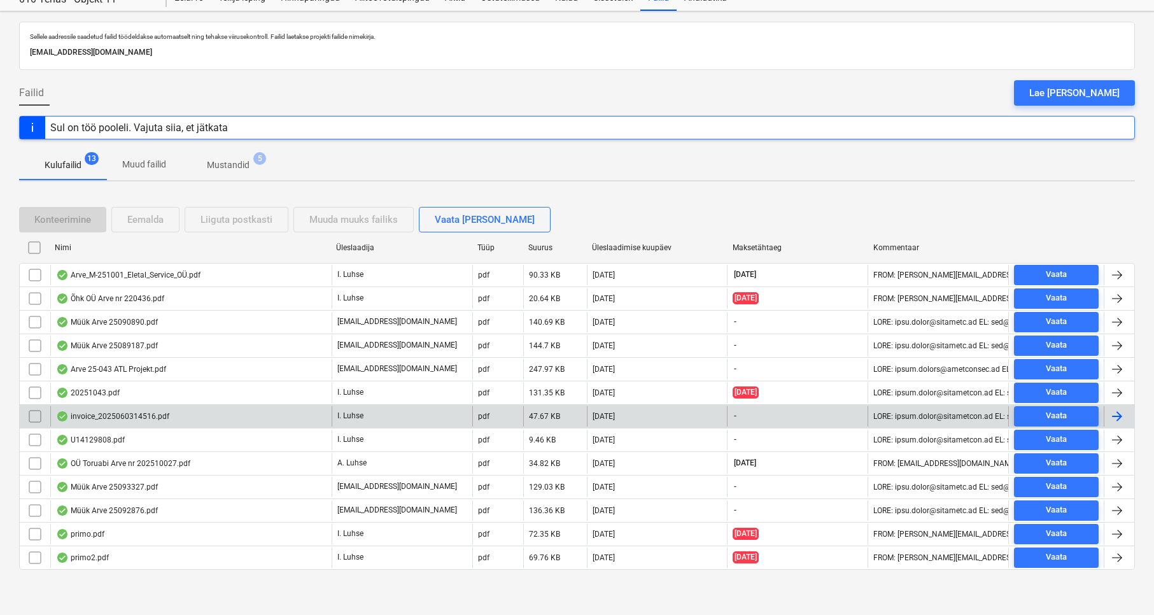
click at [164, 418] on div "invoice_2025060314516.pdf" at bounding box center [112, 416] width 113 height 10
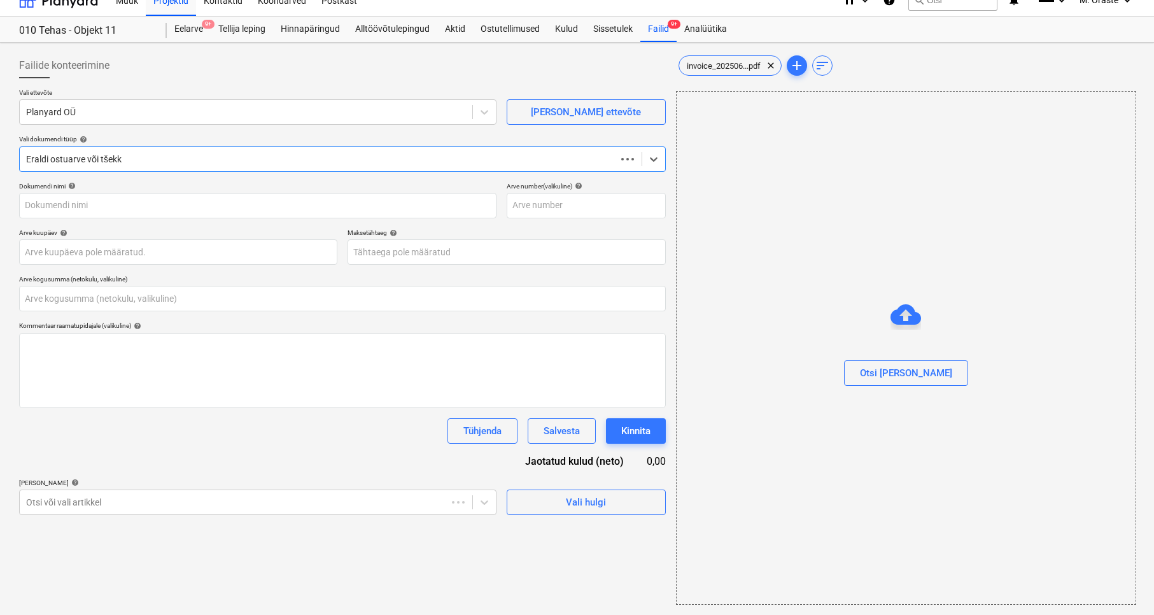
type input "2025060314516"
type input "0,00"
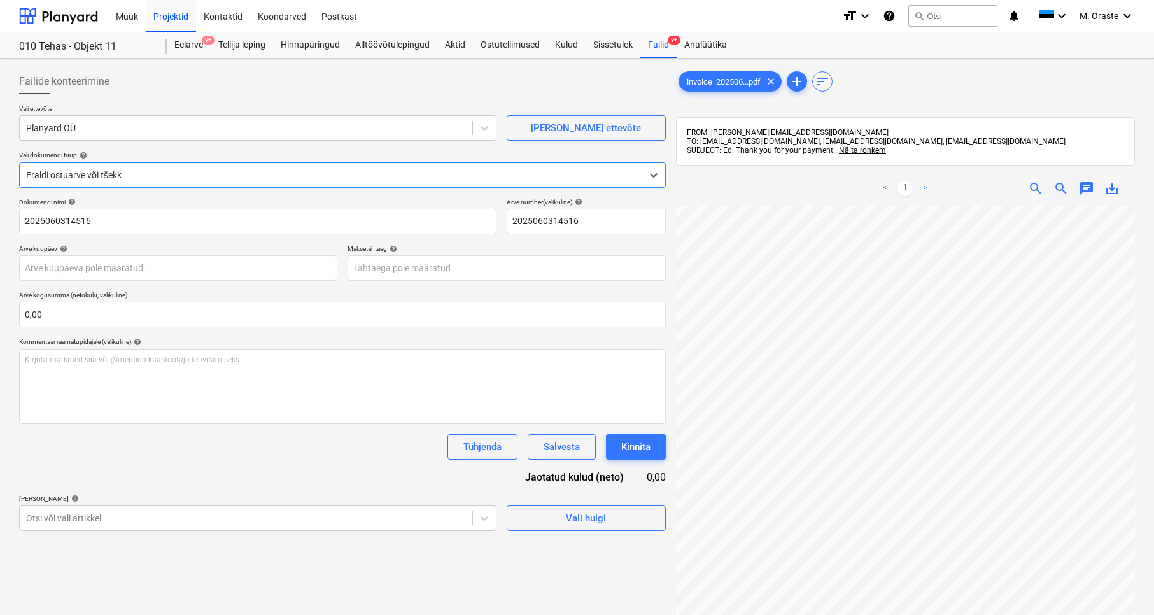
scroll to position [66, 0]
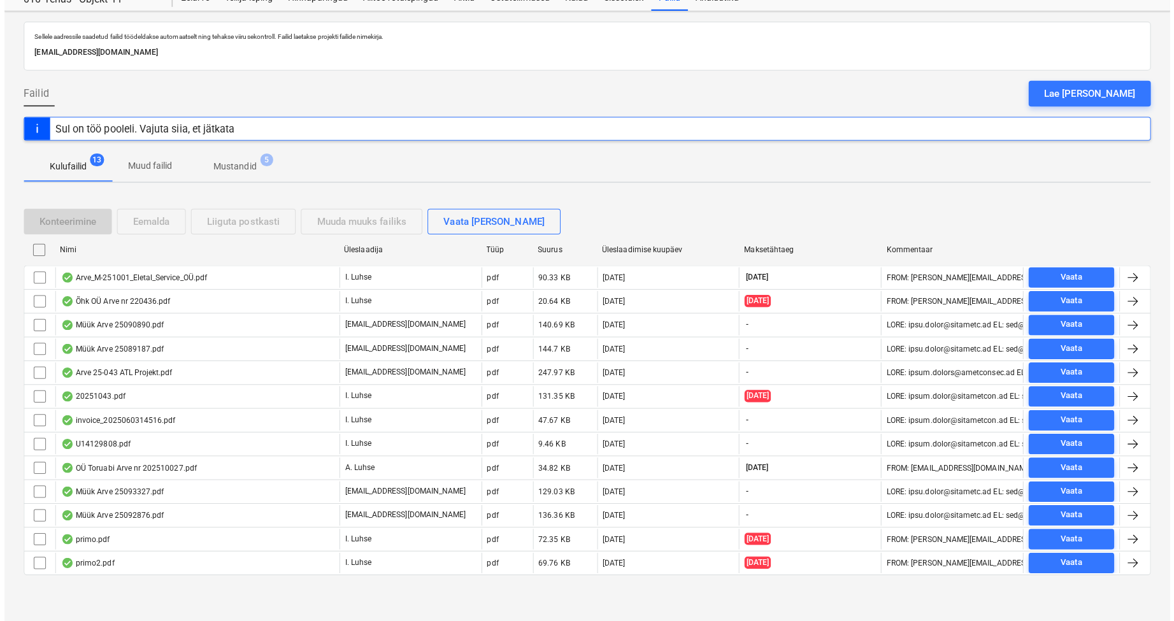
scroll to position [41, 0]
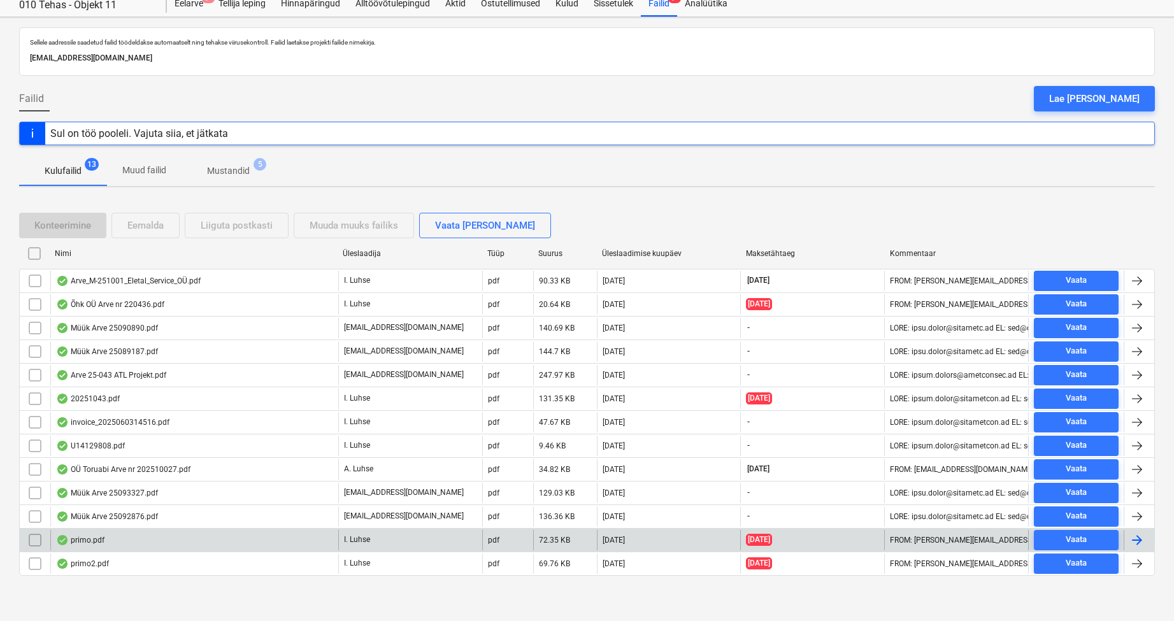
click at [108, 541] on div "primo.pdf" at bounding box center [194, 540] width 288 height 20
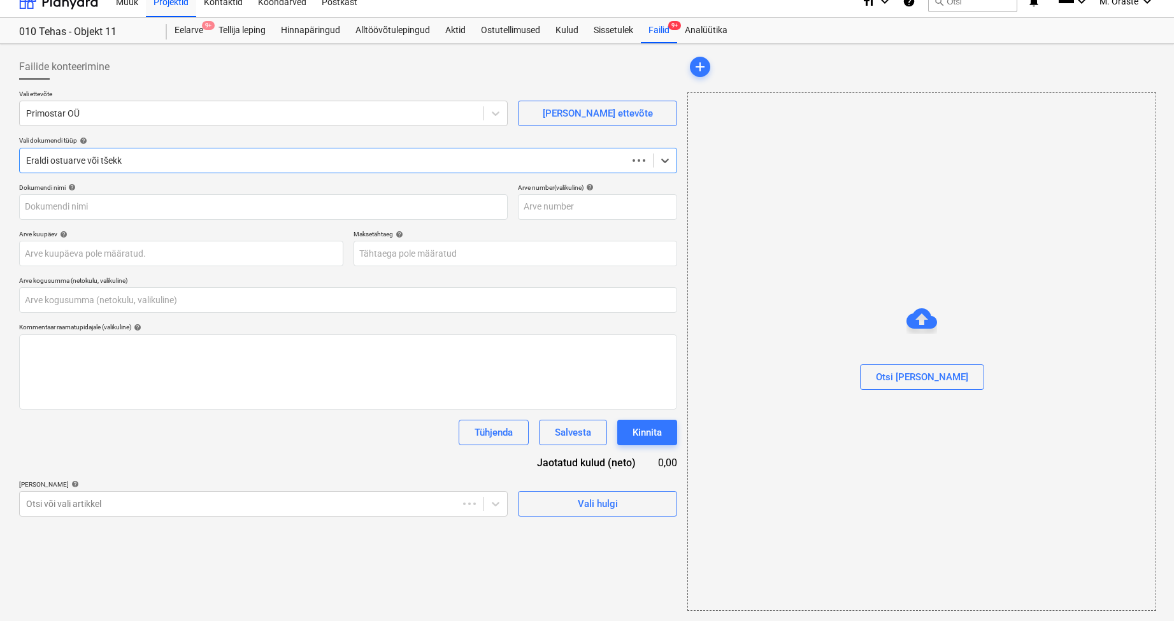
type input "0,00"
type input "primo.pdf"
type input "[DATE]"
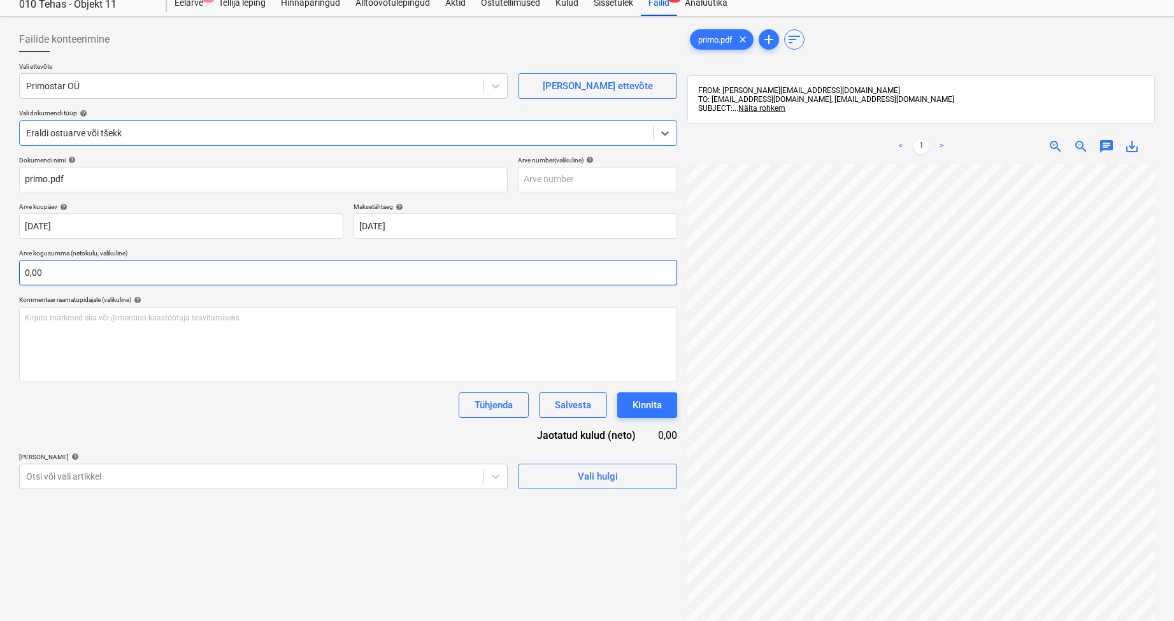
scroll to position [0, 0]
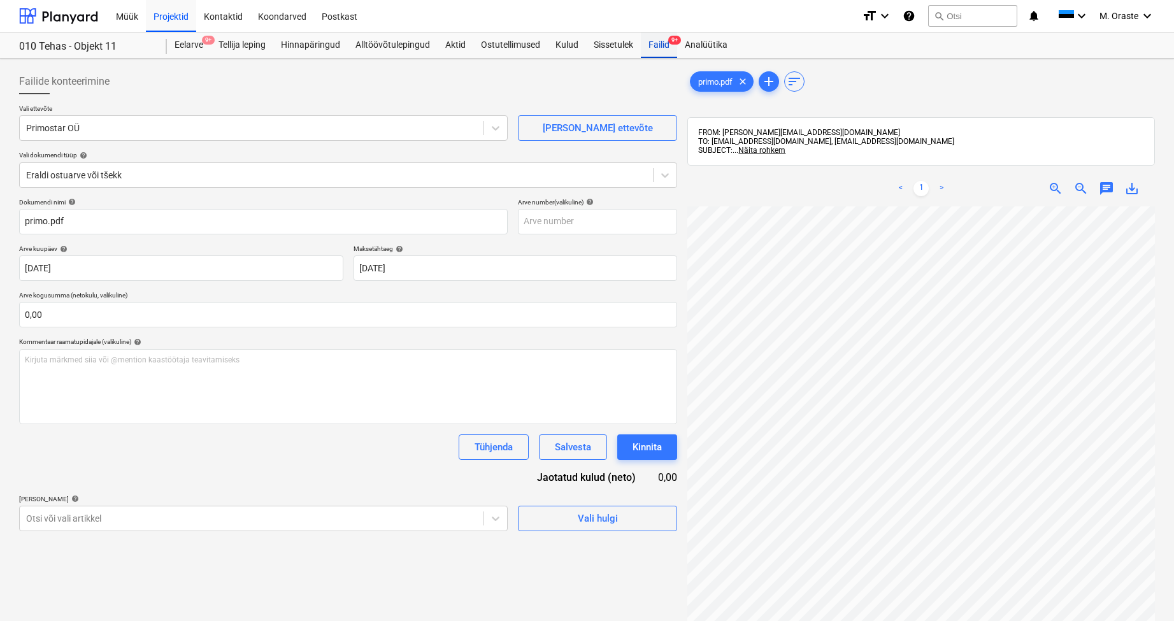
click at [667, 46] on div "Failid 9+" at bounding box center [659, 44] width 36 height 25
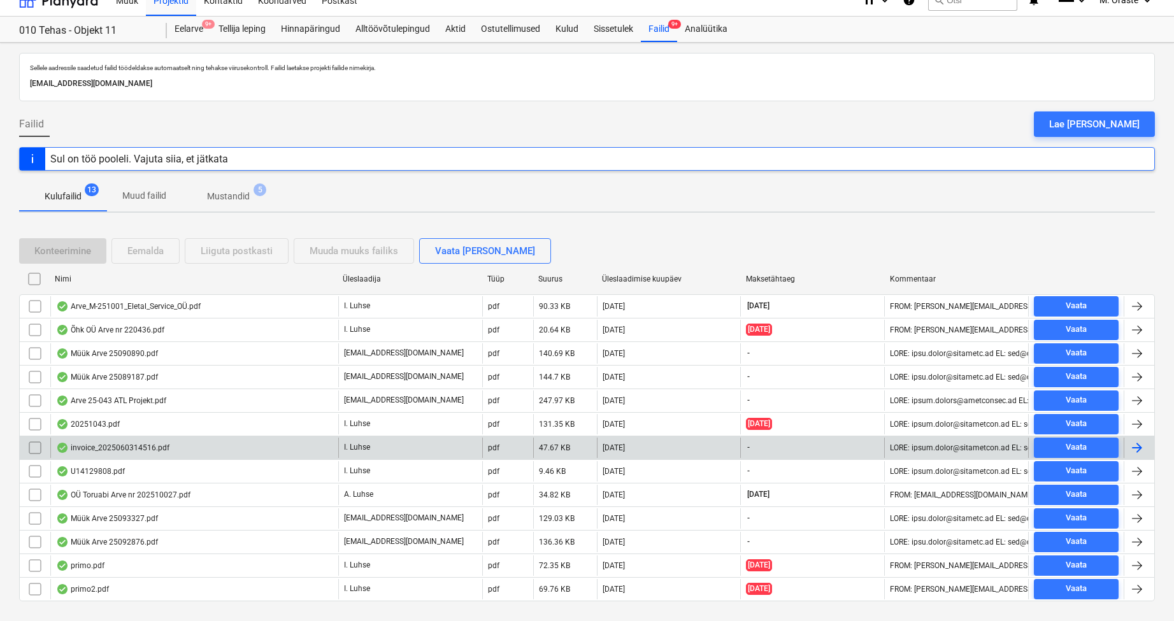
scroll to position [41, 0]
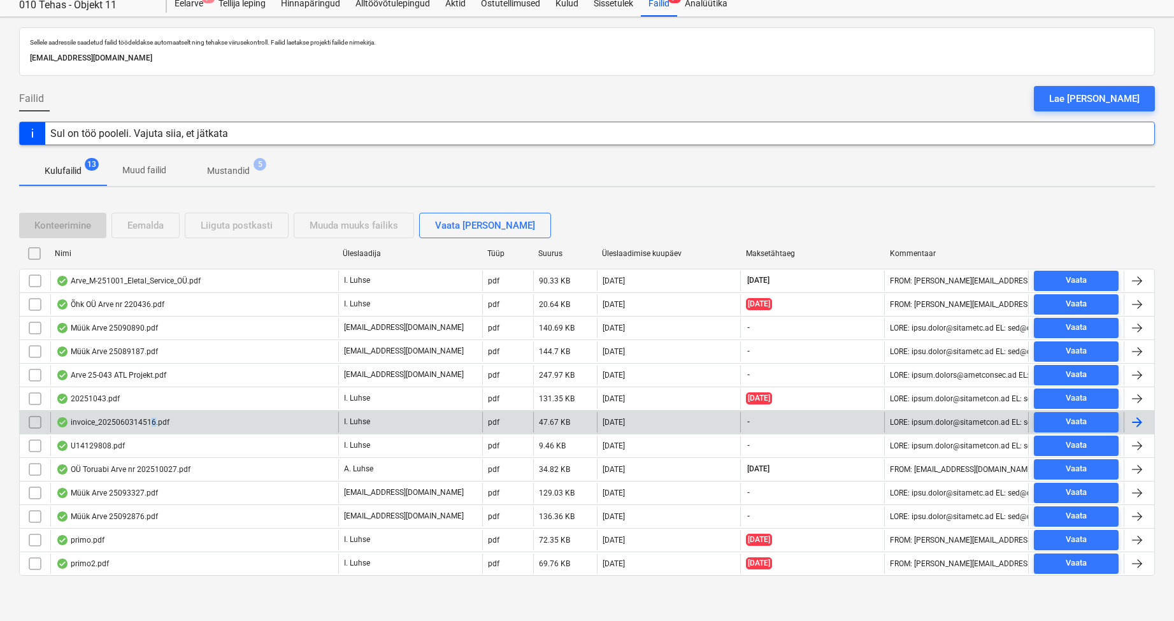
click at [152, 423] on div "invoice_2025060314516.pdf" at bounding box center [112, 422] width 113 height 10
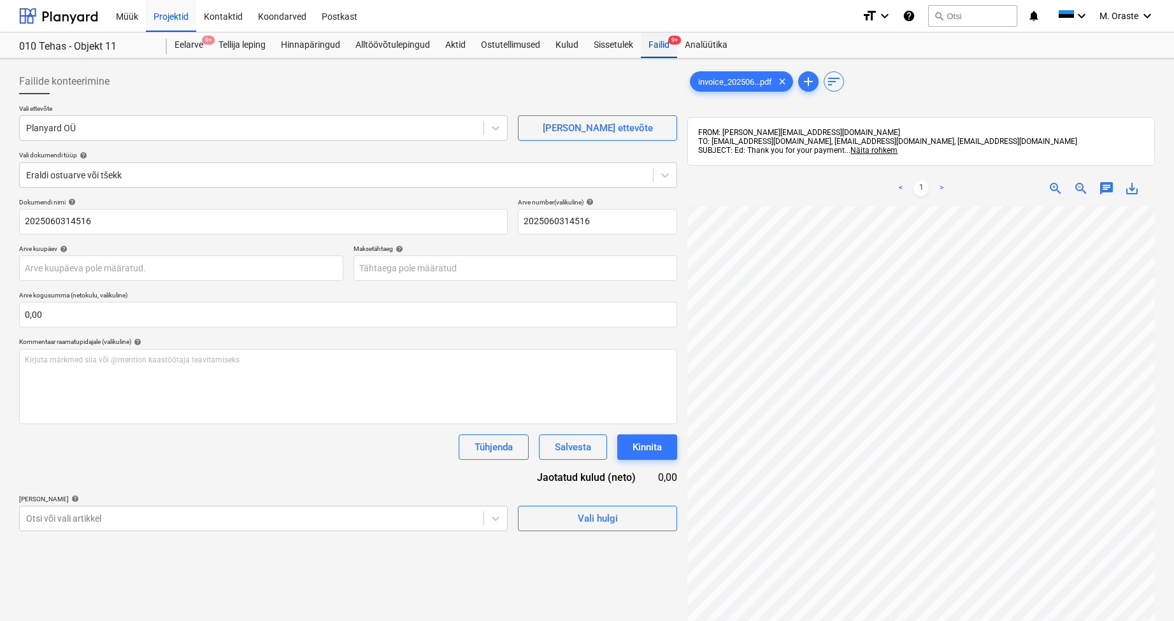
click at [660, 46] on div "Failid 9+" at bounding box center [659, 44] width 36 height 25
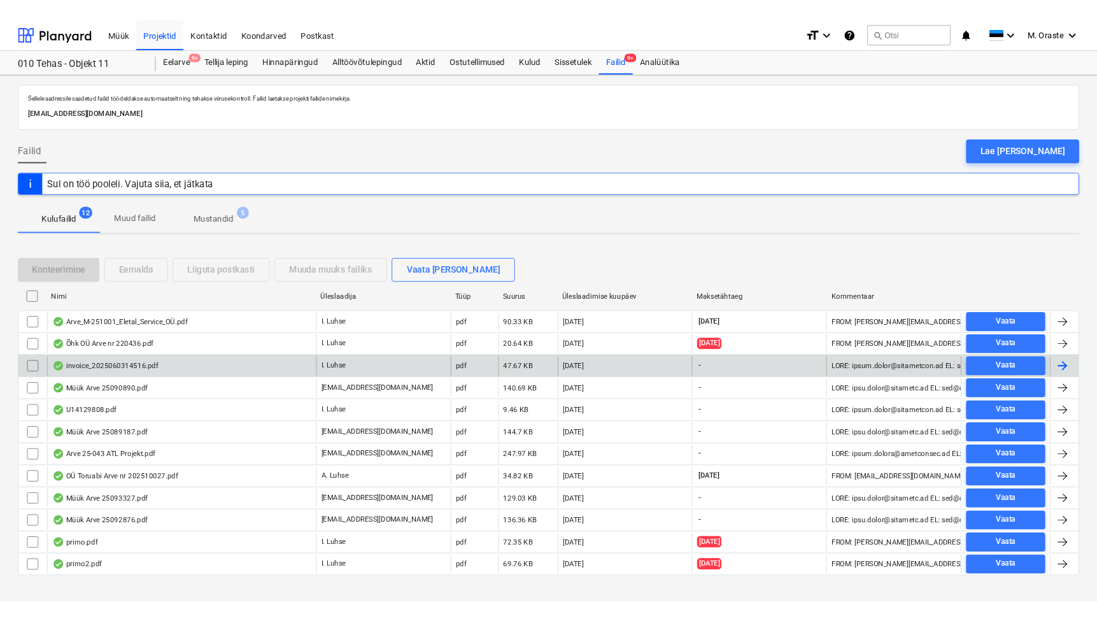
scroll to position [18, 0]
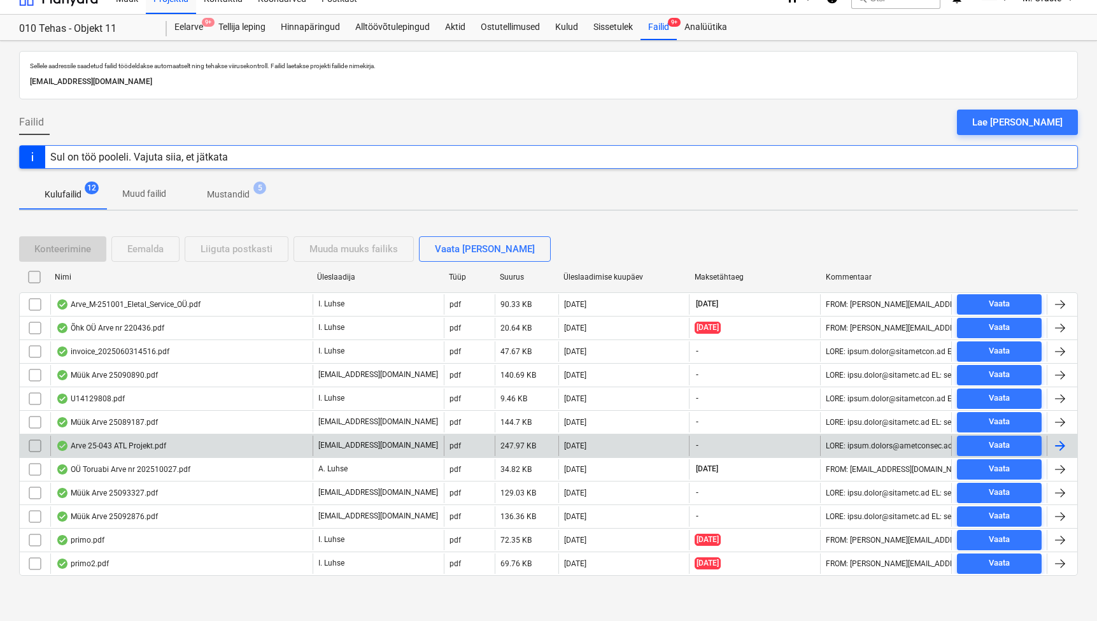
click at [107, 446] on div "Arve 25-043 ATL Projekt.pdf" at bounding box center [111, 446] width 110 height 10
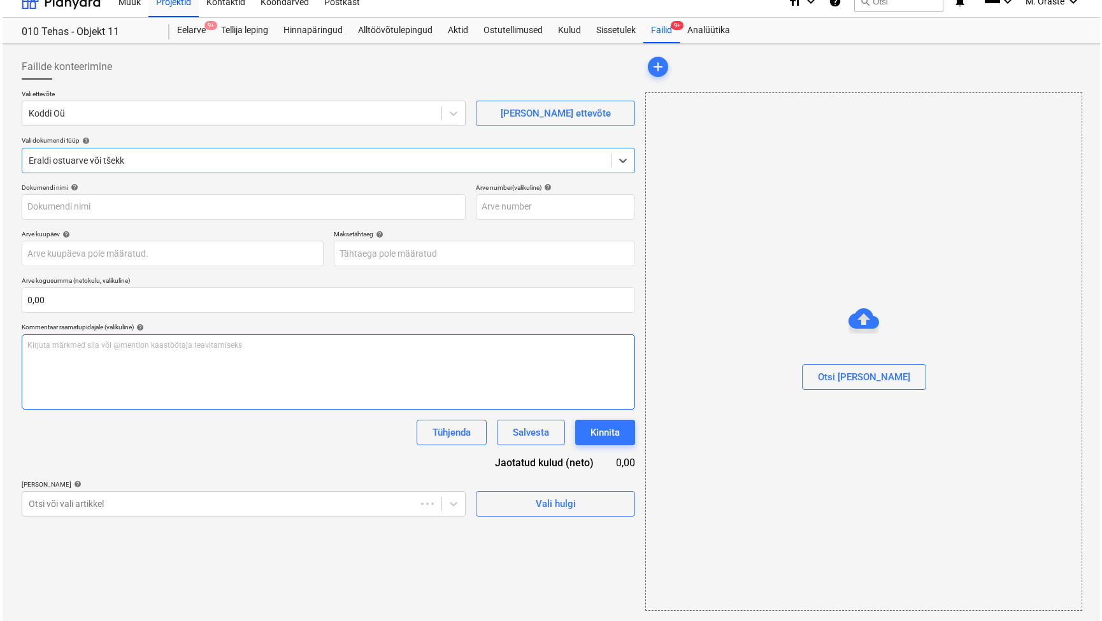
type input "25-043"
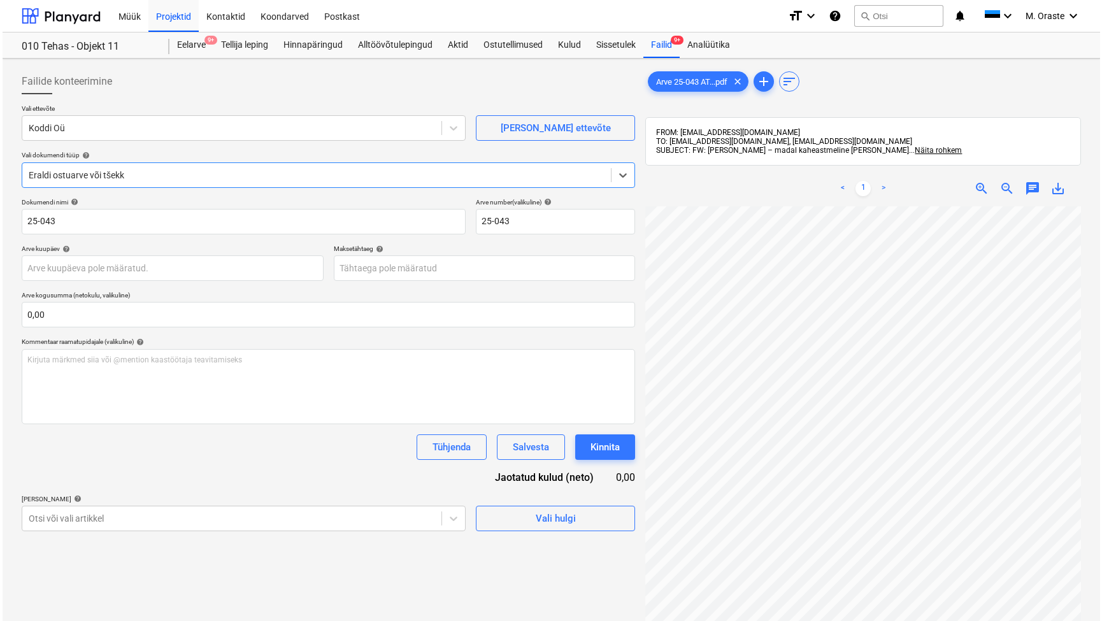
scroll to position [181, 0]
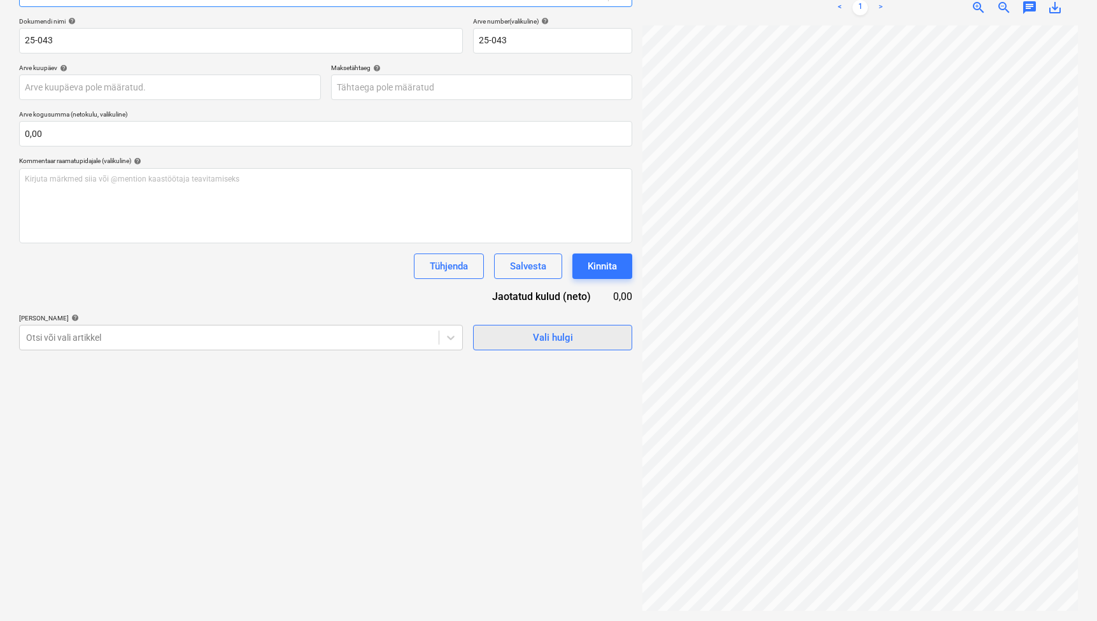
click at [553, 339] on div "Vali hulgi" at bounding box center [553, 337] width 40 height 17
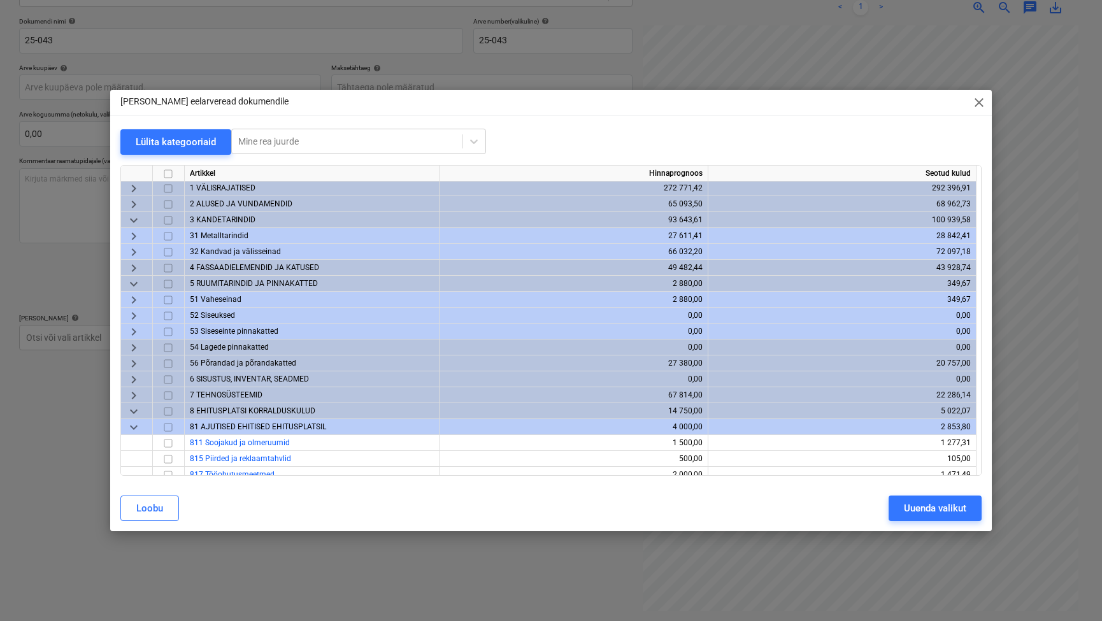
scroll to position [0, 0]
drag, startPoint x: 135, startPoint y: 364, endPoint x: 141, endPoint y: 367, distance: 6.9
click at [135, 364] on span "keyboard_arrow_right" at bounding box center [133, 364] width 15 height 15
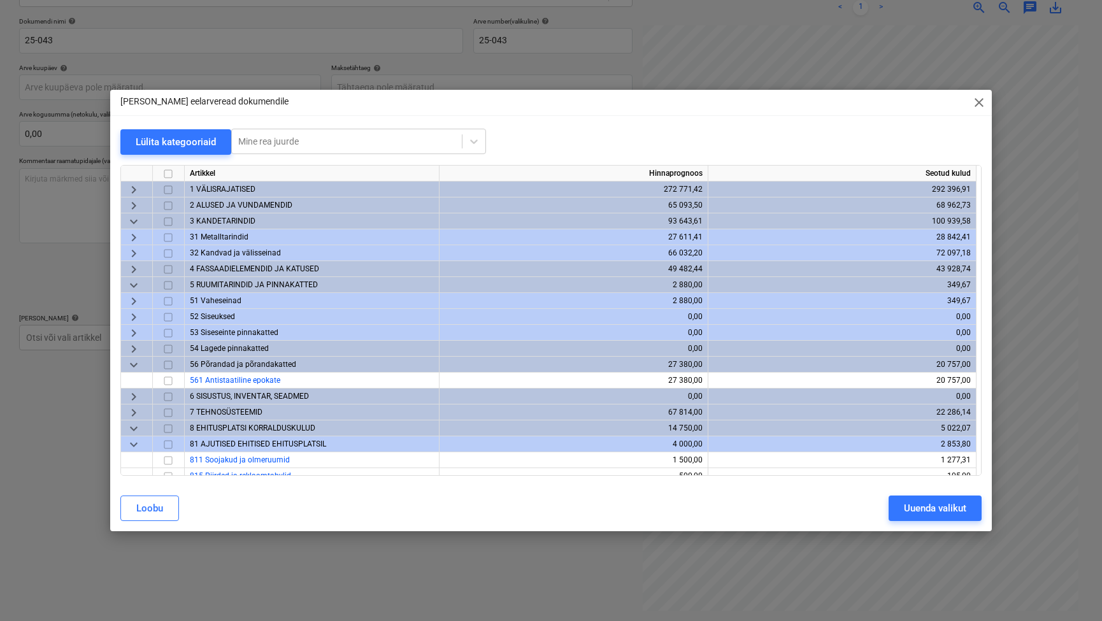
click at [134, 397] on span "keyboard_arrow_right" at bounding box center [133, 395] width 15 height 15
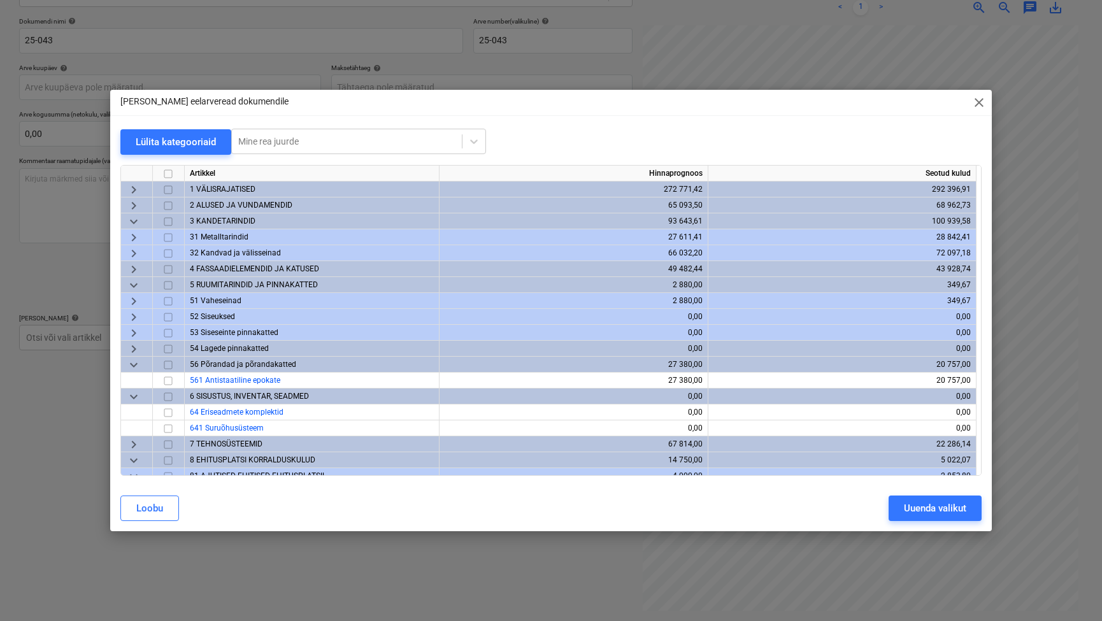
click at [127, 345] on span "keyboard_arrow_right" at bounding box center [133, 348] width 15 height 15
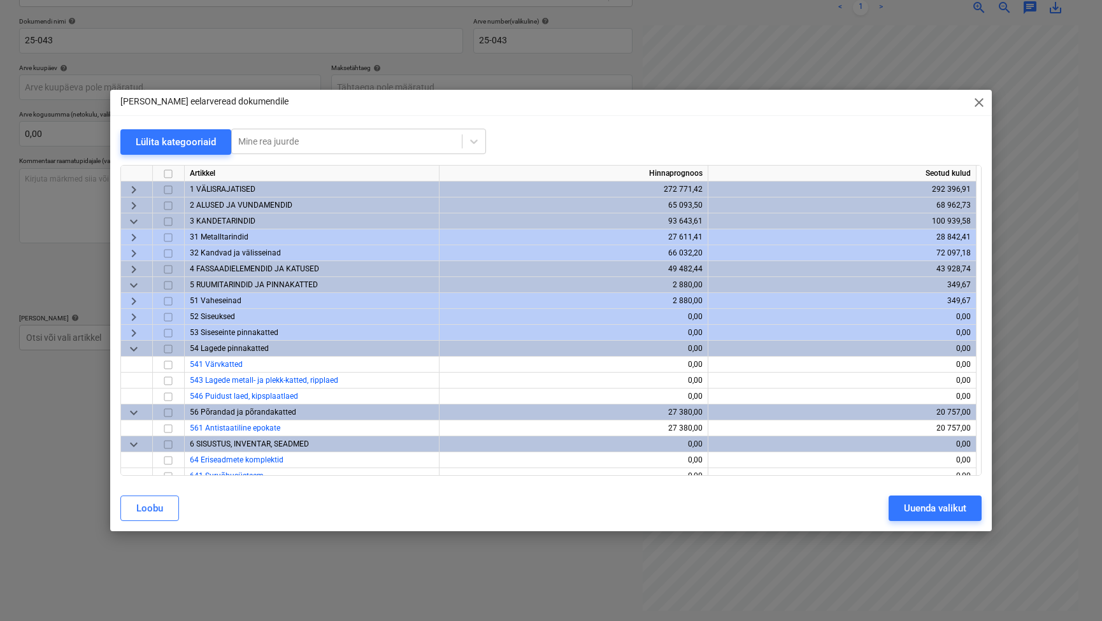
click at [134, 237] on span "keyboard_arrow_right" at bounding box center [133, 236] width 15 height 15
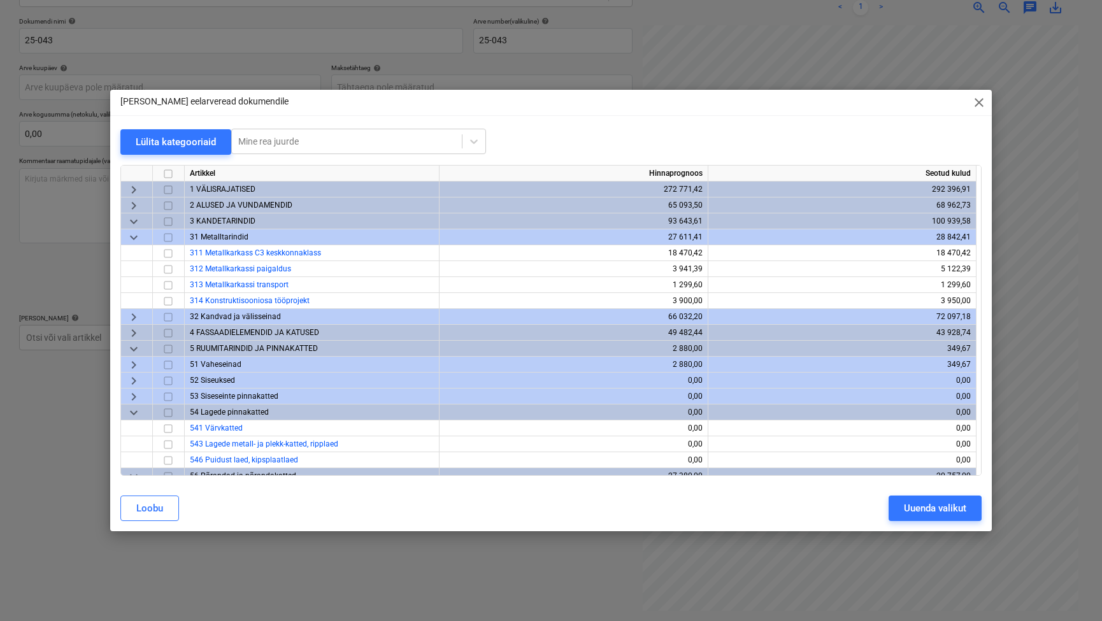
click at [958, 90] on div "[PERSON_NAME] eelarveread dokumendile close" at bounding box center [550, 102] width 881 height 25
click at [958, 99] on span "close" at bounding box center [978, 102] width 15 height 15
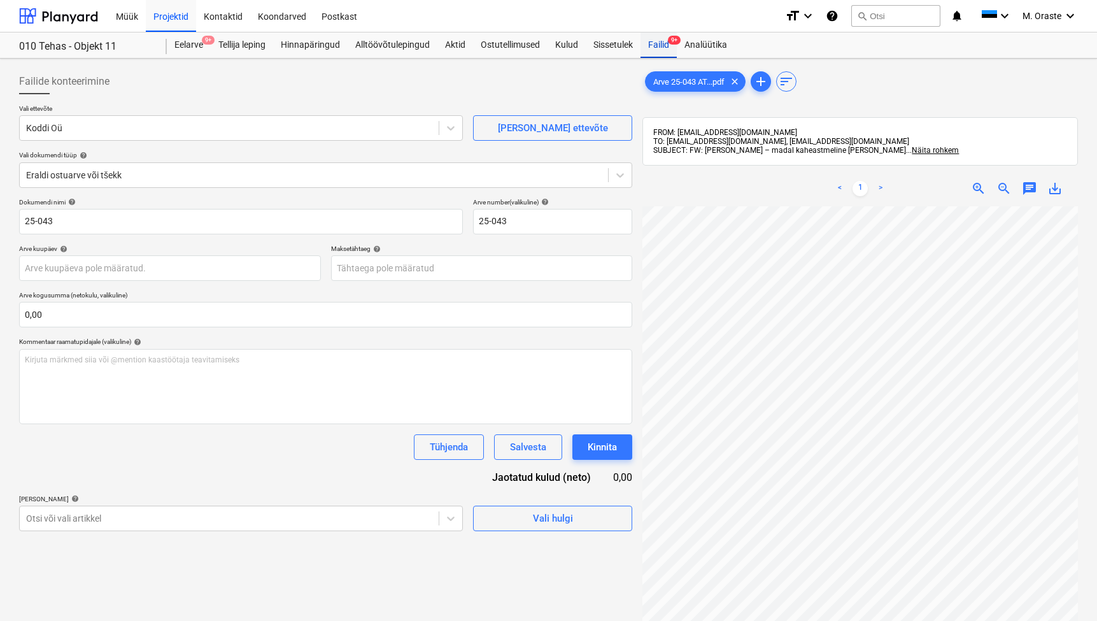
click at [668, 41] on div "Failid 9+" at bounding box center [659, 44] width 36 height 25
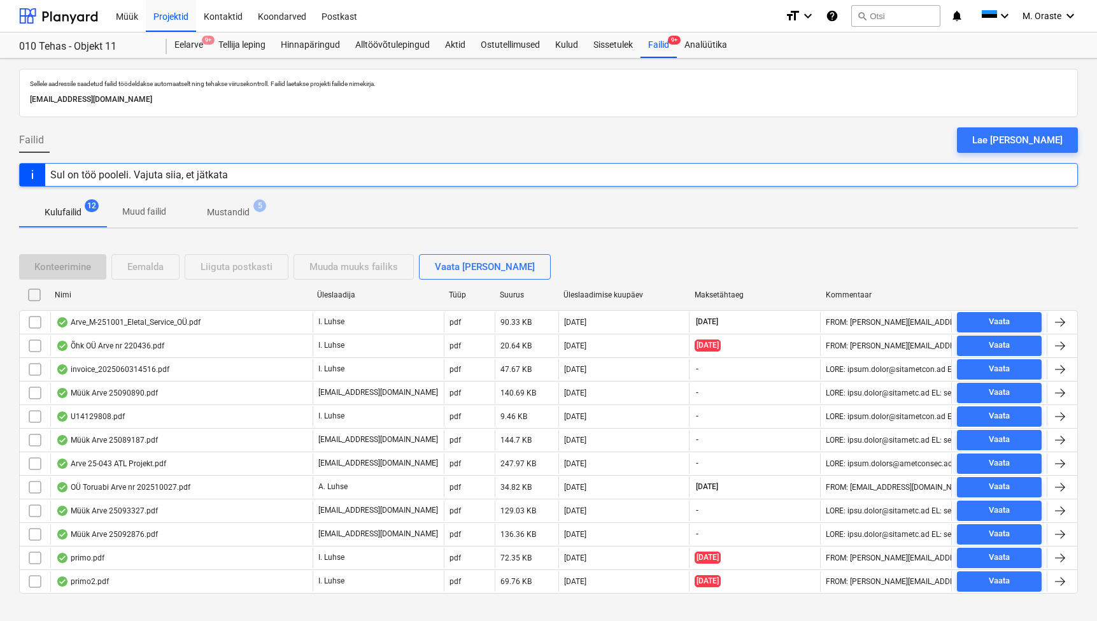
scroll to position [18, 0]
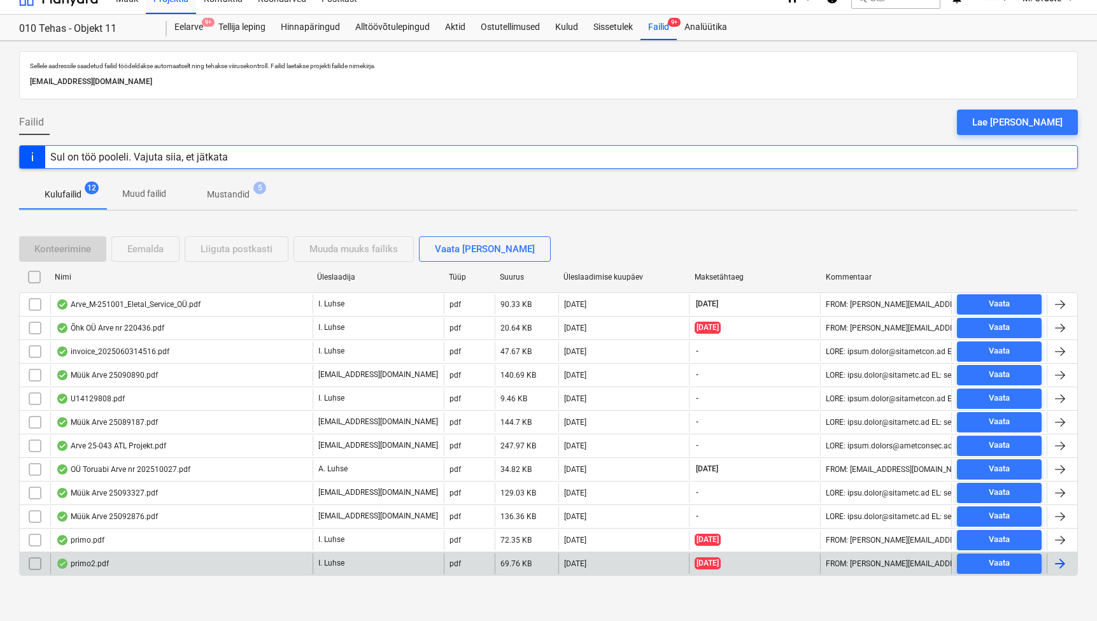
click at [97, 563] on div "primo2.pdf" at bounding box center [82, 563] width 53 height 10
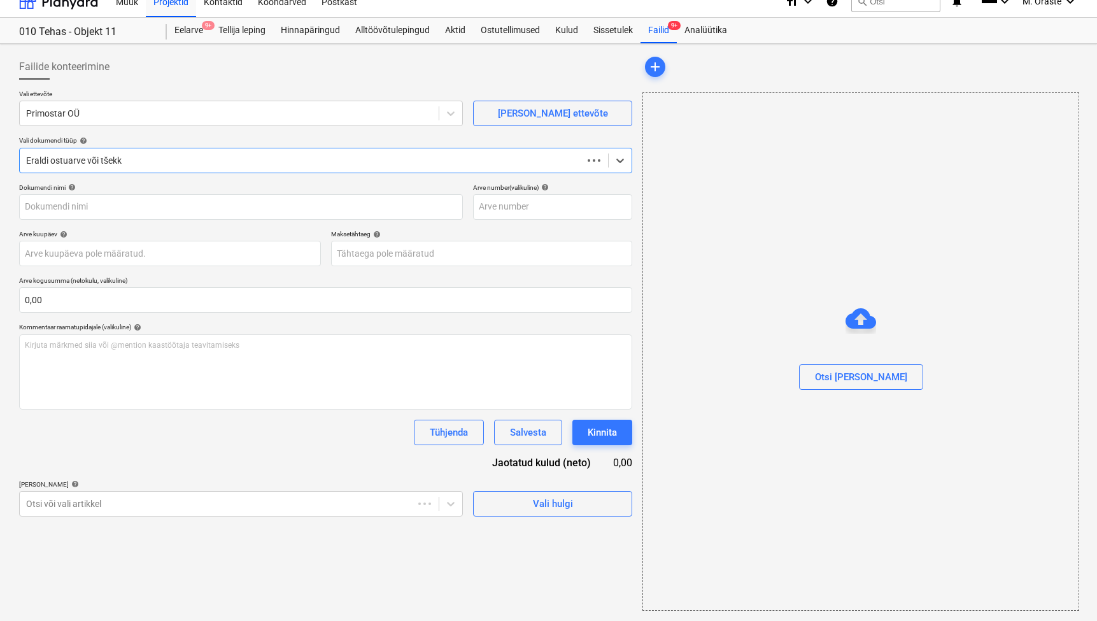
scroll to position [15, 0]
type input "primo2.pdf"
type input "[DATE]"
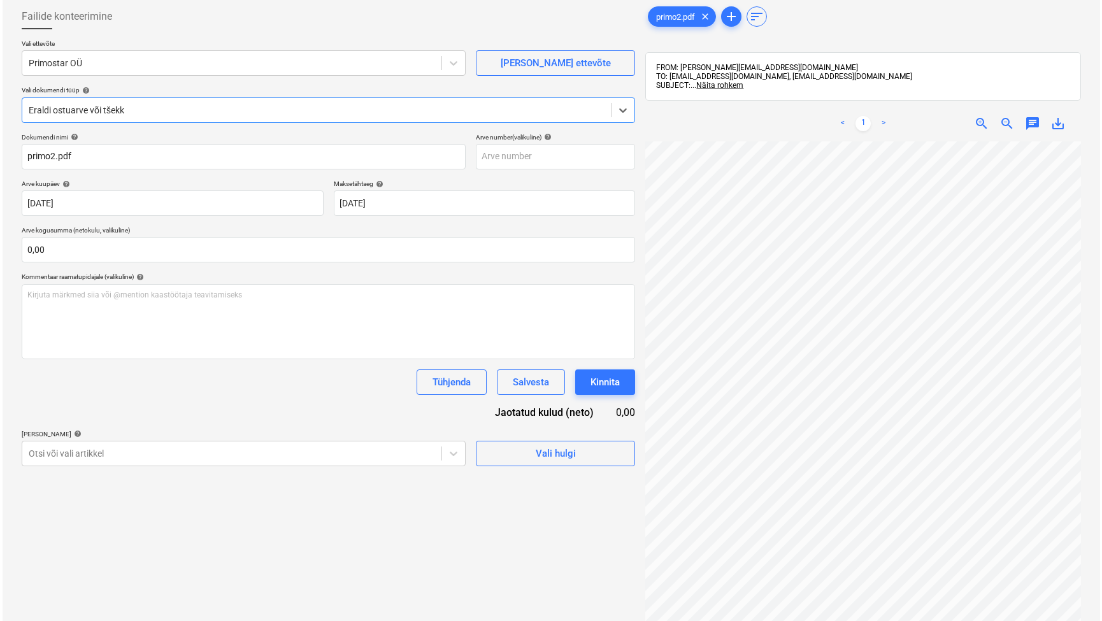
scroll to position [50, 0]
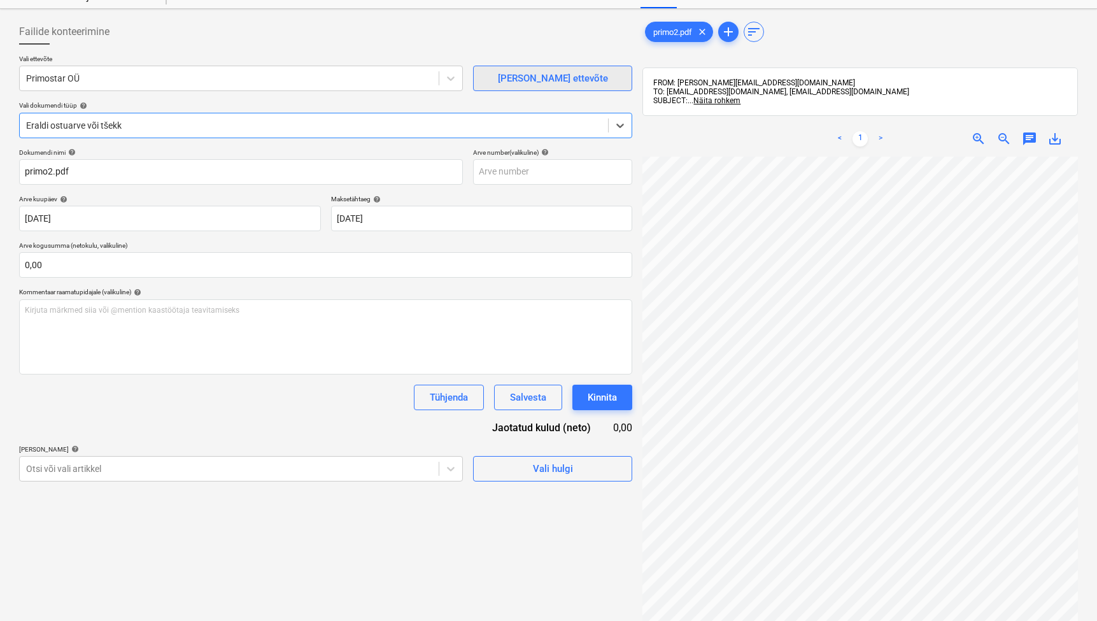
click at [569, 85] on div "[PERSON_NAME] ettevõte" at bounding box center [553, 78] width 110 height 17
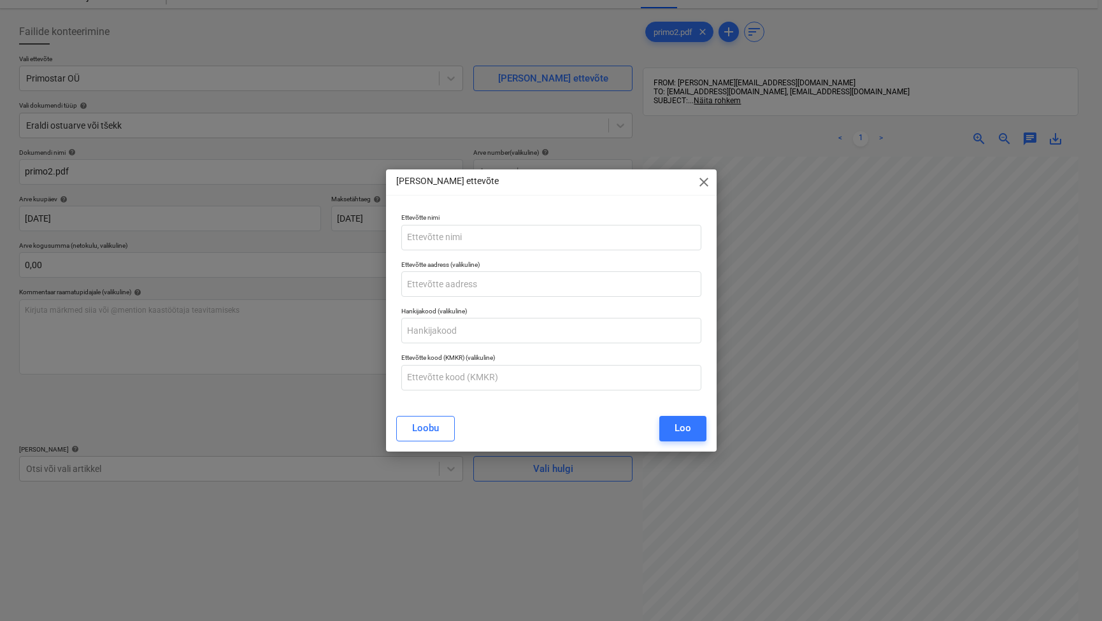
click at [701, 179] on span "close" at bounding box center [703, 181] width 15 height 15
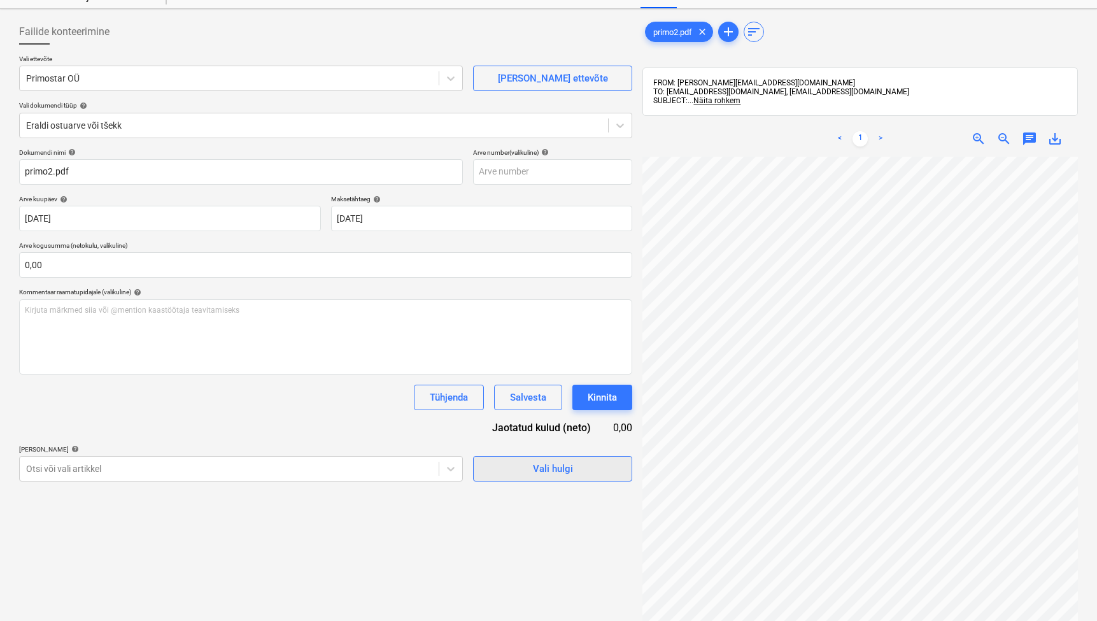
click at [555, 467] on div "Vali hulgi" at bounding box center [553, 468] width 40 height 17
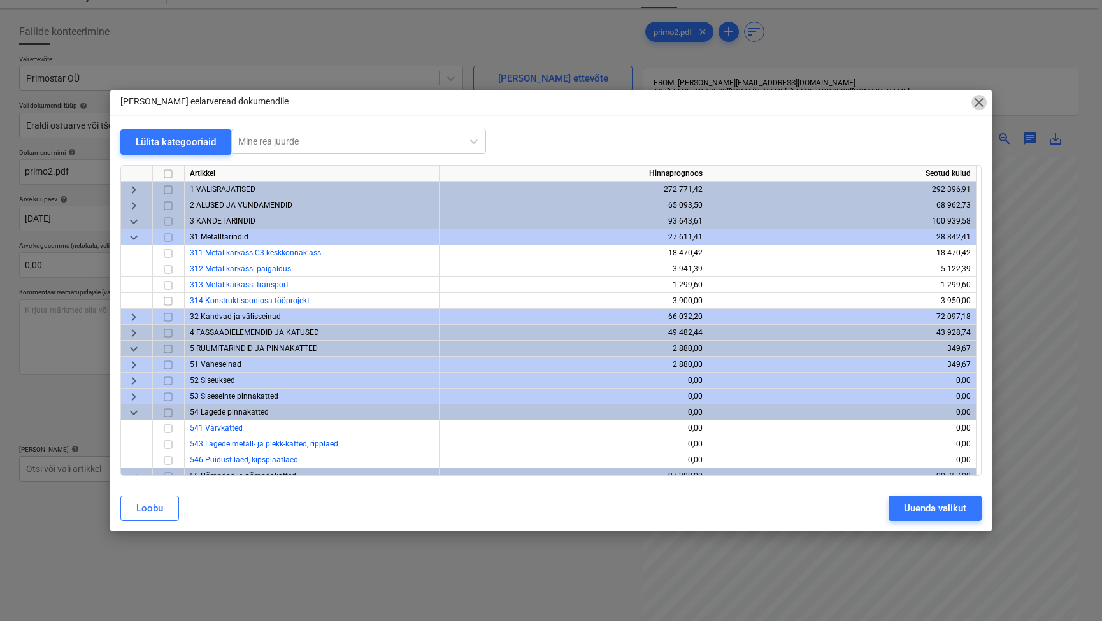
click at [958, 101] on span "close" at bounding box center [978, 102] width 15 height 15
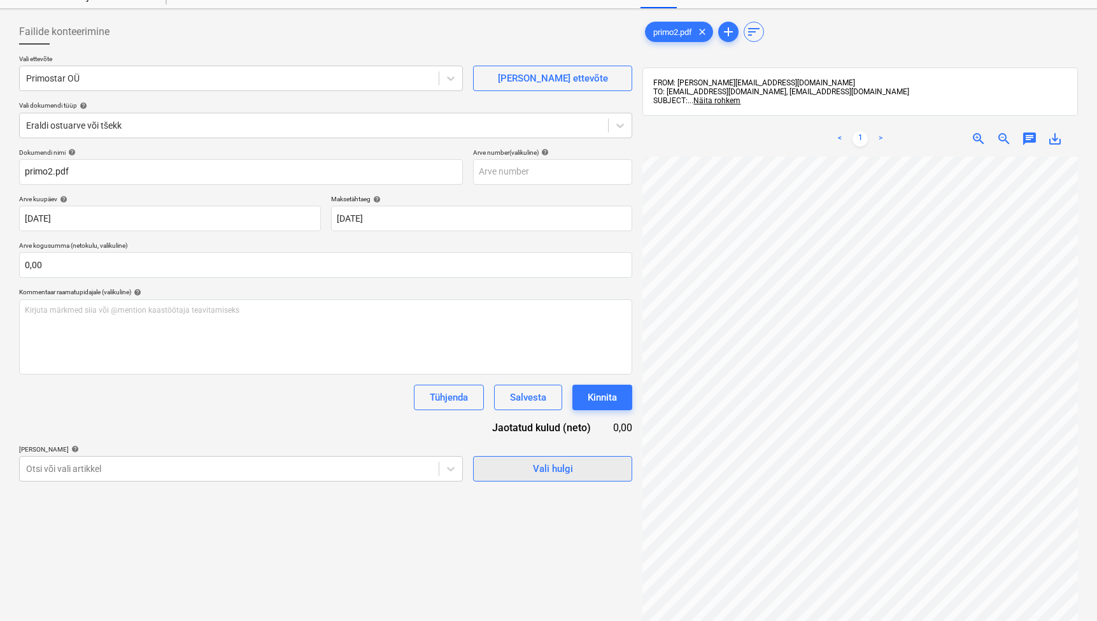
click at [574, 469] on span "Vali hulgi" at bounding box center [552, 468] width 127 height 17
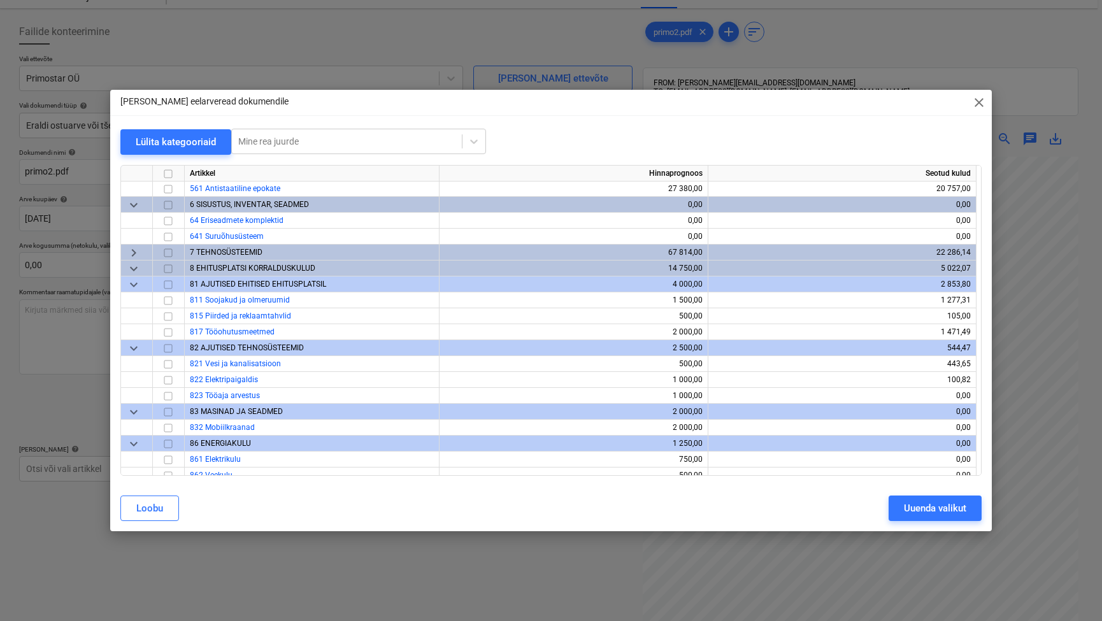
scroll to position [287, 0]
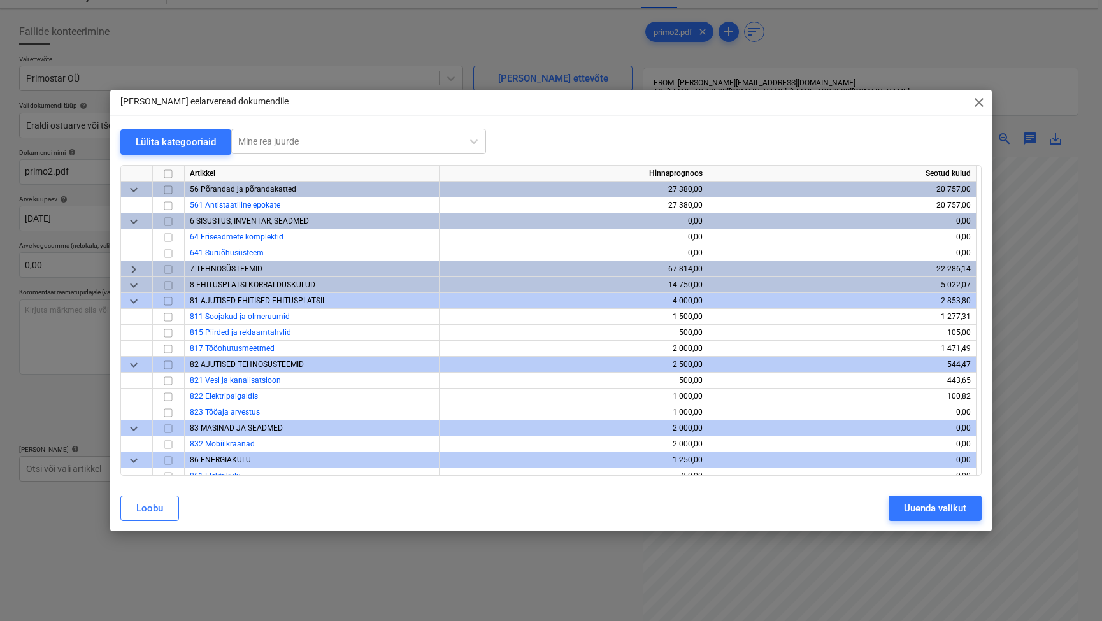
click at [138, 270] on span "keyboard_arrow_right" at bounding box center [133, 268] width 15 height 15
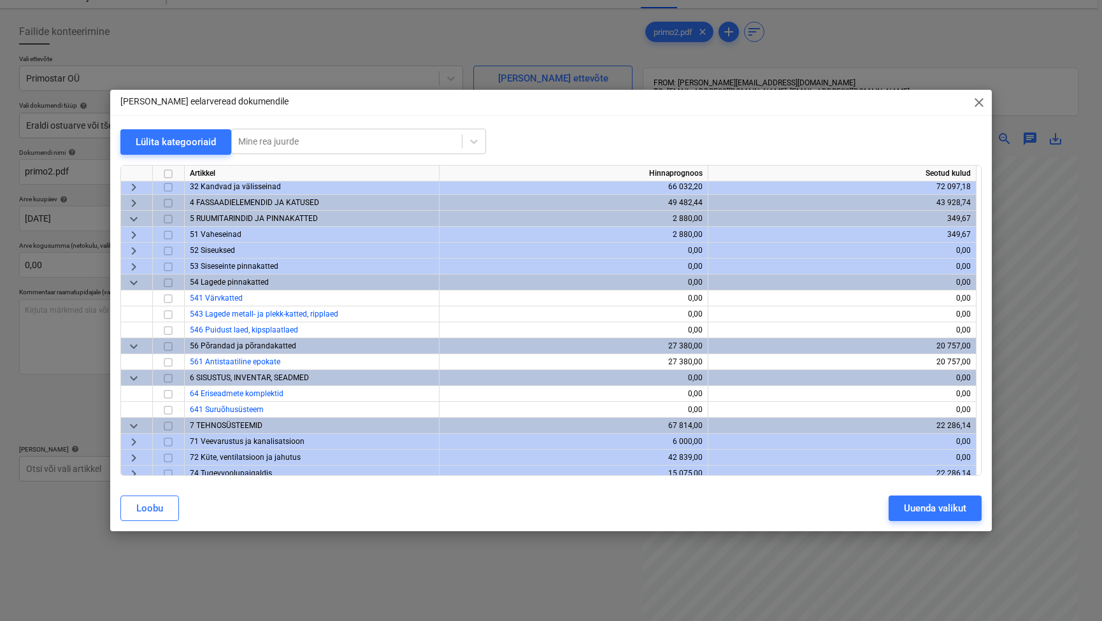
scroll to position [0, 0]
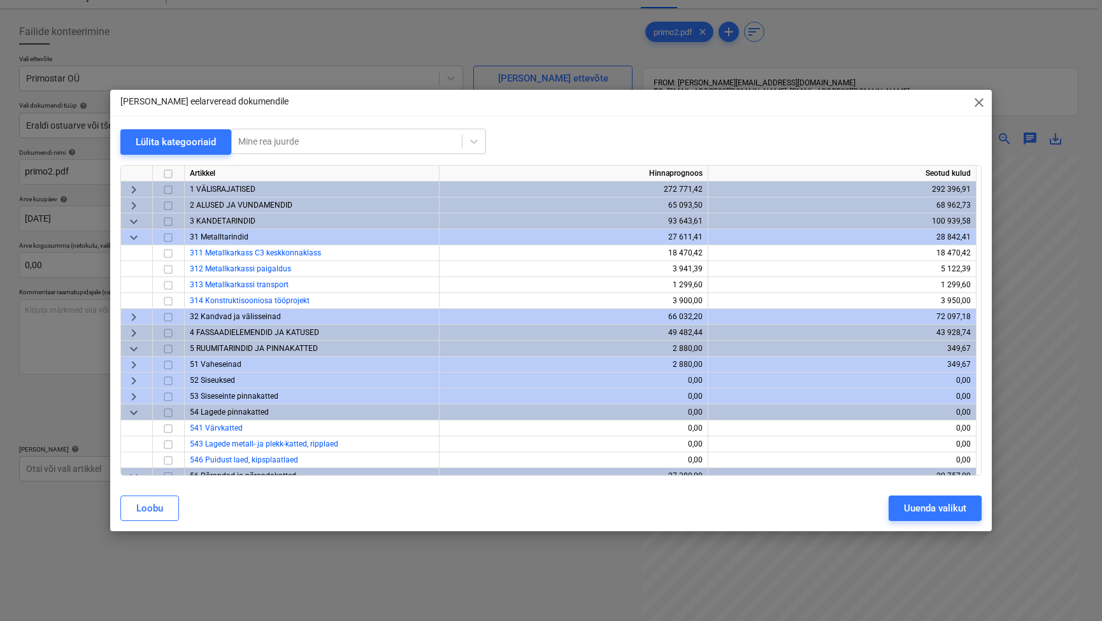
click at [132, 204] on span "keyboard_arrow_right" at bounding box center [133, 204] width 15 height 15
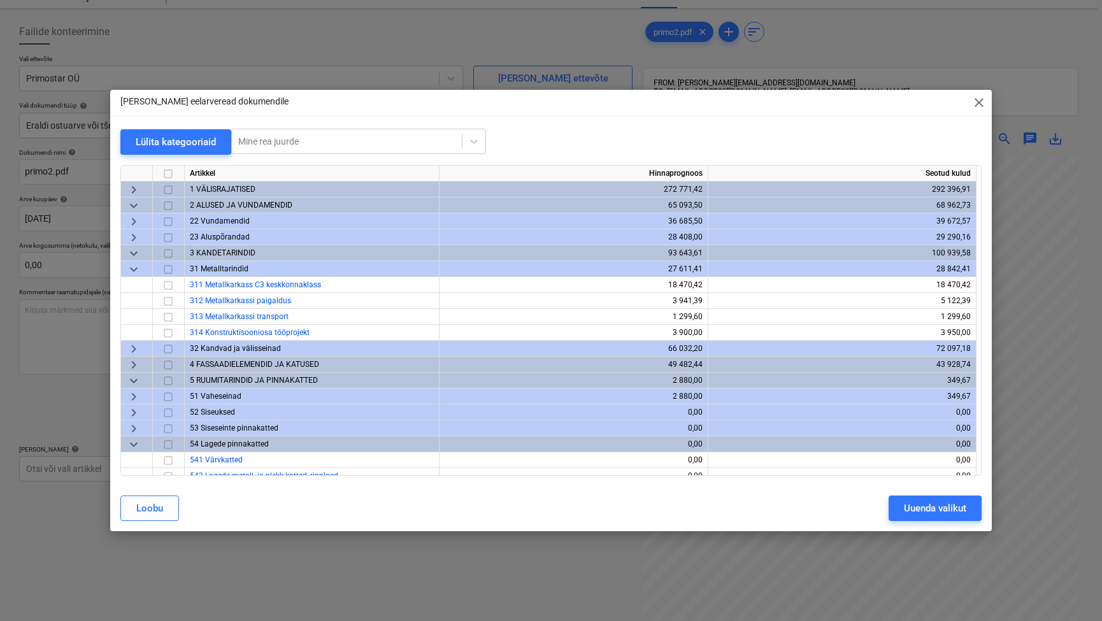
scroll to position [8, 0]
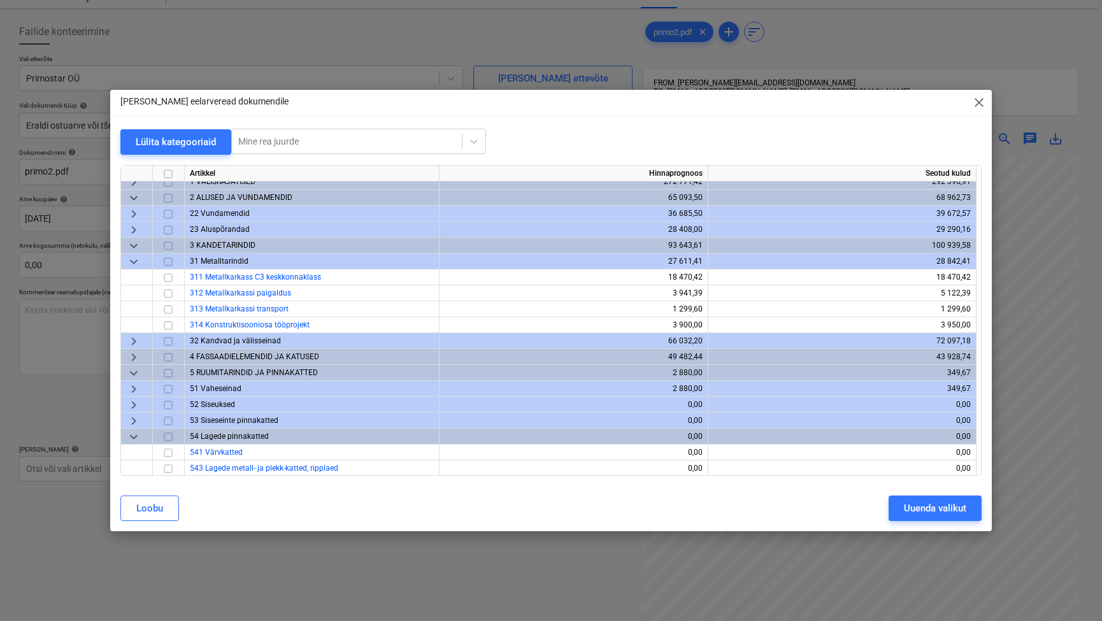
drag, startPoint x: 135, startPoint y: 231, endPoint x: 146, endPoint y: 231, distance: 10.8
click at [136, 231] on span "keyboard_arrow_right" at bounding box center [133, 229] width 15 height 15
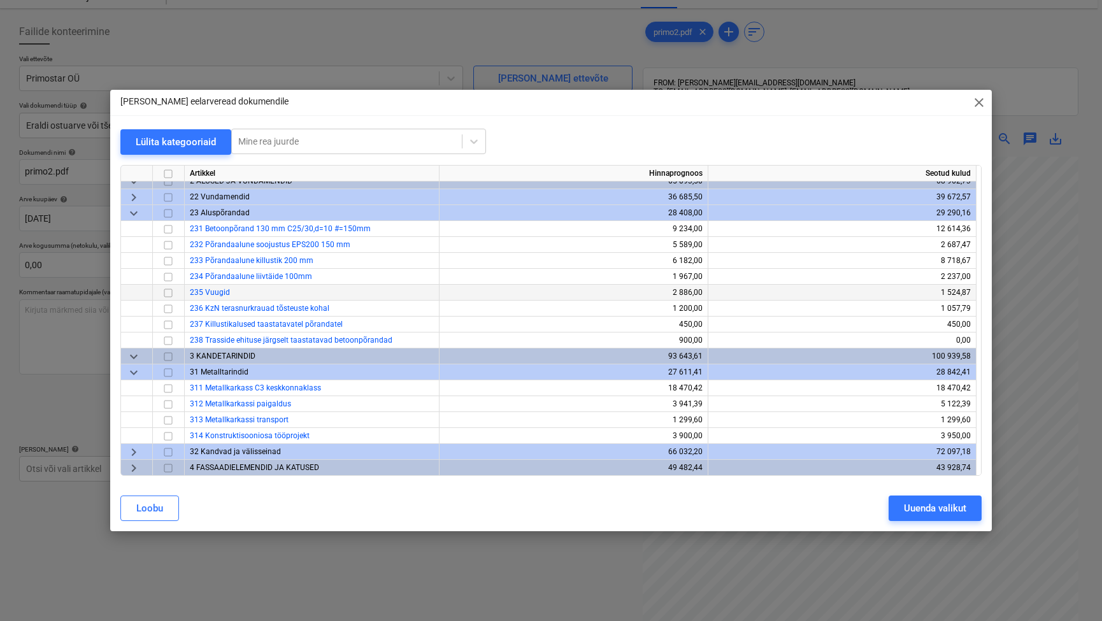
scroll to position [32, 0]
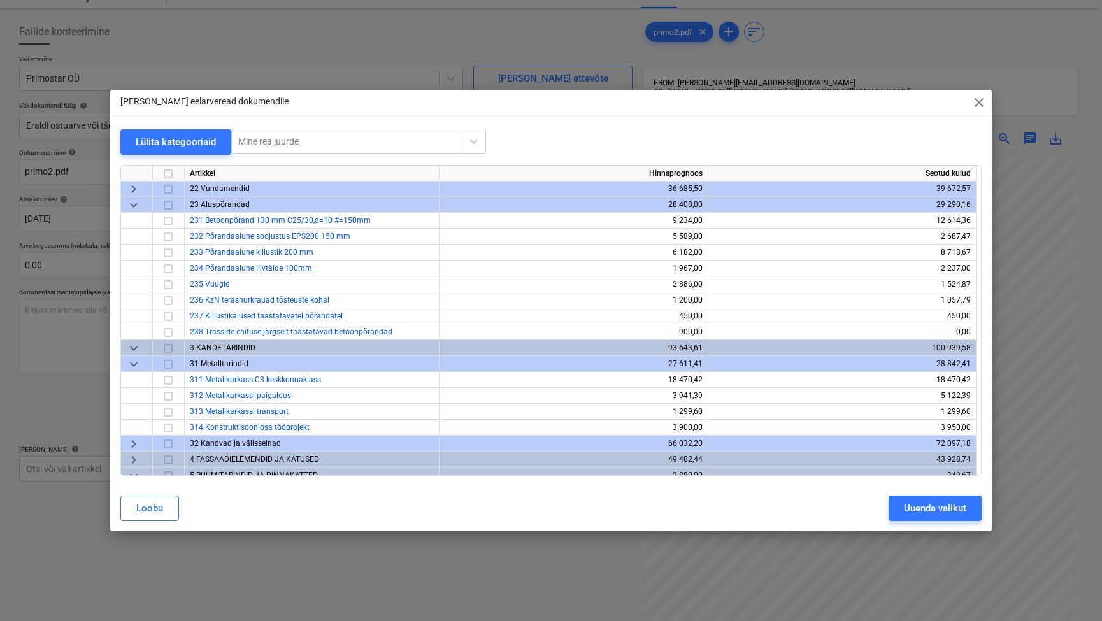
drag, startPoint x: 651, startPoint y: 115, endPoint x: 644, endPoint y: 115, distance: 6.4
click at [644, 115] on div "[PERSON_NAME] eelarveread dokumendile close Lülita kategooriaid Mine rea juurde…" at bounding box center [550, 310] width 881 height 441
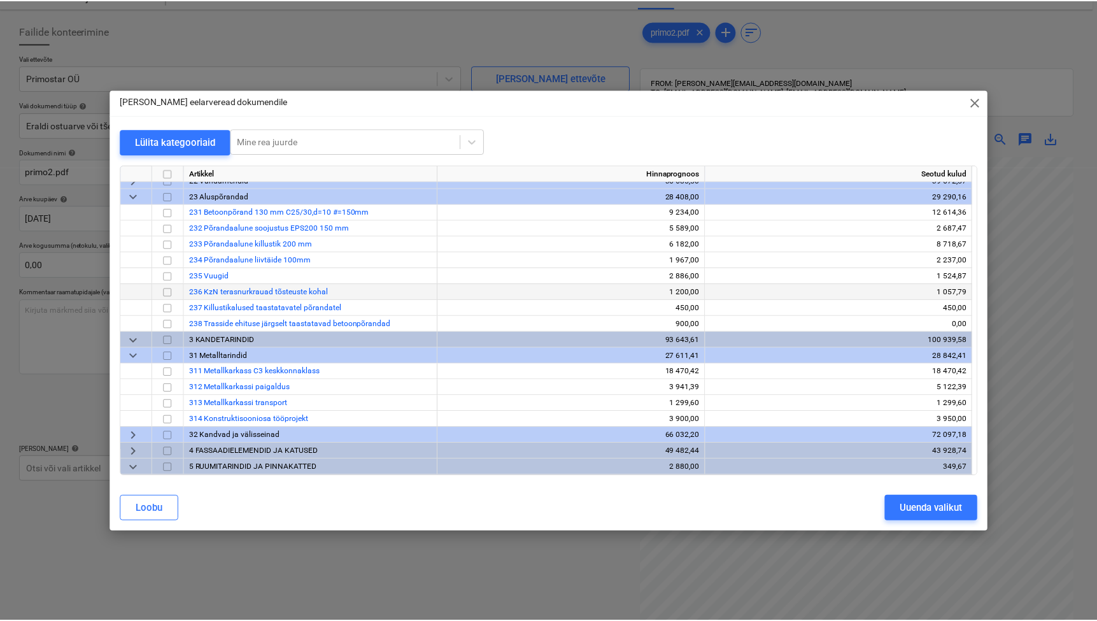
scroll to position [49, 0]
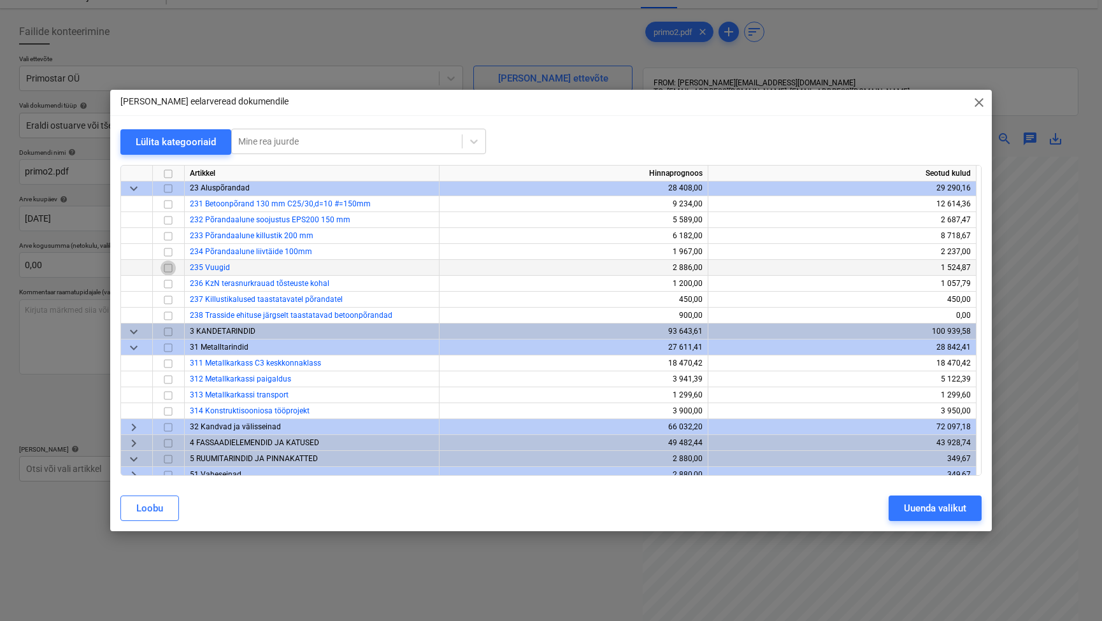
click at [167, 271] on input "checkbox" at bounding box center [167, 267] width 15 height 15
click at [958, 513] on div "Uuenda valikut" at bounding box center [935, 508] width 62 height 17
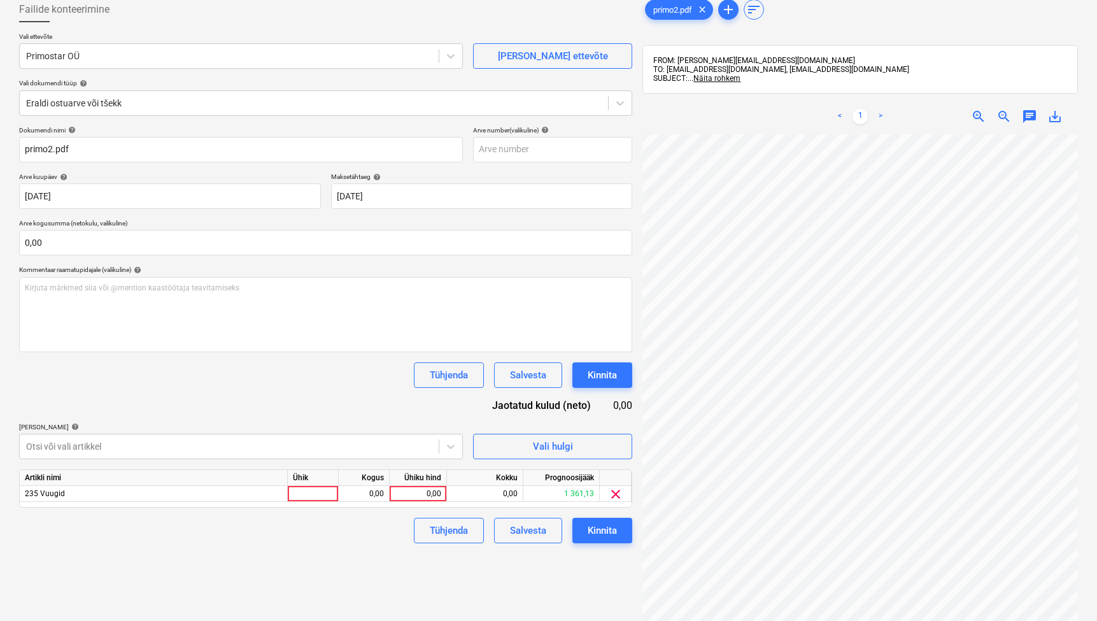
scroll to position [181, 0]
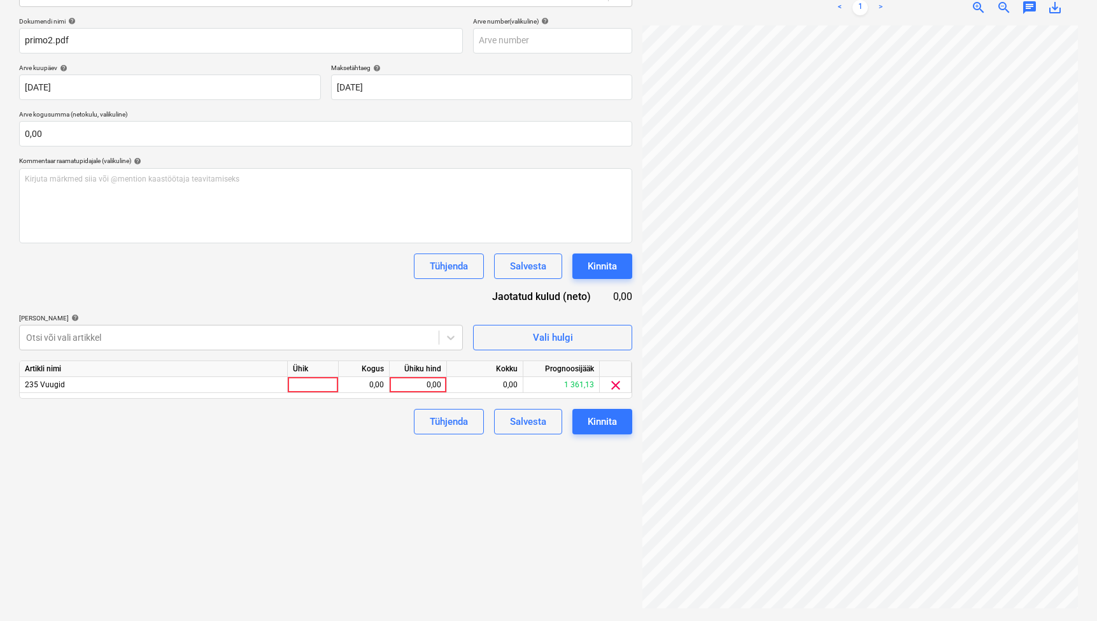
click at [320, 392] on div "Artikli nimi Ühik Kogus Ühiku hind Kokku Prognoosijääk 235 Vuugid 0,00 0,00 0,0…" at bounding box center [325, 379] width 613 height 38
click at [322, 388] on div at bounding box center [313, 385] width 51 height 16
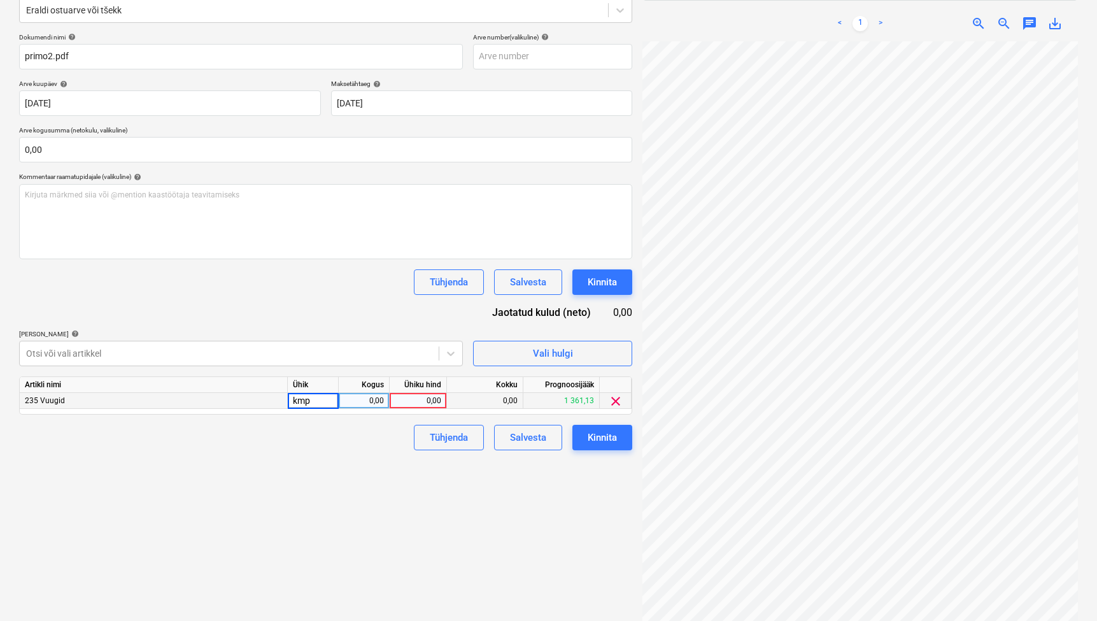
type input "kmpl"
type input "460"
click at [492, 532] on div "Failide konteerimine Vali ettevõte Primostar OÜ [PERSON_NAME] uus ettevõte Vali…" at bounding box center [325, 265] width 623 height 733
click at [606, 436] on div "Kinnita" at bounding box center [602, 437] width 29 height 17
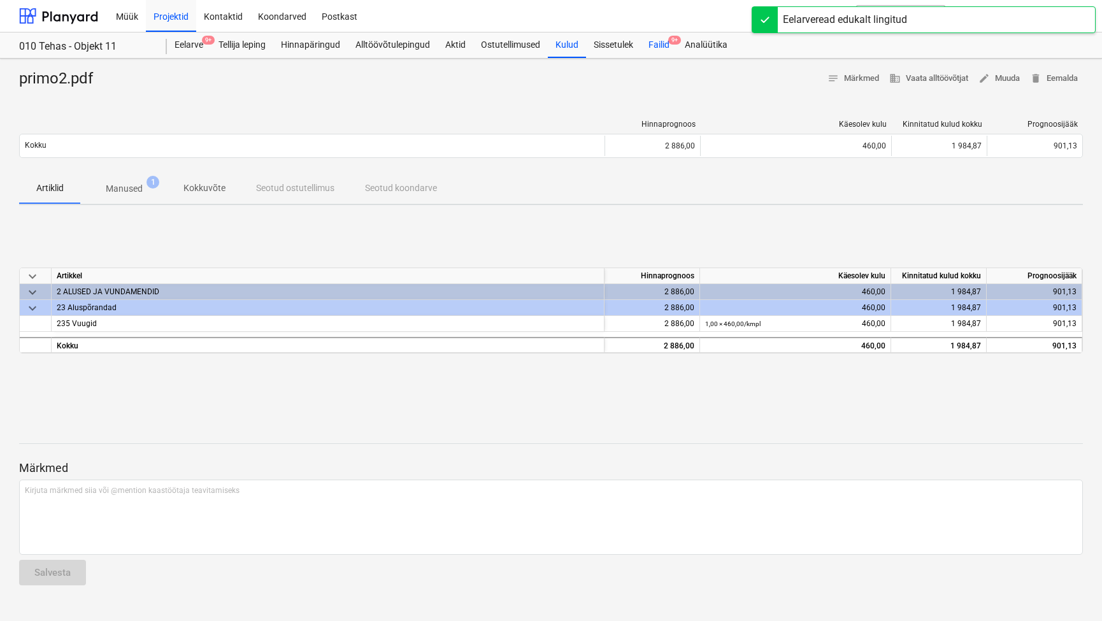
click at [658, 37] on div "Failid 9+" at bounding box center [659, 44] width 36 height 25
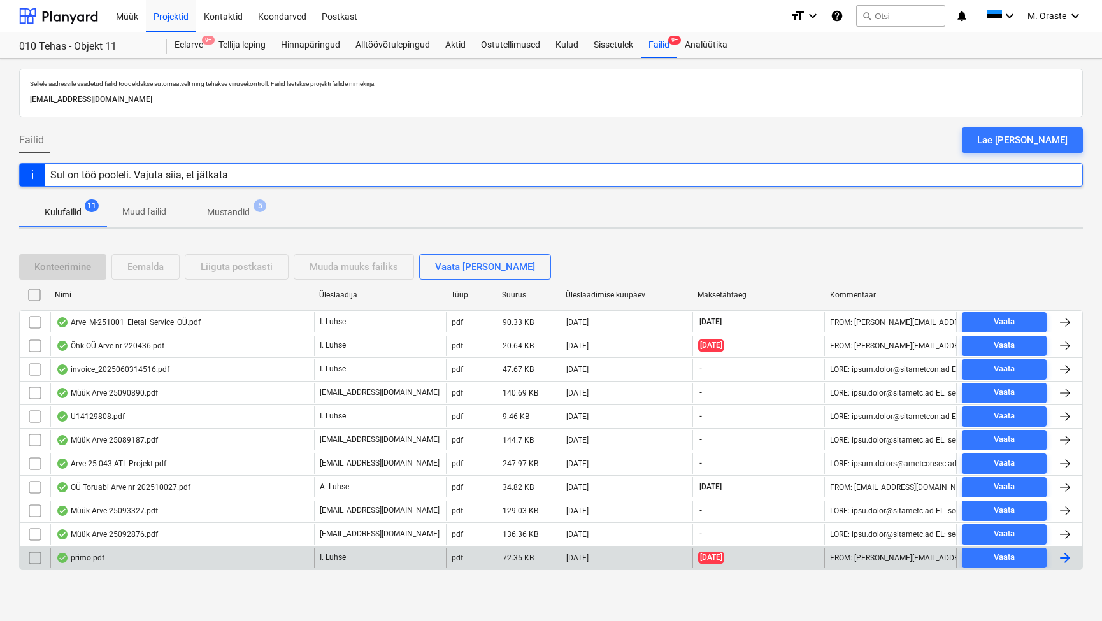
click at [105, 562] on div "primo.pdf" at bounding box center [182, 558] width 264 height 20
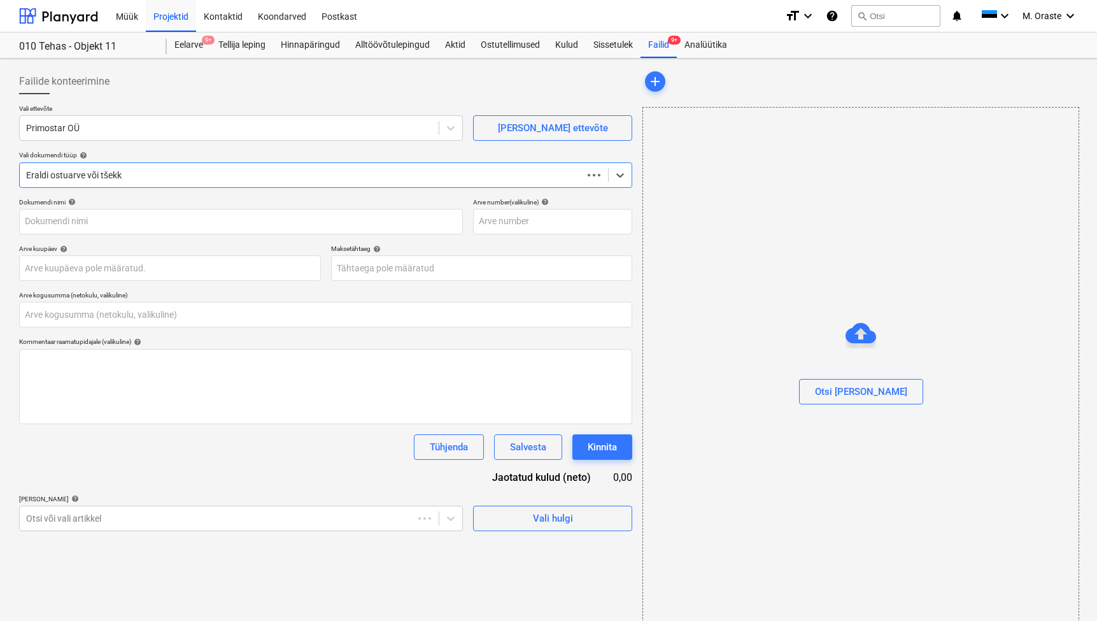
type input "0,00"
type input "primo.pdf"
type input "[DATE]"
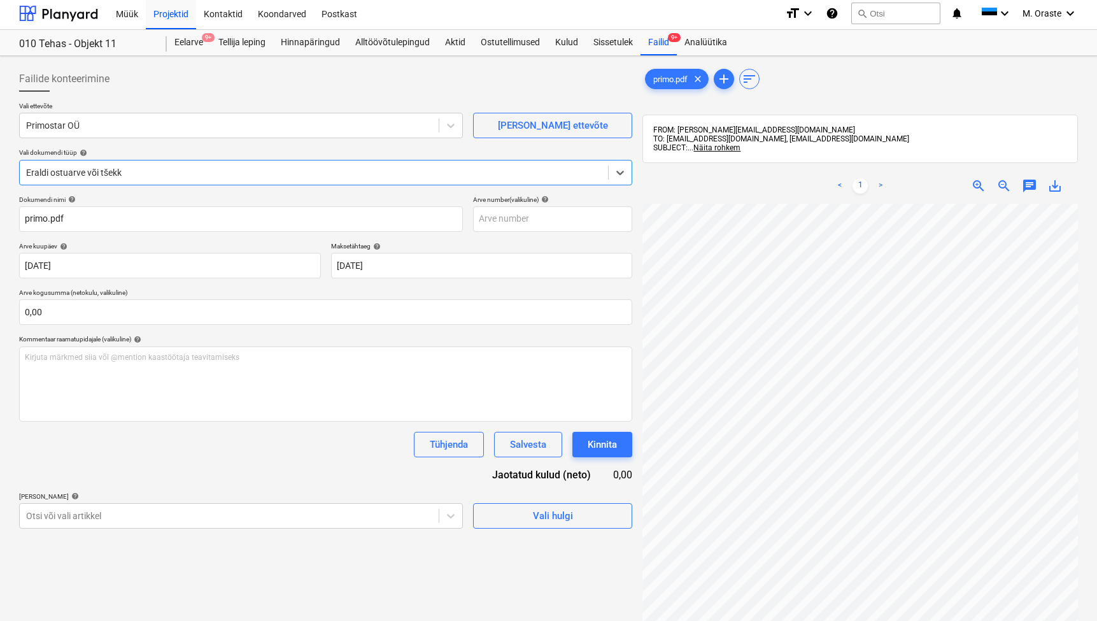
scroll to position [181, 0]
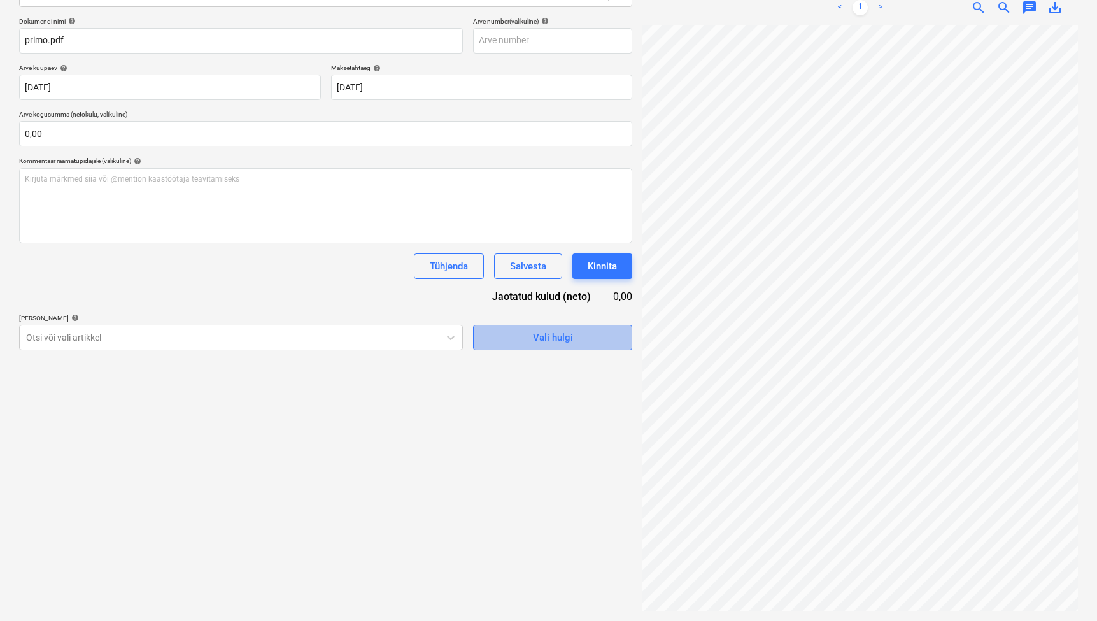
click at [501, 341] on span "Vali hulgi" at bounding box center [552, 337] width 127 height 17
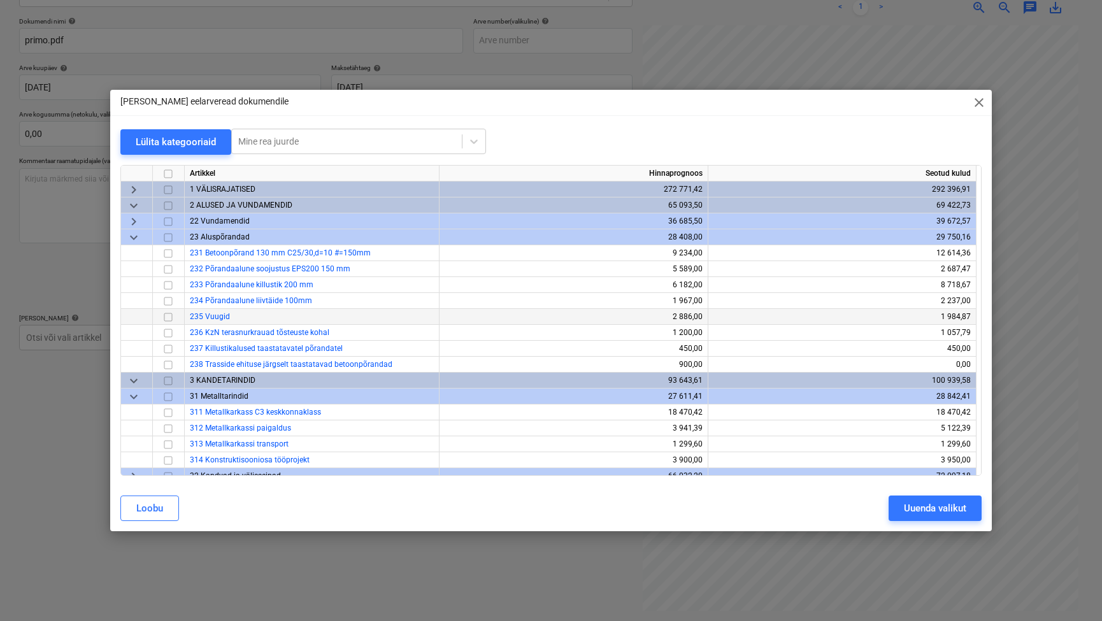
click at [167, 318] on input "checkbox" at bounding box center [167, 316] width 15 height 15
click at [937, 509] on div "Uuenda valikut" at bounding box center [935, 508] width 62 height 17
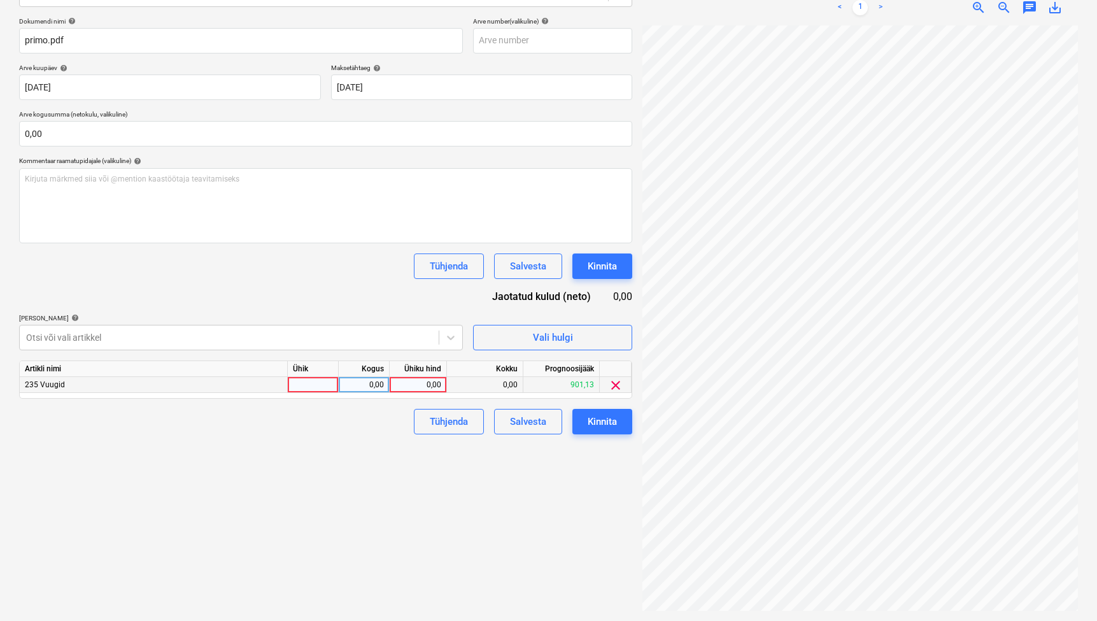
click at [329, 385] on div at bounding box center [313, 385] width 51 height 16
type input "kmpl"
type input "137,26"
click at [392, 538] on div "Failide konteerimine Vali ettevõte Primostar OÜ [PERSON_NAME] uus ettevõte Vali…" at bounding box center [325, 249] width 623 height 733
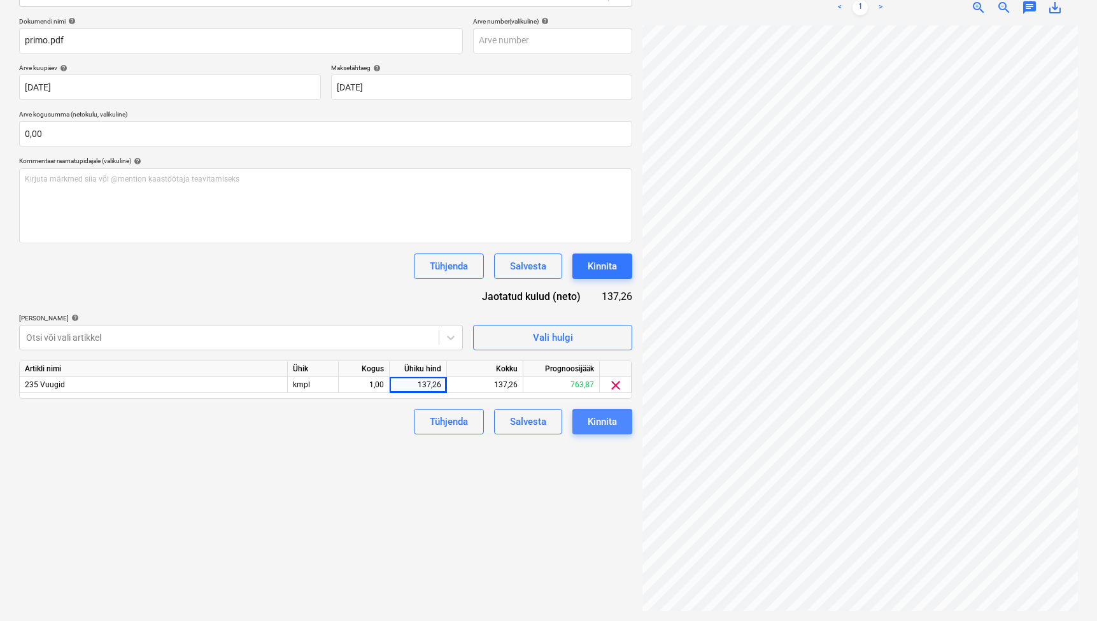
click at [593, 427] on div "Kinnita" at bounding box center [602, 421] width 29 height 17
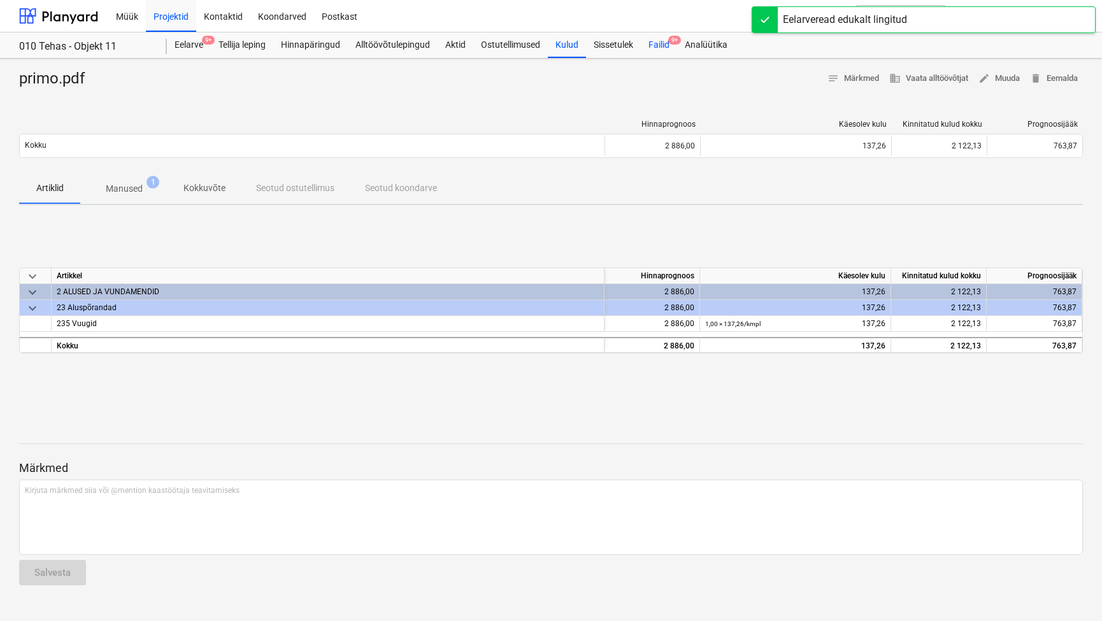
click at [668, 49] on div "Failid 9+" at bounding box center [659, 44] width 36 height 25
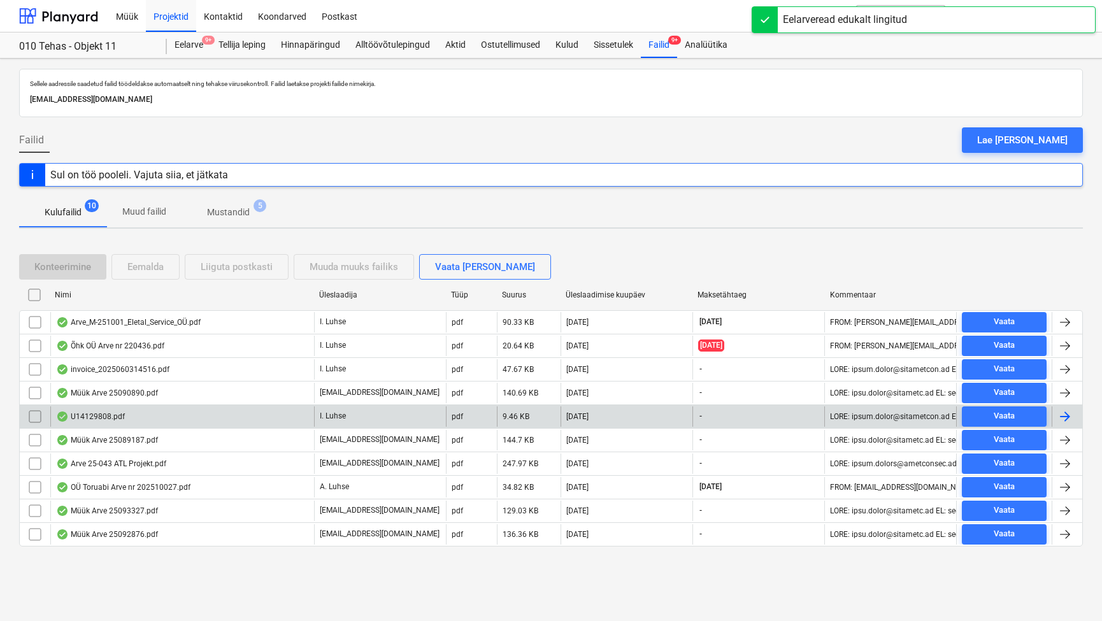
click at [276, 415] on div "U14129808.pdf" at bounding box center [182, 416] width 264 height 20
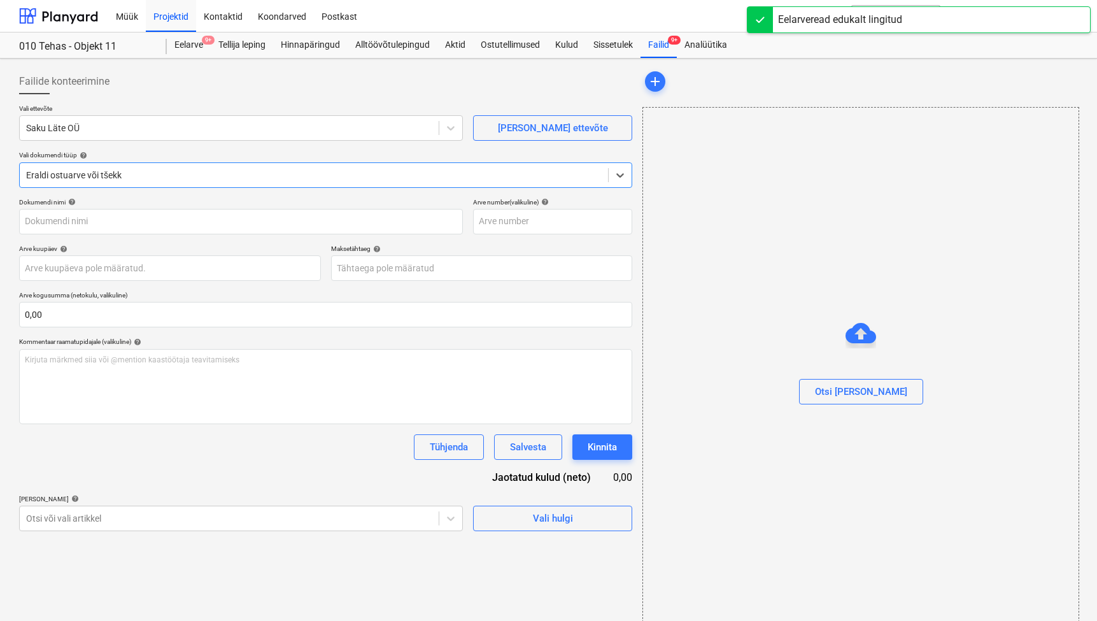
type input "U14129808"
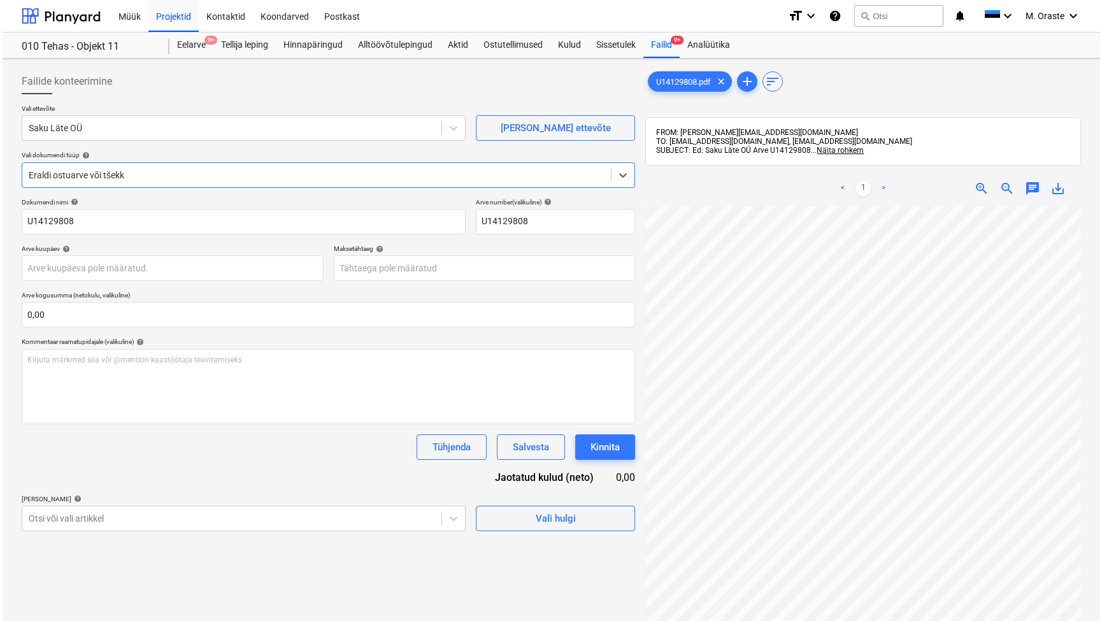
scroll to position [87, 45]
click at [585, 523] on span "Vali hulgi" at bounding box center [552, 518] width 127 height 17
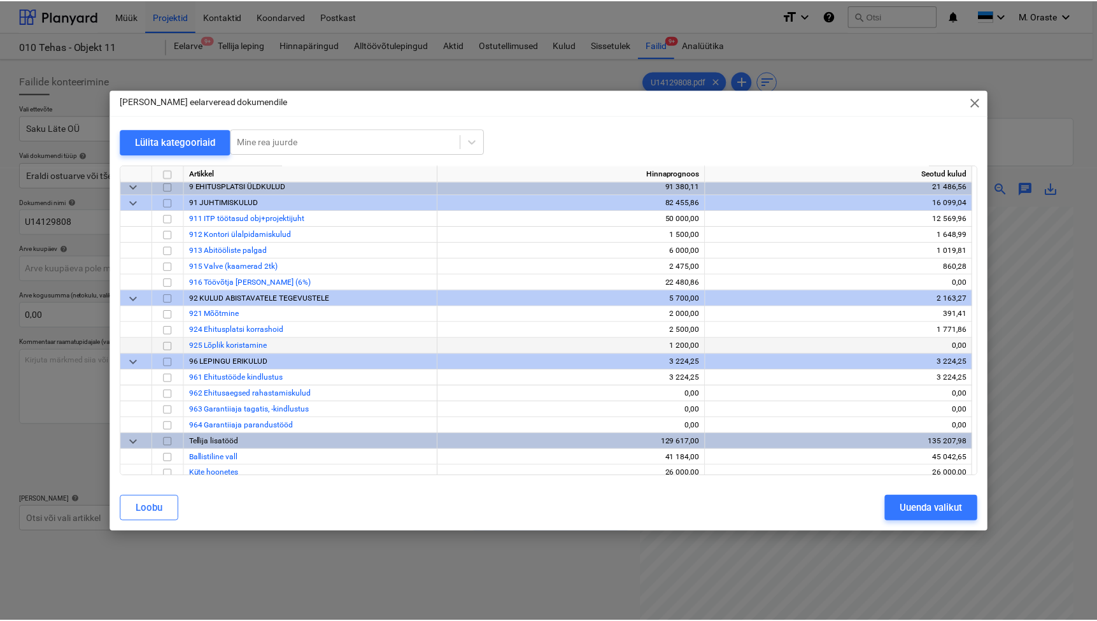
scroll to position [863, 0]
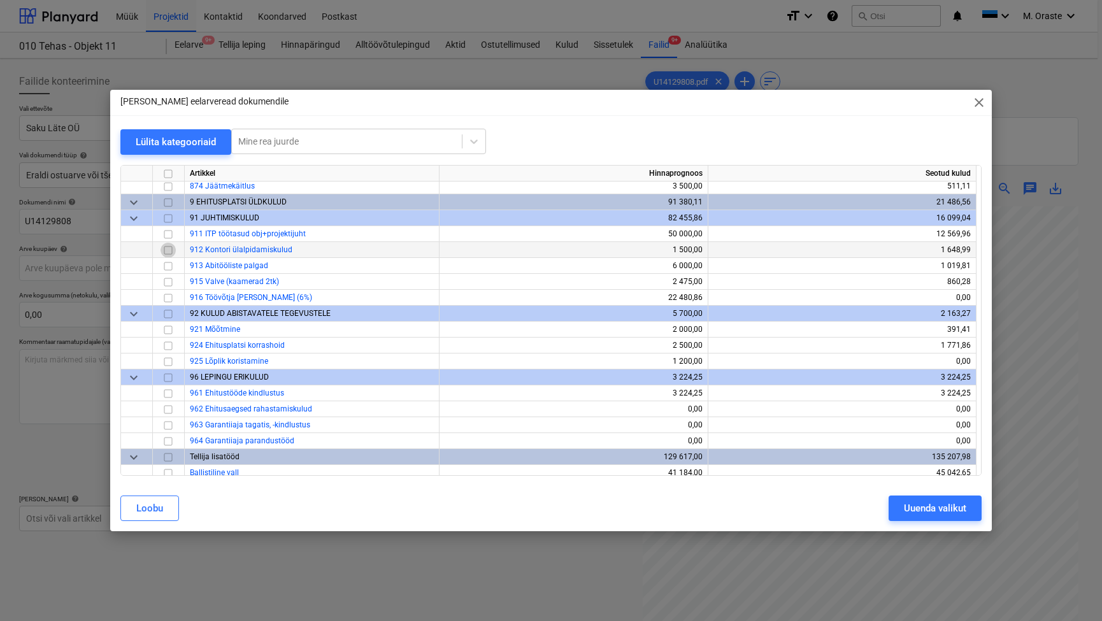
click at [171, 249] on input "checkbox" at bounding box center [167, 249] width 15 height 15
click at [958, 509] on button "Uuenda valikut" at bounding box center [934, 507] width 93 height 25
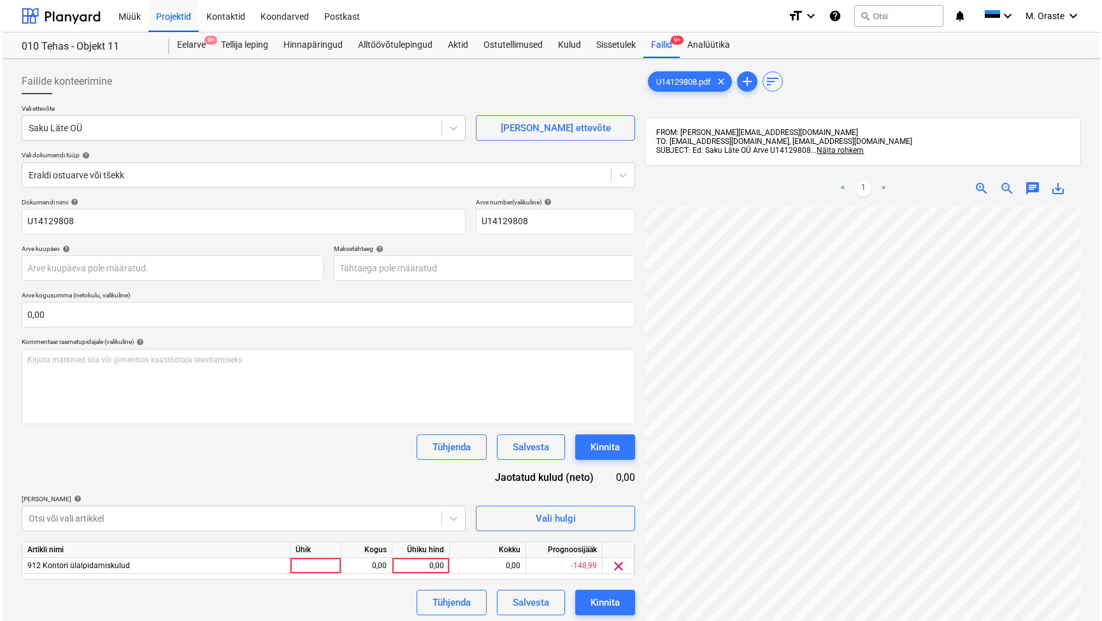
scroll to position [179, 0]
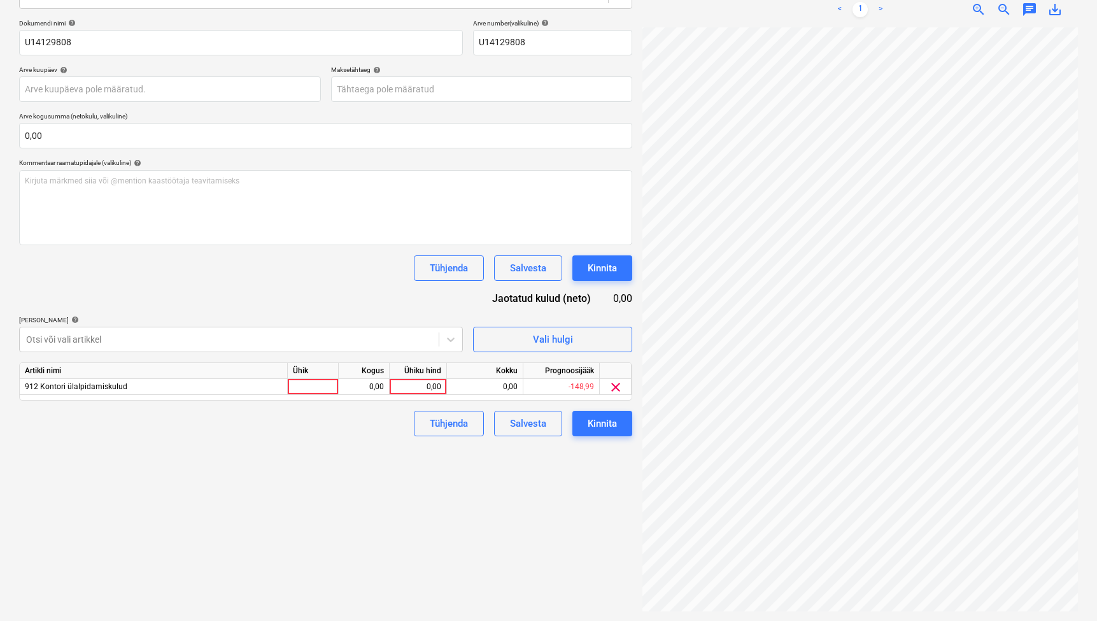
click at [280, 363] on div "Artikli nimi" at bounding box center [154, 371] width 268 height 16
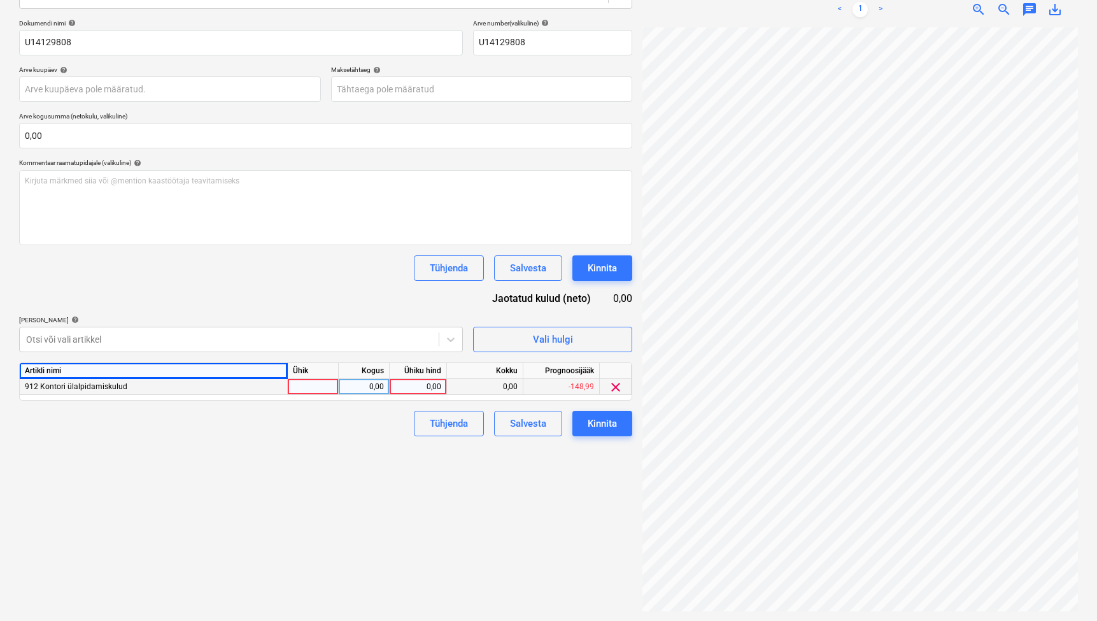
click at [325, 390] on div at bounding box center [313, 387] width 51 height 16
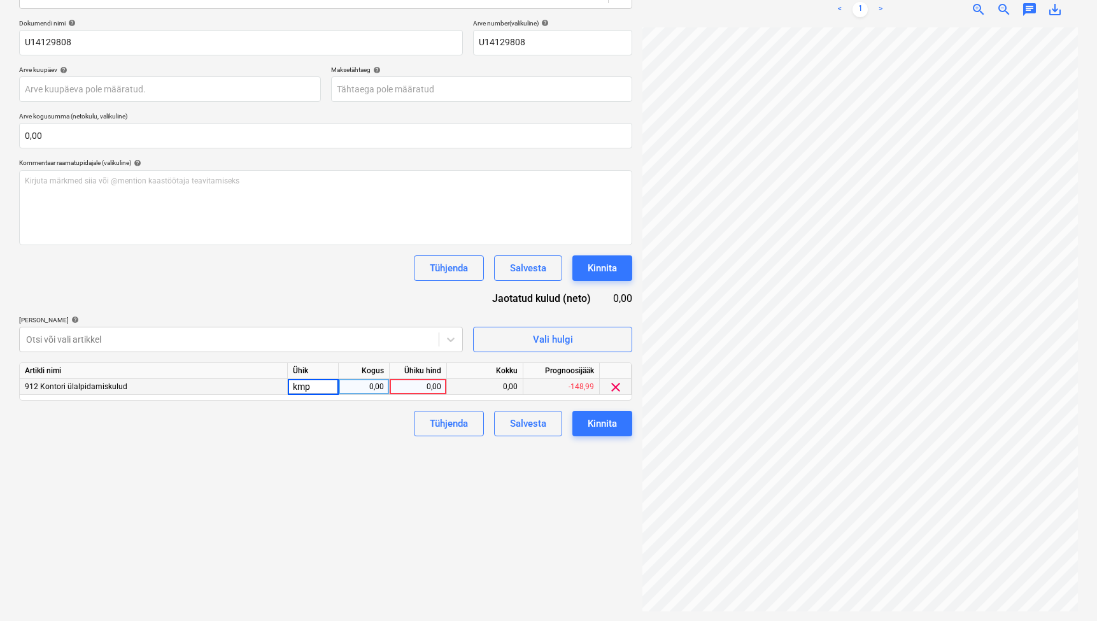
type input "kmpl"
type input "26"
click at [274, 463] on div "Failide konteerimine Vali ettevõte Saku Läte OÜ [PERSON_NAME] uus ettevõte Vali…" at bounding box center [325, 251] width 623 height 733
click at [622, 428] on button "Kinnita" at bounding box center [602, 423] width 60 height 25
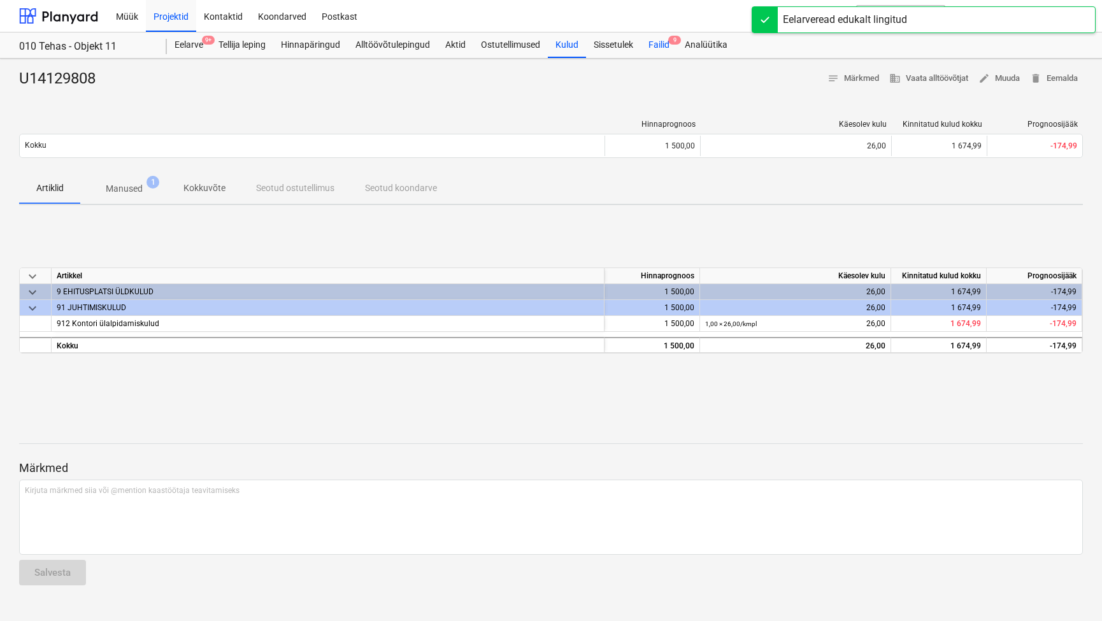
click at [665, 46] on div "Failid 9" at bounding box center [659, 44] width 36 height 25
